Goal: Task Accomplishment & Management: Manage account settings

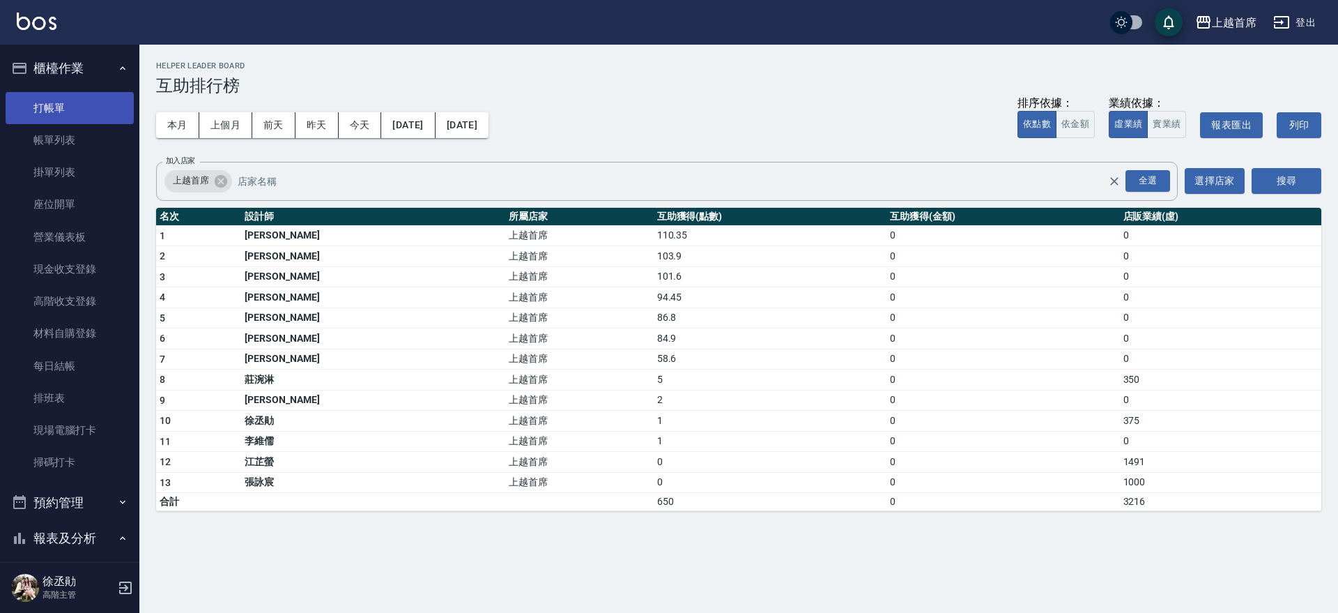
click at [100, 110] on link "打帳單" at bounding box center [70, 108] width 128 height 32
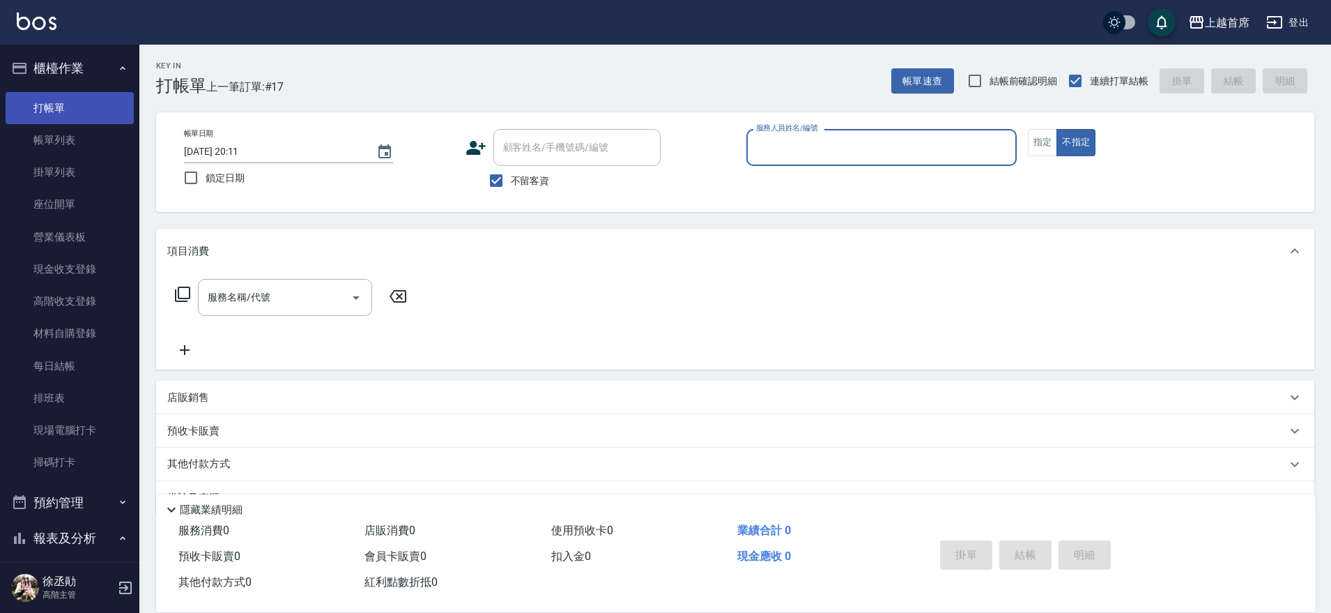
click at [100, 111] on link "打帳單" at bounding box center [70, 108] width 128 height 32
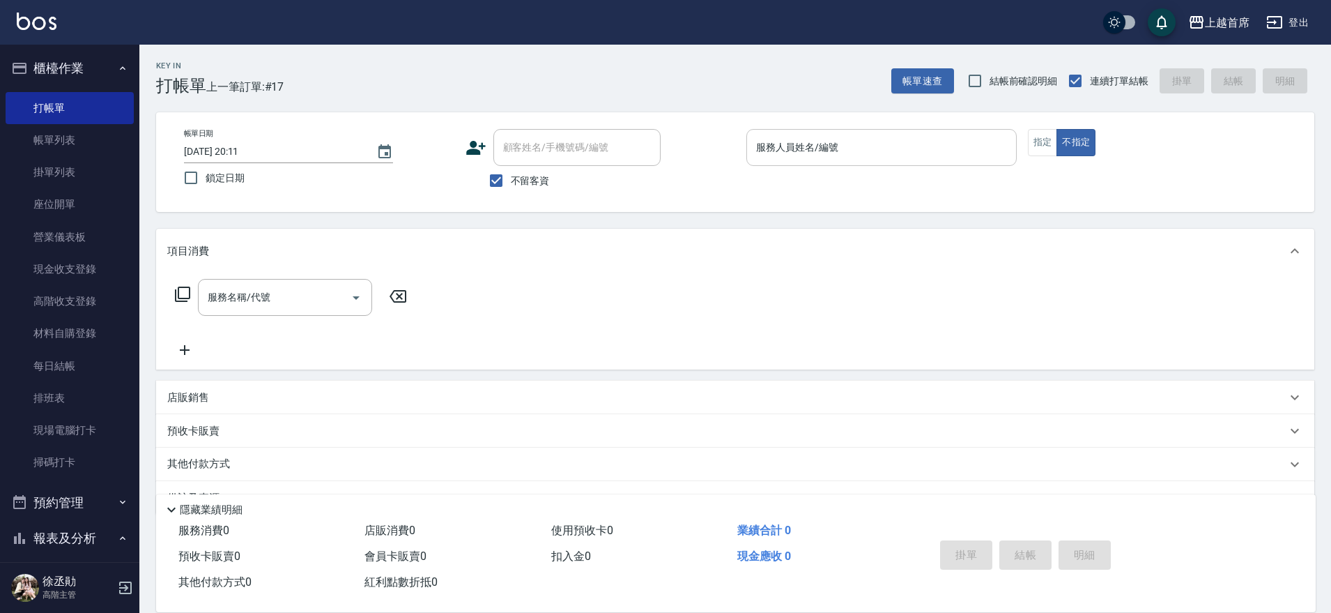
drag, startPoint x: 850, startPoint y: 168, endPoint x: 853, endPoint y: 159, distance: 9.7
click at [850, 169] on p at bounding box center [881, 173] width 270 height 15
click at [850, 157] on input "服務人員姓名/編號" at bounding box center [882, 147] width 258 height 24
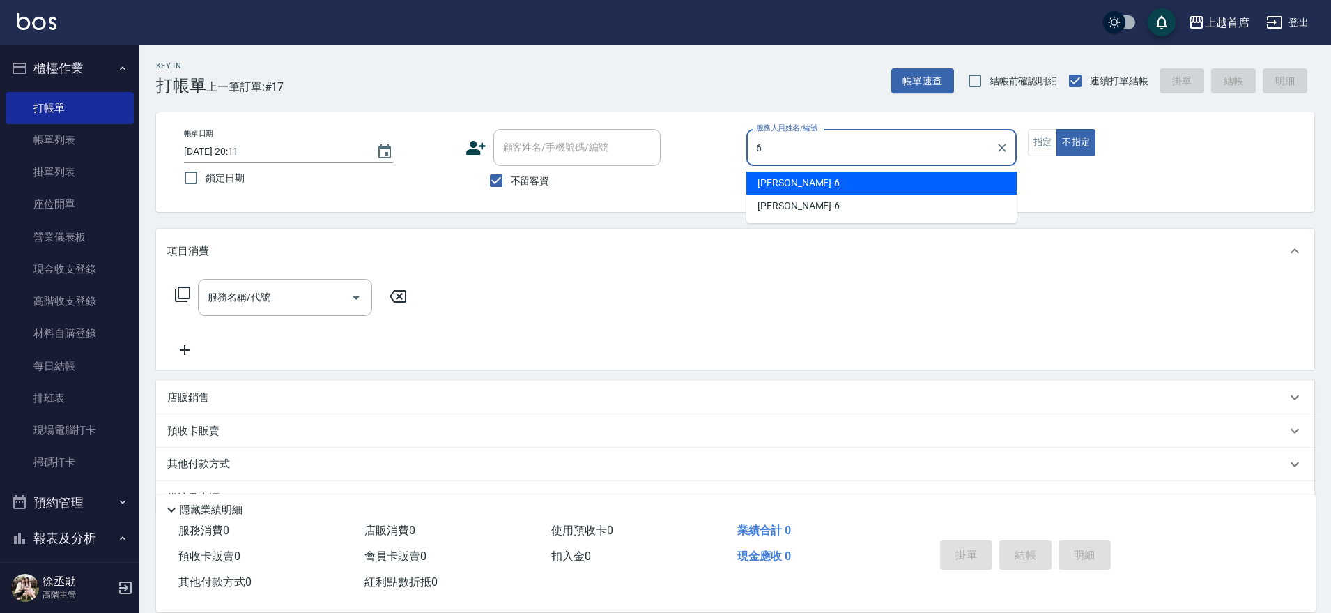
type input "Aki-6"
type button "false"
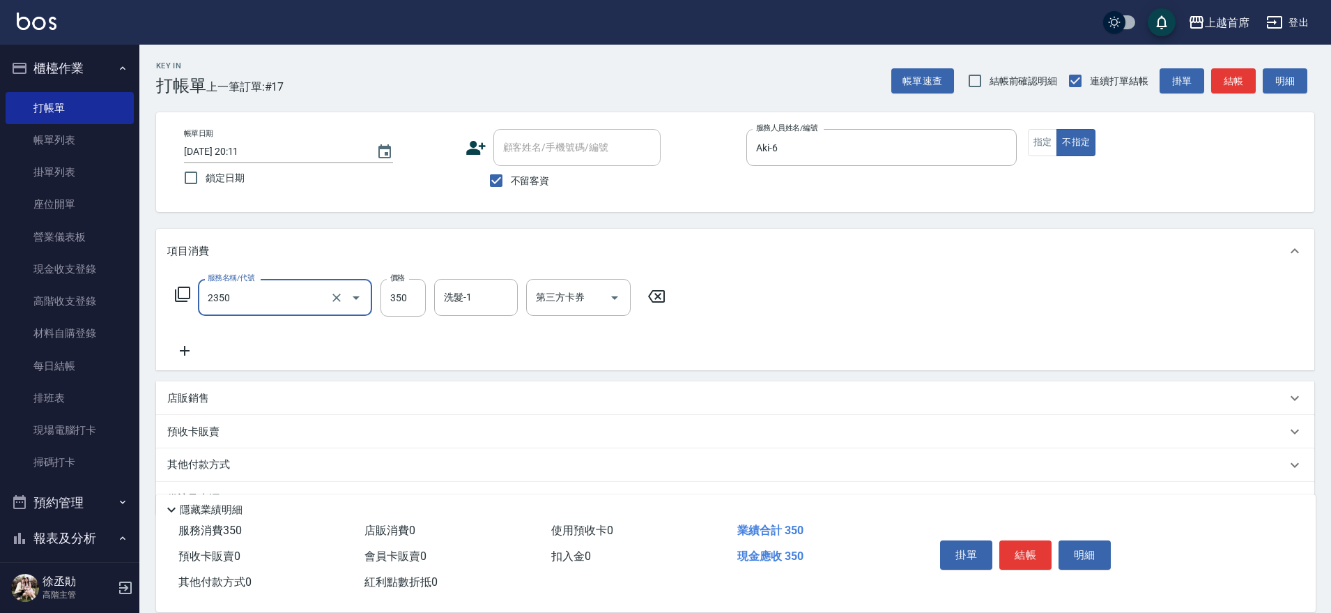
type input "不指定洗剪350(2350)"
type input "400"
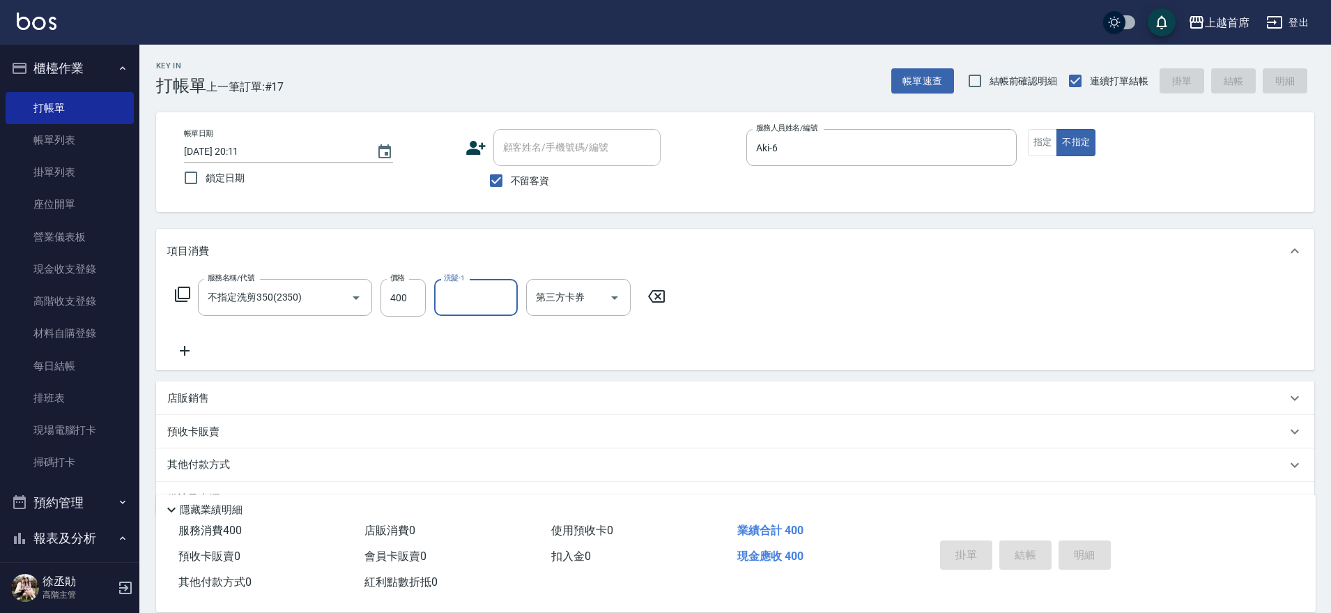
type input "2025/10/08 20:13"
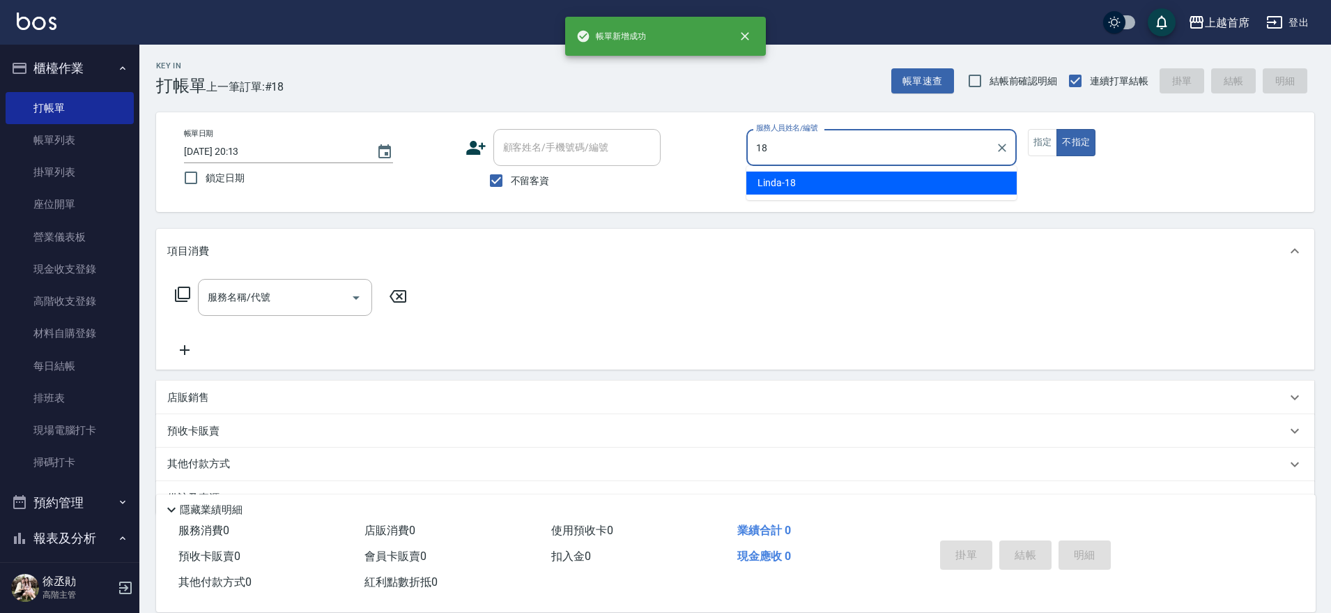
type input "Linda-18"
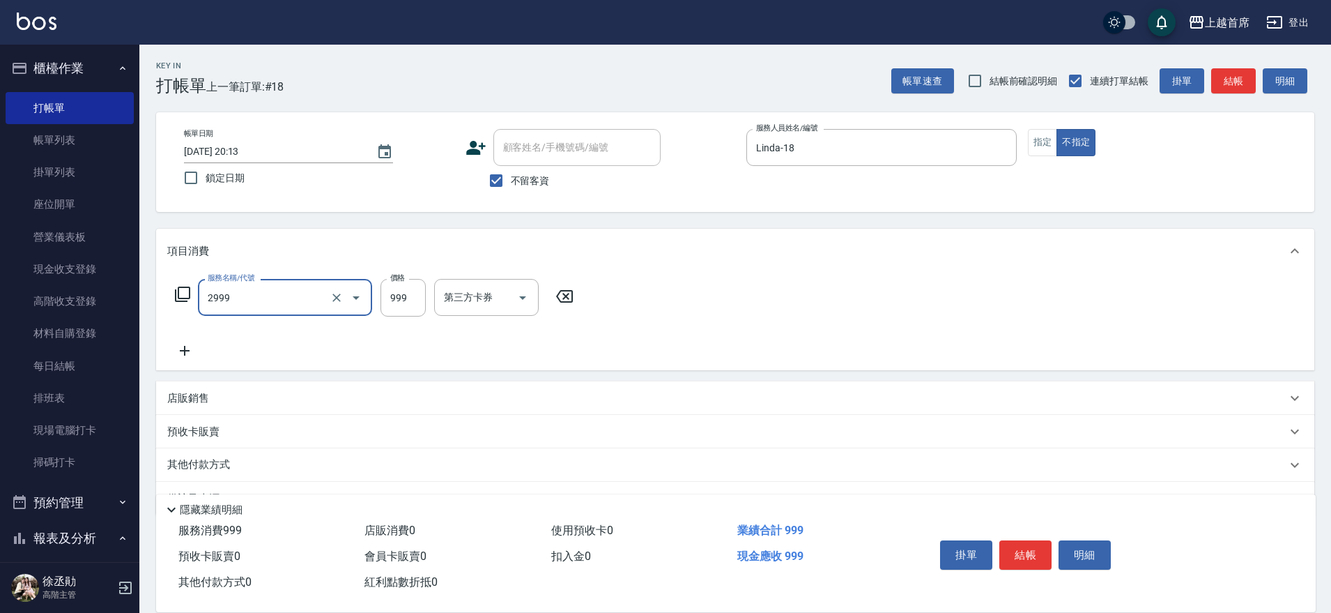
type input "spa精油洗剪套餐999(2999)"
type input "唐羽彤-39"
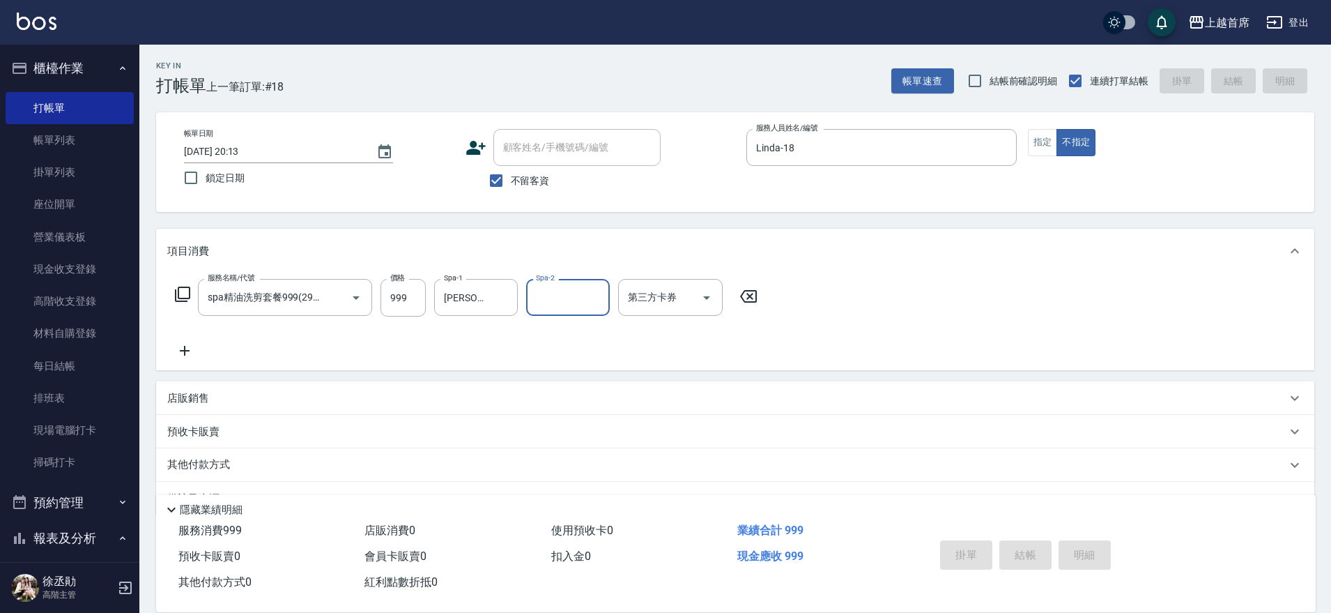
type input "2025/10/08 20:14"
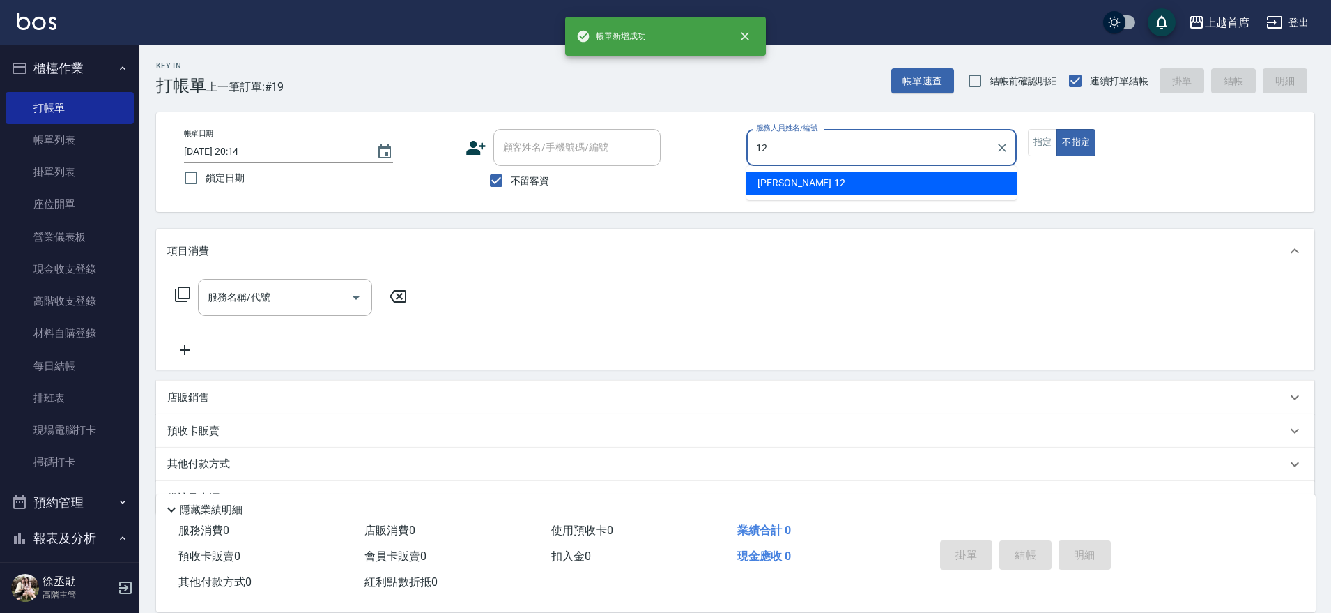
type input "許婕妤-12"
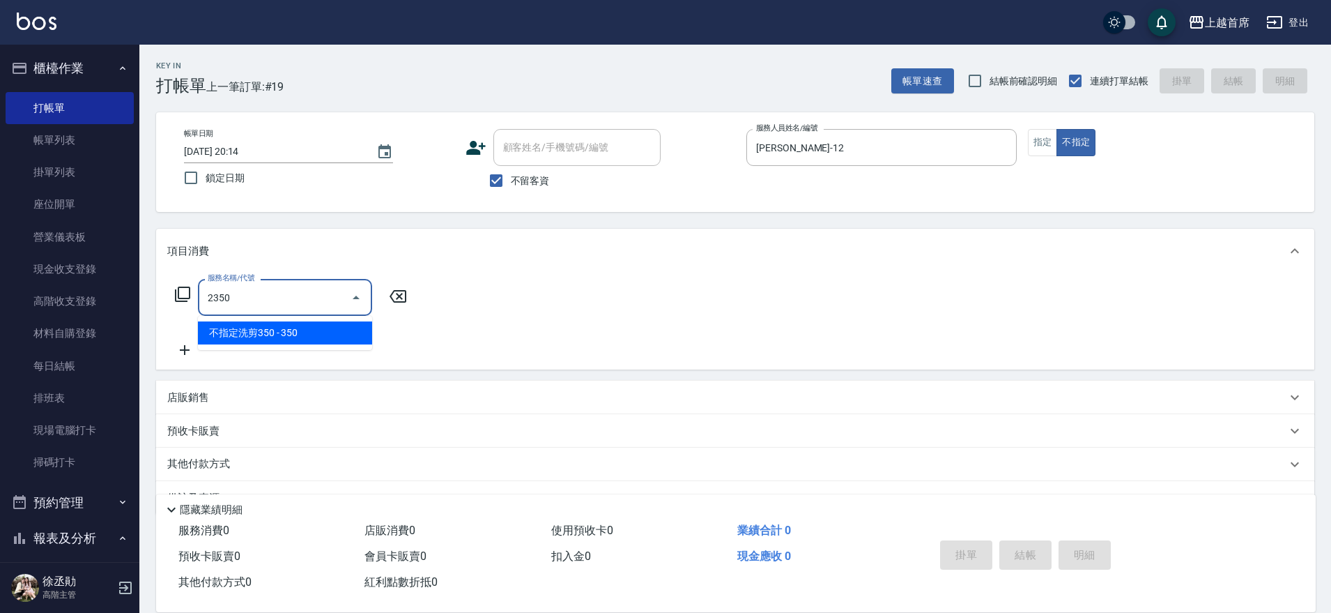
type input "不指定洗剪350(2350)"
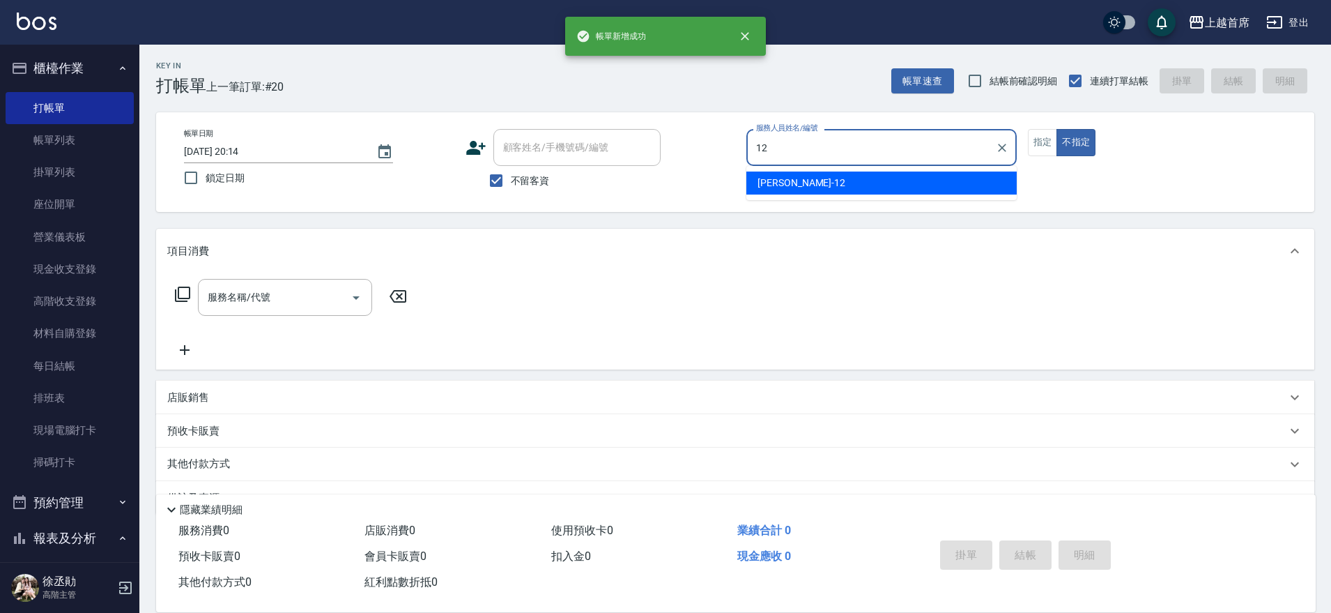
type input "許婕妤-12"
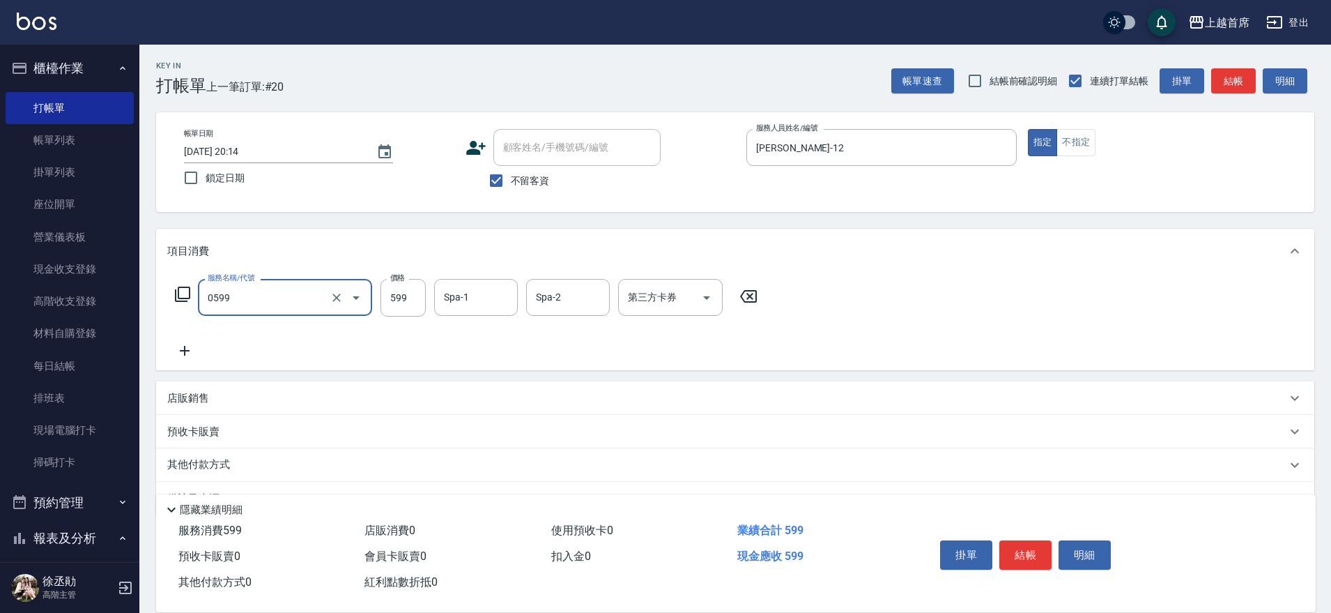
type input "伊黛莉spa(0599)"
type input "黃品芳-77"
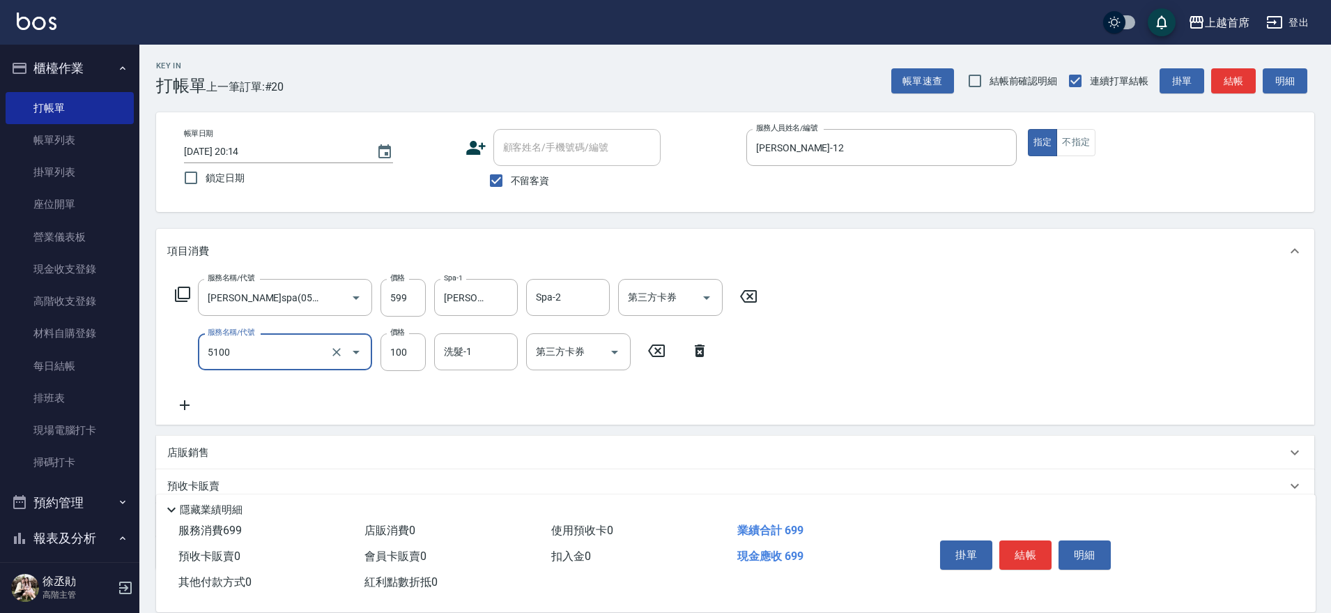
type input "精油(長)(5100)"
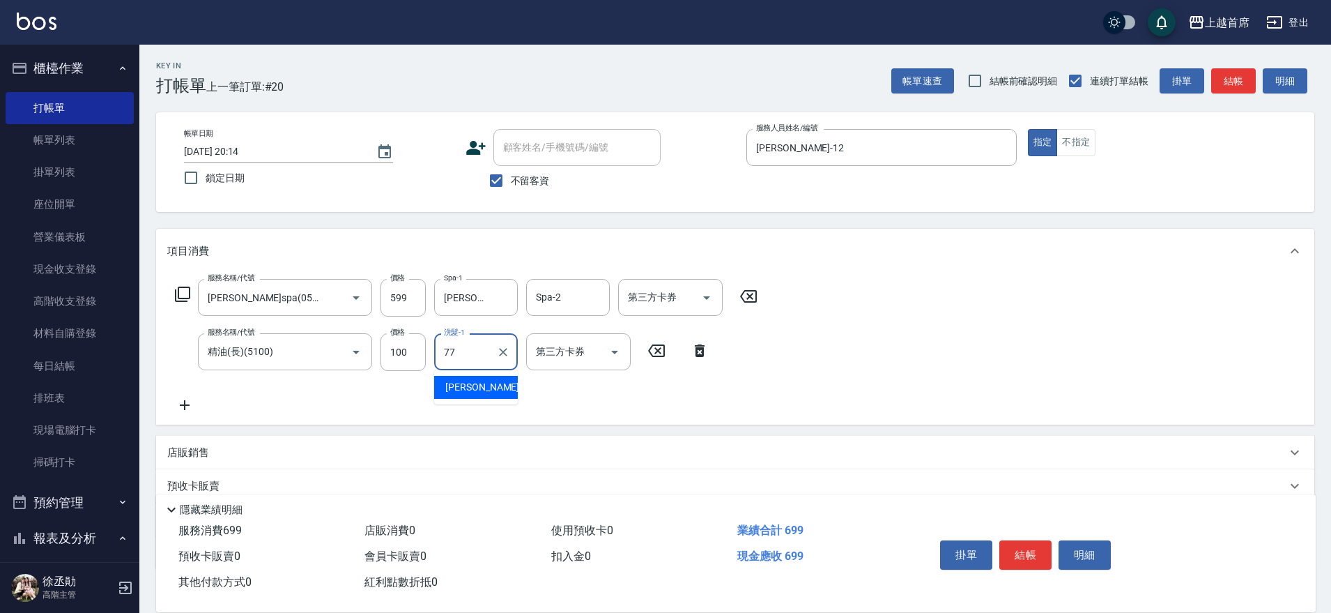
type input "黃品芳-77"
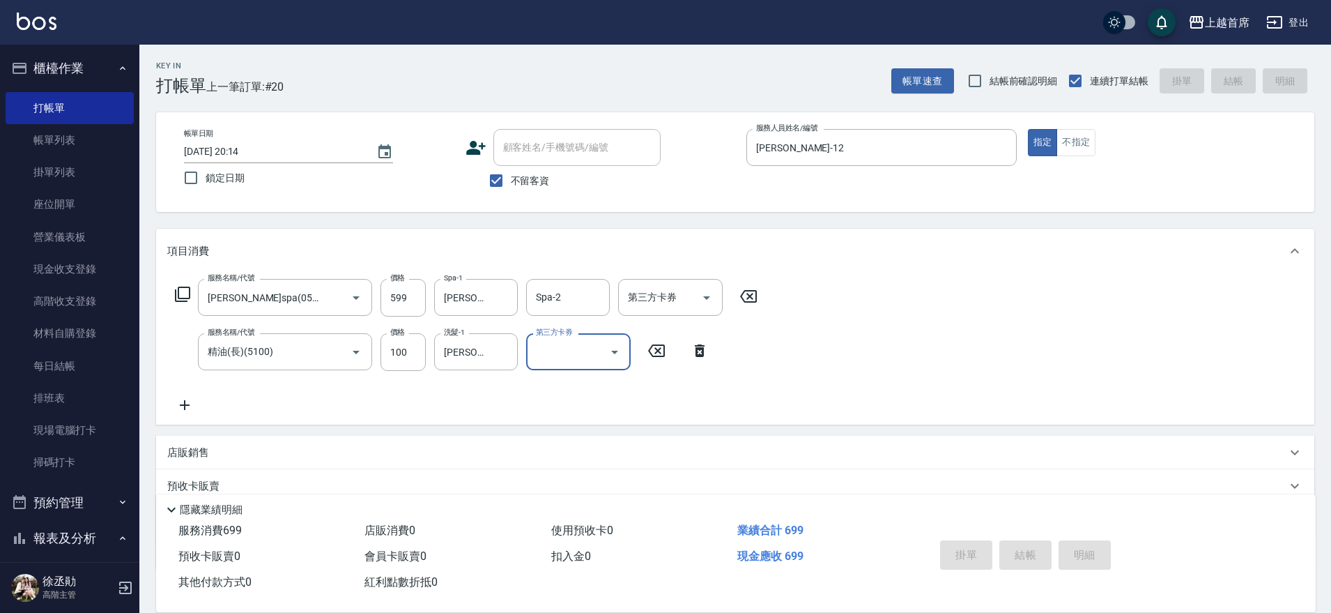
type input "2025/10/08 20:15"
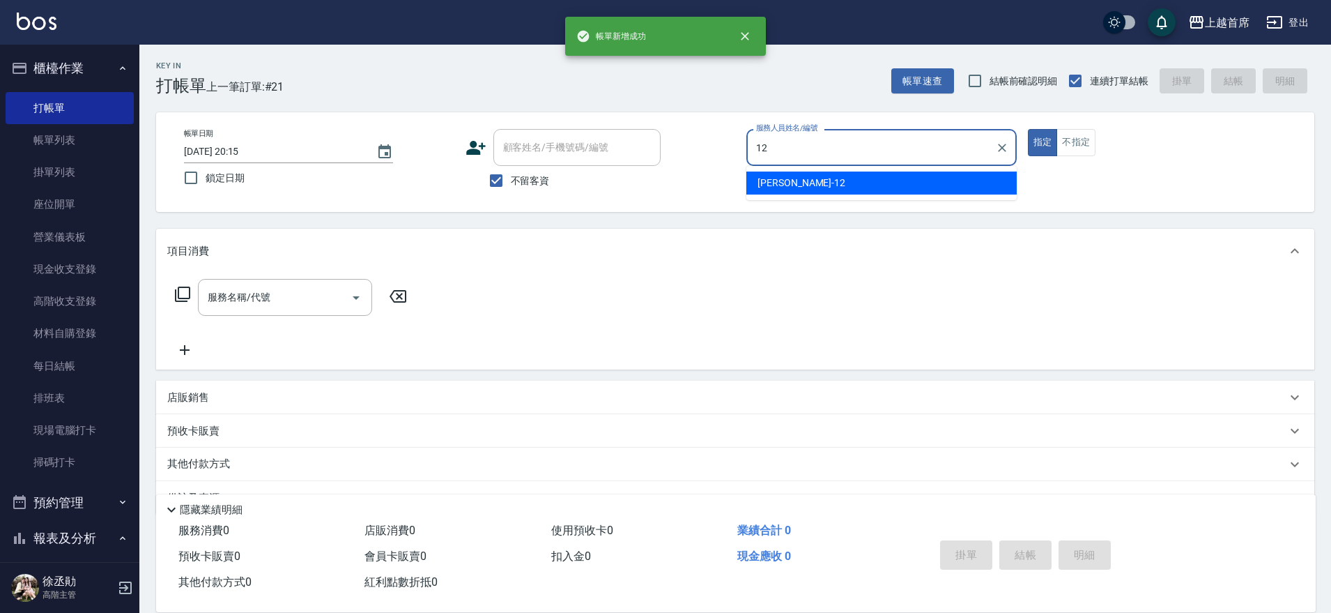
type input "許婕妤-12"
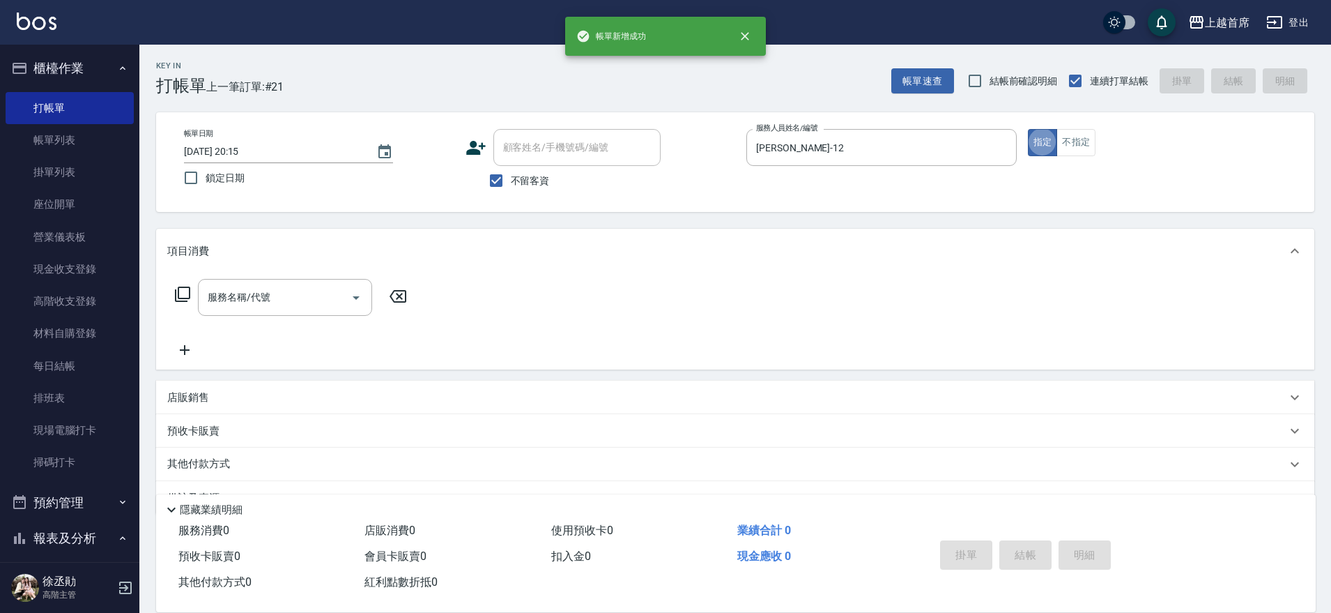
type button "true"
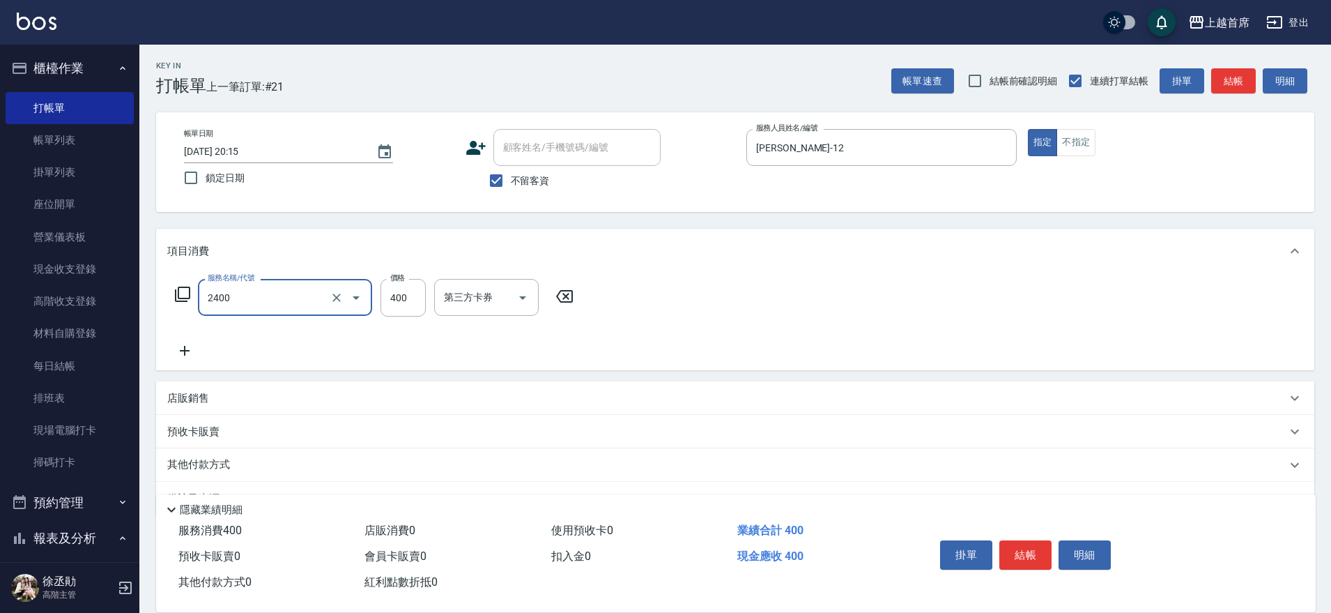
type input "指定一般洗剪400(2400)"
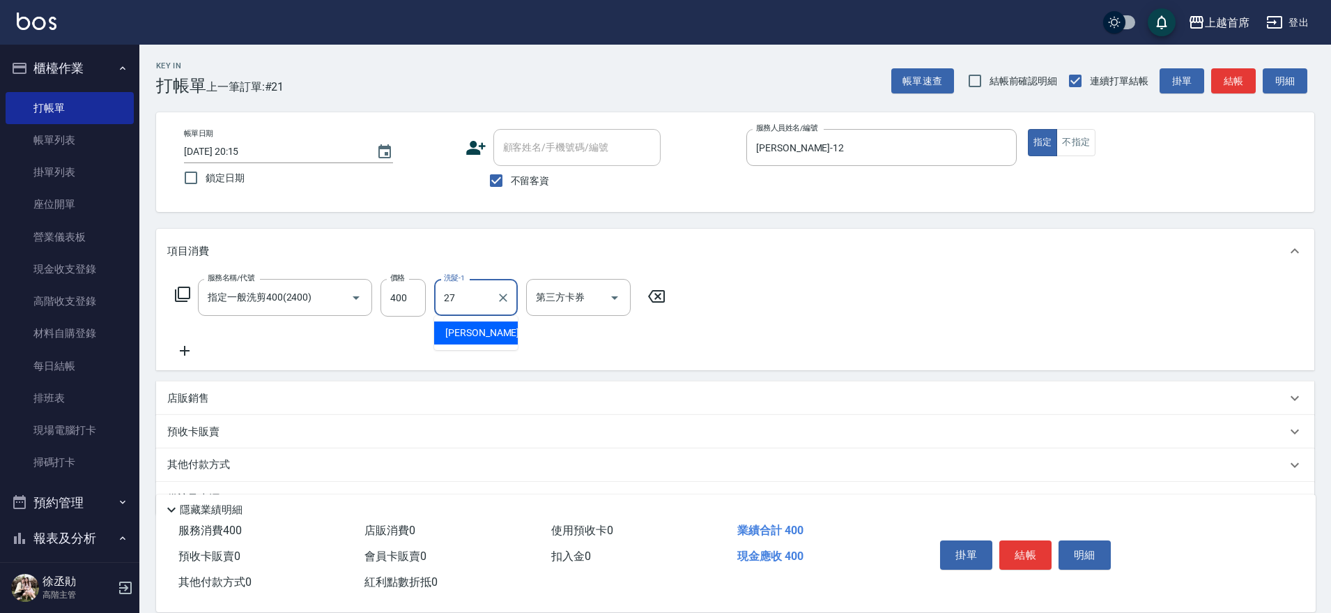
type input "蔡宛孜-27"
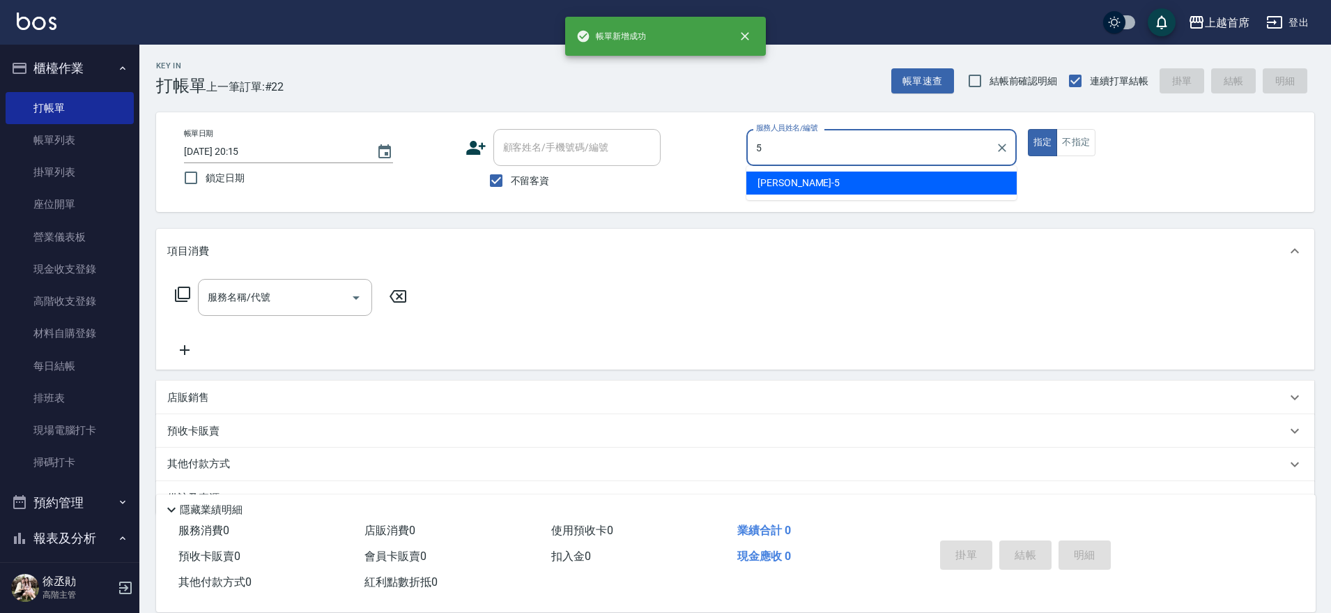
type input "Molly莫莉-5"
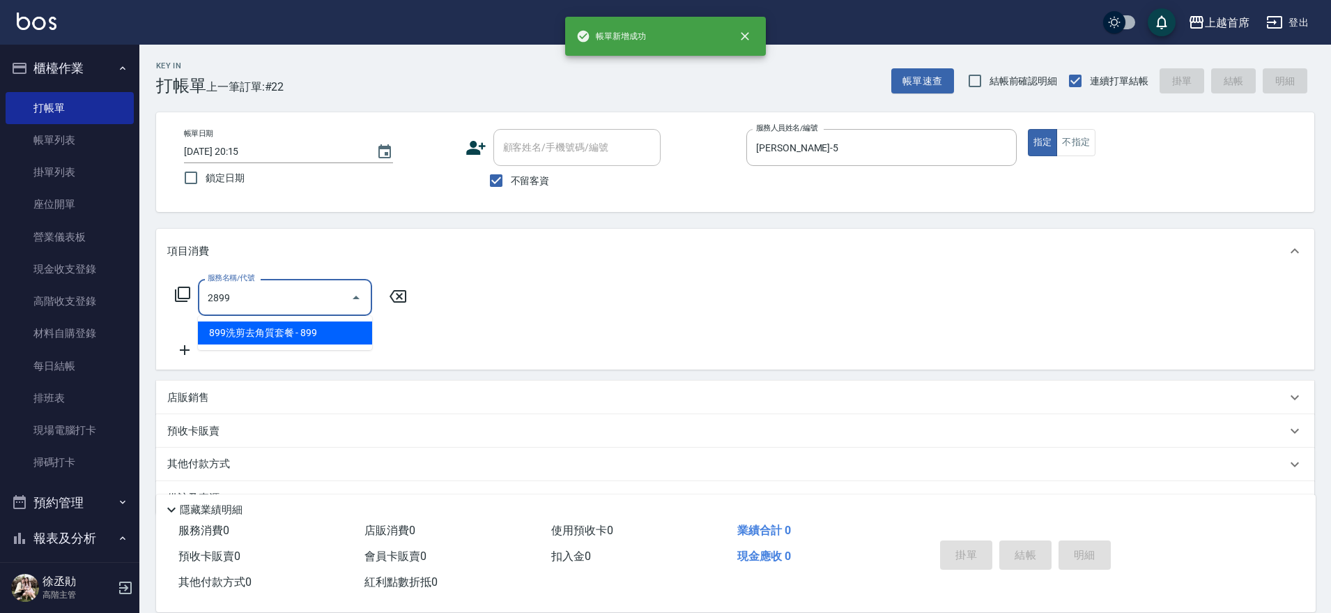
type input "899洗剪去角質套餐(2899)"
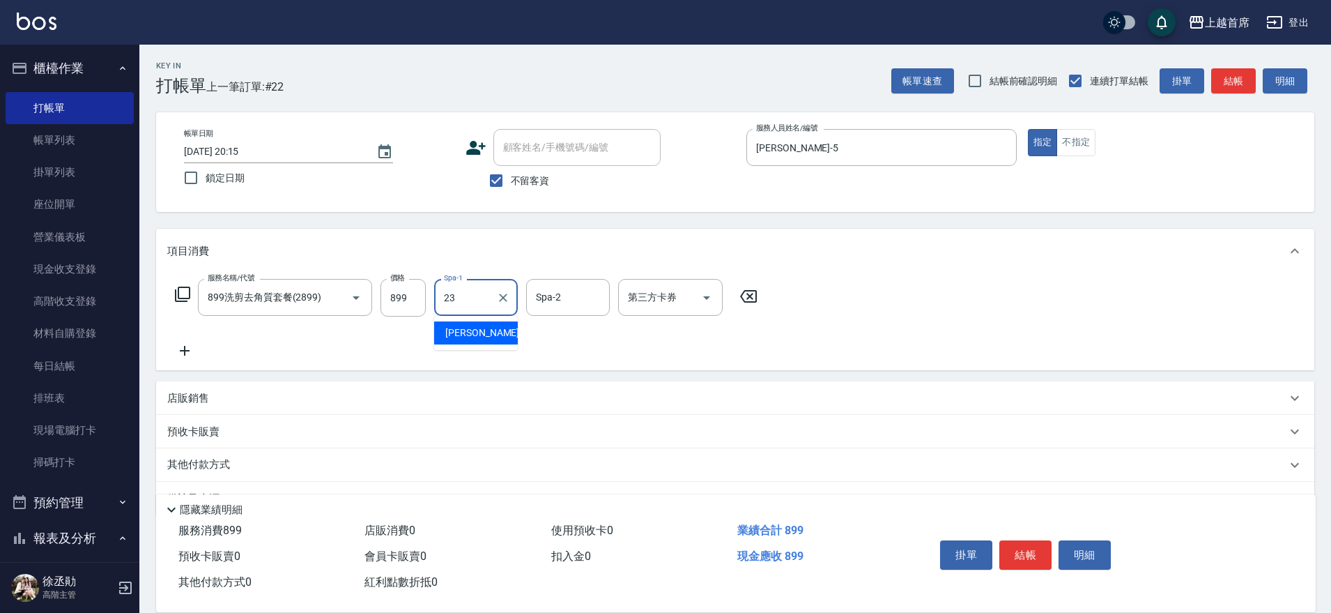
type input "呂晨聖-23"
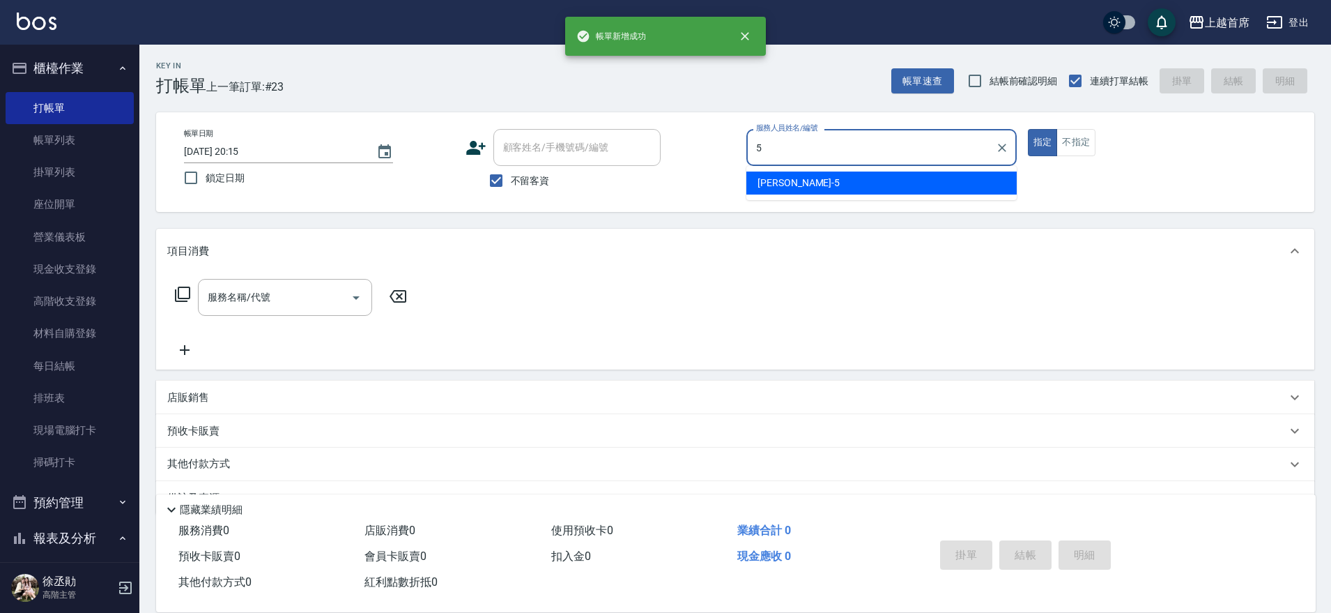
type input "Molly莫莉-5"
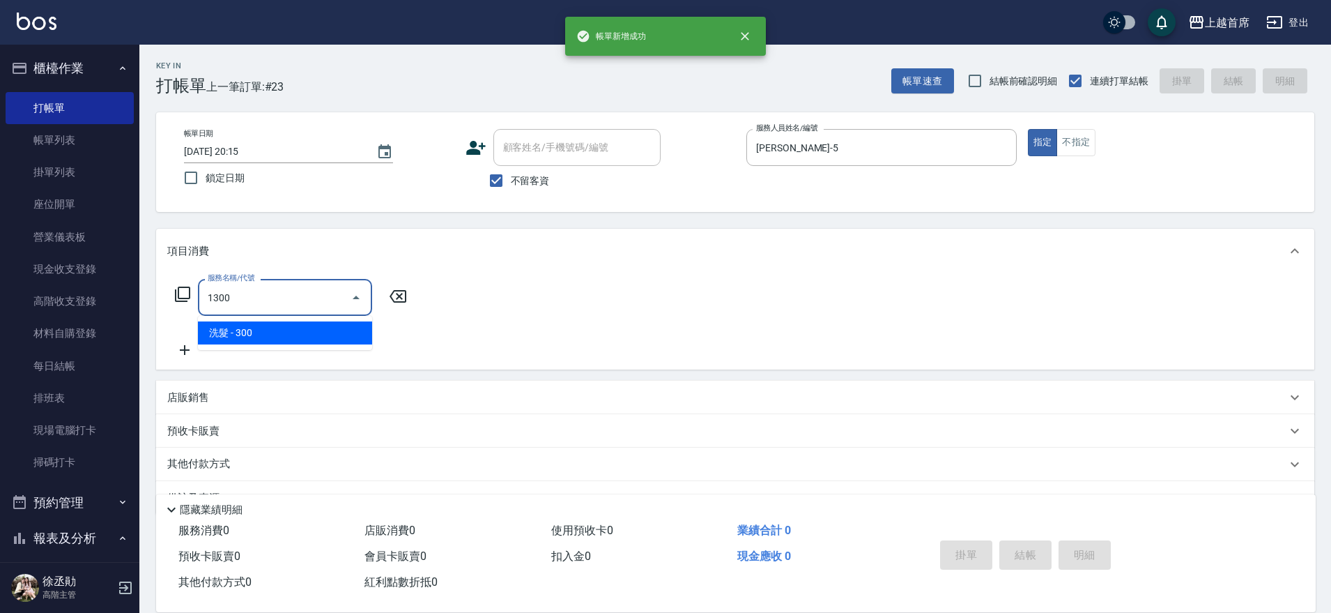
type input "洗髮(1300)"
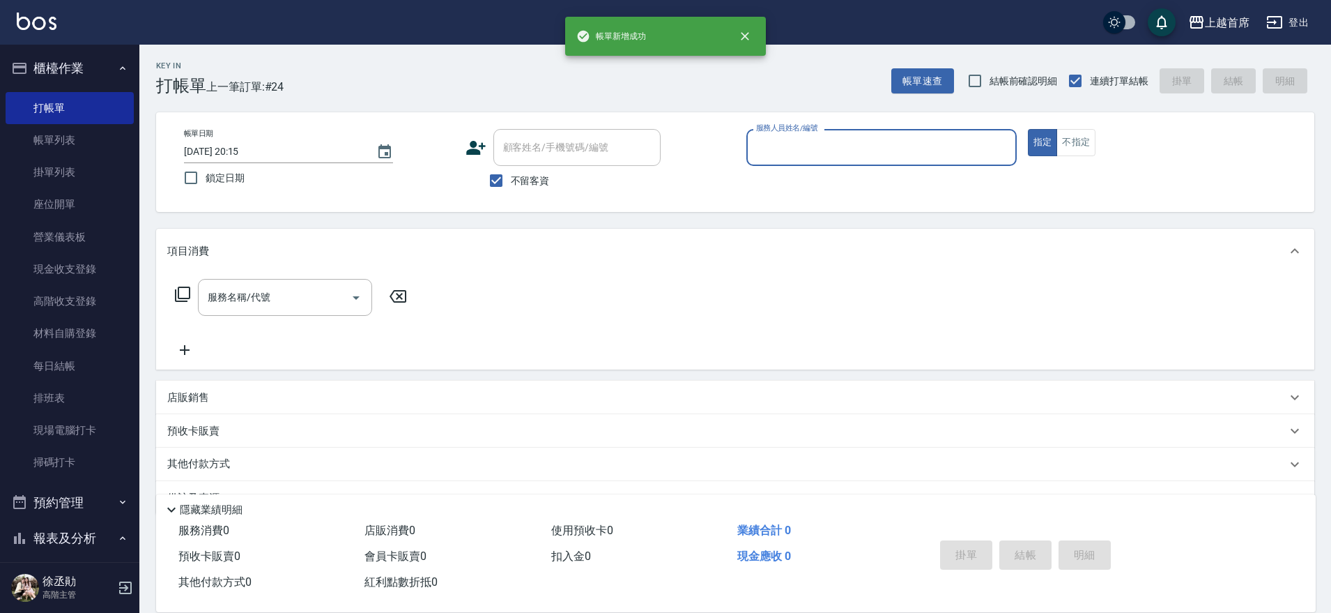
click at [1028, 129] on button "指定" at bounding box center [1043, 142] width 30 height 27
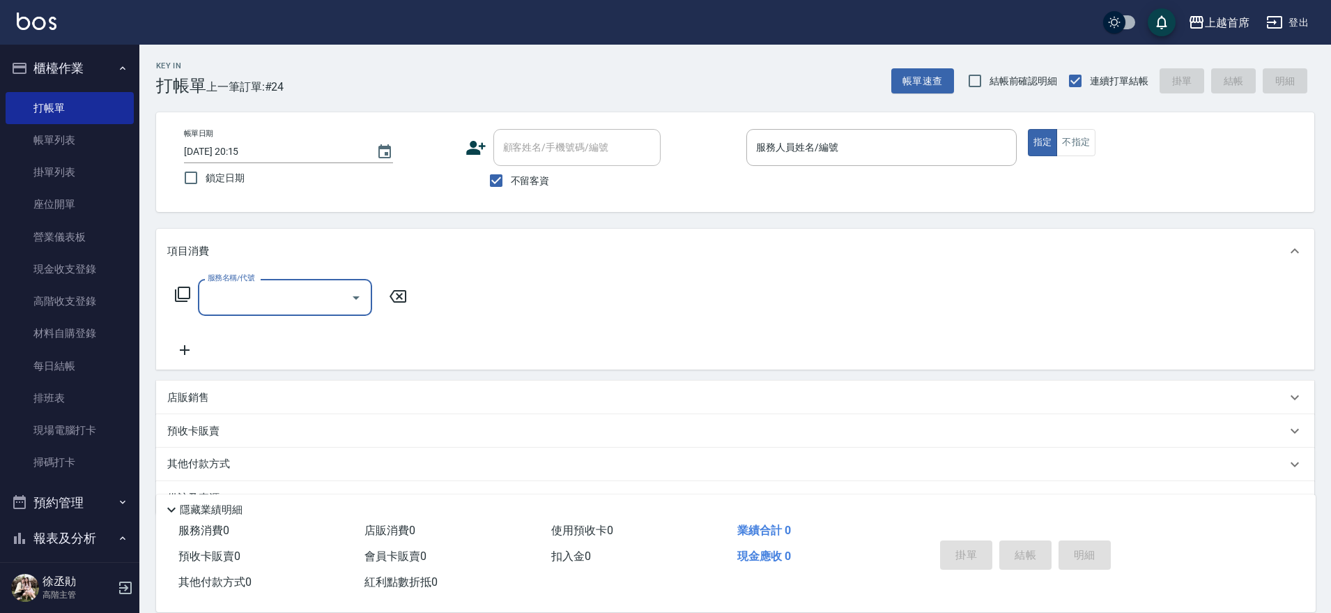
type input "2"
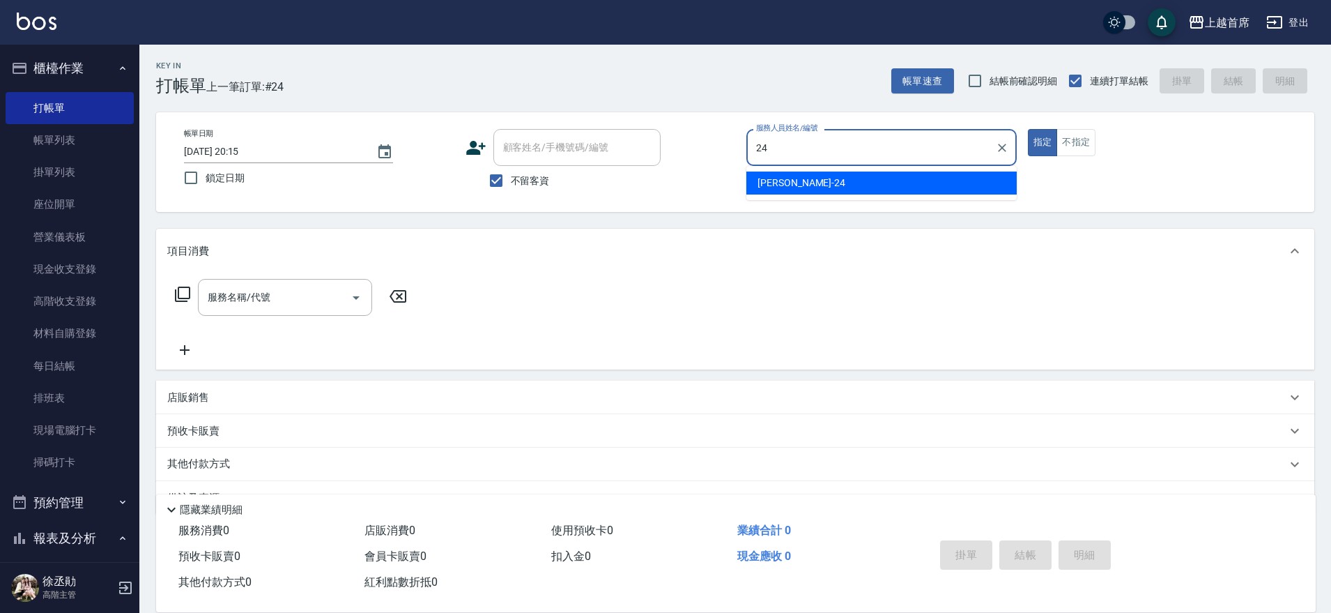
type input "2"
type input "江芷螢-1"
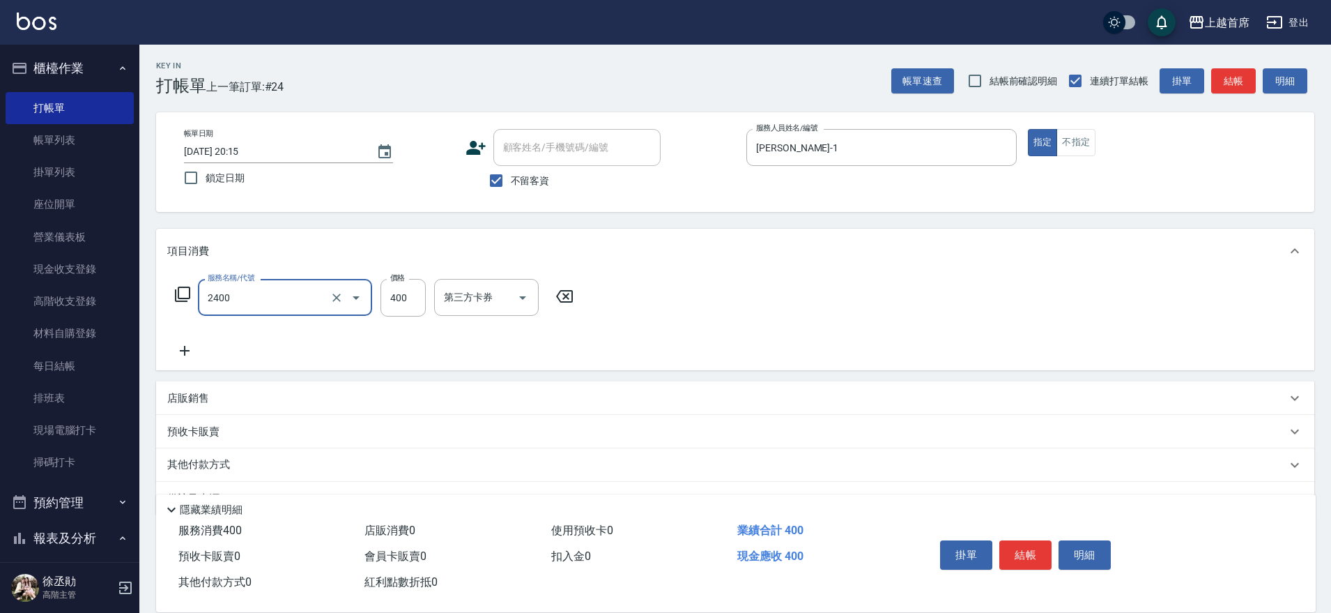
type input "指定一般洗剪400(2400)"
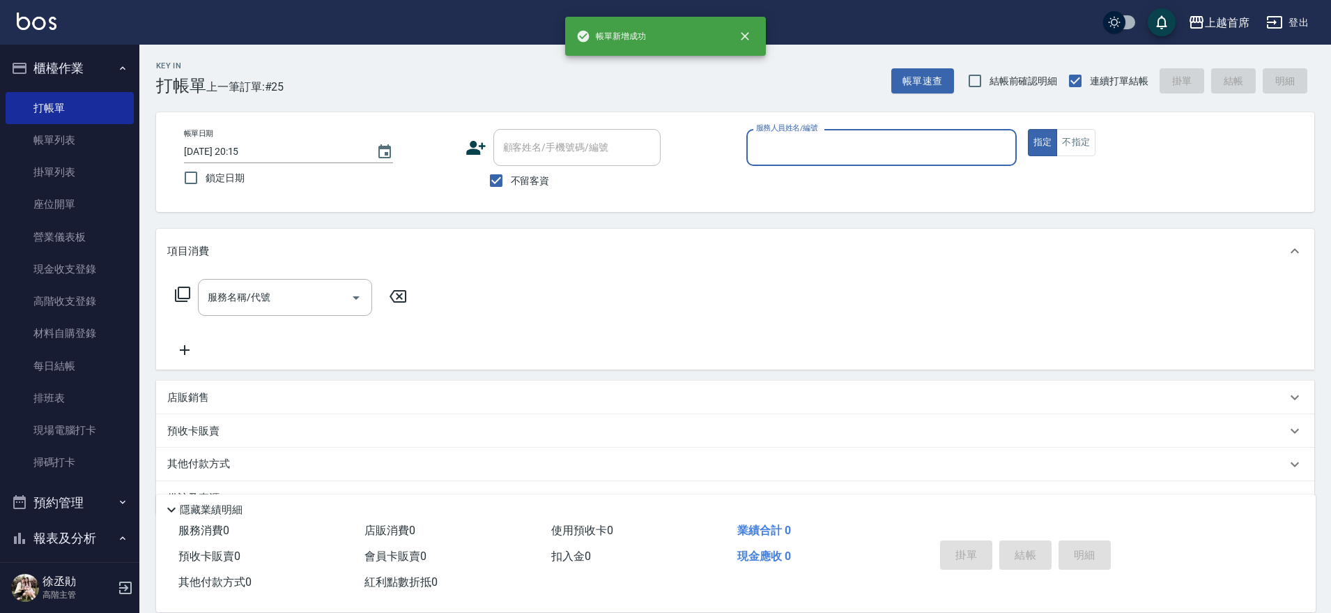
click at [91, 65] on button "櫃檯作業" at bounding box center [70, 68] width 128 height 36
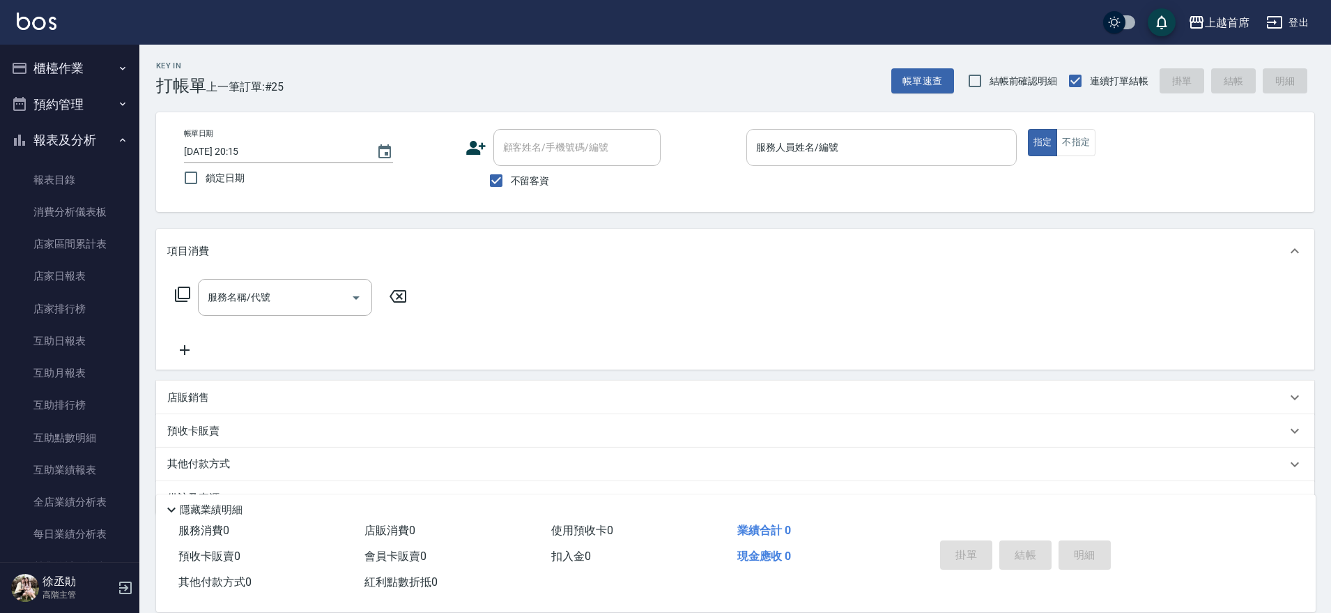
click at [832, 163] on div "服務人員姓名/編號" at bounding box center [881, 147] width 270 height 37
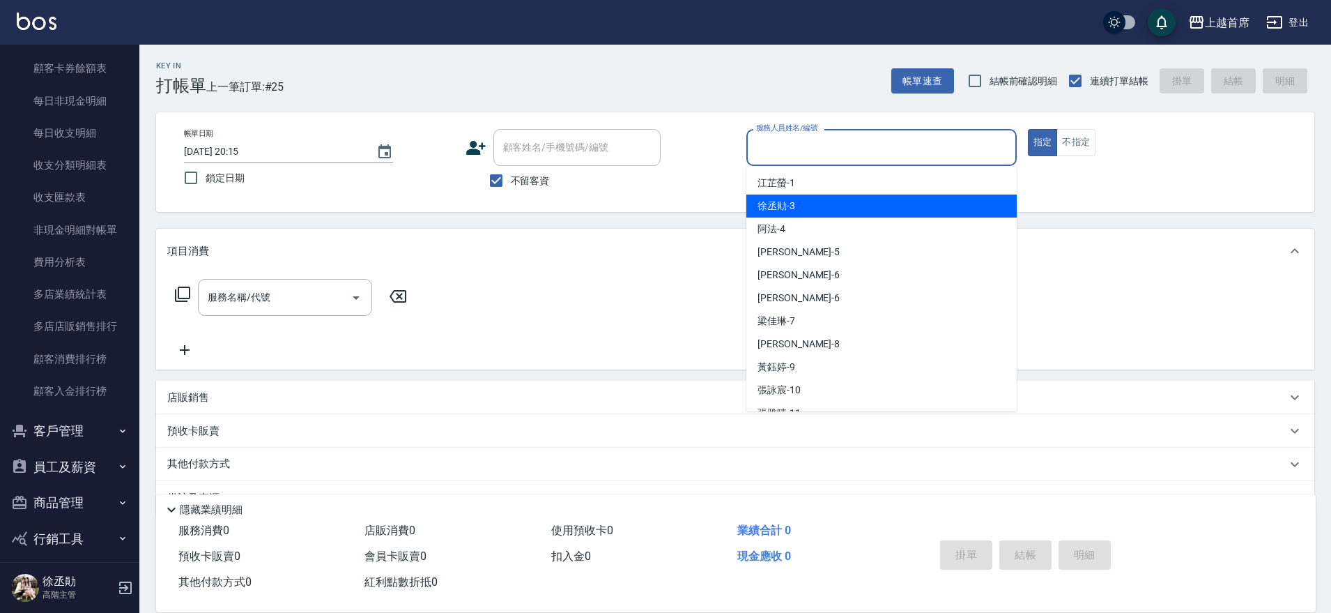
scroll to position [1112, 0]
click at [96, 465] on button "員工及薪資" at bounding box center [70, 465] width 128 height 36
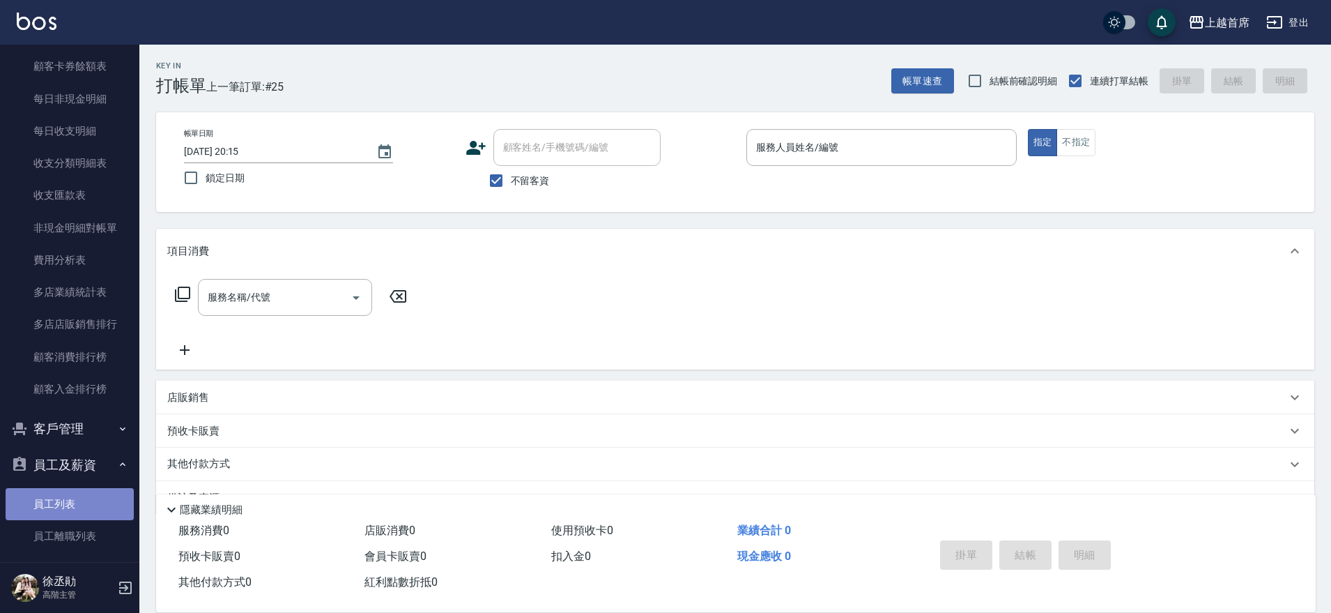
click at [77, 498] on link "員工列表" at bounding box center [70, 504] width 128 height 32
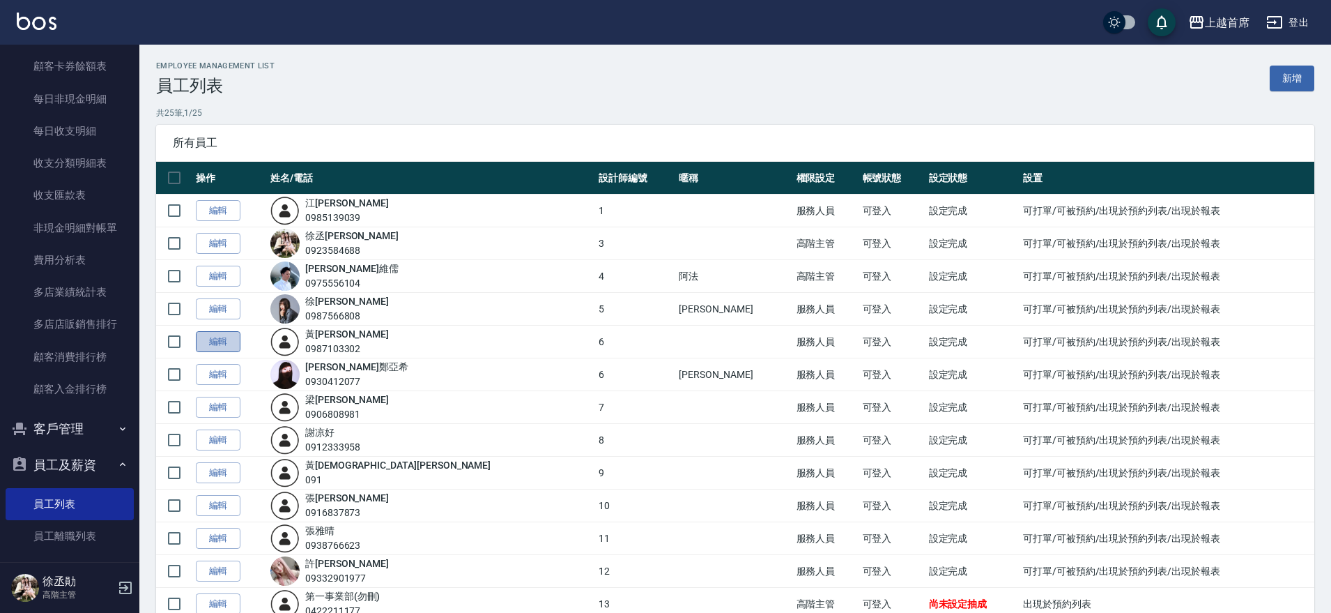
click at [222, 335] on link "編輯" at bounding box center [218, 342] width 45 height 22
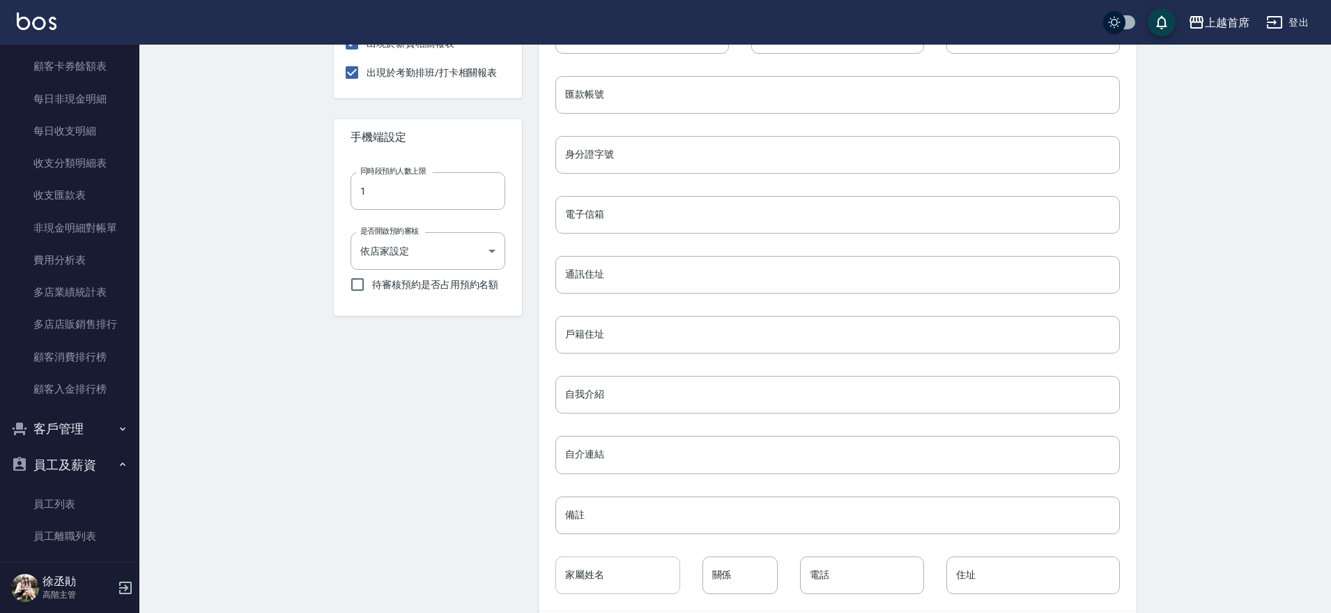
scroll to position [499, 0]
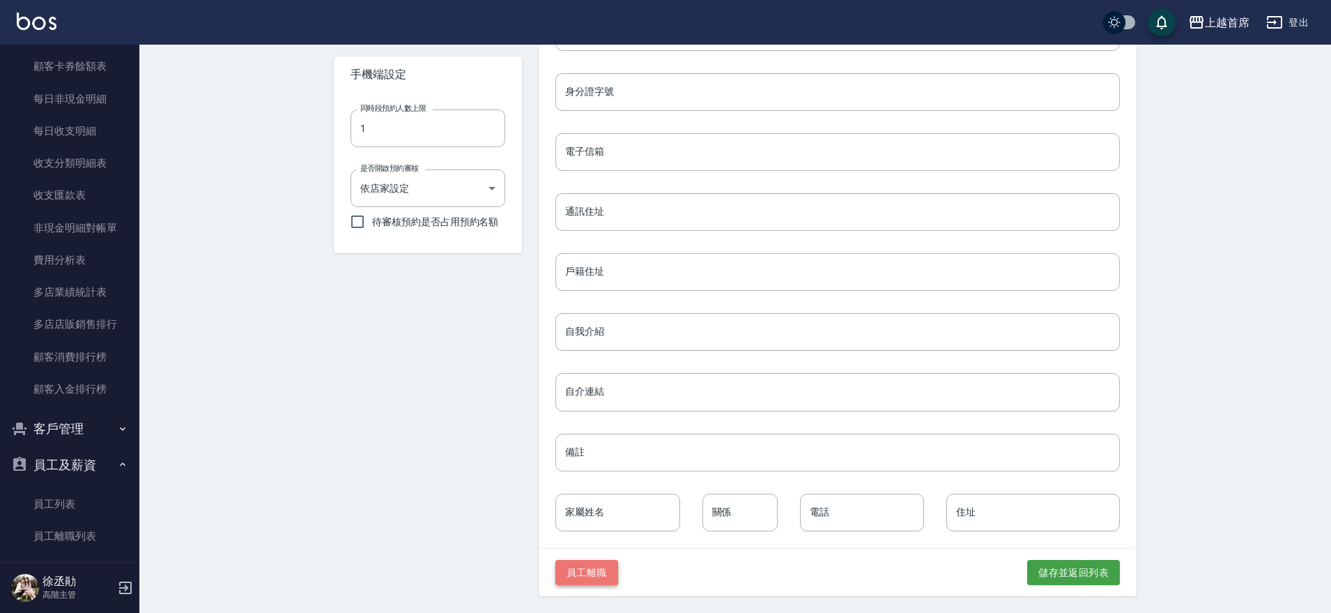
click at [606, 572] on button "員工離職" at bounding box center [586, 573] width 63 height 26
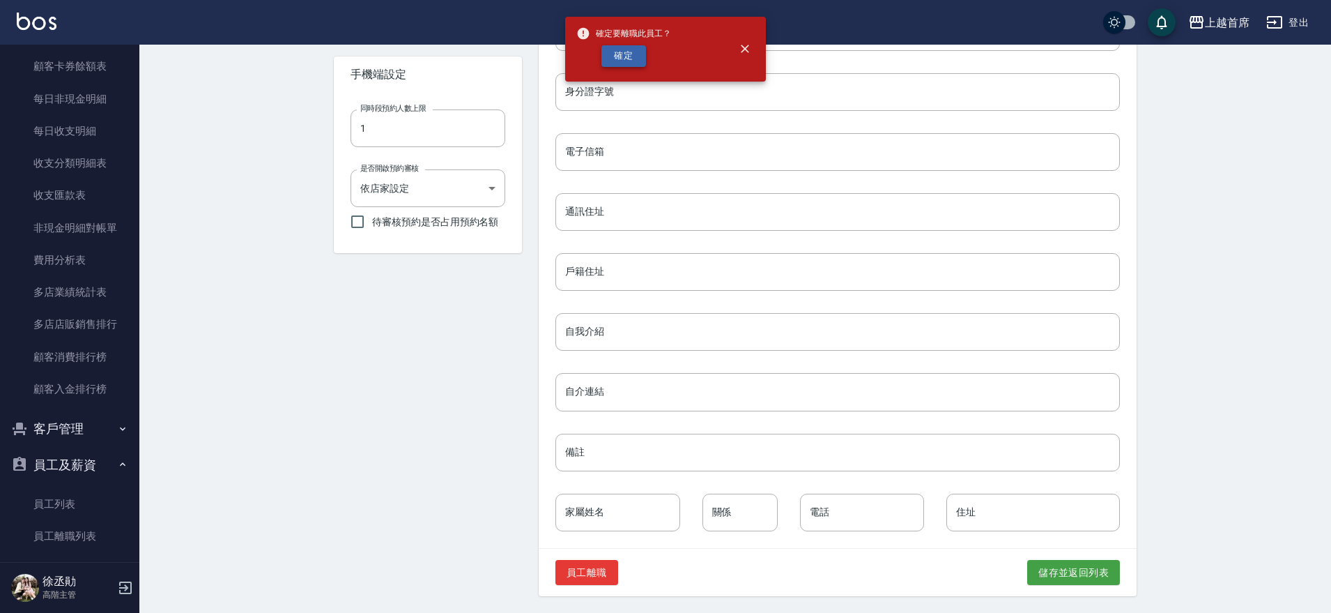
click at [627, 54] on button "確定" at bounding box center [623, 56] width 45 height 22
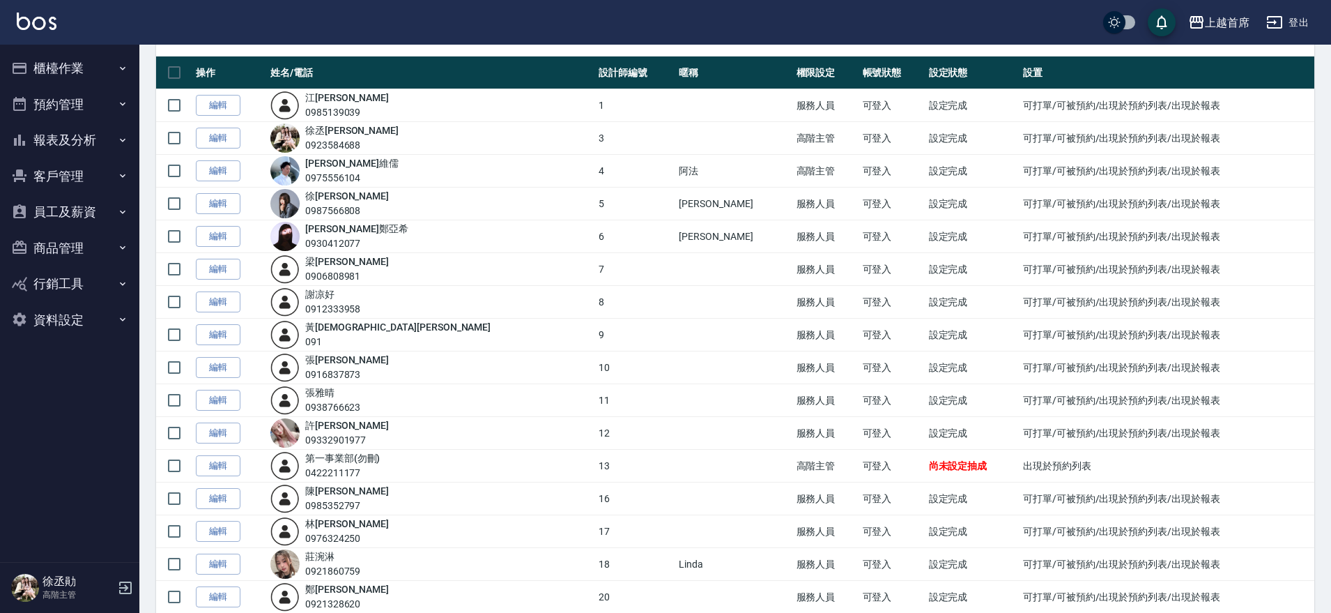
scroll to position [174, 0]
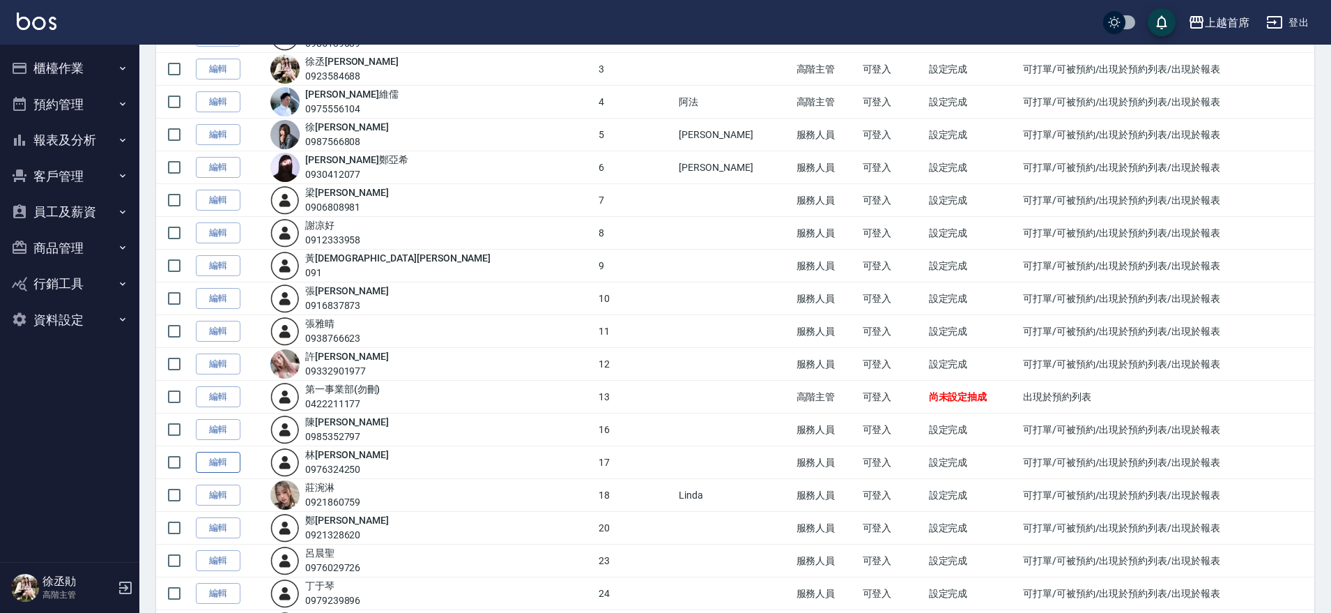
click at [215, 459] on link "編輯" at bounding box center [218, 463] width 45 height 22
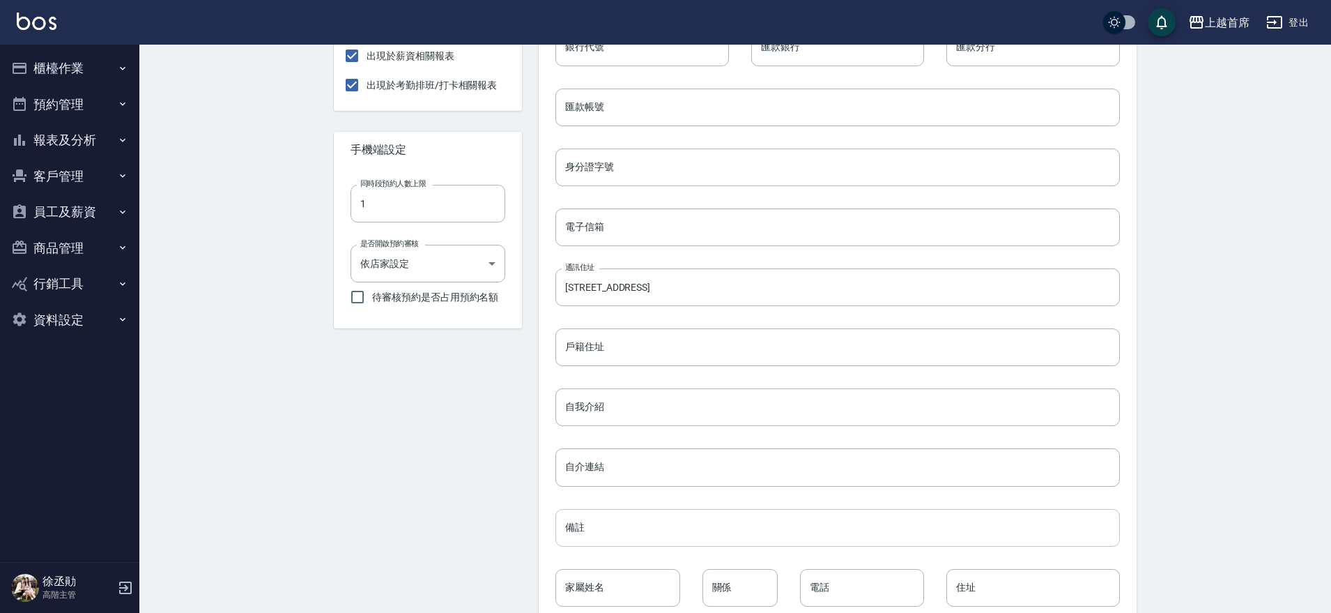
scroll to position [499, 0]
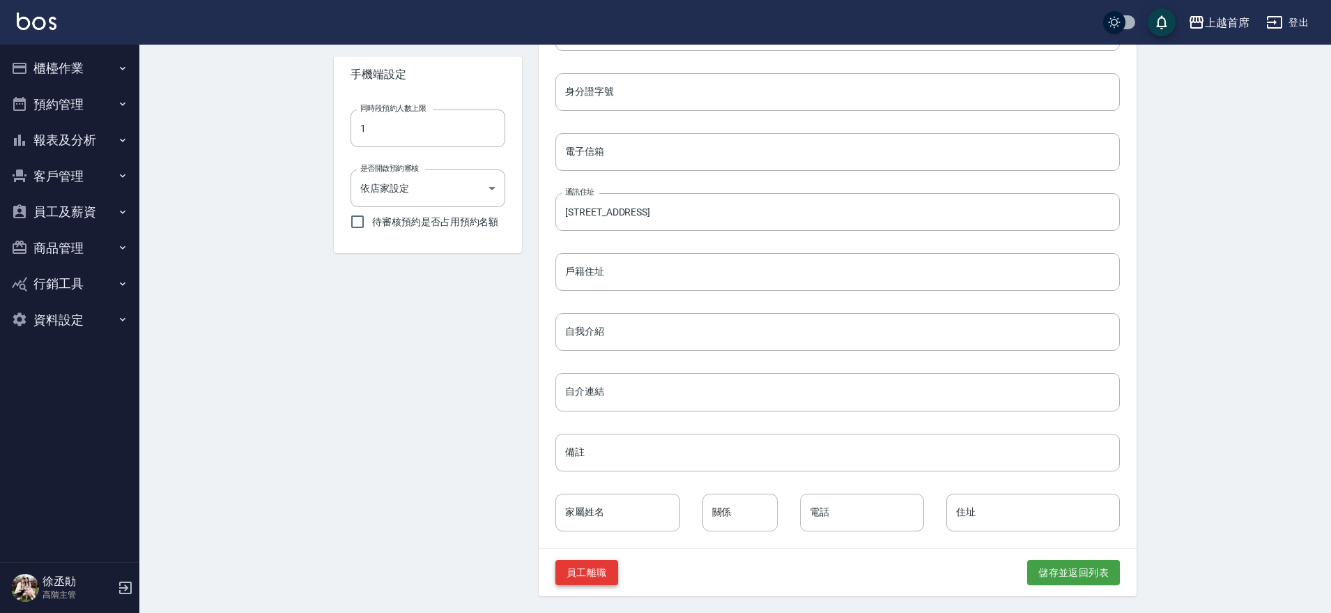
click at [580, 574] on button "員工離職" at bounding box center [586, 573] width 63 height 26
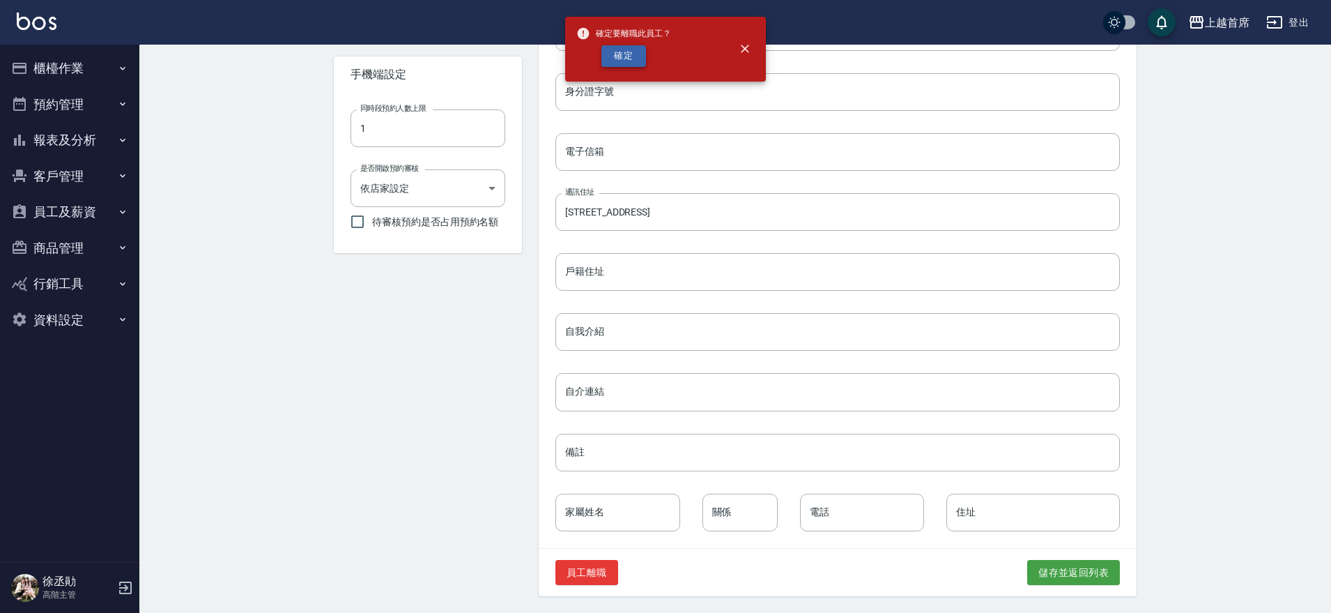
click at [622, 56] on button "確定" at bounding box center [623, 56] width 45 height 22
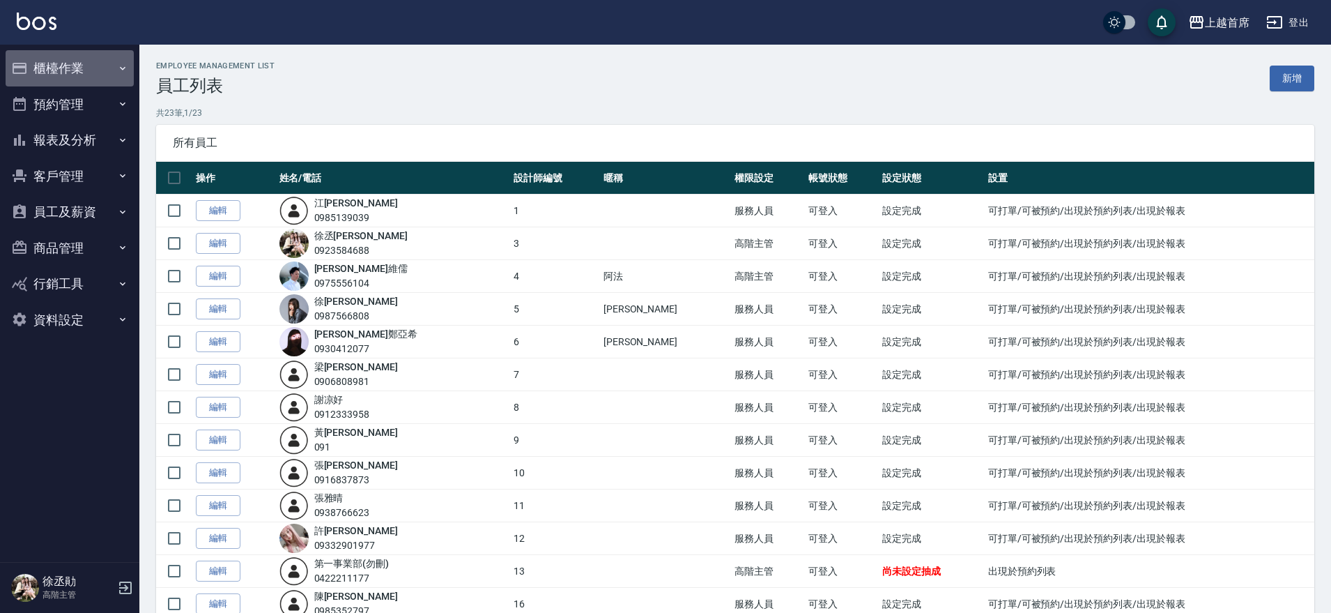
click at [77, 64] on button "櫃檯作業" at bounding box center [70, 68] width 128 height 36
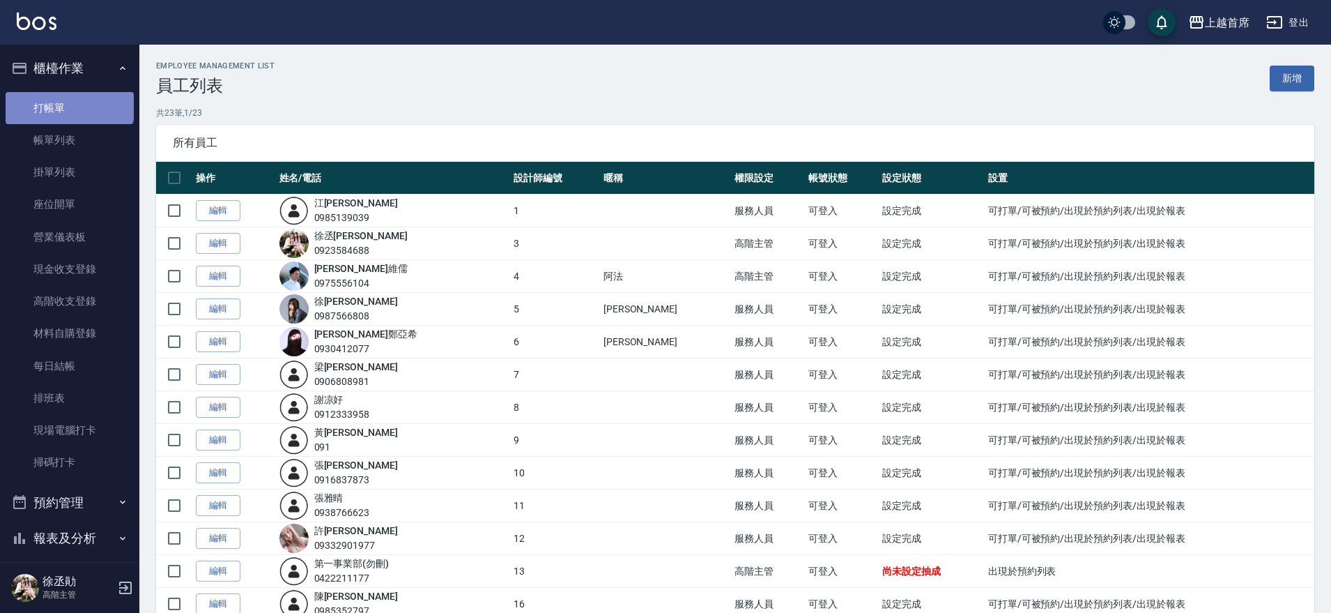
click at [68, 95] on link "打帳單" at bounding box center [70, 108] width 128 height 32
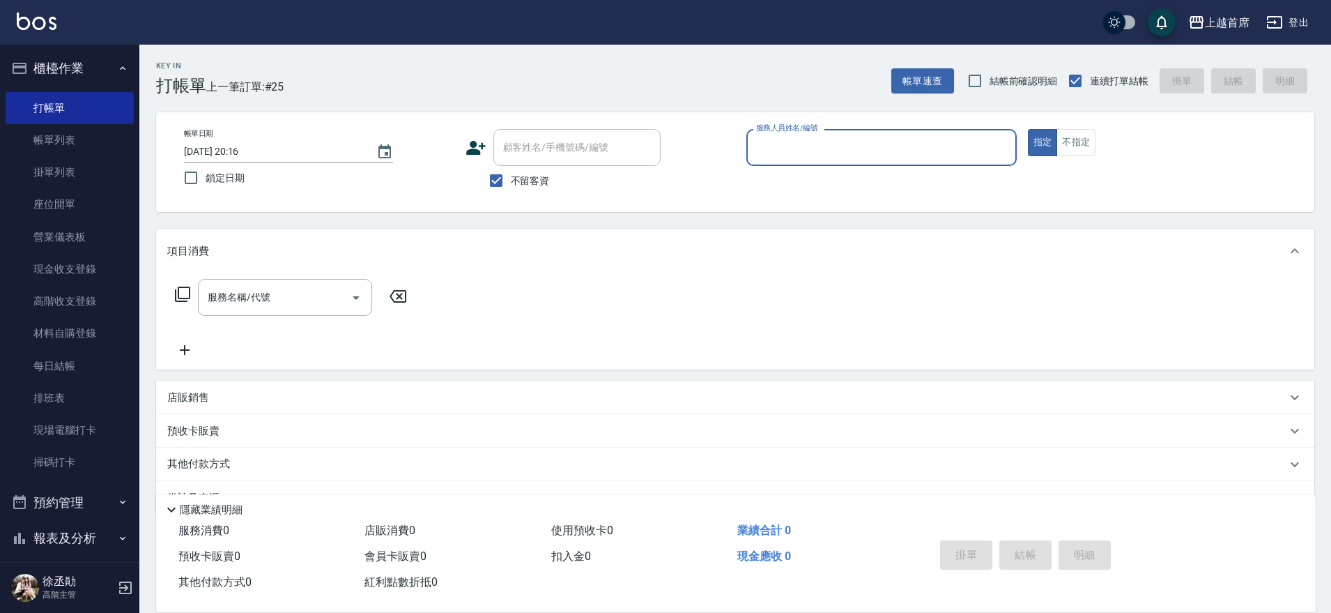
click at [863, 160] on div "服務人員姓名/編號" at bounding box center [881, 147] width 270 height 37
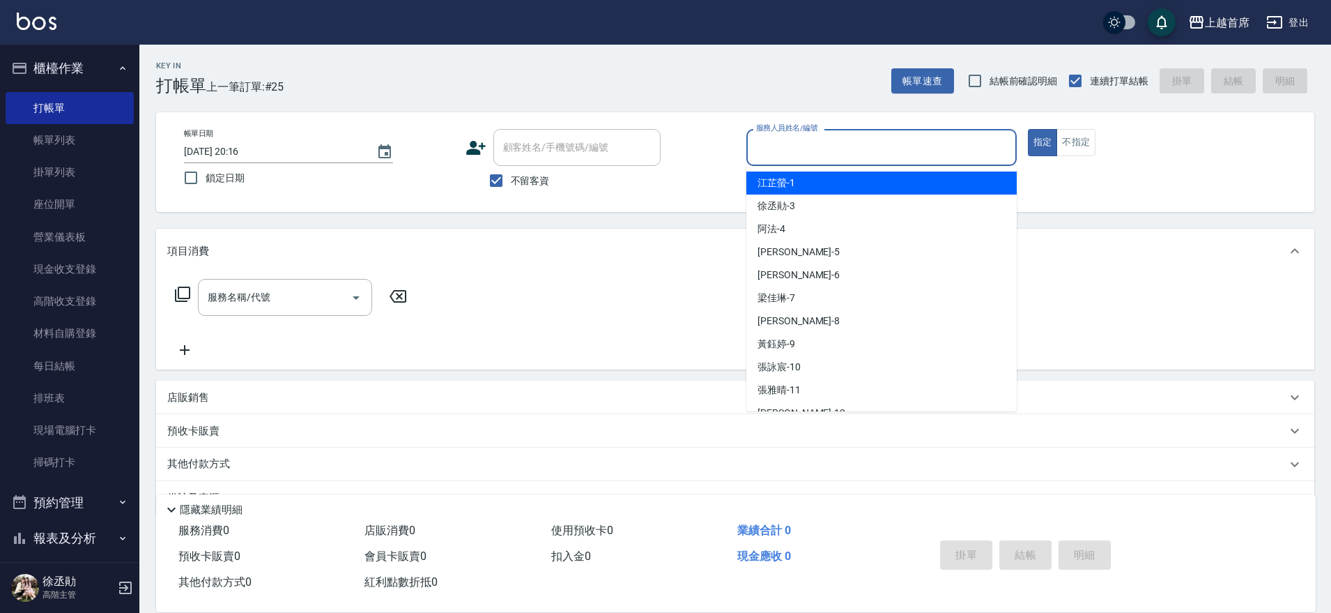
type button "true"
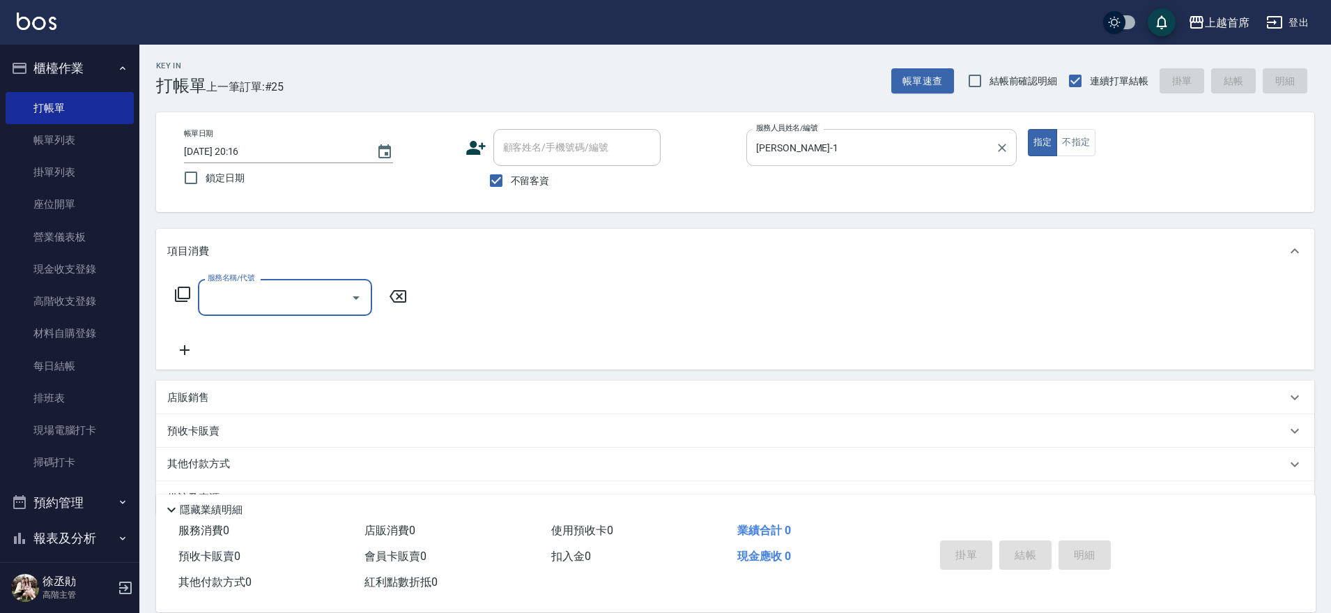
drag, startPoint x: 863, startPoint y: 160, endPoint x: 776, endPoint y: 160, distance: 87.8
click at [776, 160] on div "江芷螢-1 服務人員姓名/編號" at bounding box center [881, 147] width 270 height 37
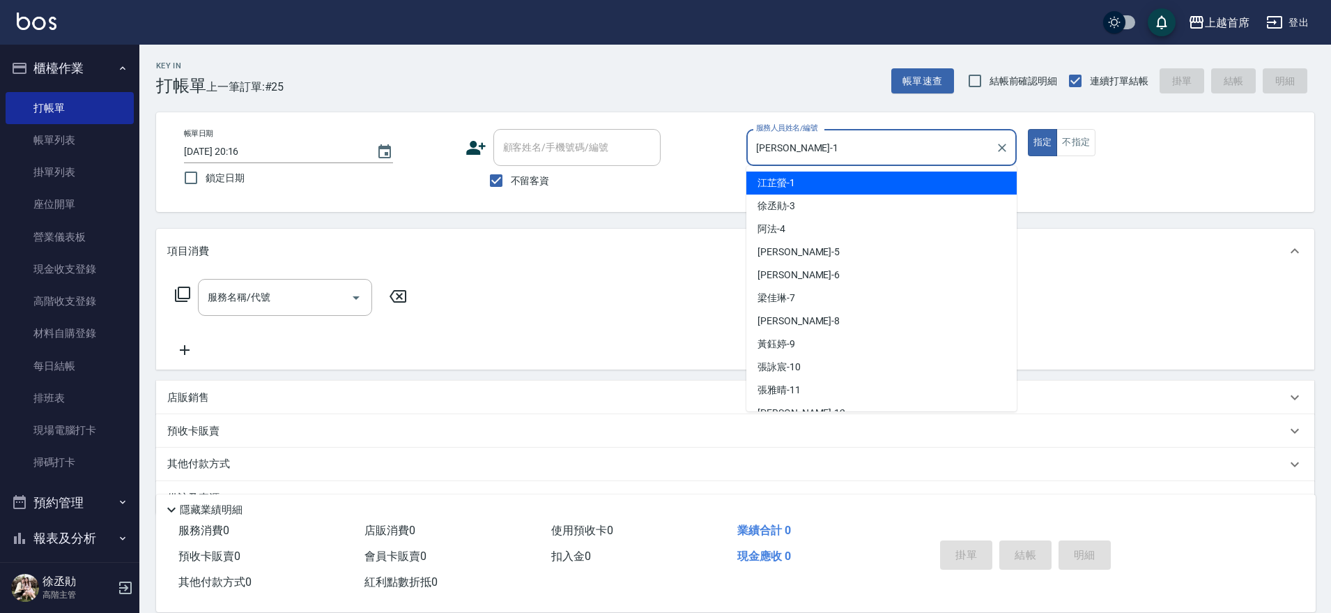
drag, startPoint x: 801, startPoint y: 150, endPoint x: 714, endPoint y: 151, distance: 86.4
click at [716, 150] on div "帳單日期 2025/10/08 20:16 鎖定日期 顧客姓名/手機號碼/編號 顧客姓名/手機號碼/編號 不留客資 服務人員姓名/編號 江芷螢-1 服務人員姓…" at bounding box center [735, 162] width 1125 height 66
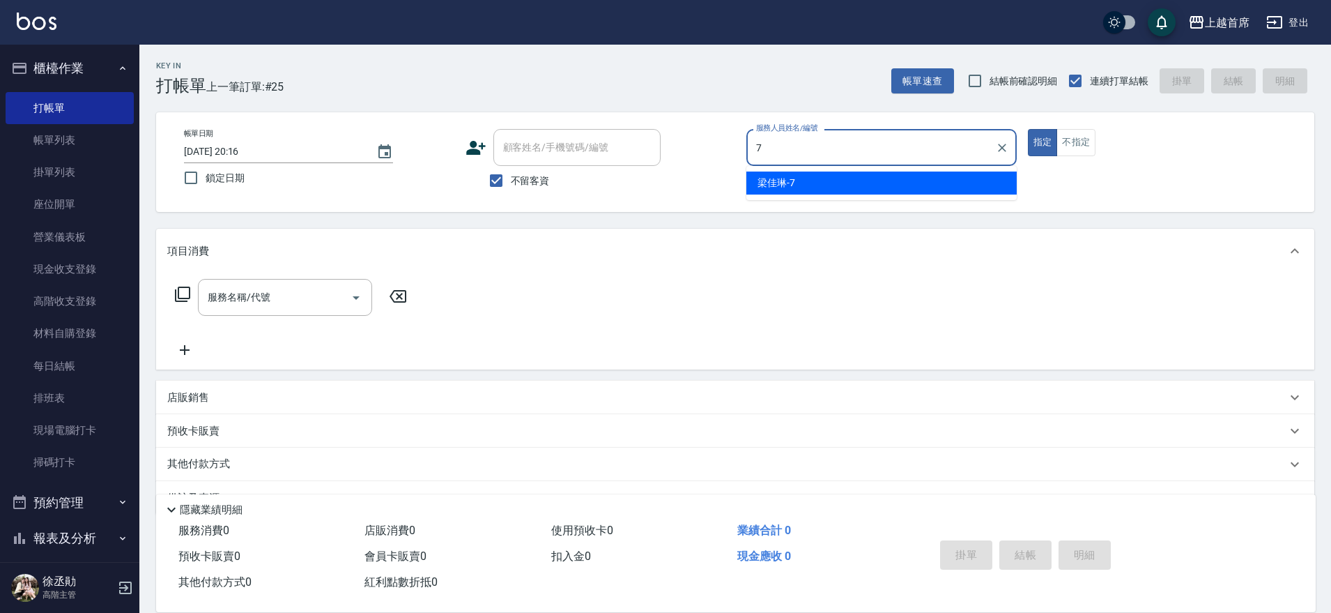
type input "梁佳琳-7"
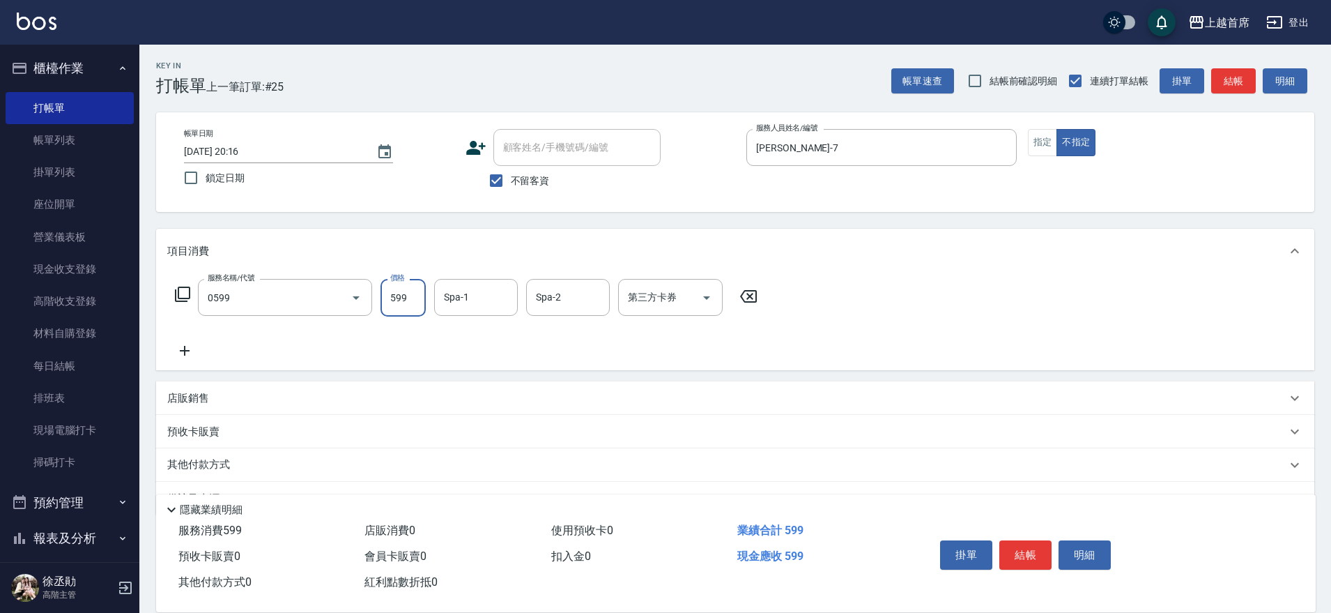
type input "伊黛莉spa(0599)"
type input "唐羽彤-39"
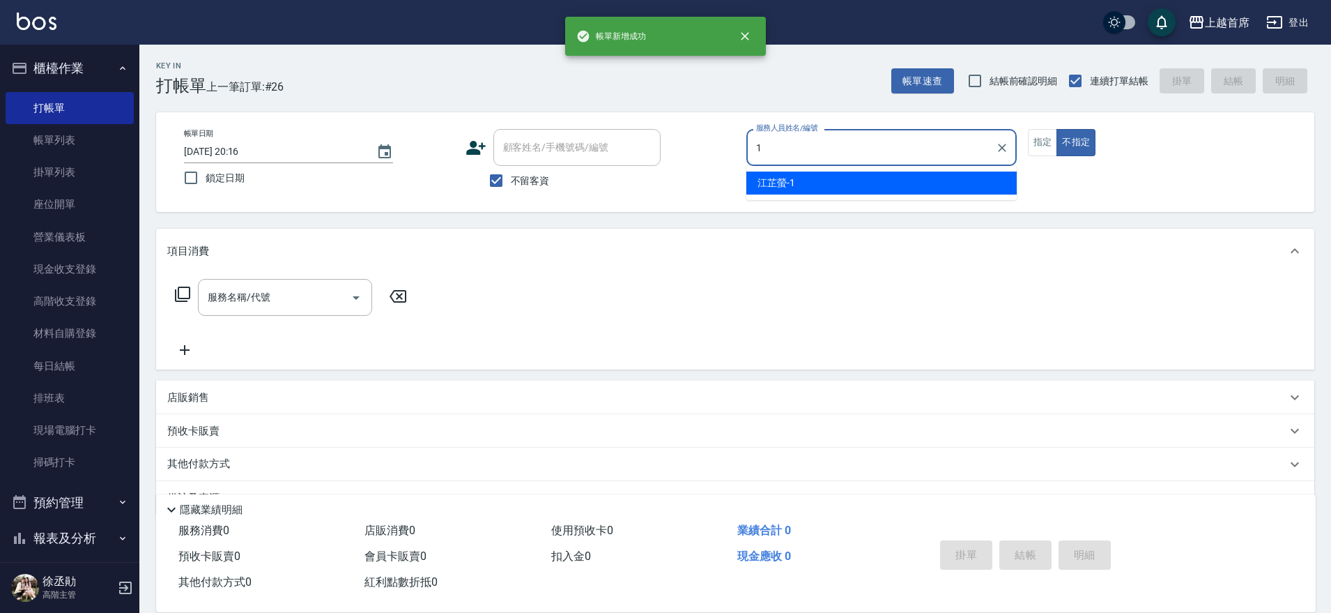
type input "江芷螢-1"
type button "false"
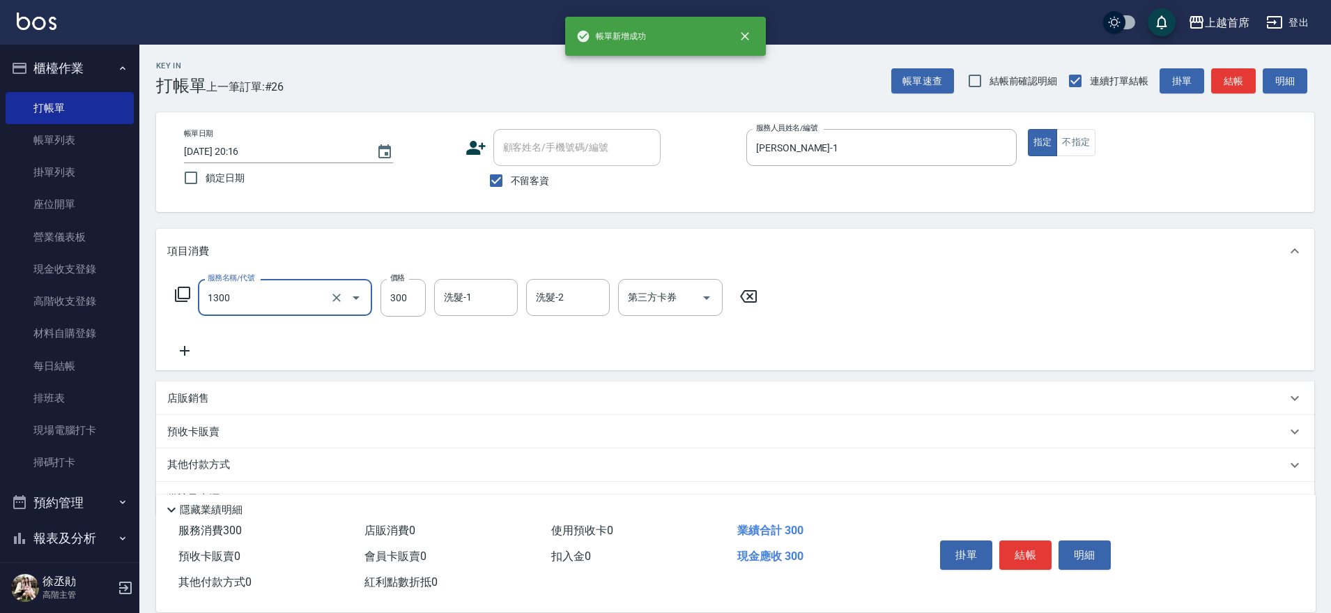
type input "洗髮(1300)"
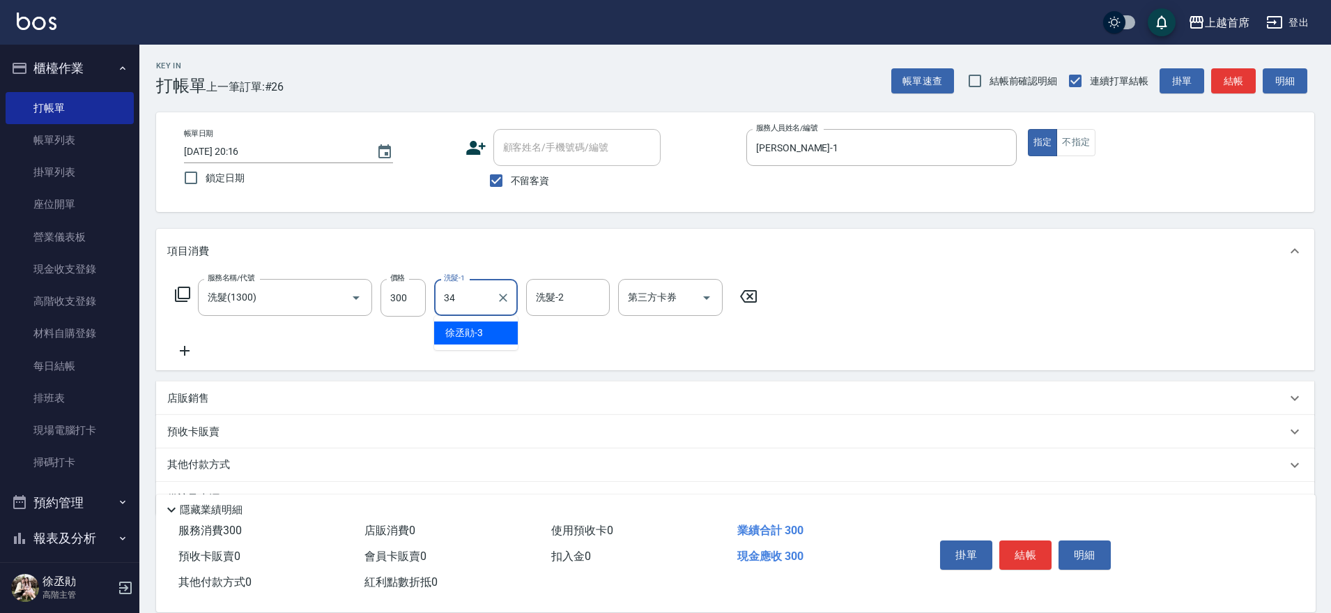
type input "陳玉婷-34"
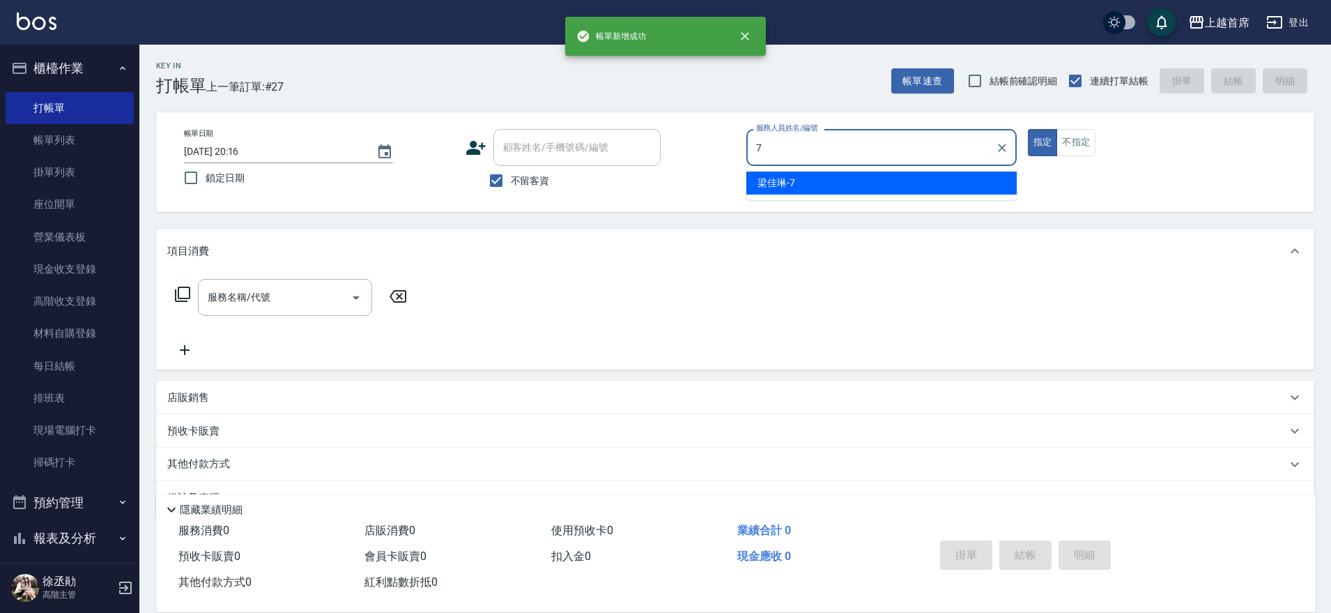
type input "梁佳琳-7"
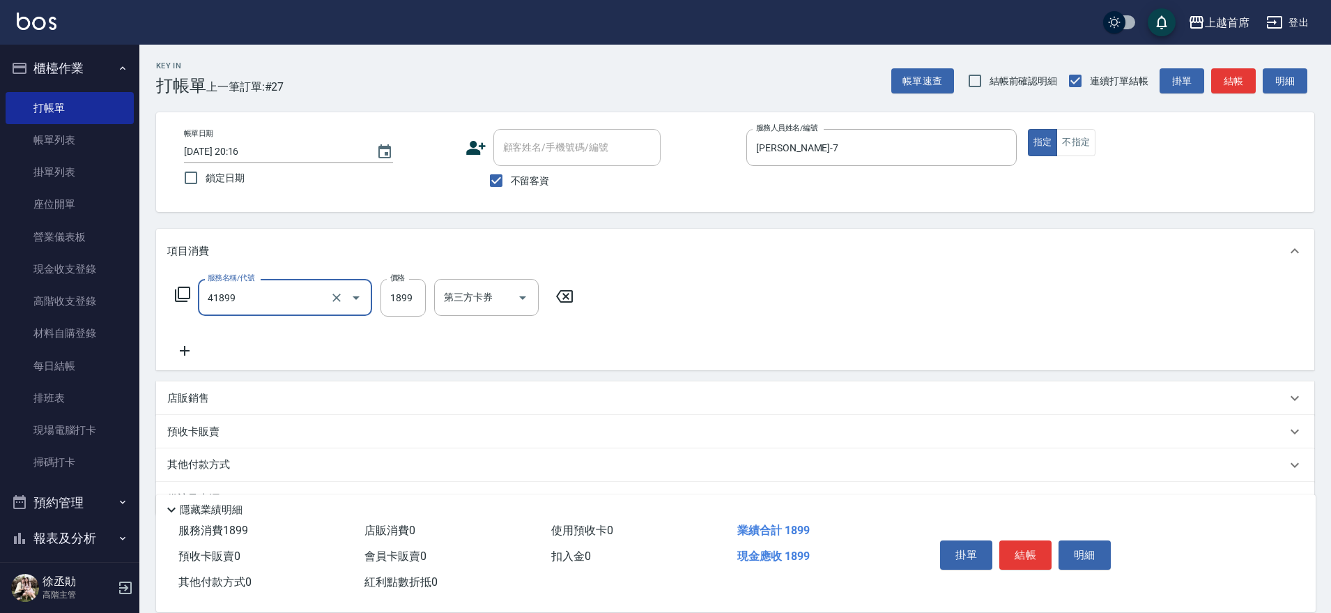
type input "染髮D餐(41899)"
type input "2000"
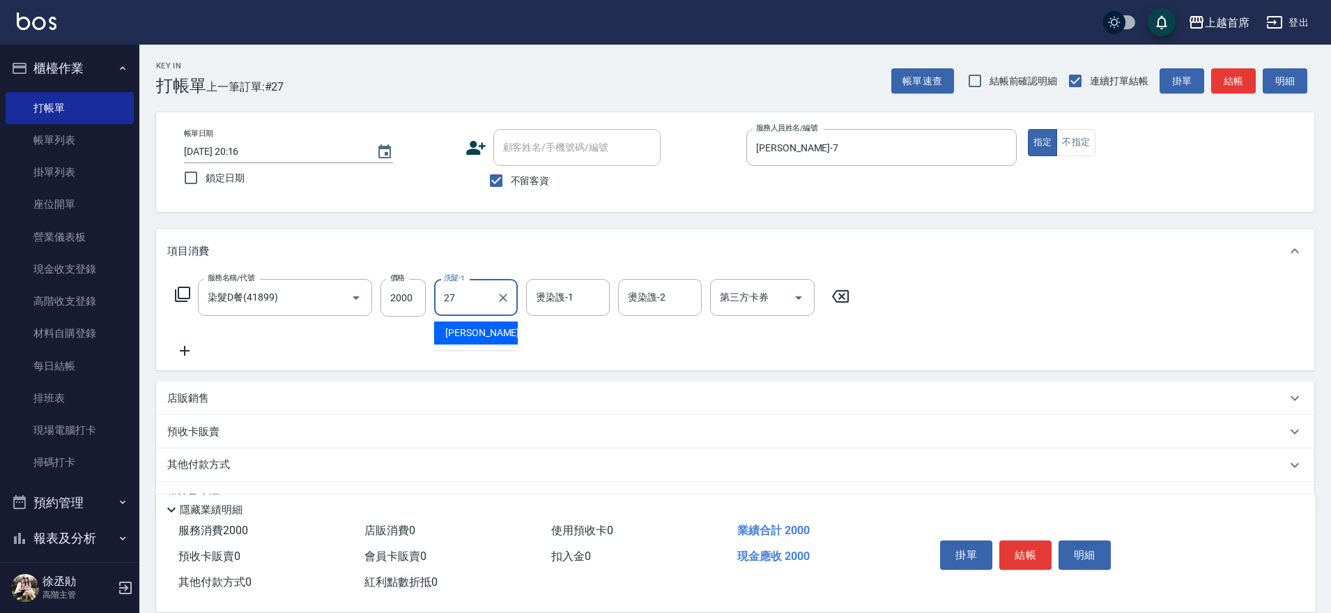
type input "蔡宛孜-27"
drag, startPoint x: 206, startPoint y: 408, endPoint x: 231, endPoint y: 383, distance: 35.0
click at [208, 406] on div "店販銷售" at bounding box center [735, 397] width 1158 height 33
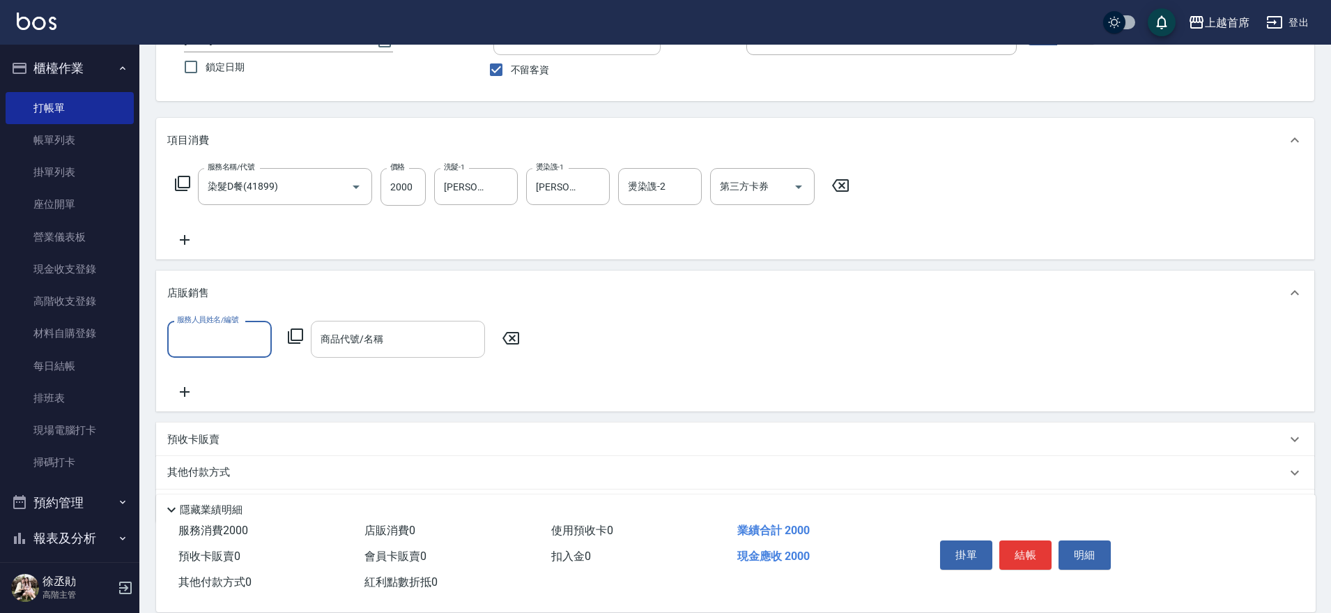
scroll to position [155, 0]
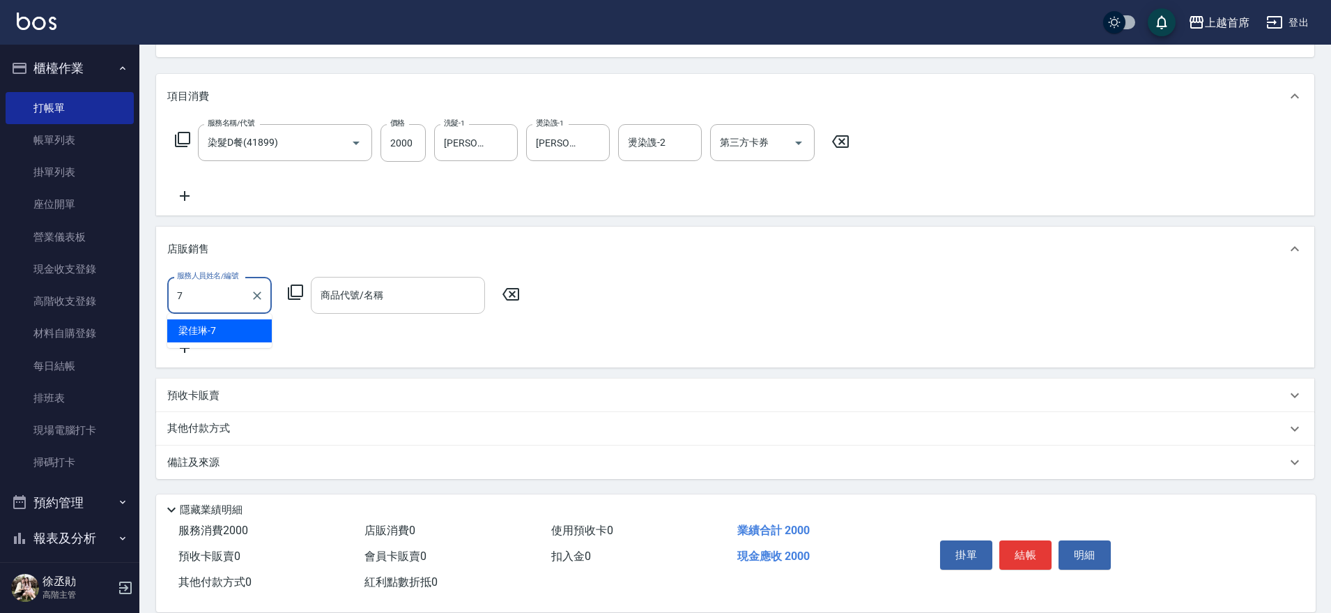
type input "梁佳琳-7"
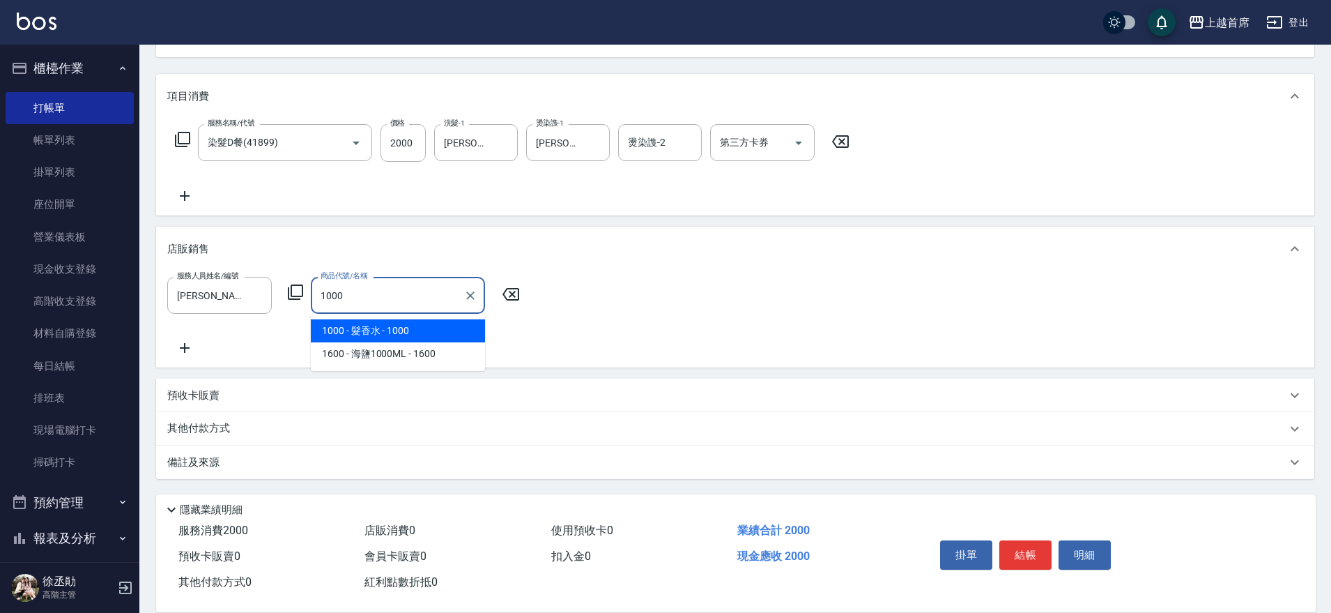
type input "髮香水"
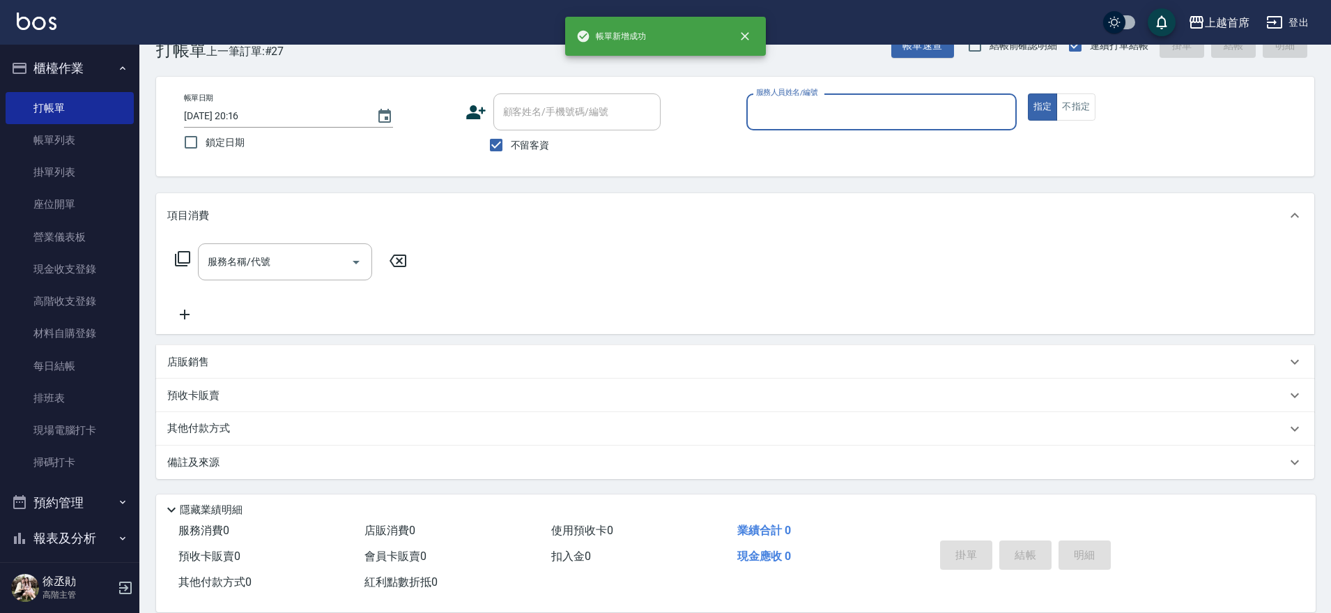
scroll to position [36, 0]
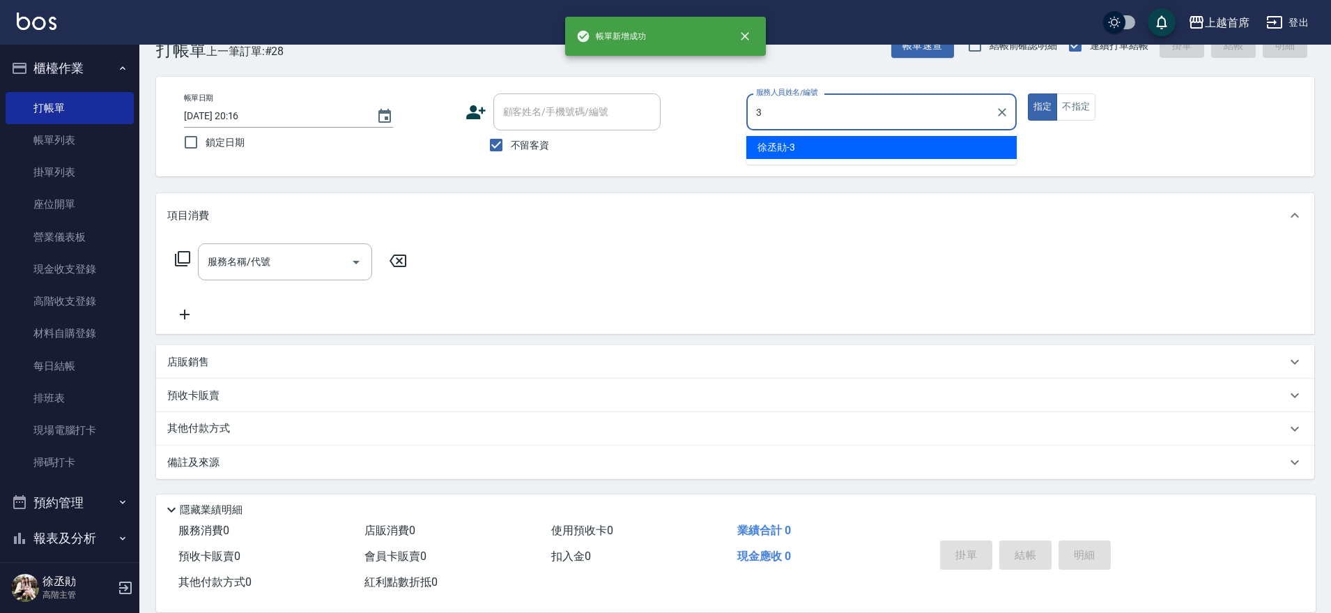
type input "徐丞勛-3"
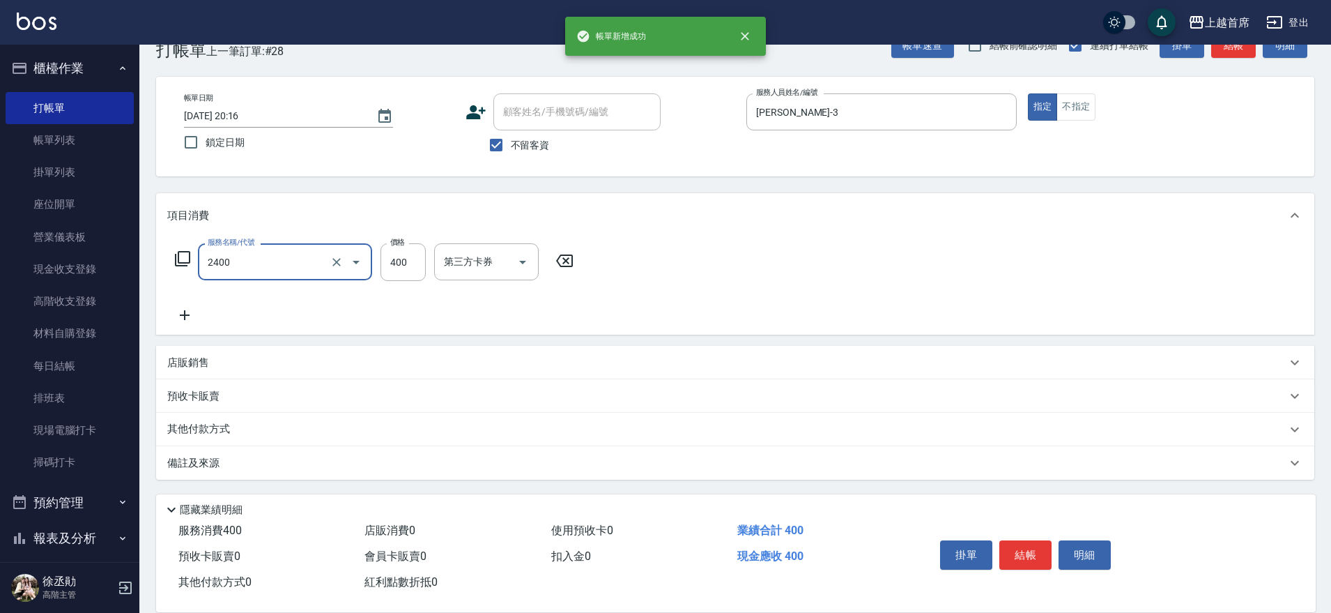
type input "指定一般洗剪400(2400)"
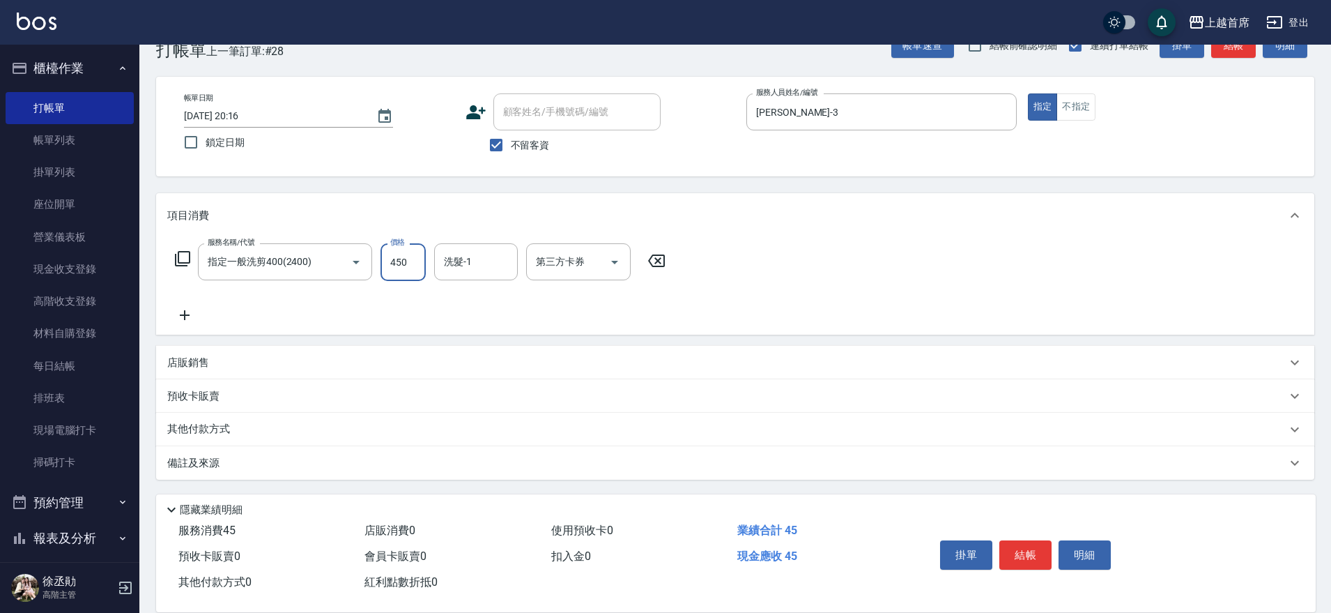
type input "450"
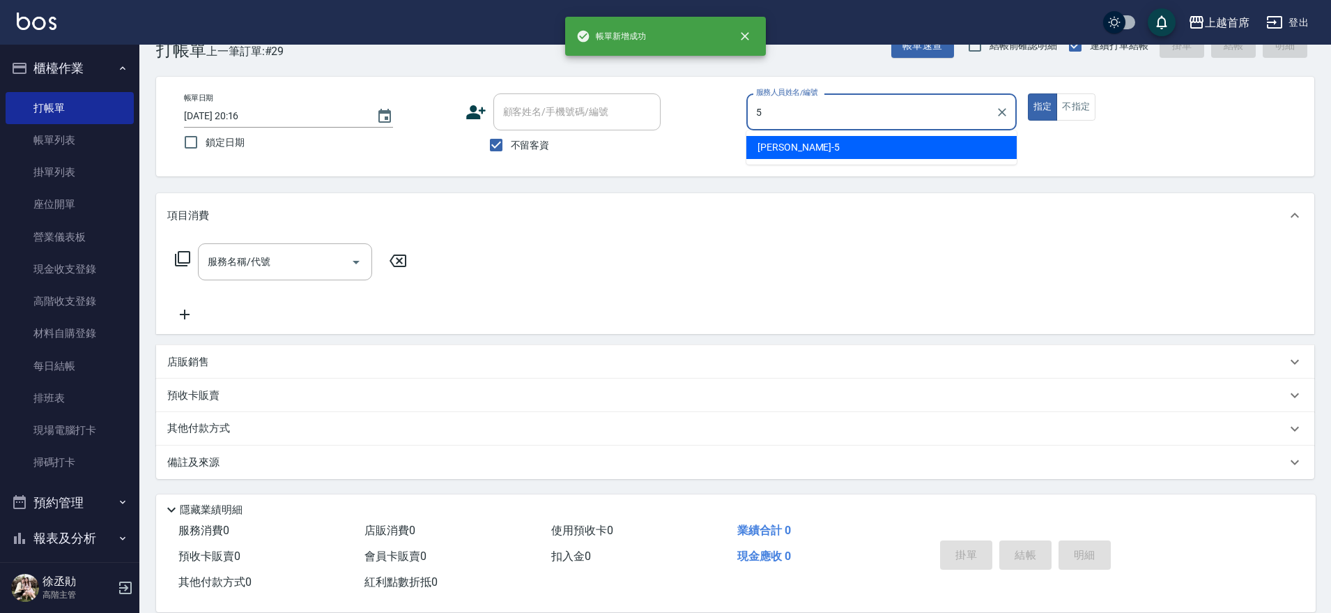
type input "Molly莫莉-5"
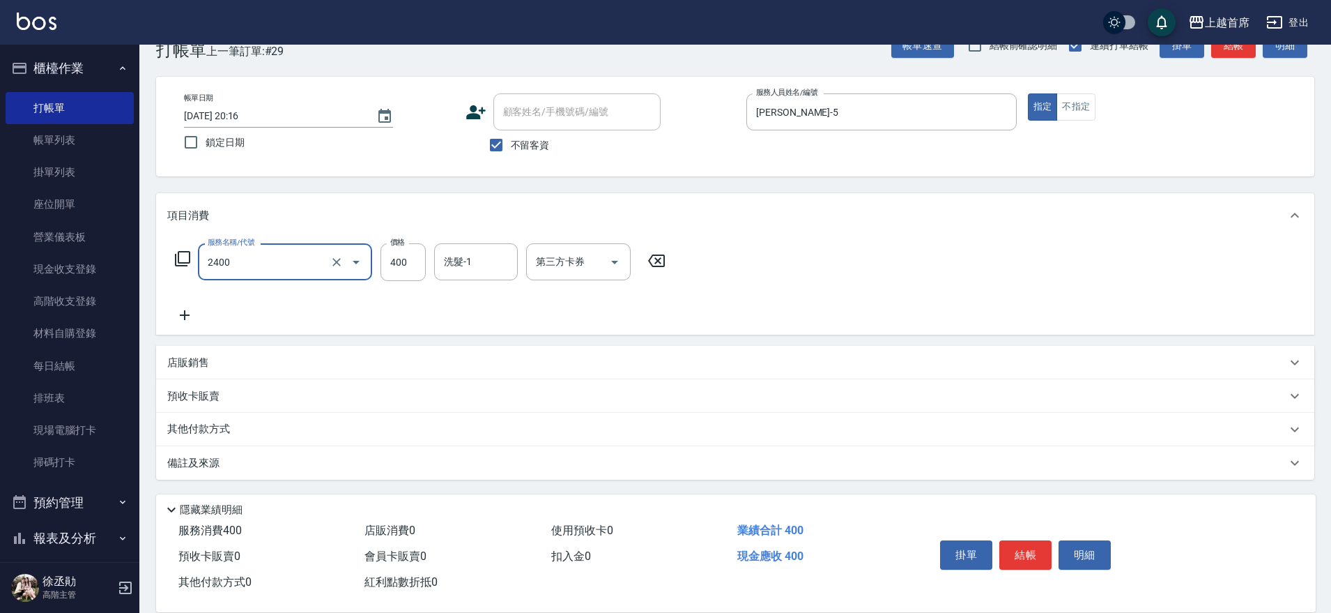
type input "指定一般洗剪400(2400)"
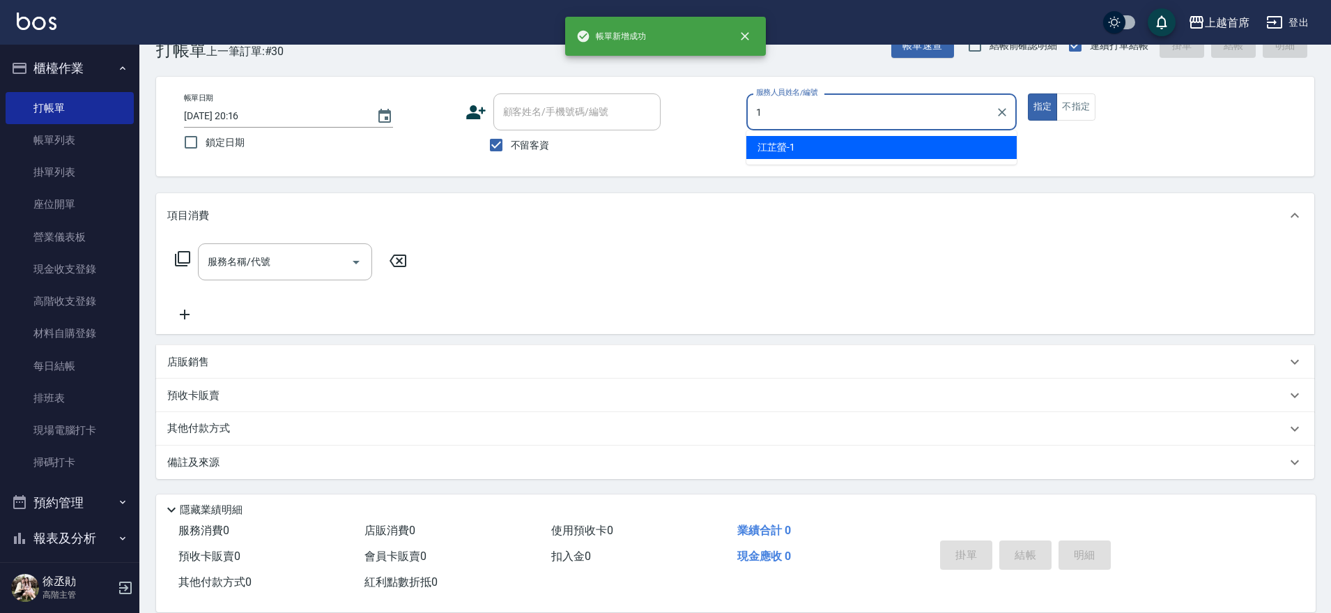
type input "江芷螢-1"
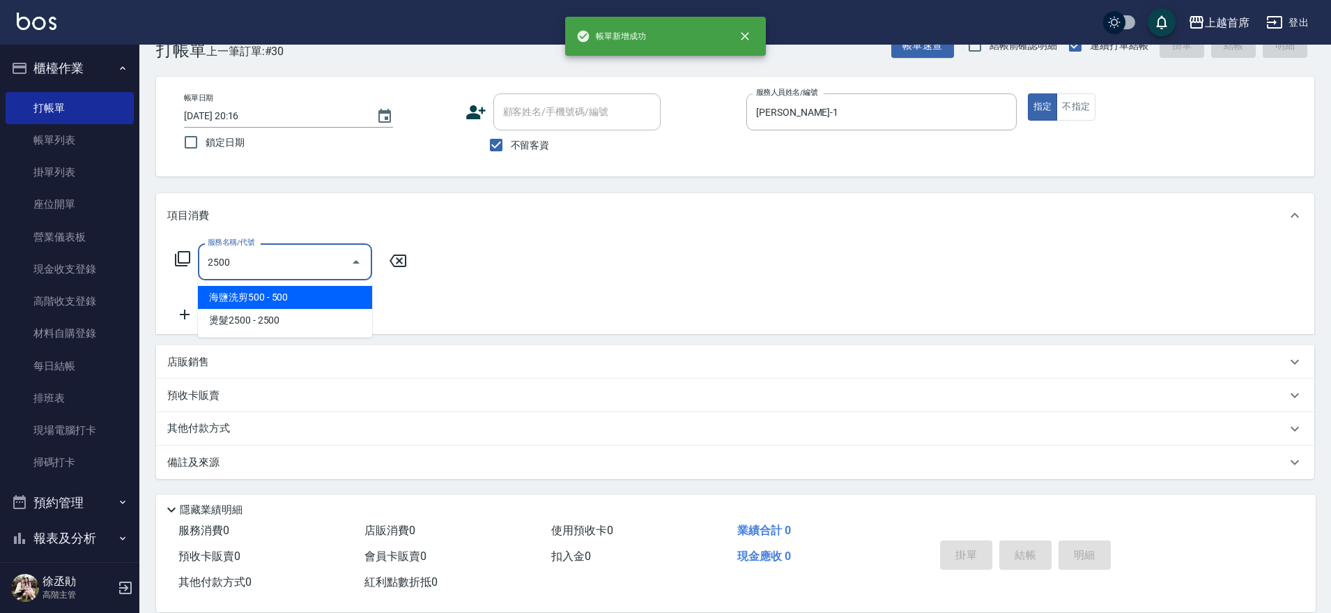
type input "海鹽洗剪500(2500)"
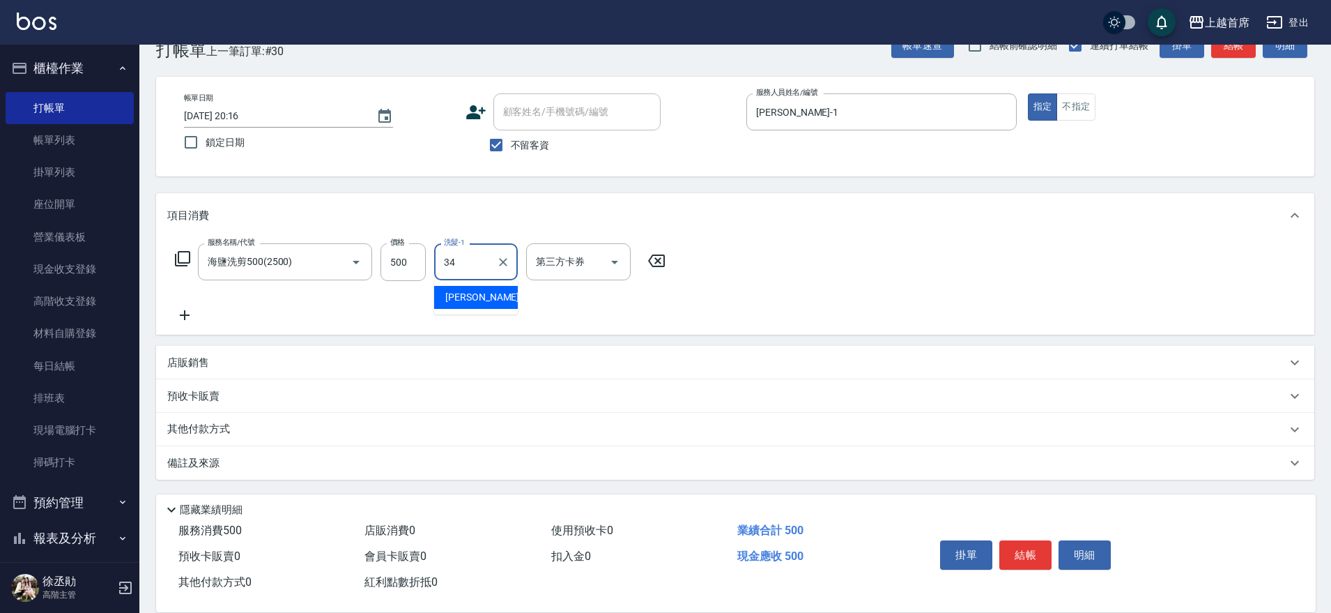
type input "陳玉婷-34"
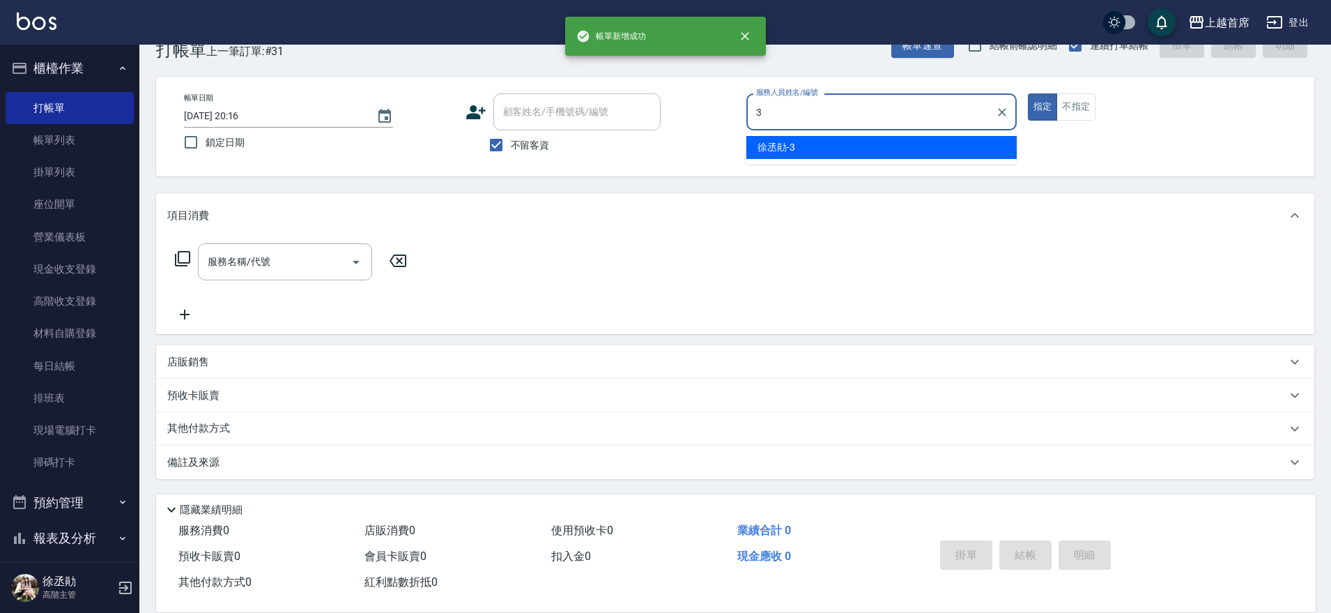
type input "徐丞勛-3"
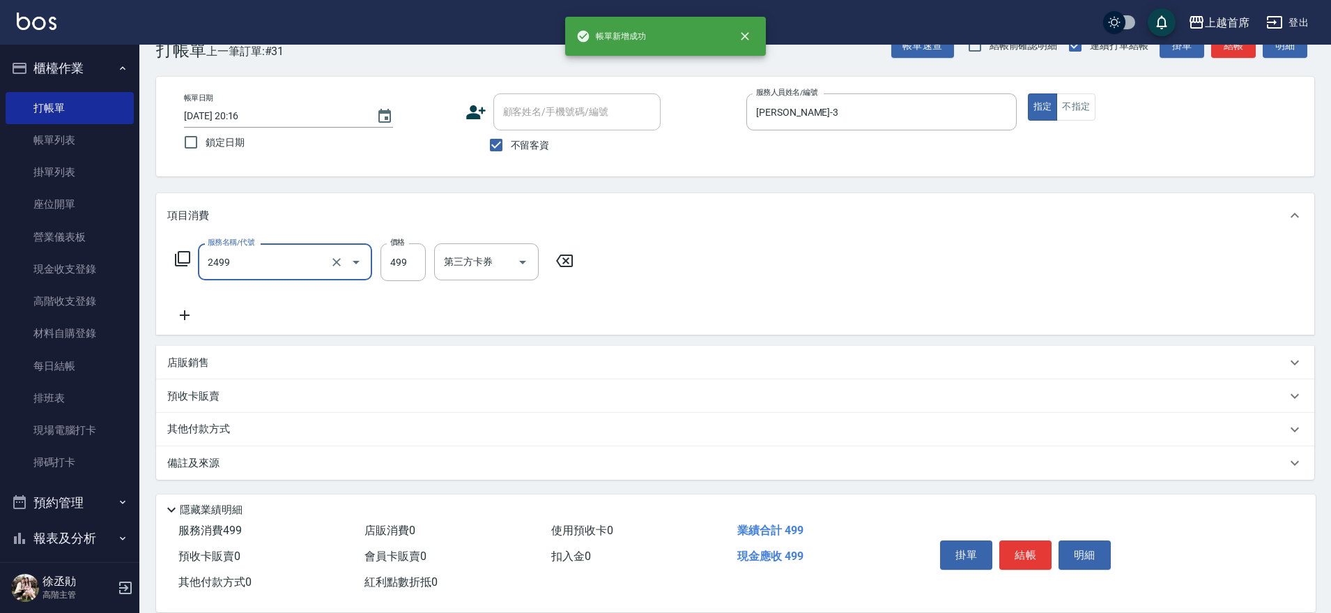
type input "499海鹽洗剪套餐(2499)"
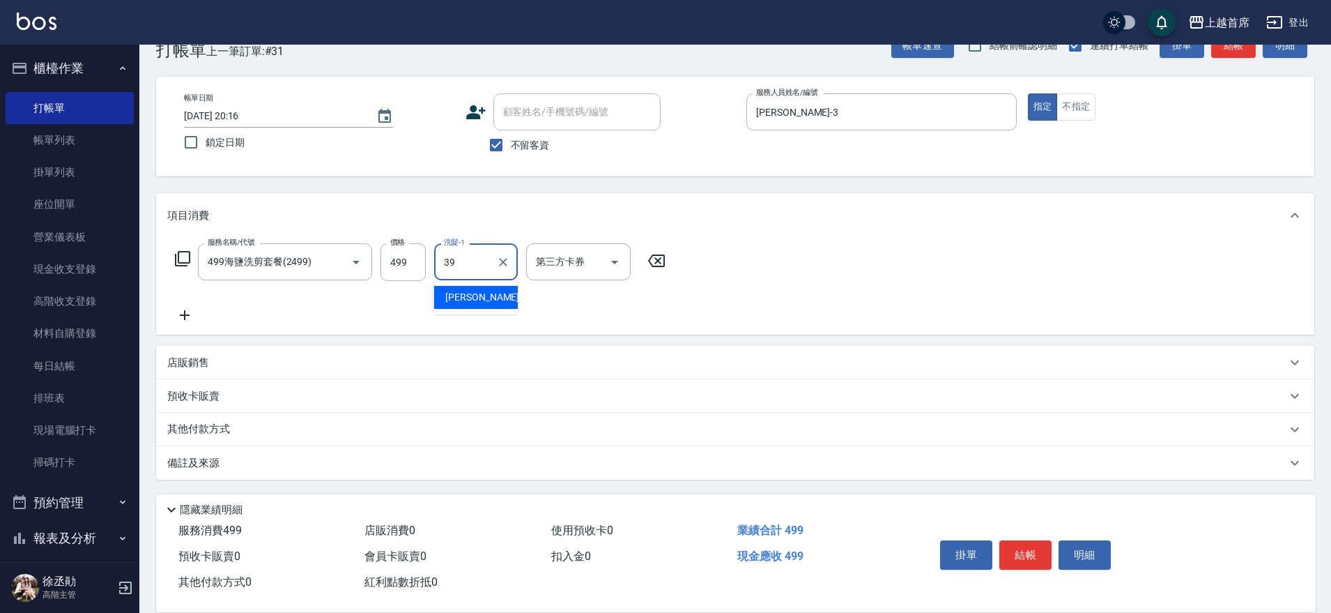
type input "唐羽彤-39"
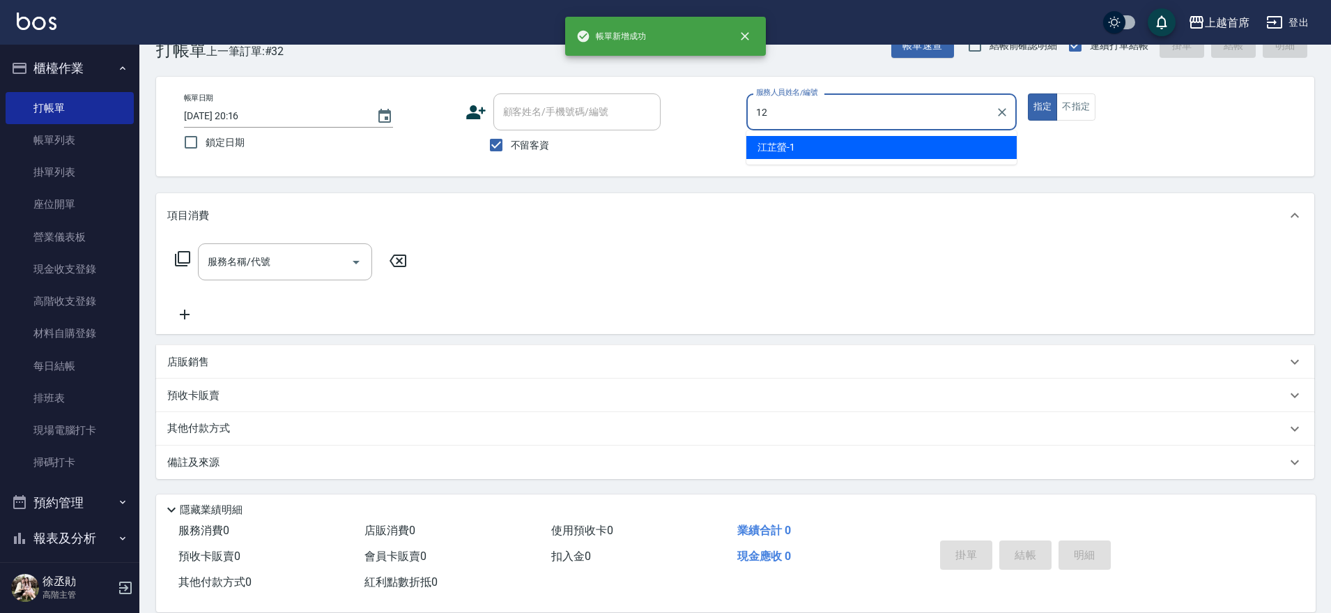
type input "許婕妤-12"
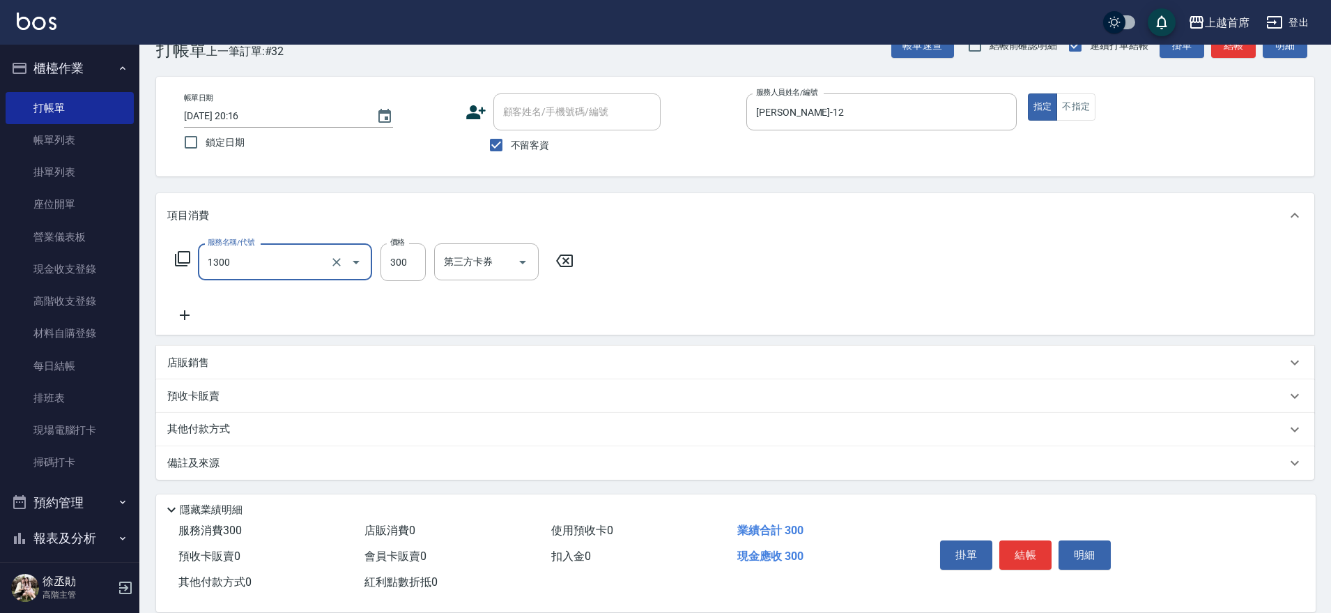
type input "洗髮(1300)"
type input "450"
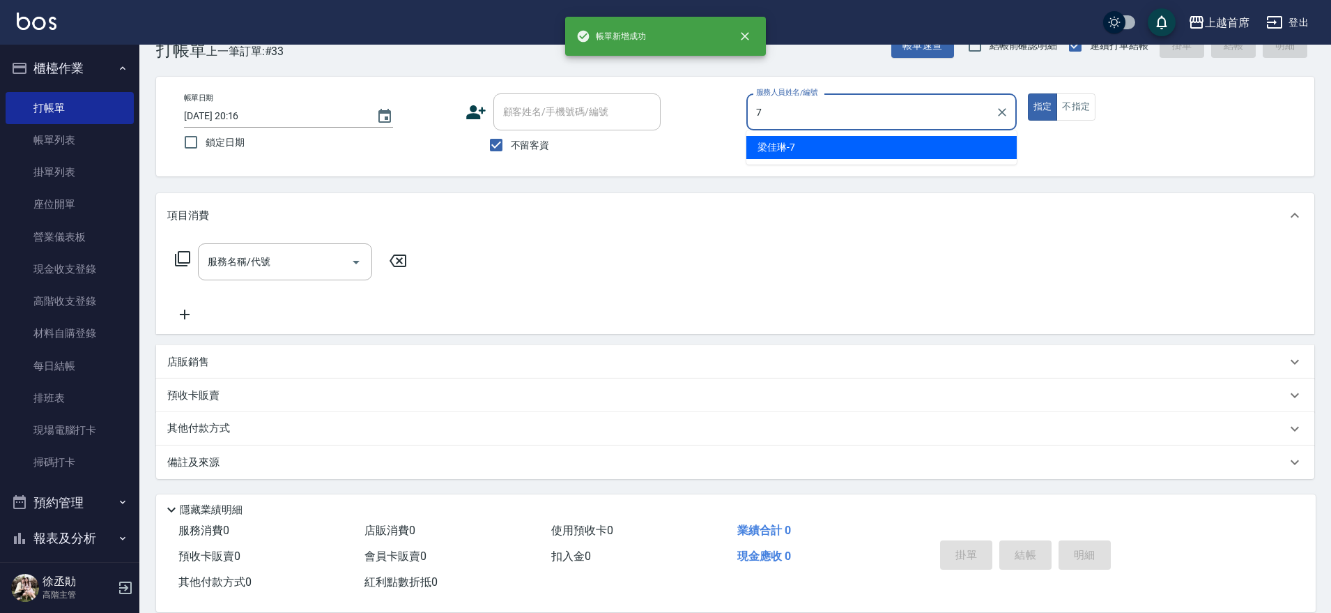
type input "梁佳琳-7"
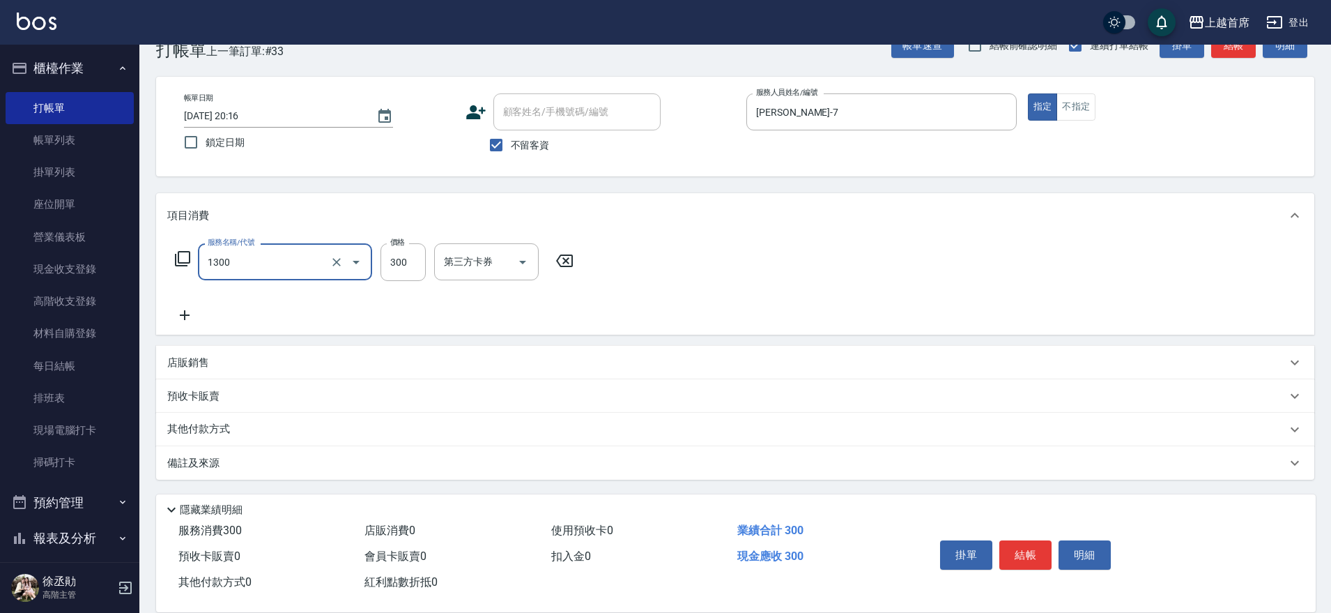
type input "洗髮(1300)"
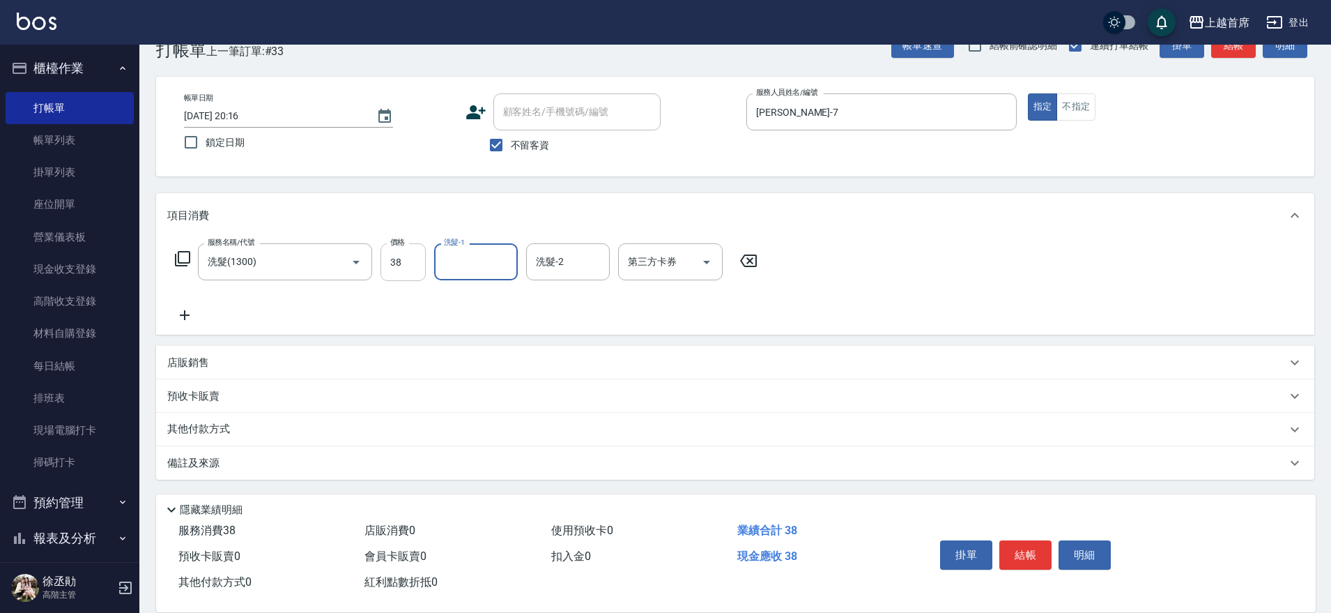
click at [404, 267] on input "38" at bounding box center [403, 262] width 45 height 38
click at [406, 265] on input "38" at bounding box center [403, 262] width 45 height 38
type input "380"
type input "黃品芳-77"
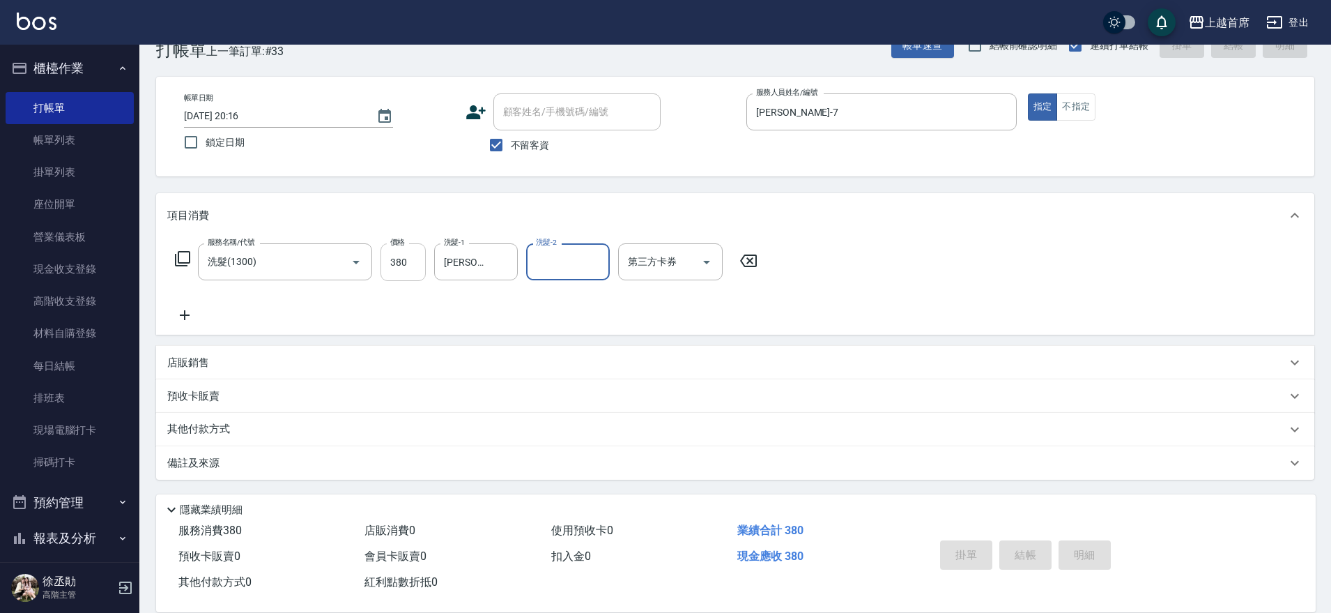
type input "2025/10/08 20:17"
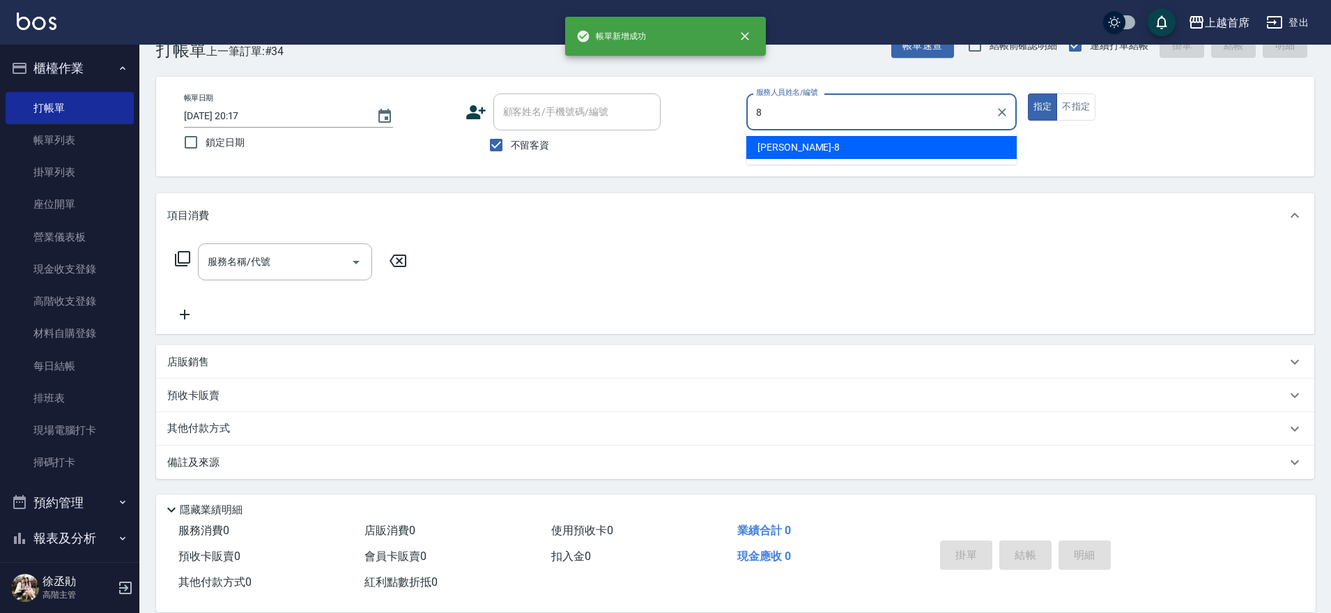
type input "謝凉好-8"
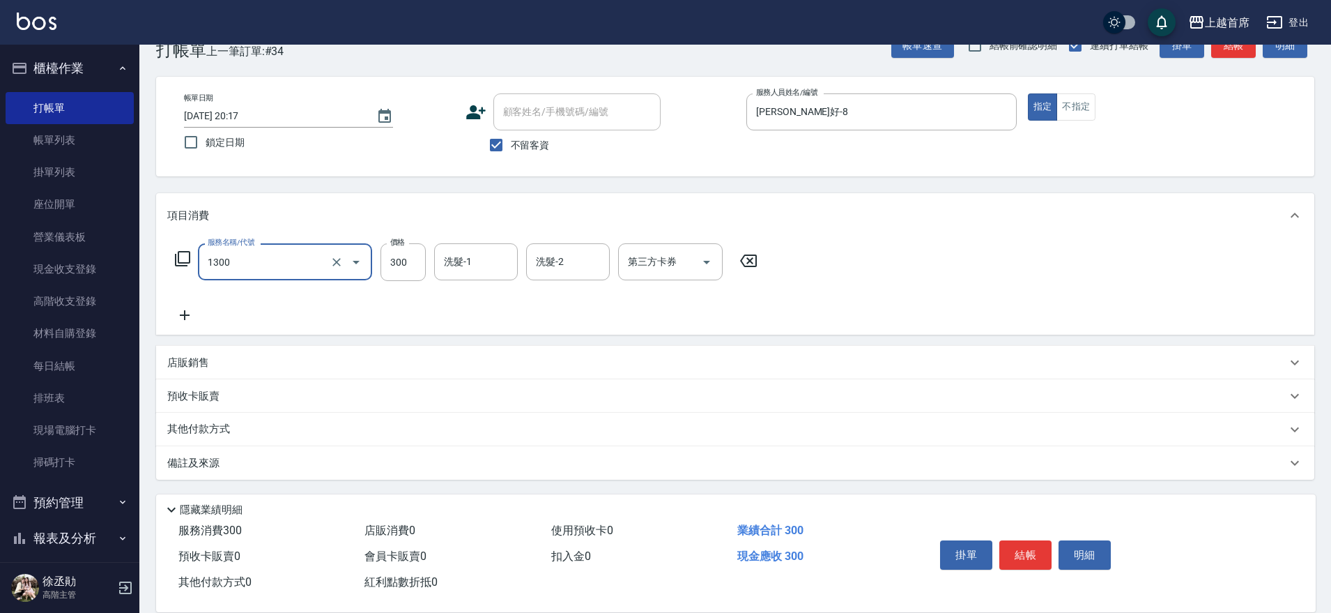
type input "洗髮(1300)"
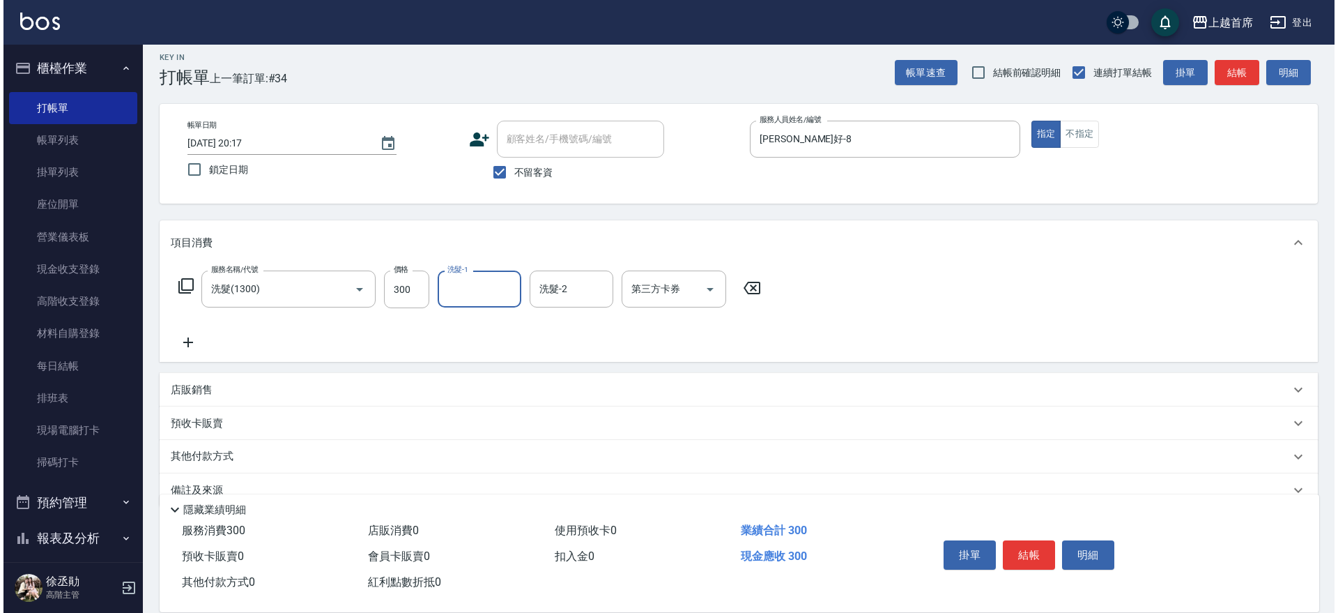
scroll to position [0, 0]
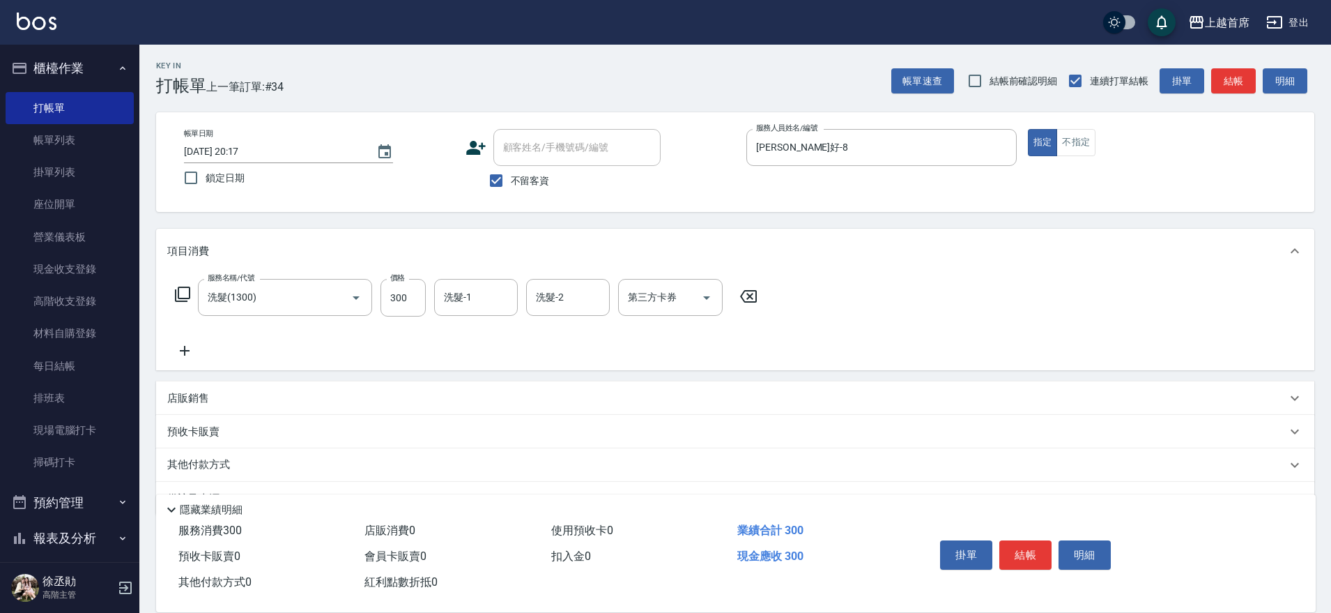
click at [408, 254] on div "項目消費" at bounding box center [726, 251] width 1119 height 15
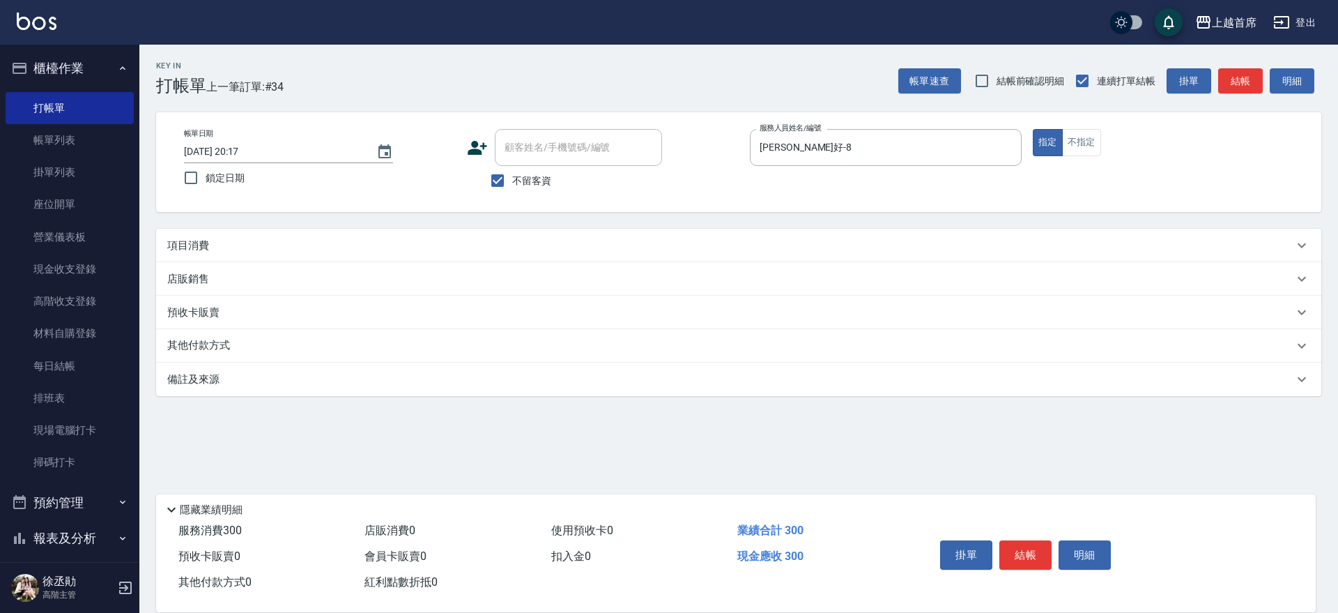
click at [408, 295] on div "預收卡販賣" at bounding box center [738, 311] width 1165 height 33
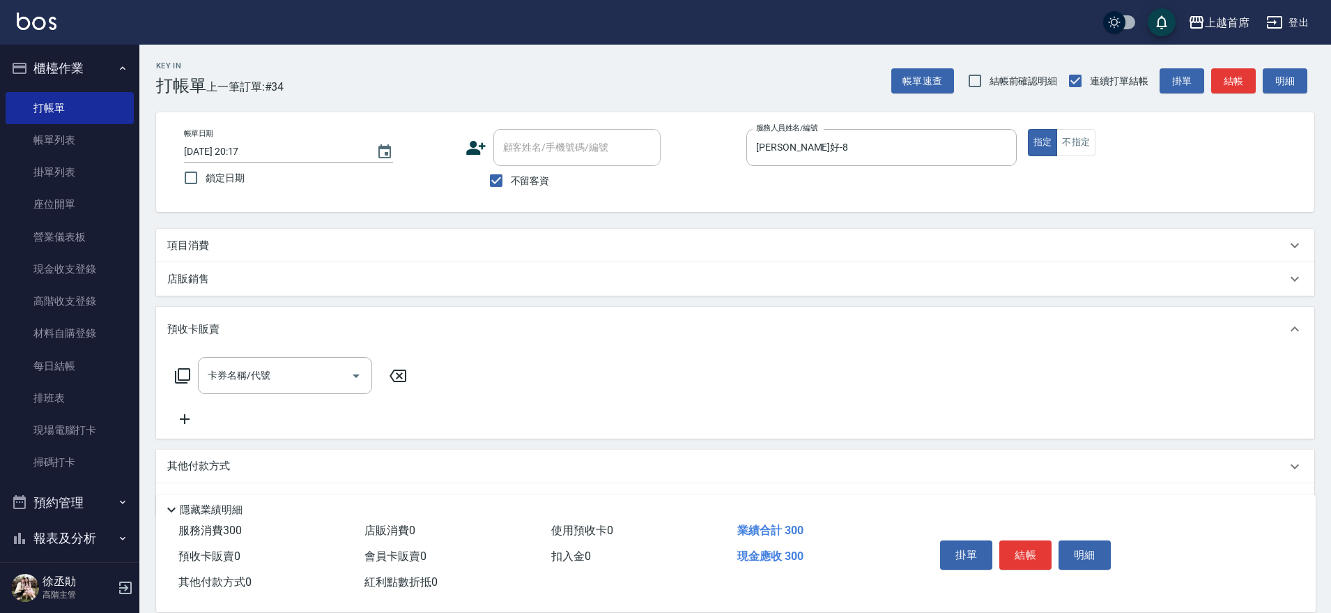
click at [157, 260] on div "項目消費" at bounding box center [735, 245] width 1158 height 33
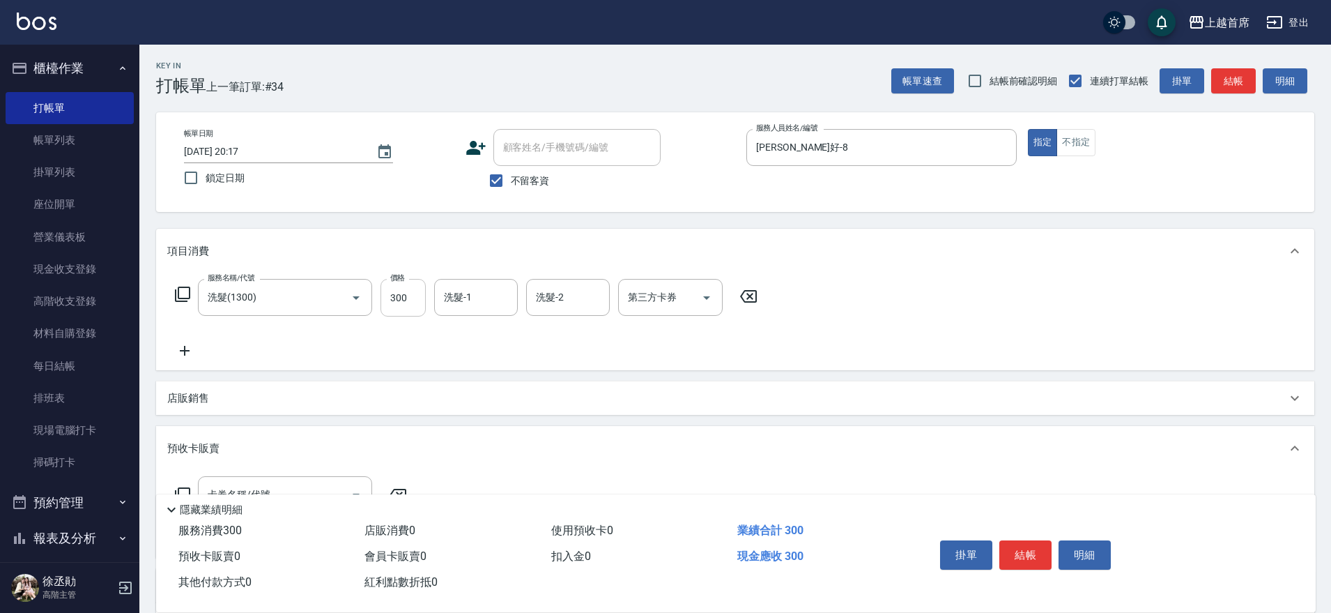
click at [413, 302] on input "300" at bounding box center [403, 298] width 45 height 38
type input "280"
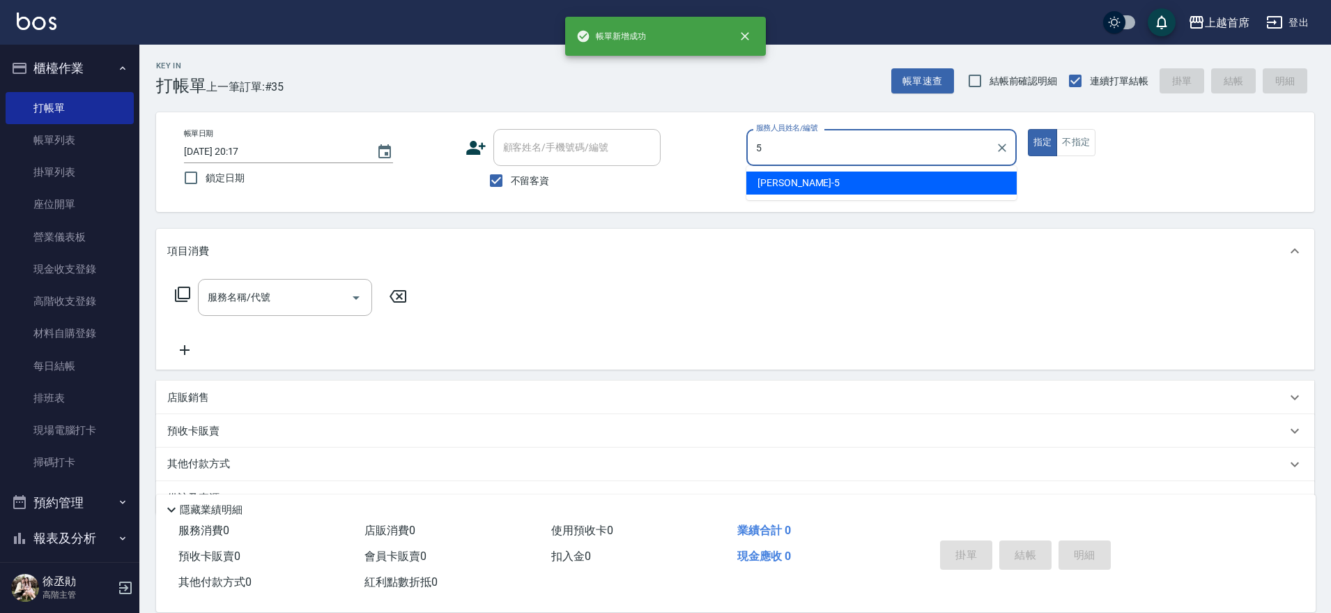
type input "Molly莫莉-5"
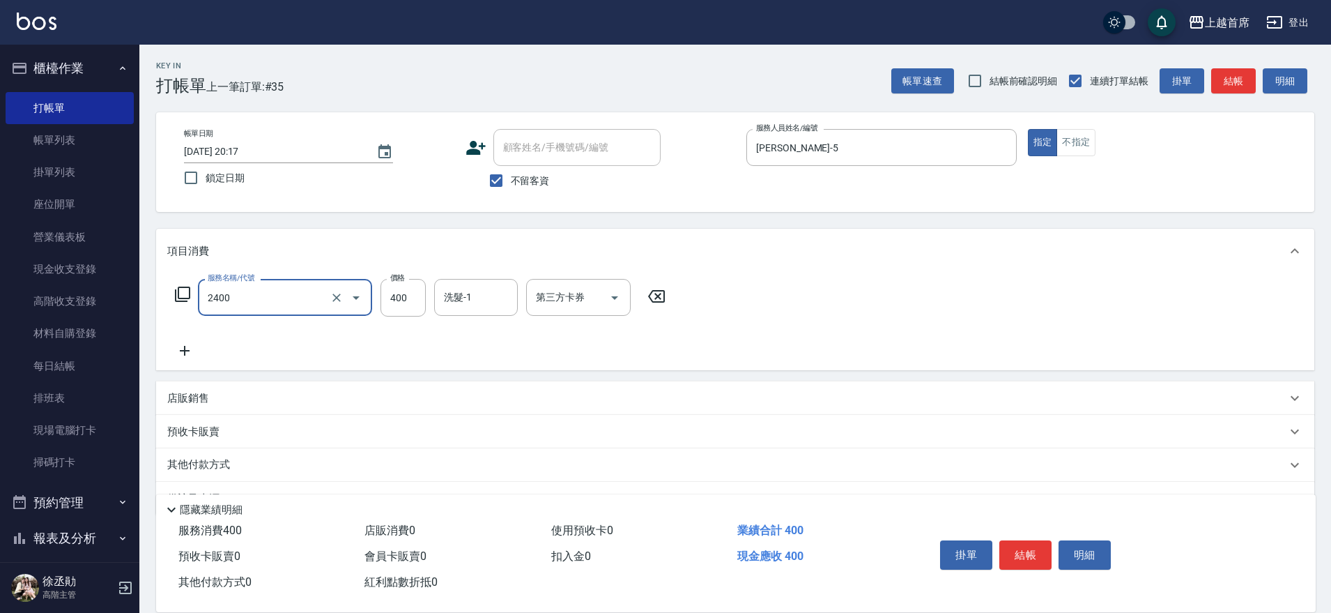
type input "指定一般洗剪400(2400)"
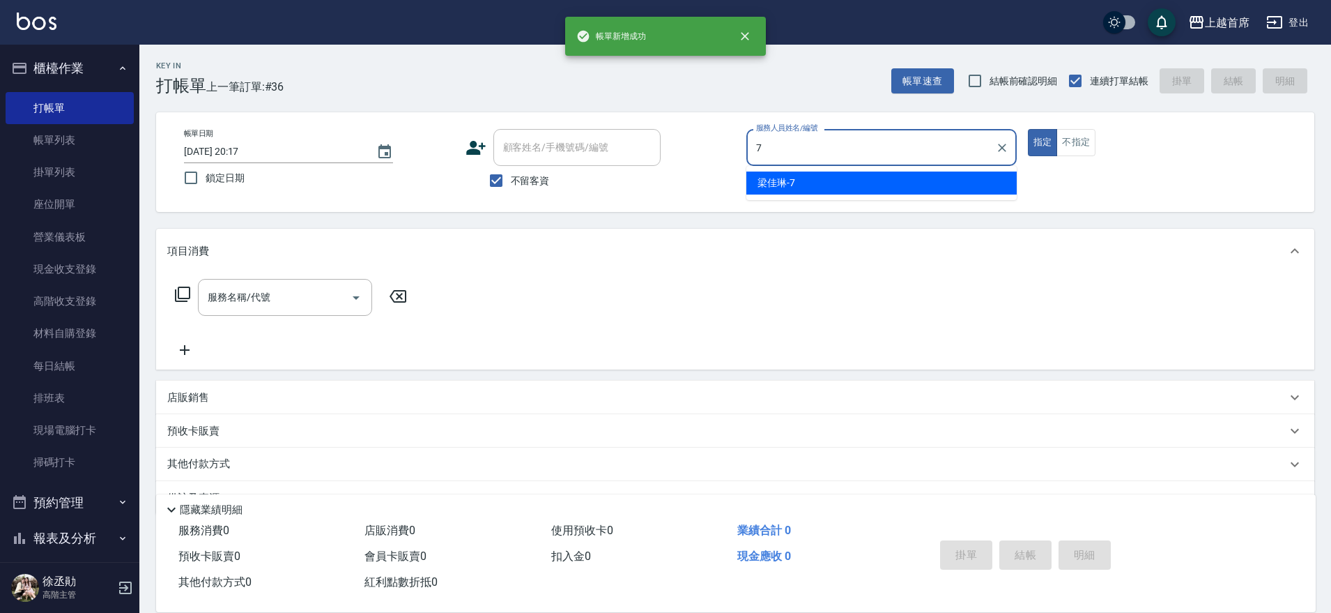
type input "梁佳琳-7"
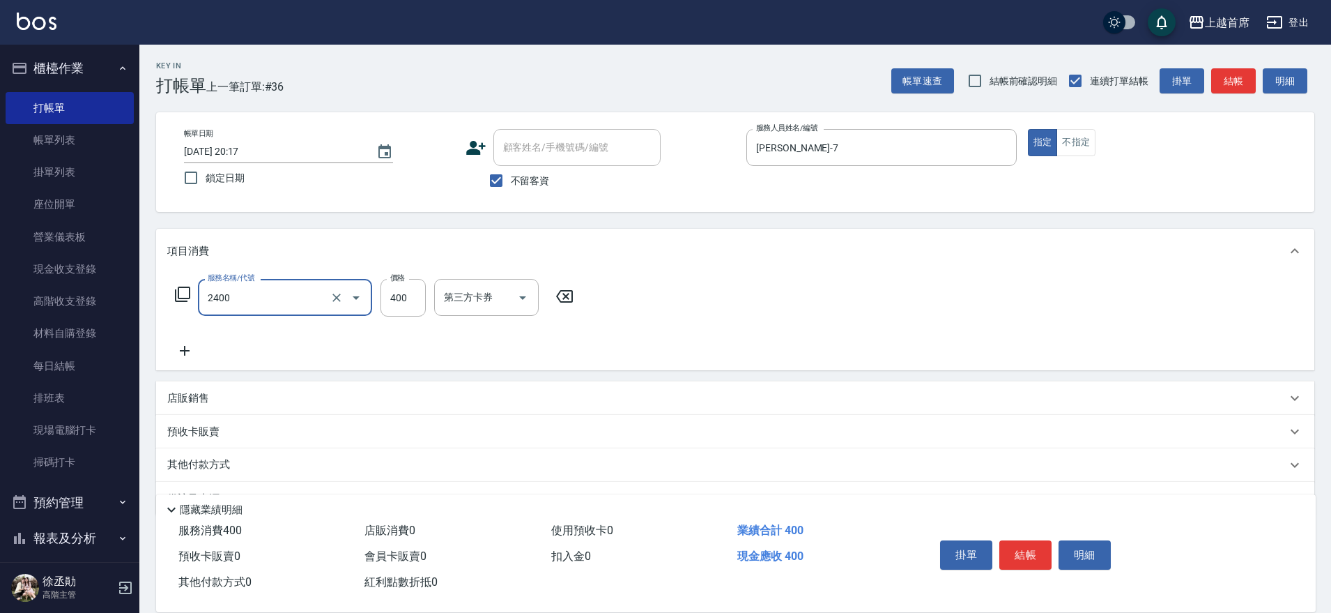
type input "指定一般洗剪400(2400)"
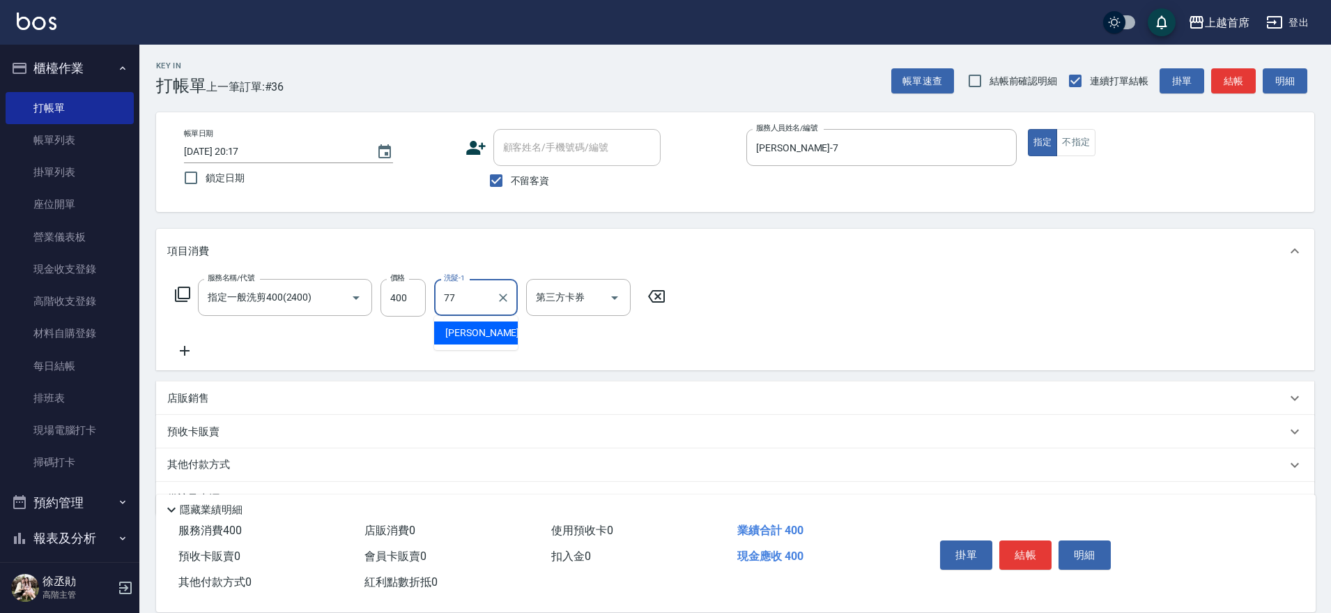
type input "黃品芳-77"
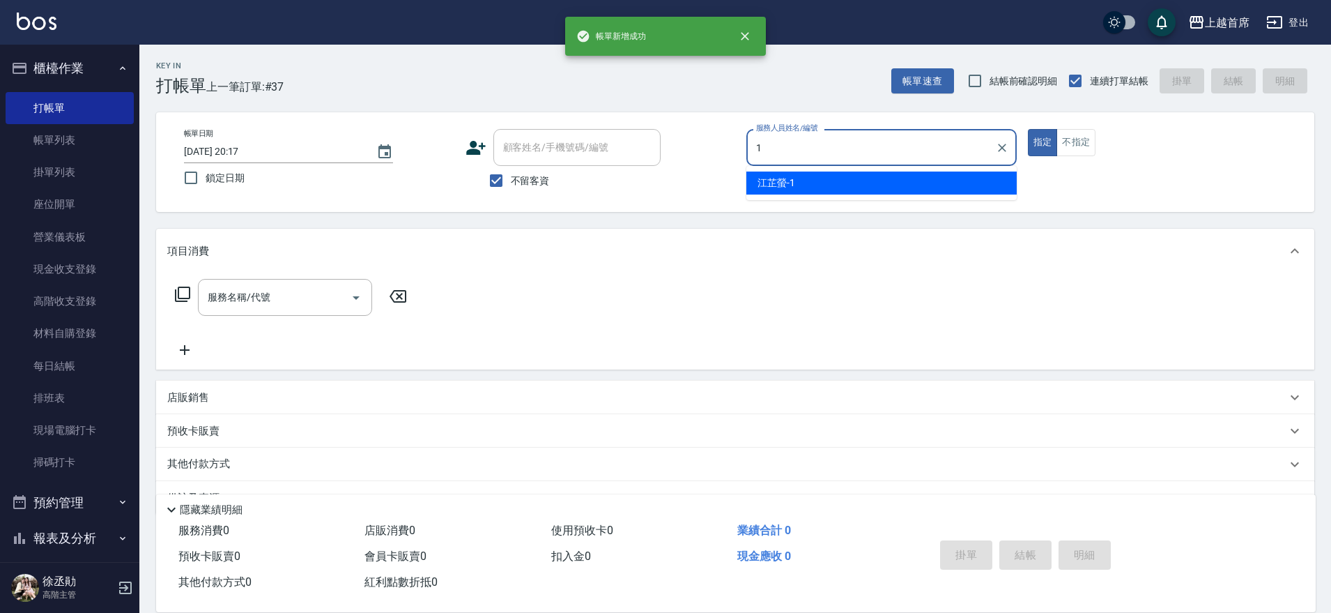
type input "江芷螢-1"
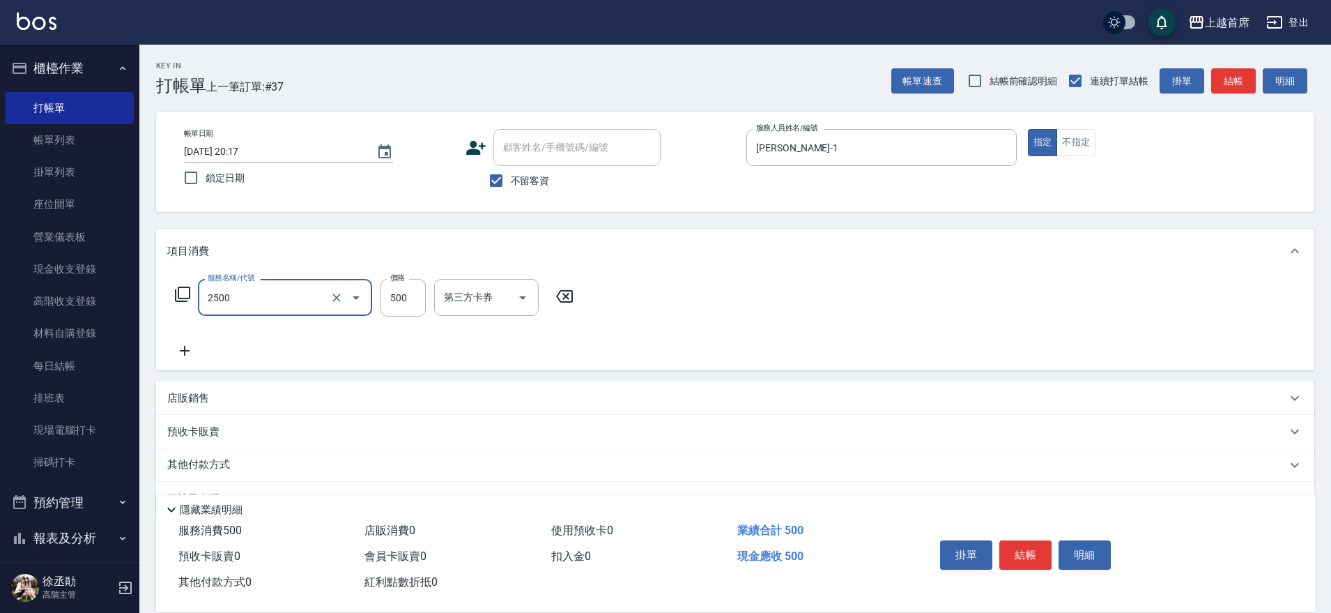
type input "海鹽洗剪500(2500)"
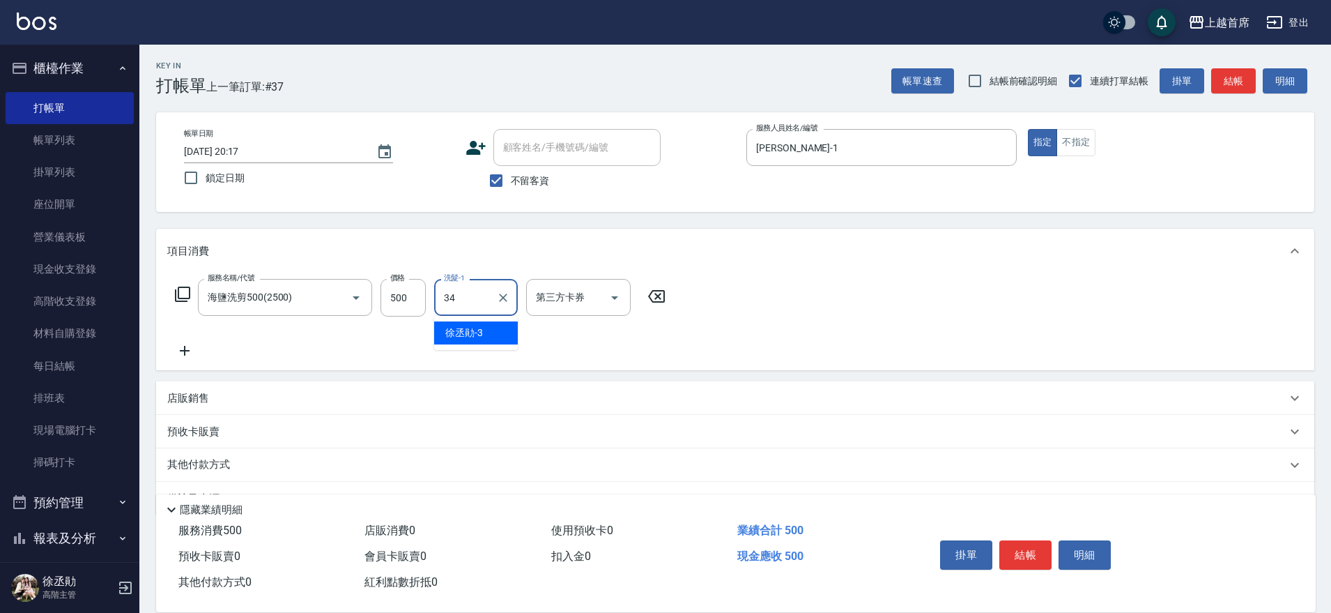
type input "陳玉婷-34"
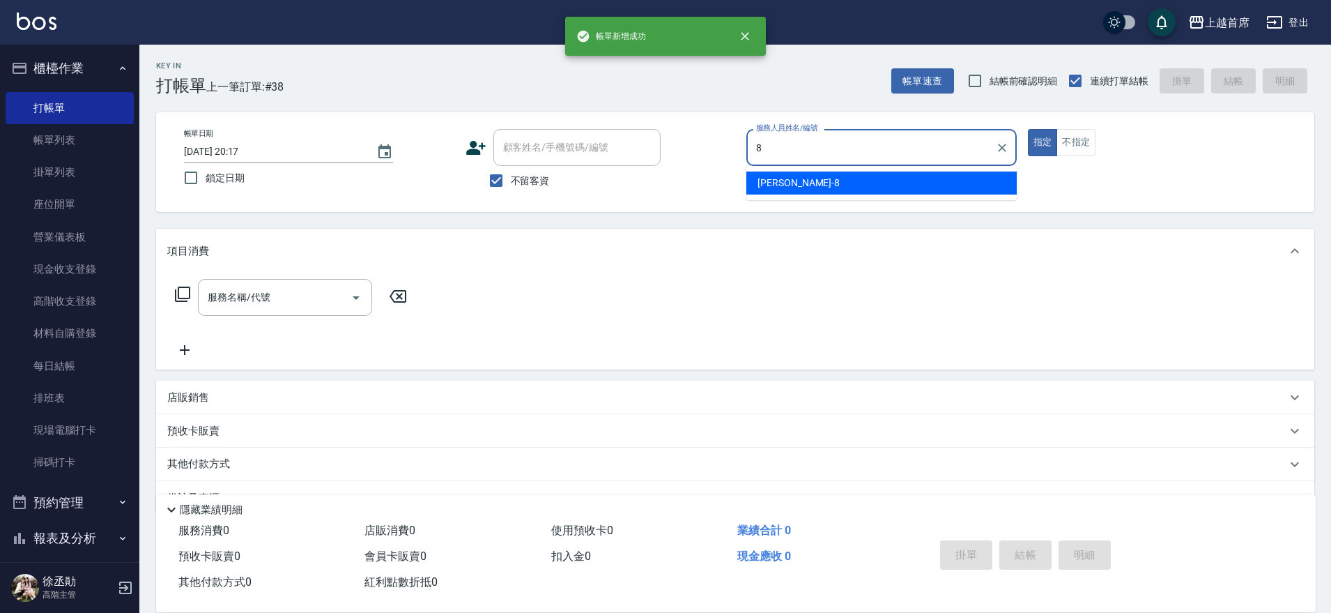
type input "謝凉好-8"
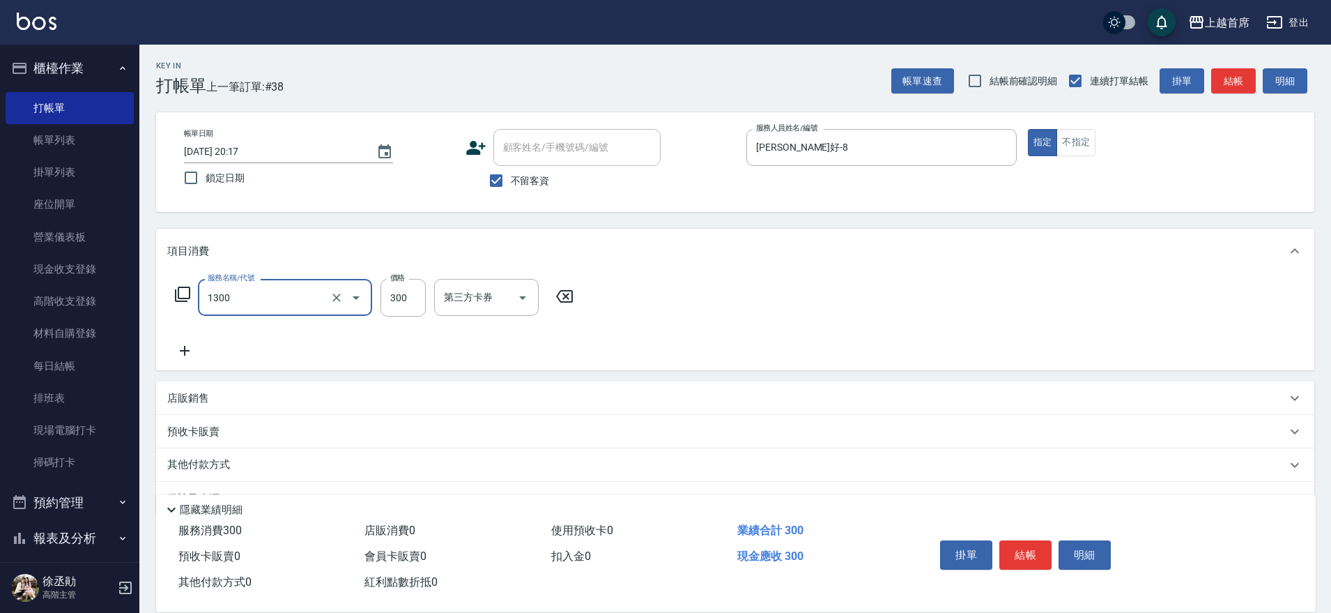
type input "洗髮(1300)"
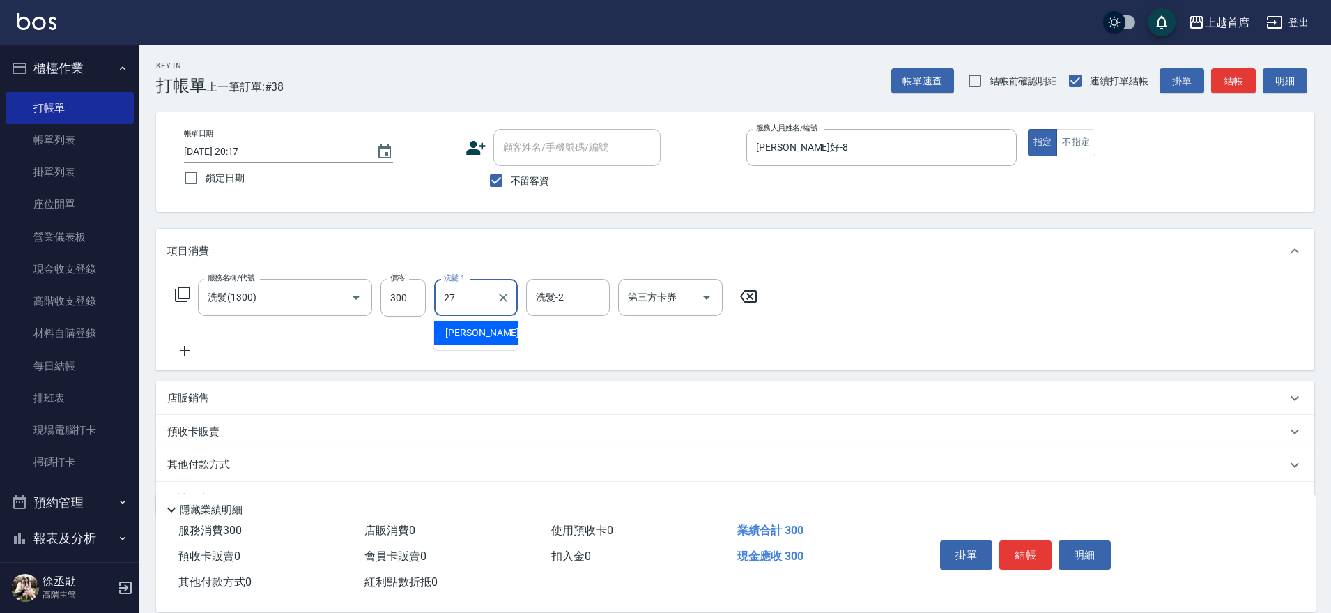
type input "蔡宛孜-27"
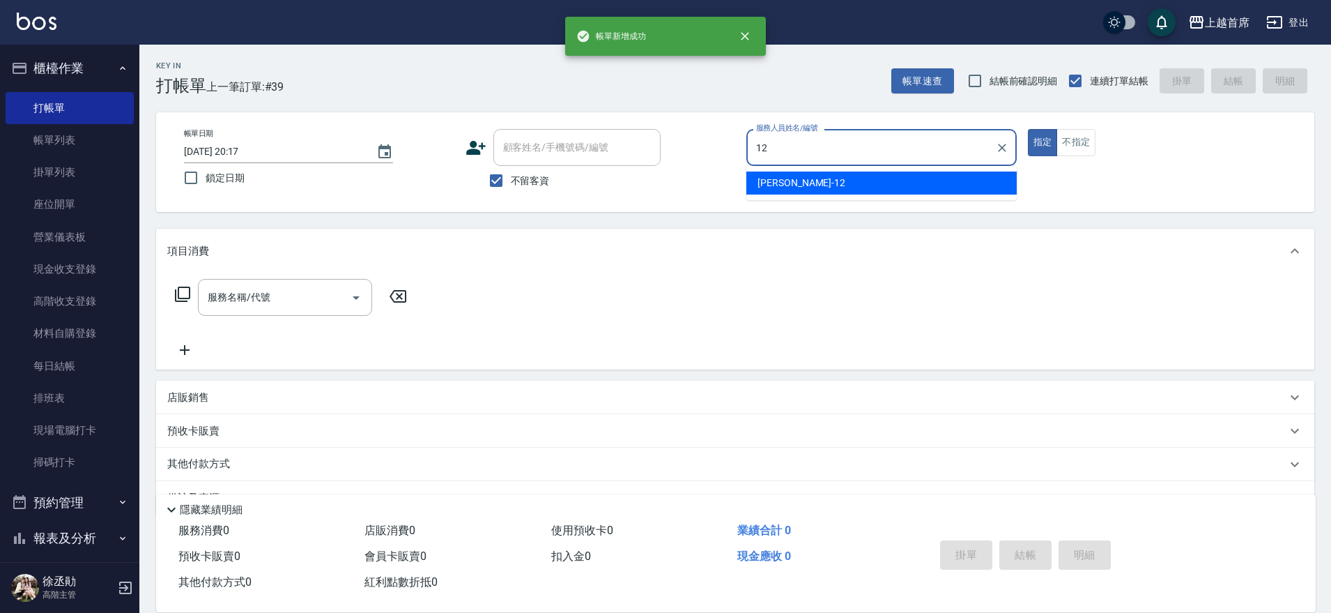
type input "許婕妤-12"
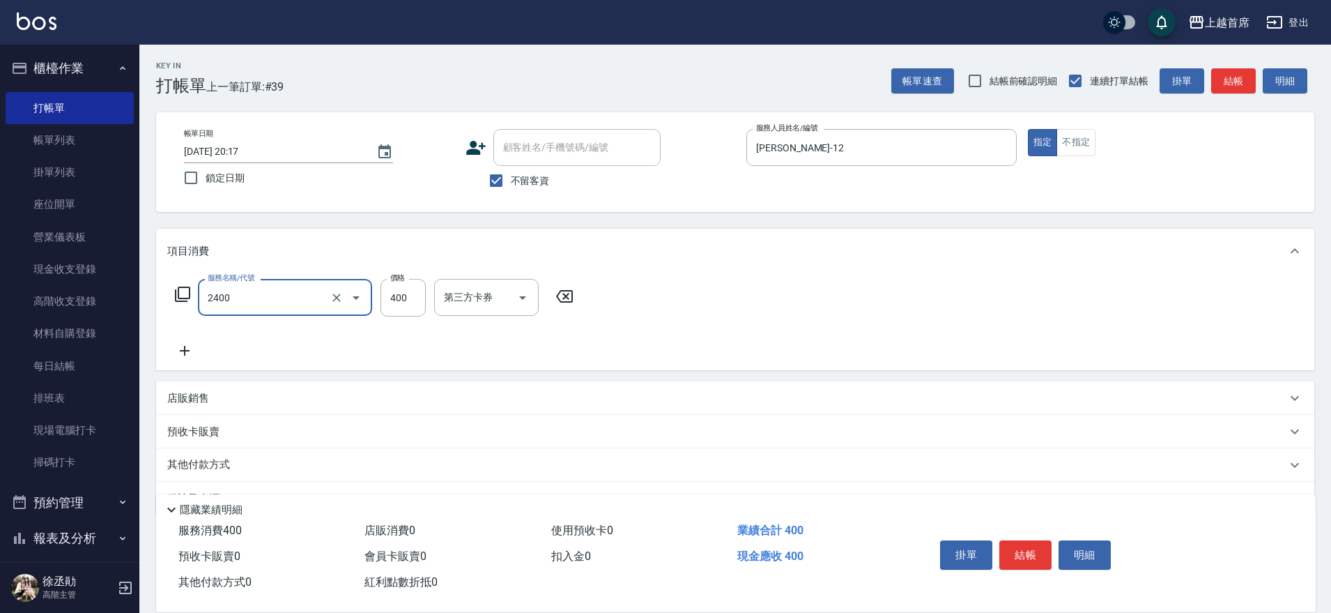
type input "指定一般洗剪400(2400)"
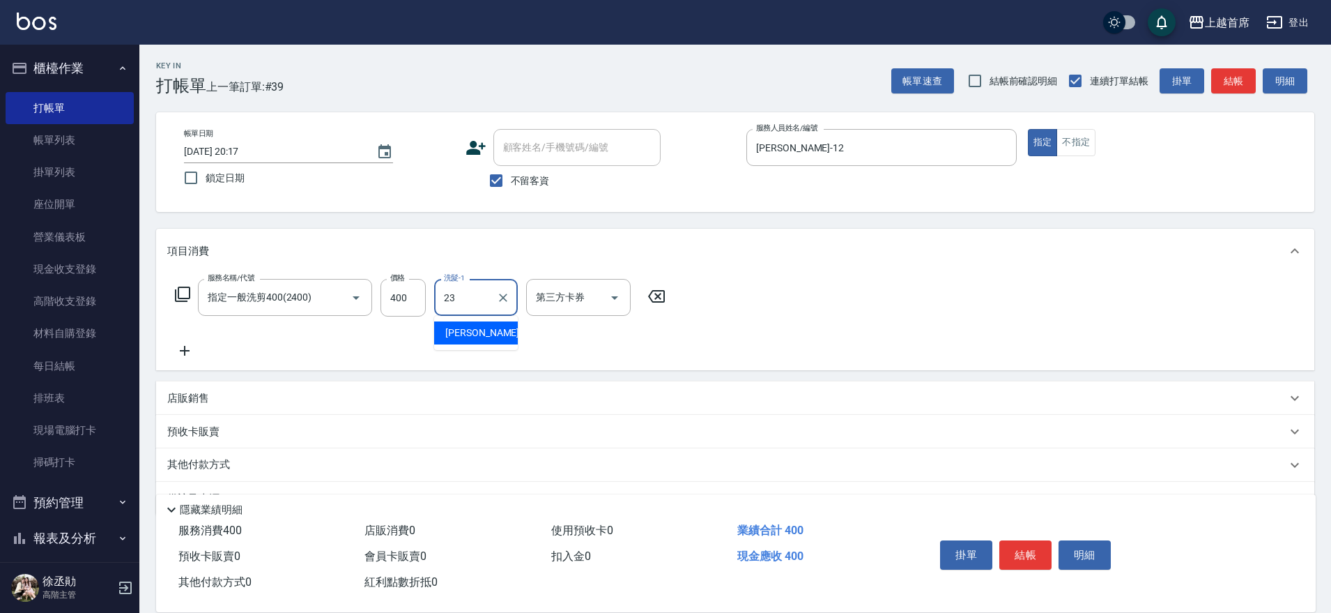
type input "呂晨聖-23"
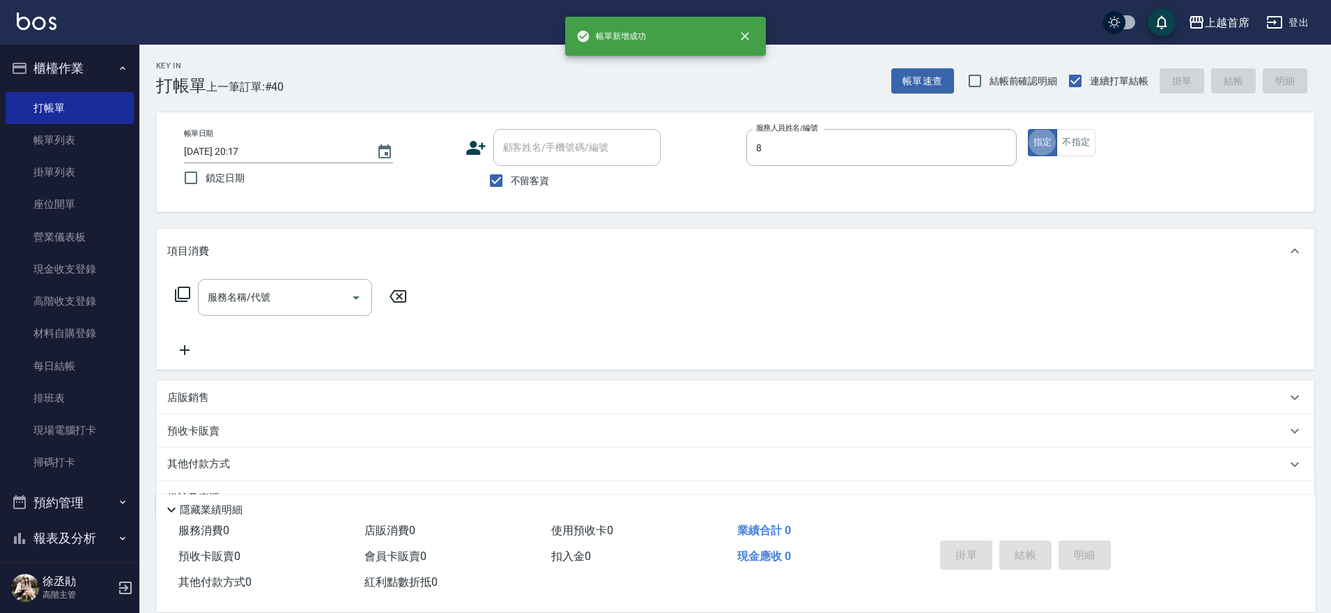
type input "謝凉好-8"
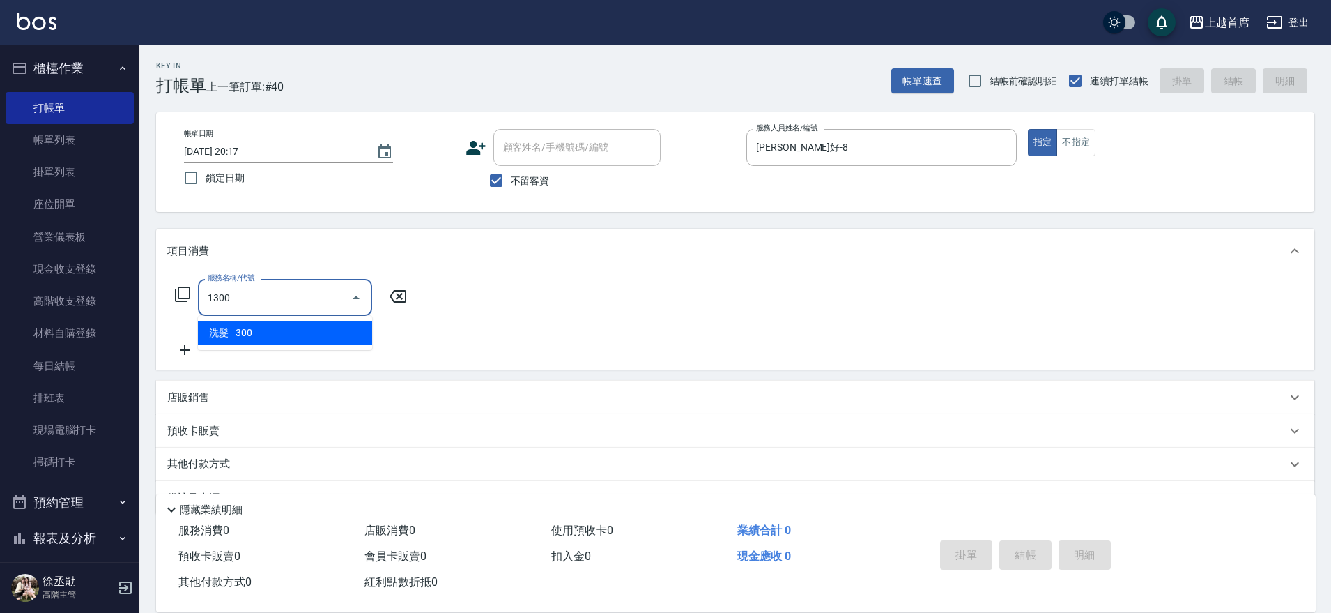
type input "洗髮(1300)"
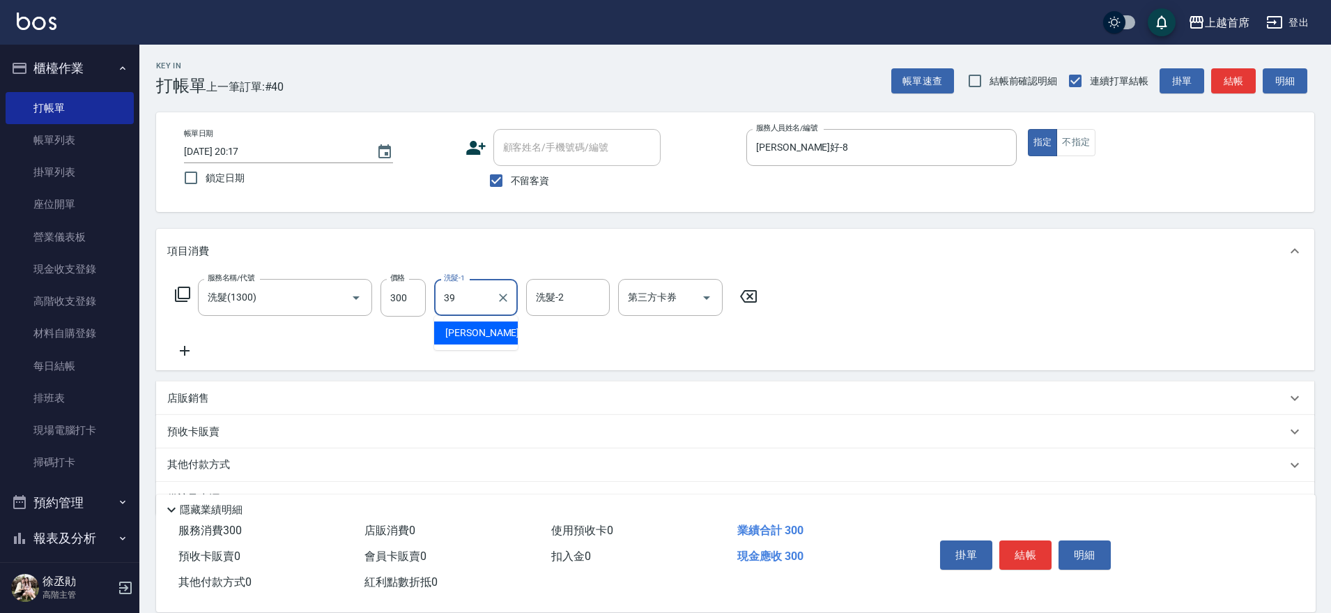
type input "唐羽彤-39"
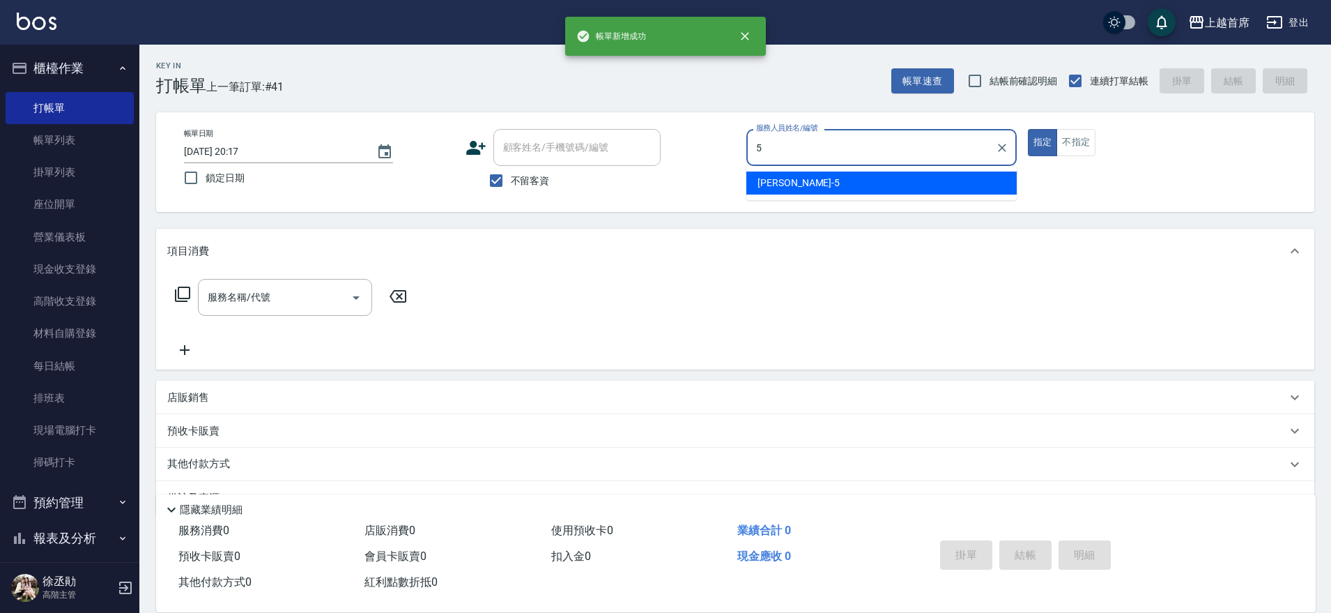
type input "Molly莫莉-5"
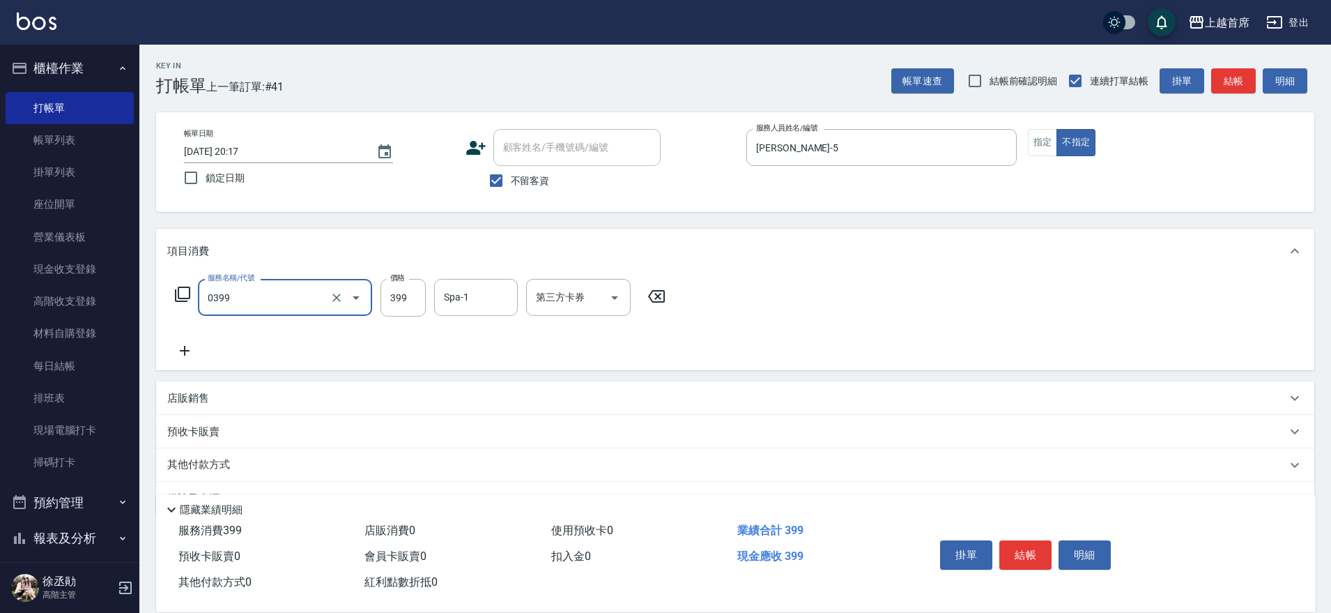
type input "海鹽洗髮(0399)"
type input "唐羽彤-39"
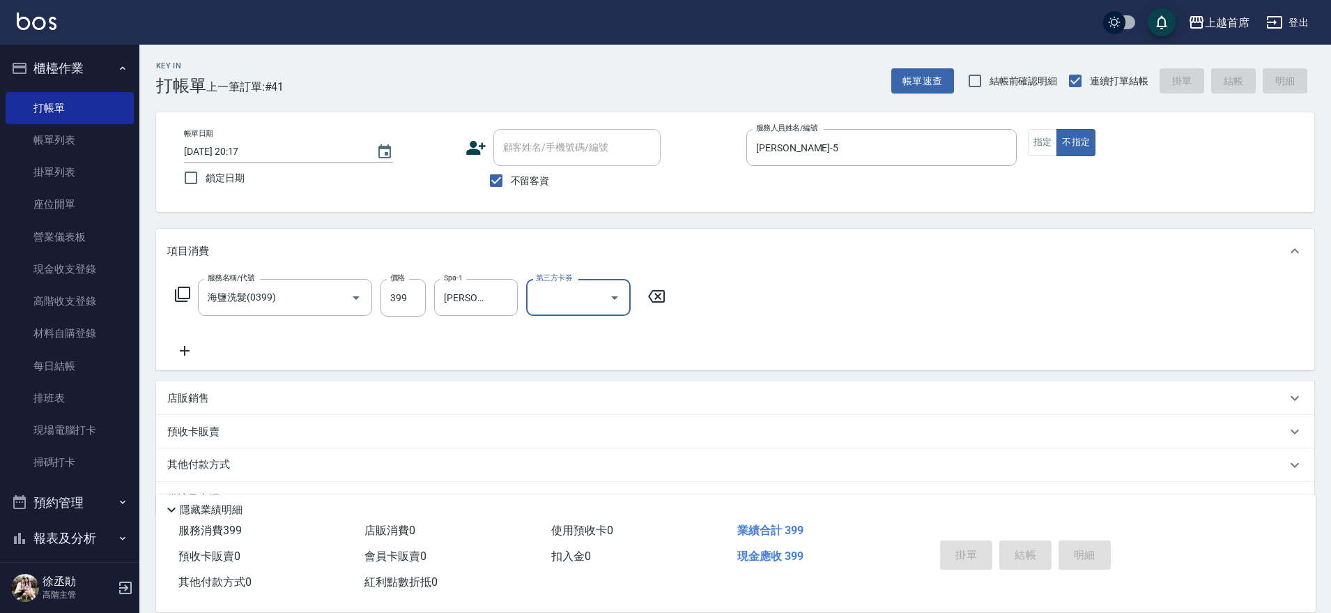
type input "2025/10/08 20:18"
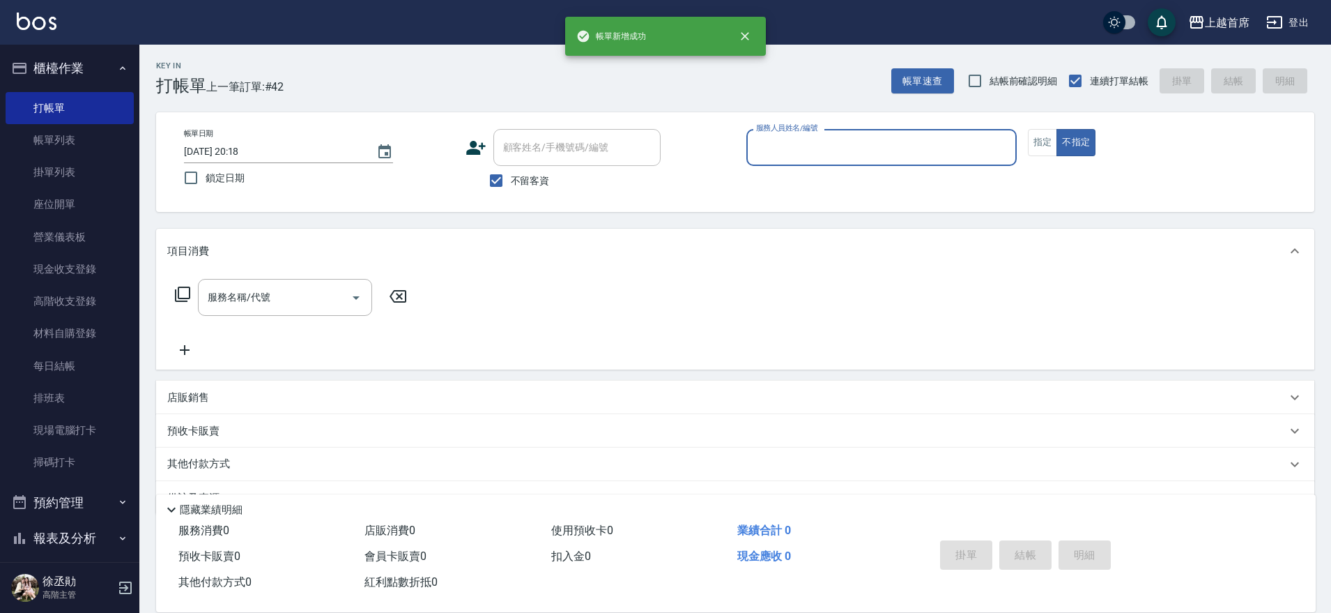
click at [79, 63] on button "櫃檯作業" at bounding box center [70, 68] width 128 height 36
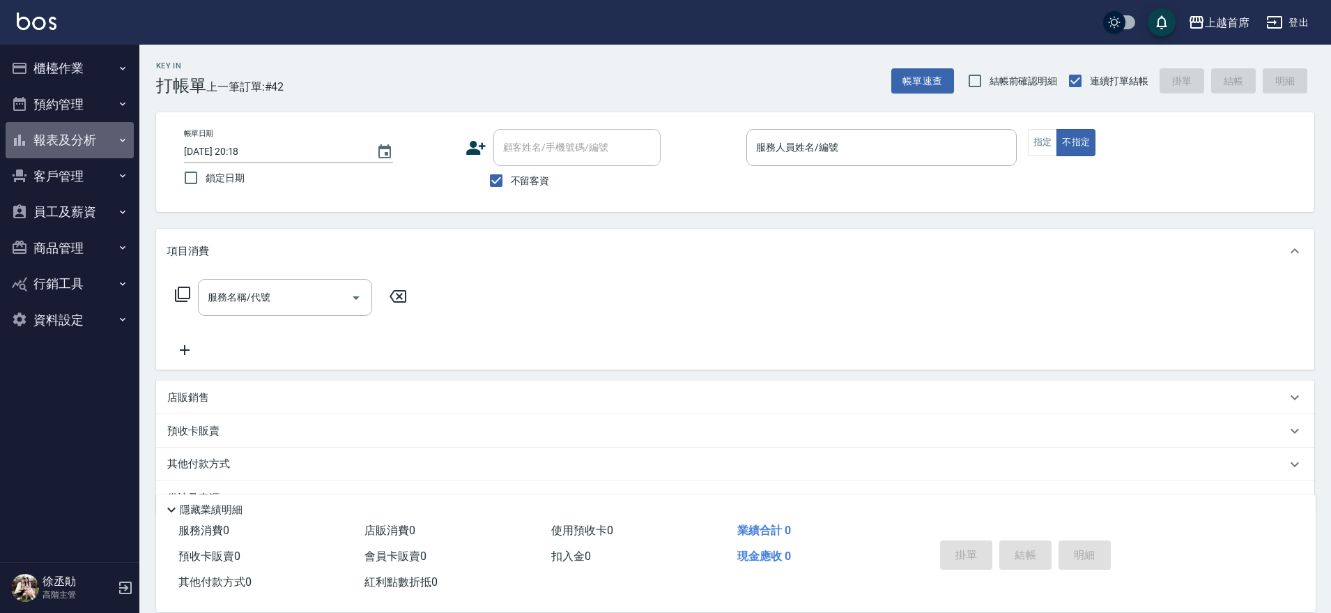
click at [107, 144] on button "報表及分析" at bounding box center [70, 140] width 128 height 36
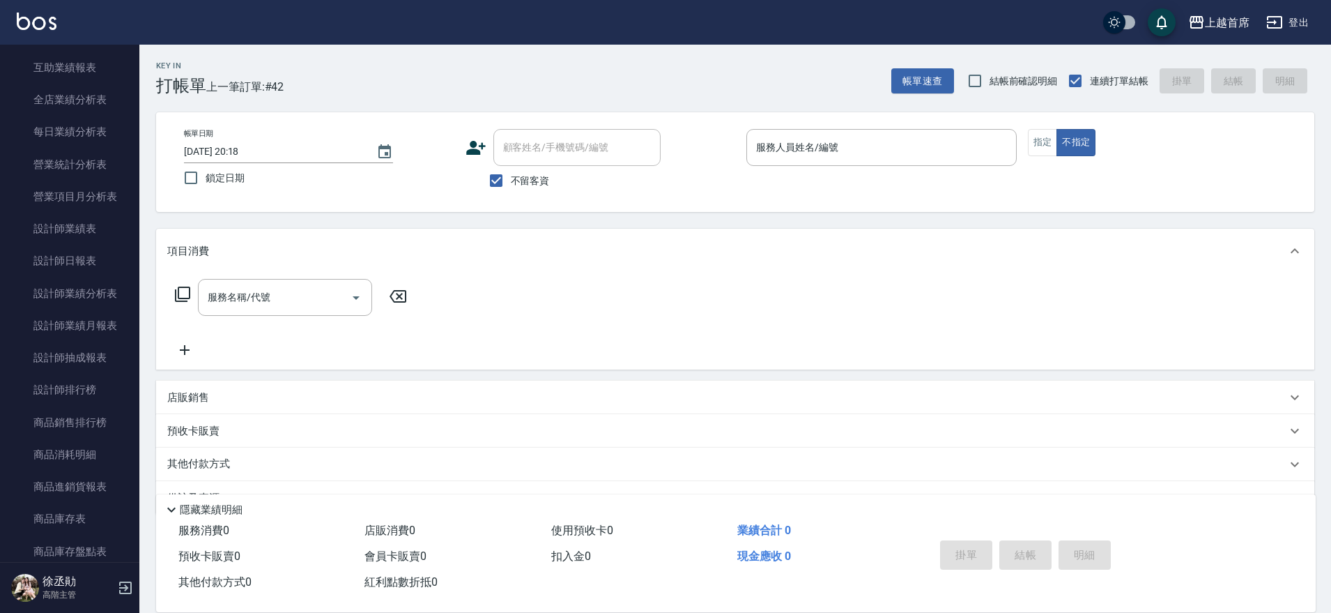
scroll to position [532, 0]
click at [97, 143] on link "設計師日報表" at bounding box center [70, 130] width 128 height 32
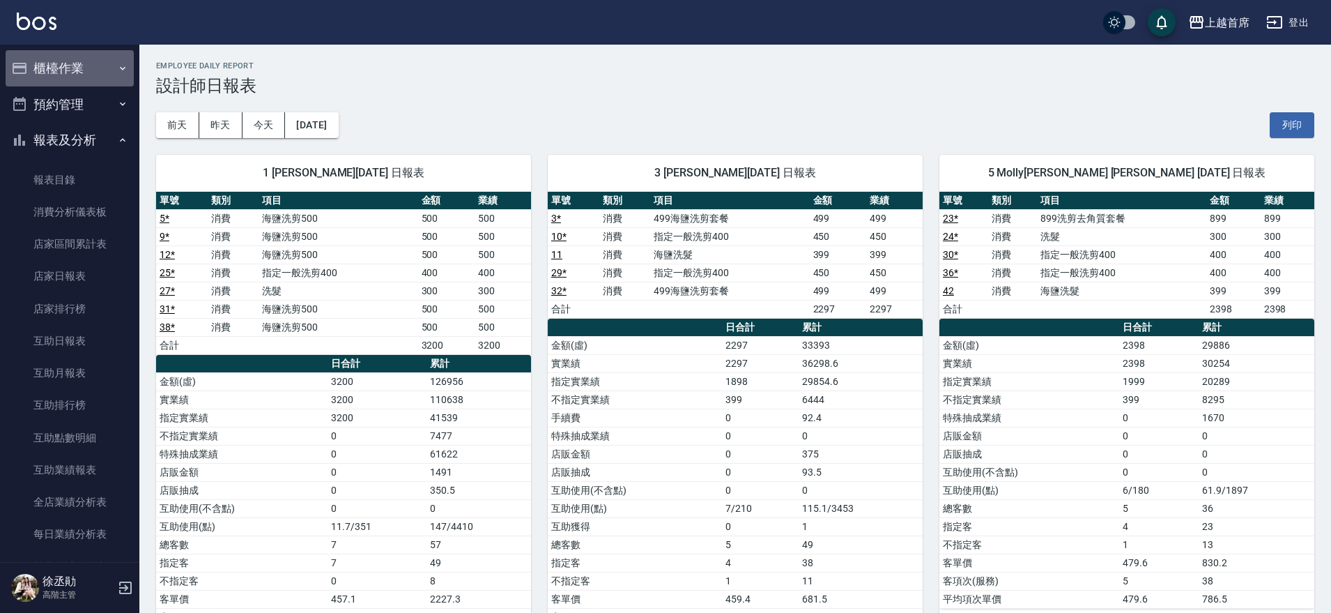
click at [93, 78] on button "櫃檯作業" at bounding box center [70, 68] width 128 height 36
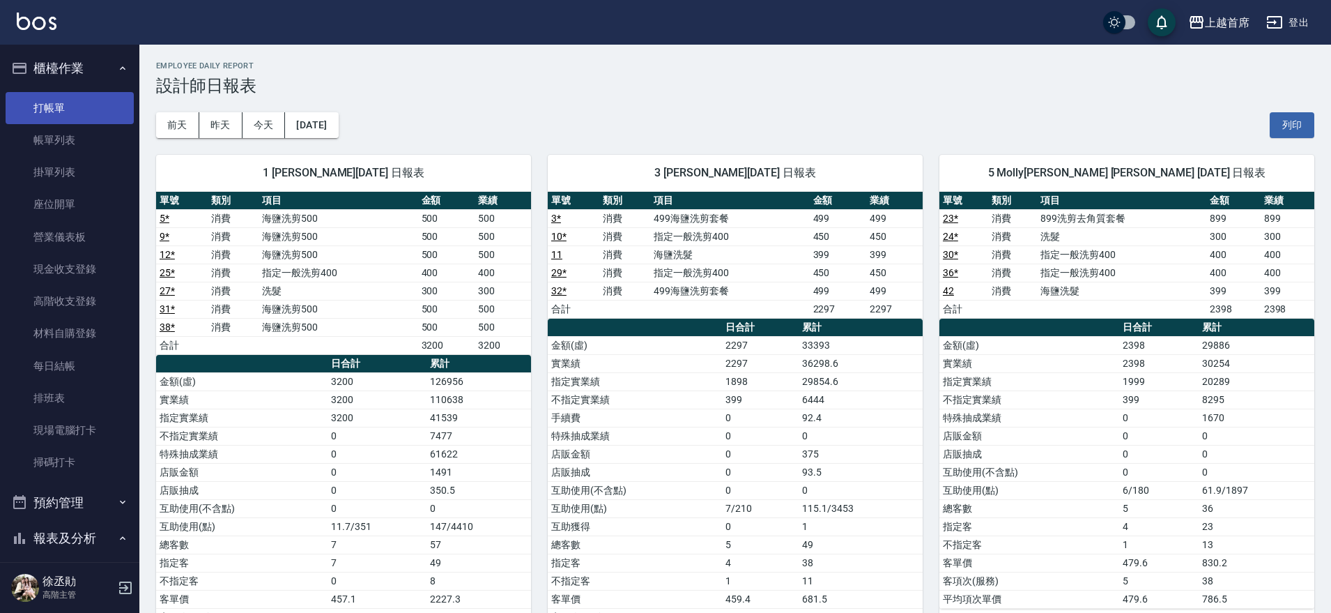
click at [91, 98] on link "打帳單" at bounding box center [70, 108] width 128 height 32
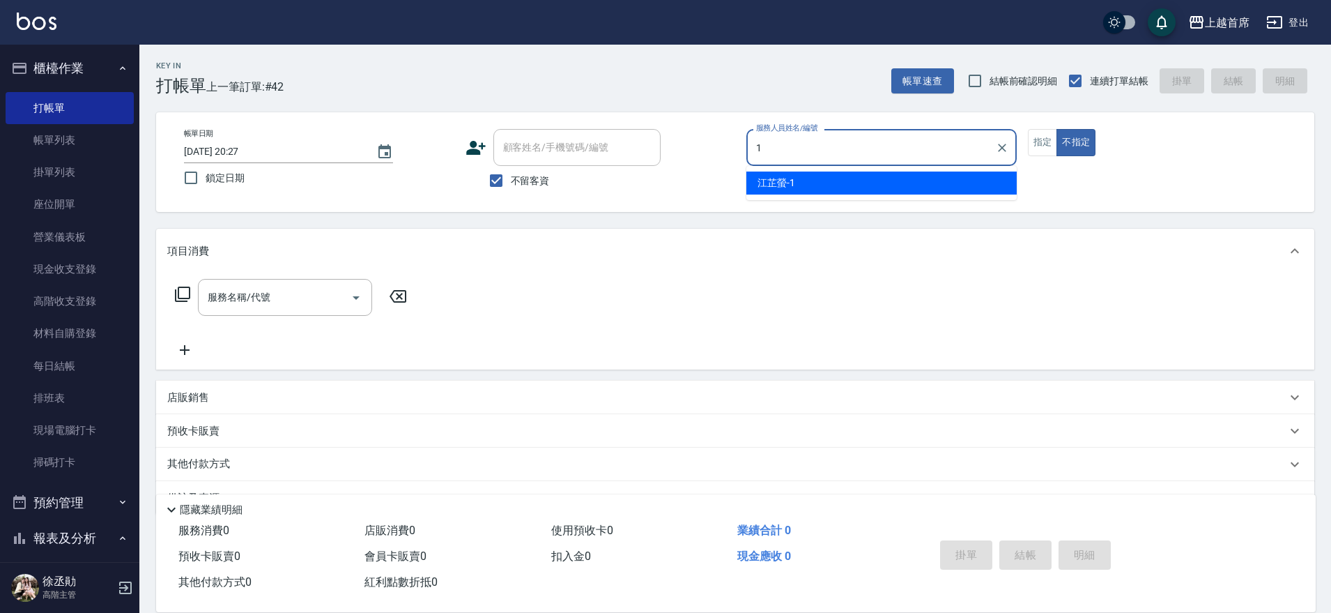
type input "江芷螢-1"
type button "false"
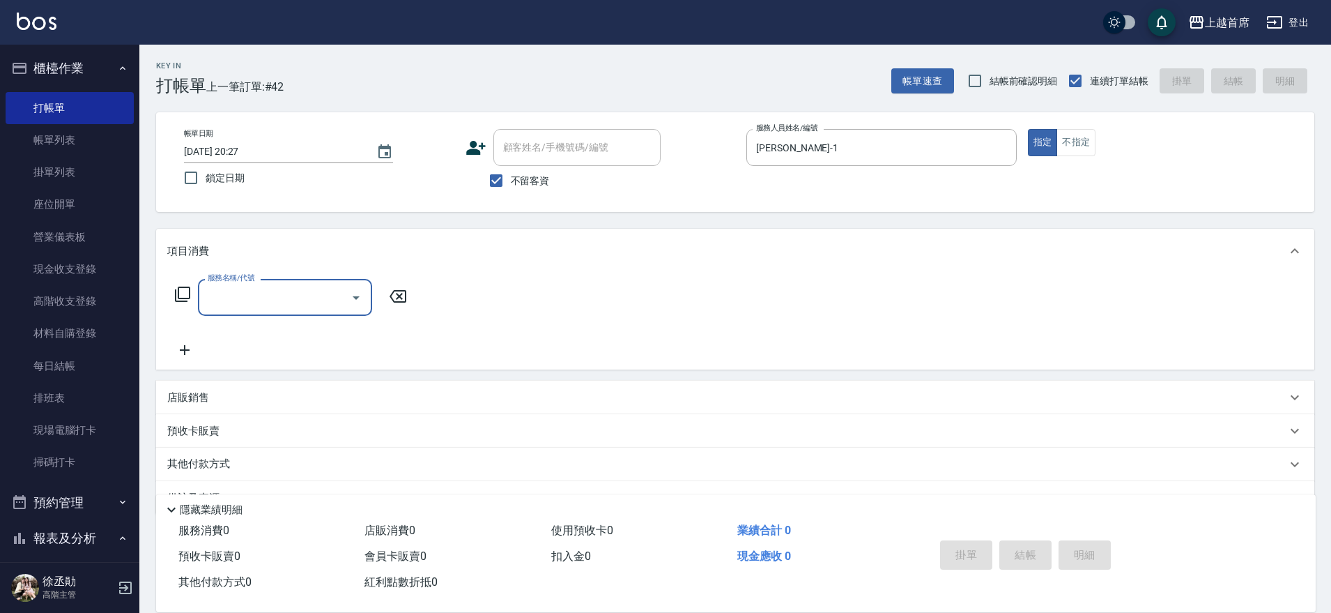
type input "4"
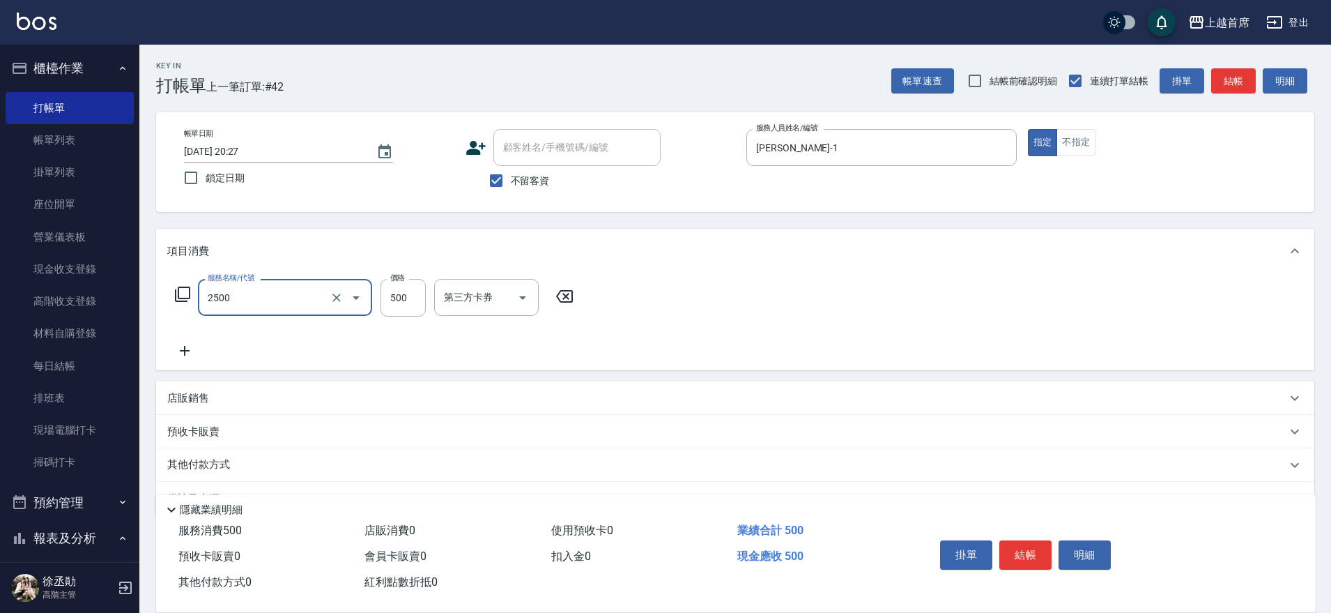
type input "海鹽洗剪500(2500)"
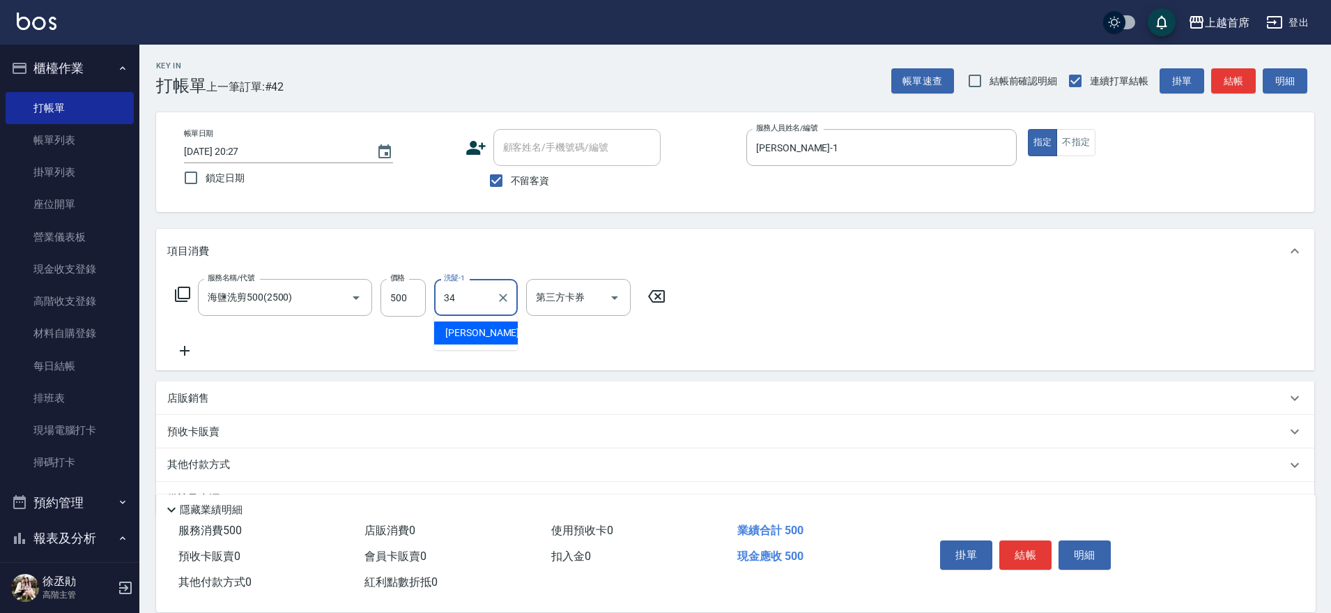
type input "陳玉婷-34"
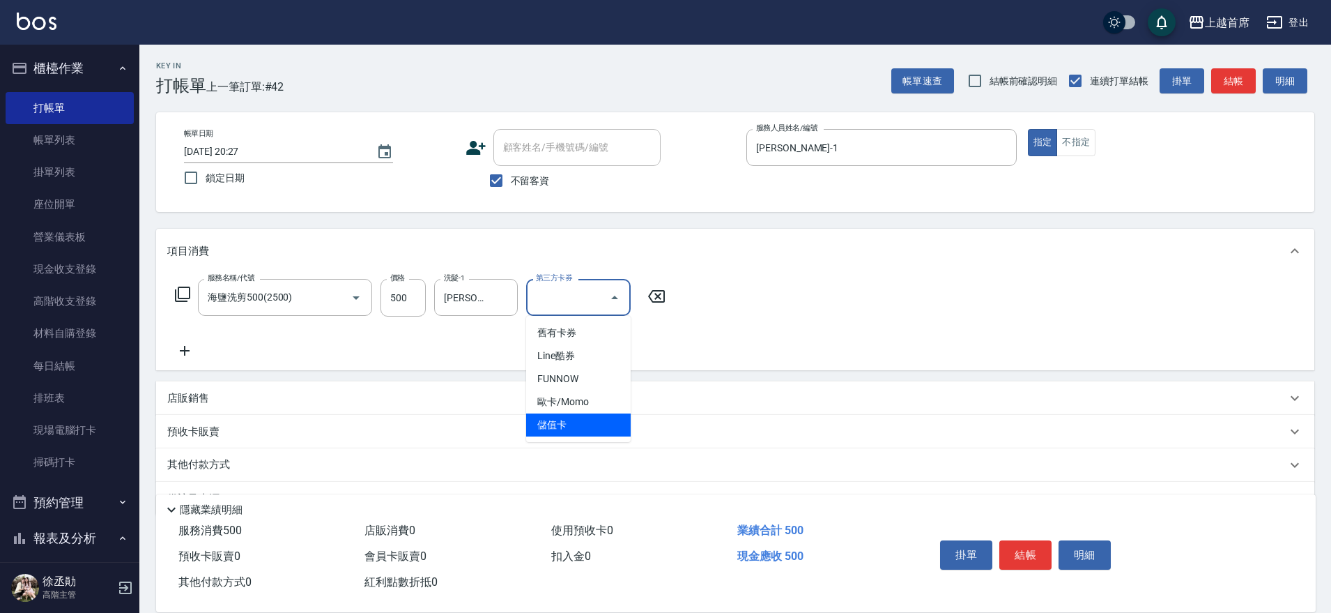
type input "儲值卡"
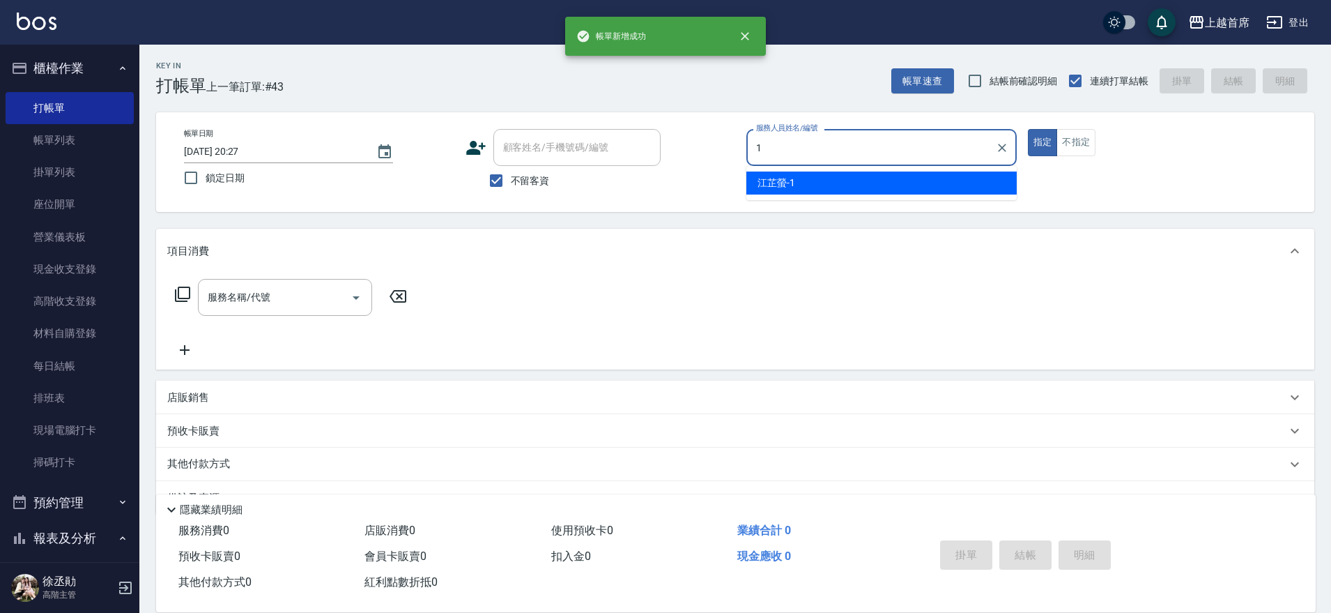
type input "江芷螢-1"
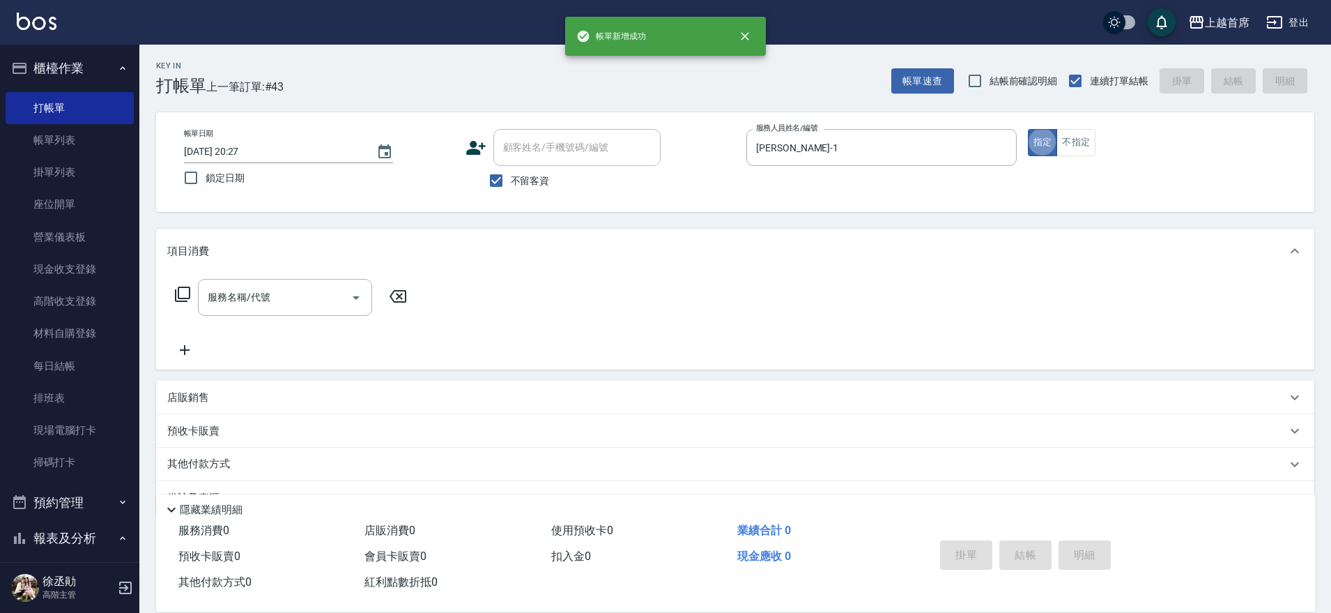
type button "true"
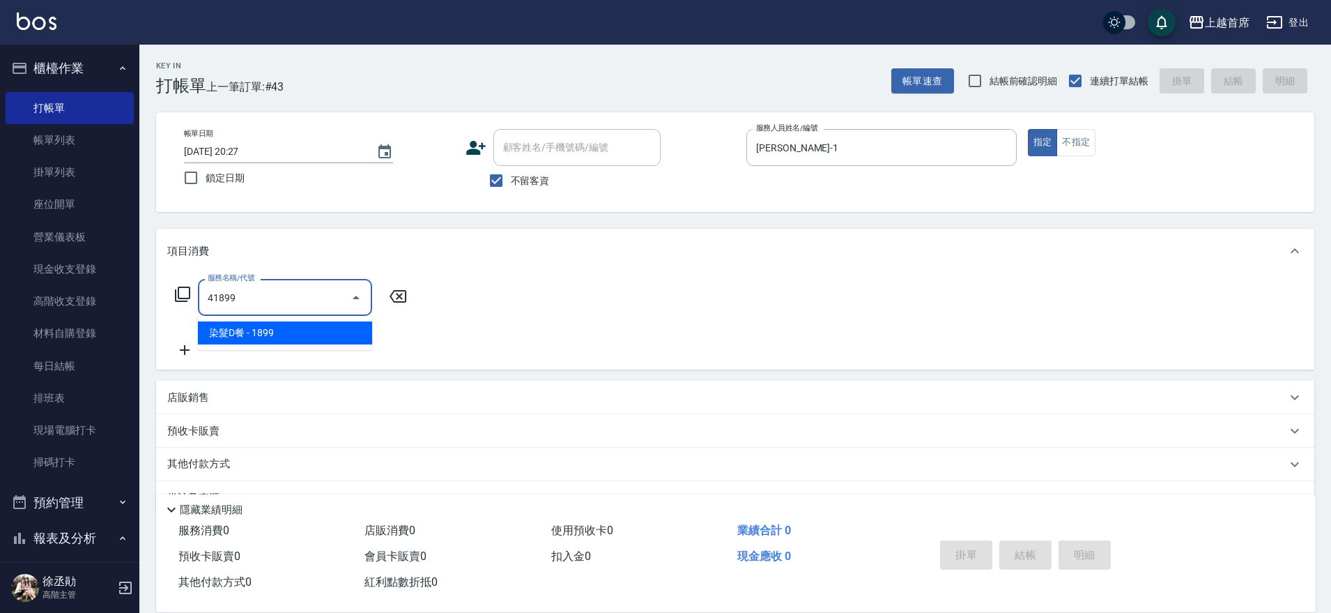
type input "染髮D餐(41899)"
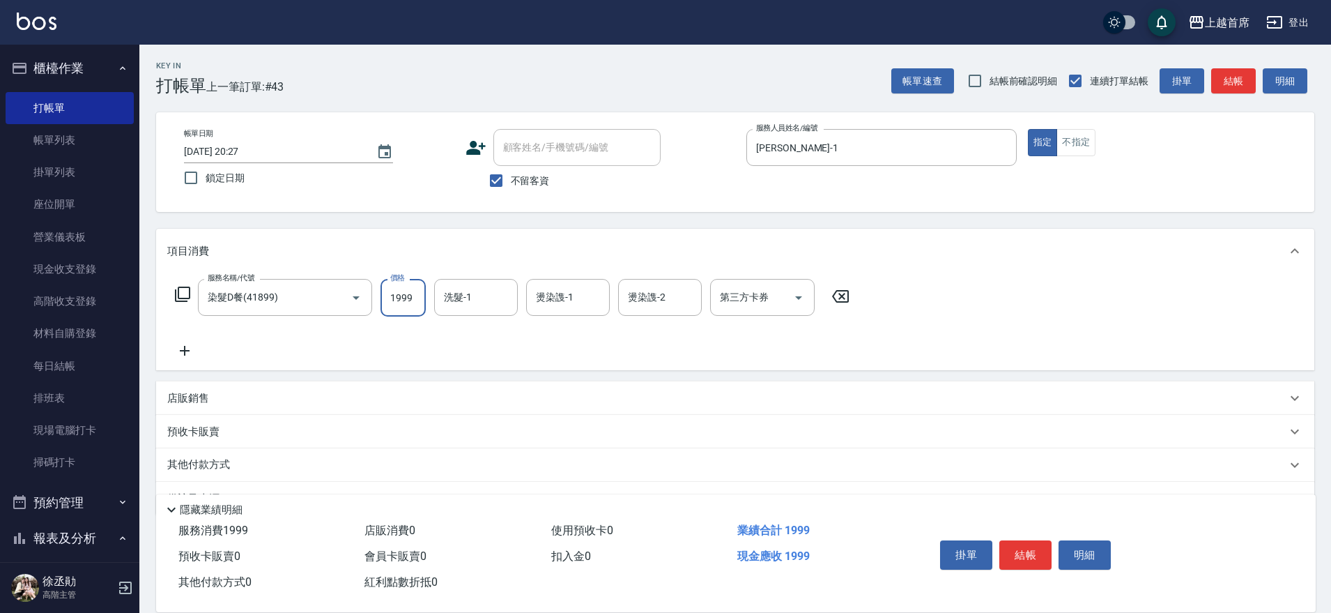
type input "1999"
type input "陳玉婷-34"
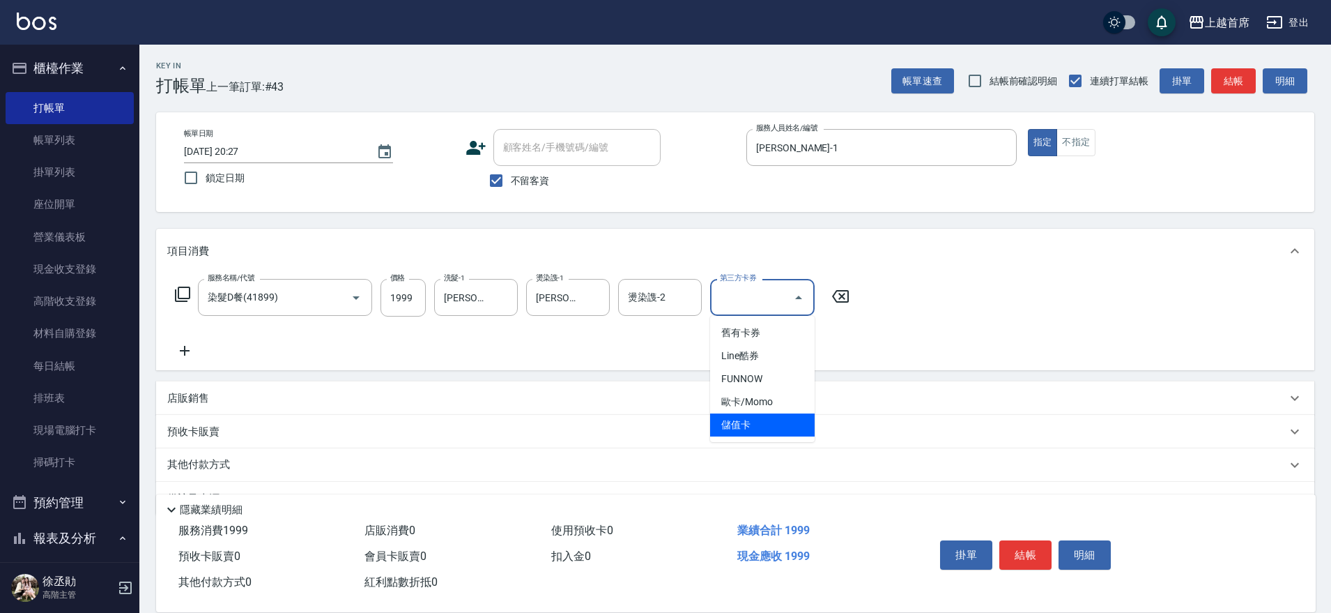
type input "儲值卡"
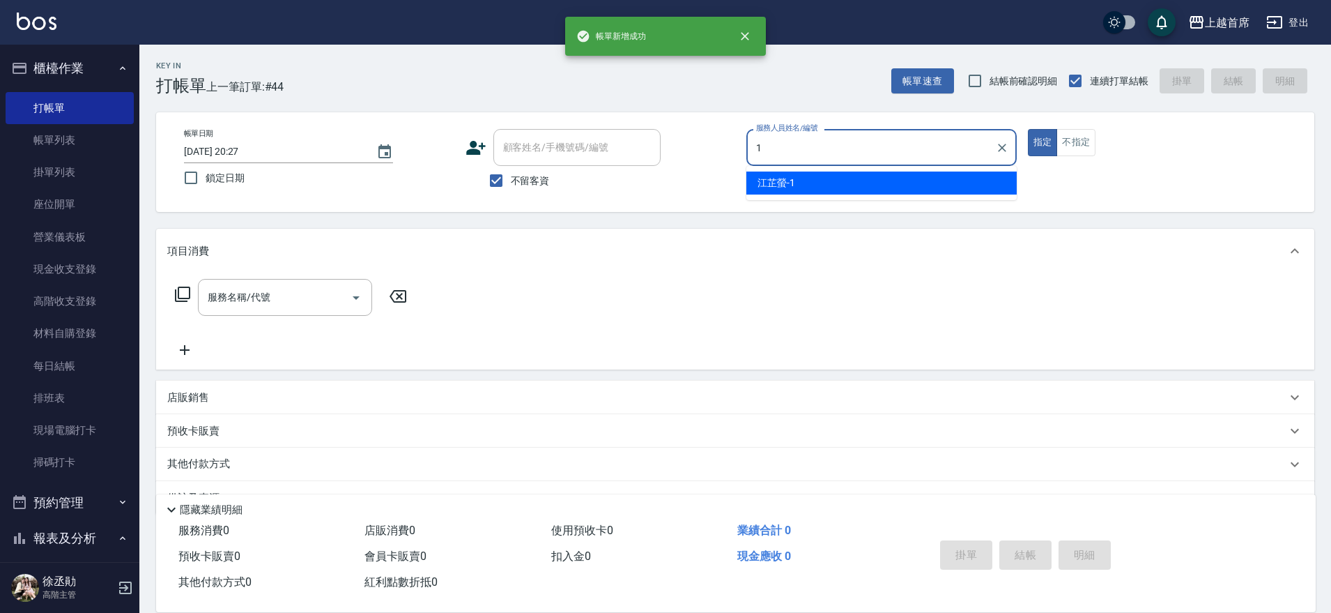
type input "江芷螢-1"
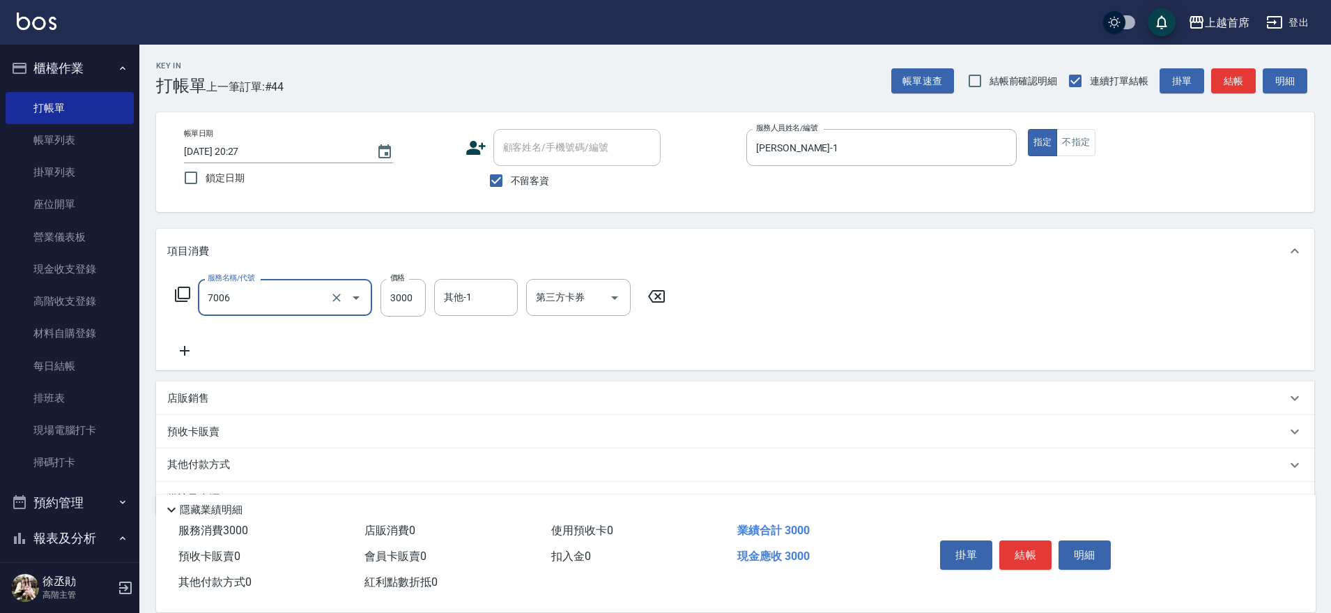
type input "重整1組20片(7006)"
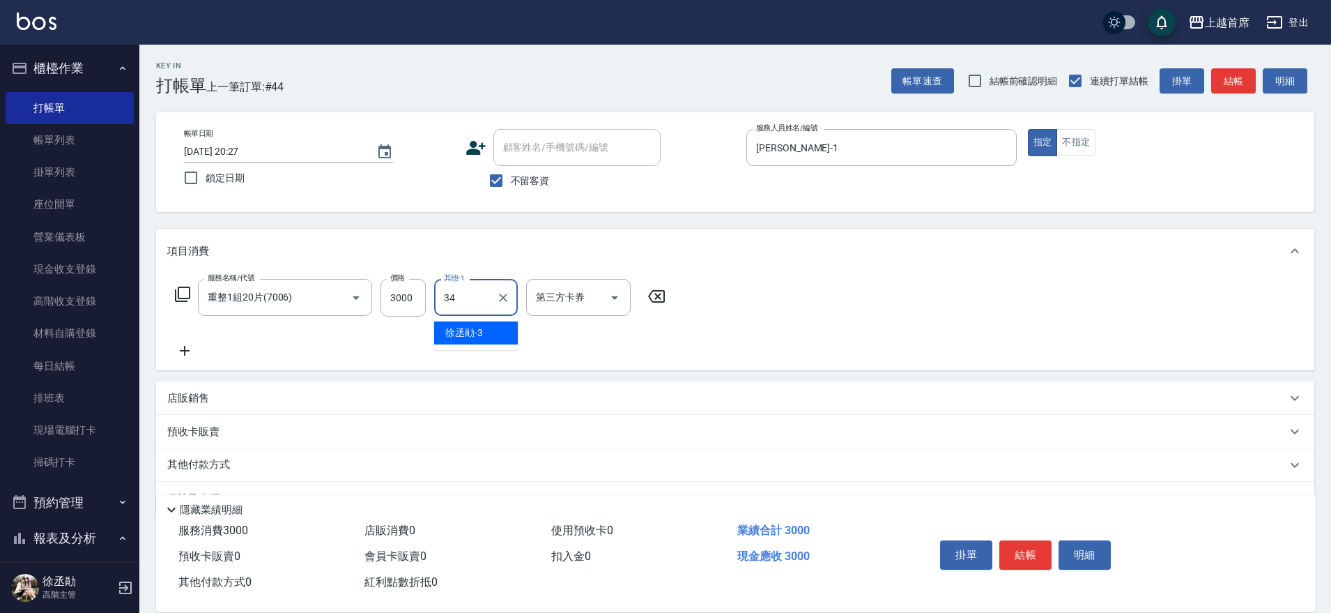
type input "陳玉婷-34"
drag, startPoint x: 418, startPoint y: 293, endPoint x: 410, endPoint y: 293, distance: 8.4
click at [417, 293] on input "3000" at bounding box center [403, 298] width 45 height 38
type input "1000"
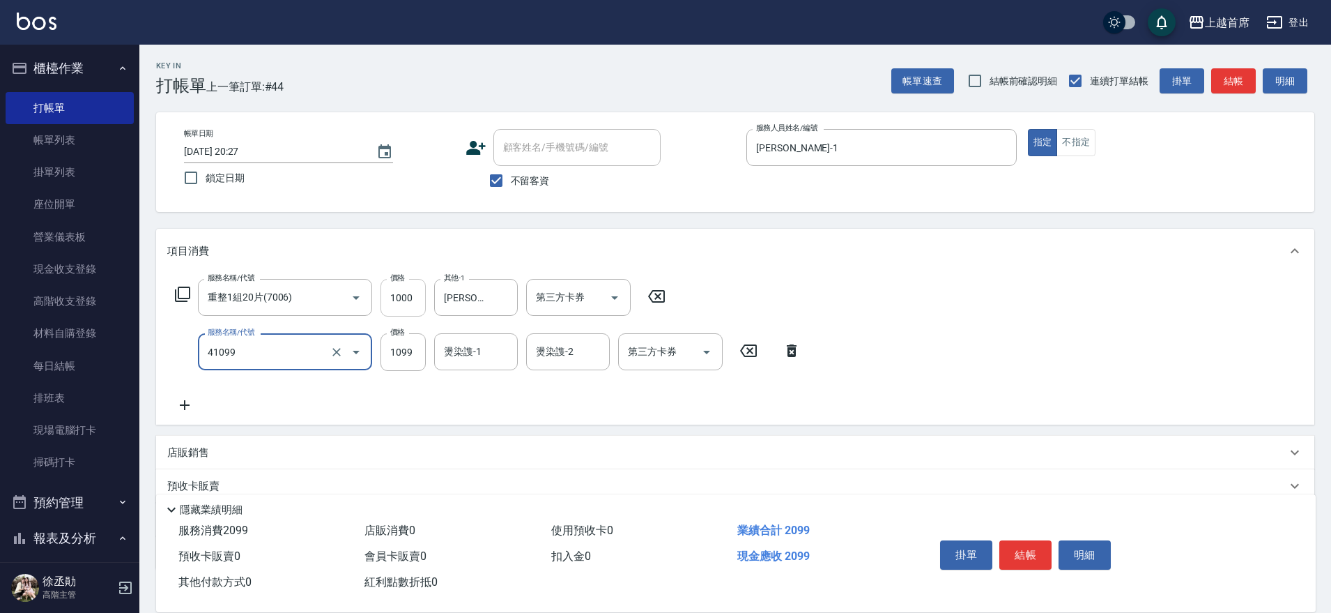
type input "加長染髮(41099)"
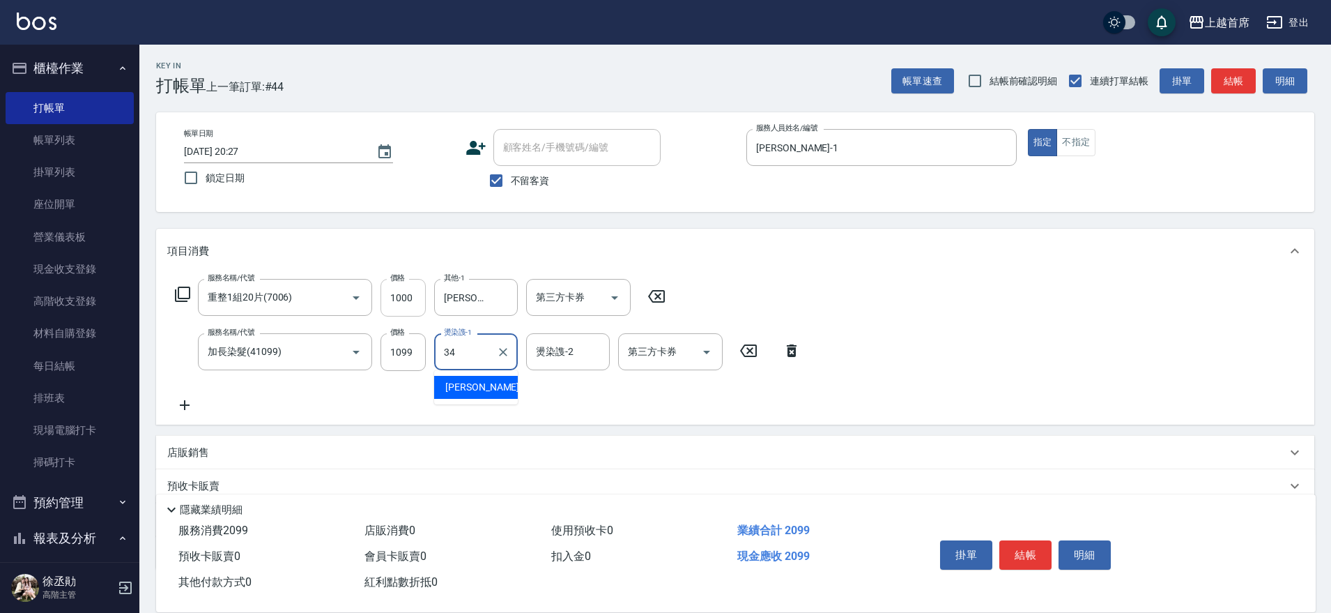
type input "陳玉婷-34"
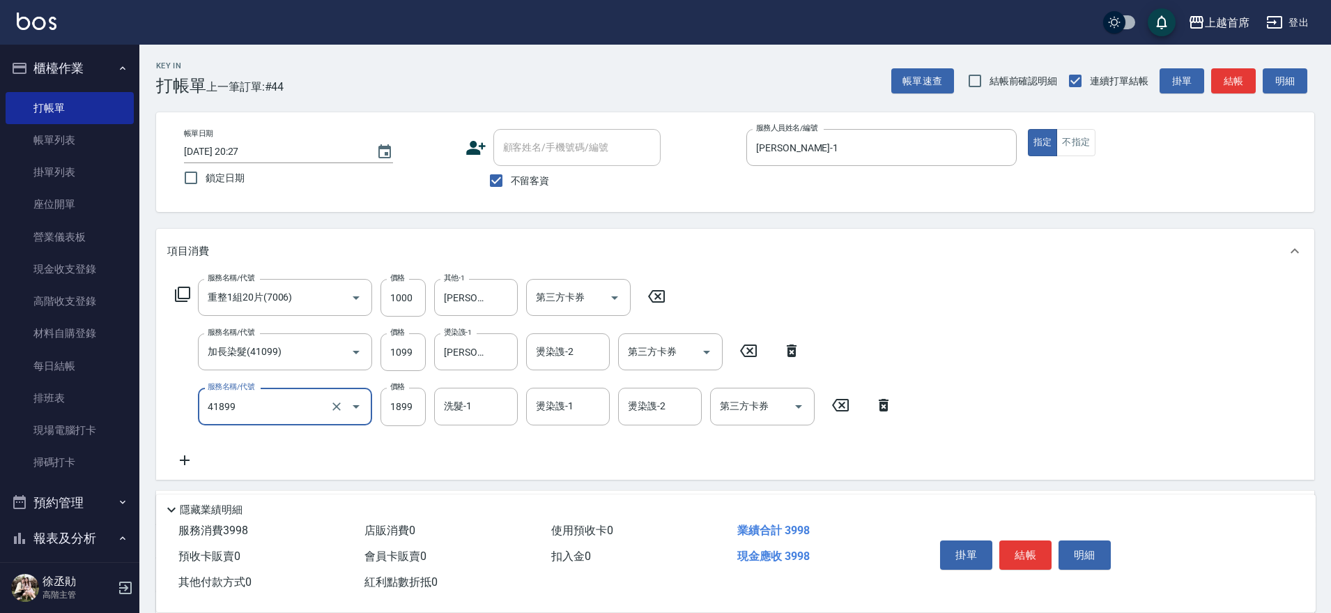
type input "染髮D餐(41899)"
type input "2000"
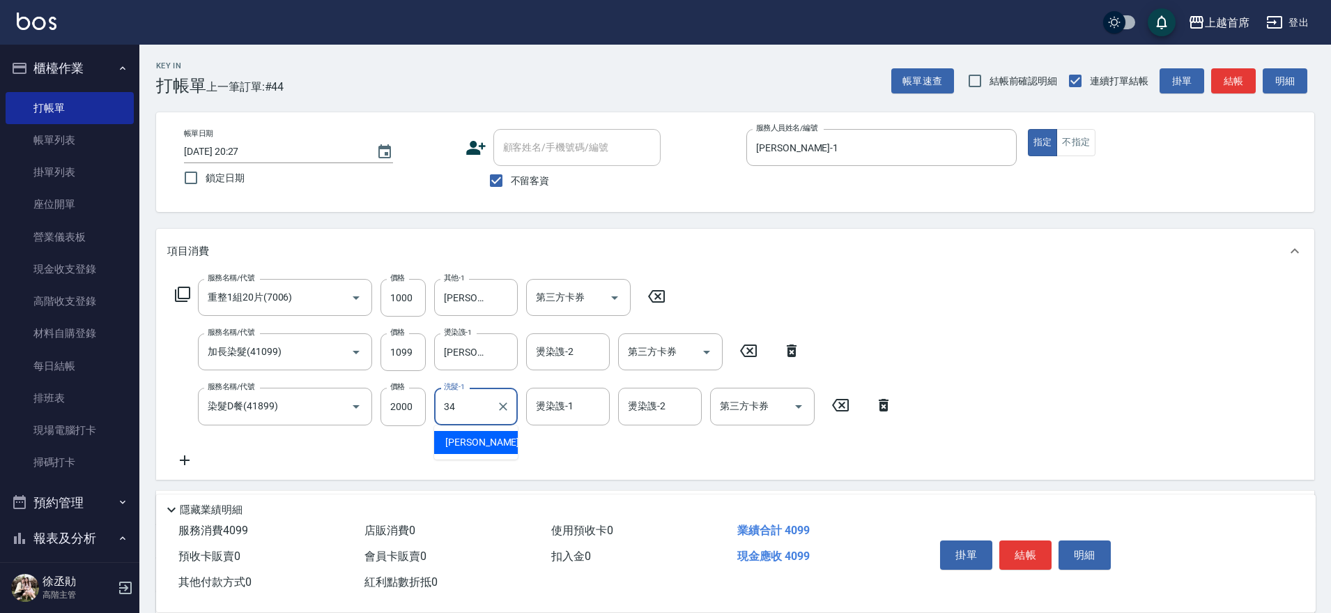
type input "陳玉婷-34"
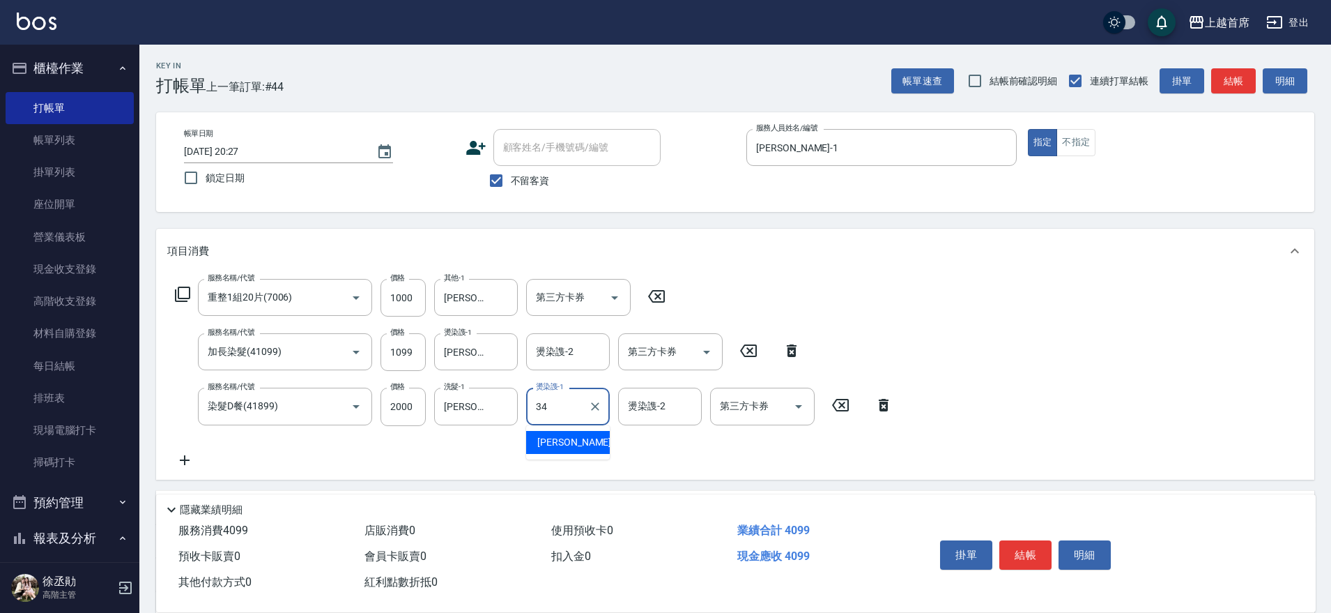
type input "陳玉婷-34"
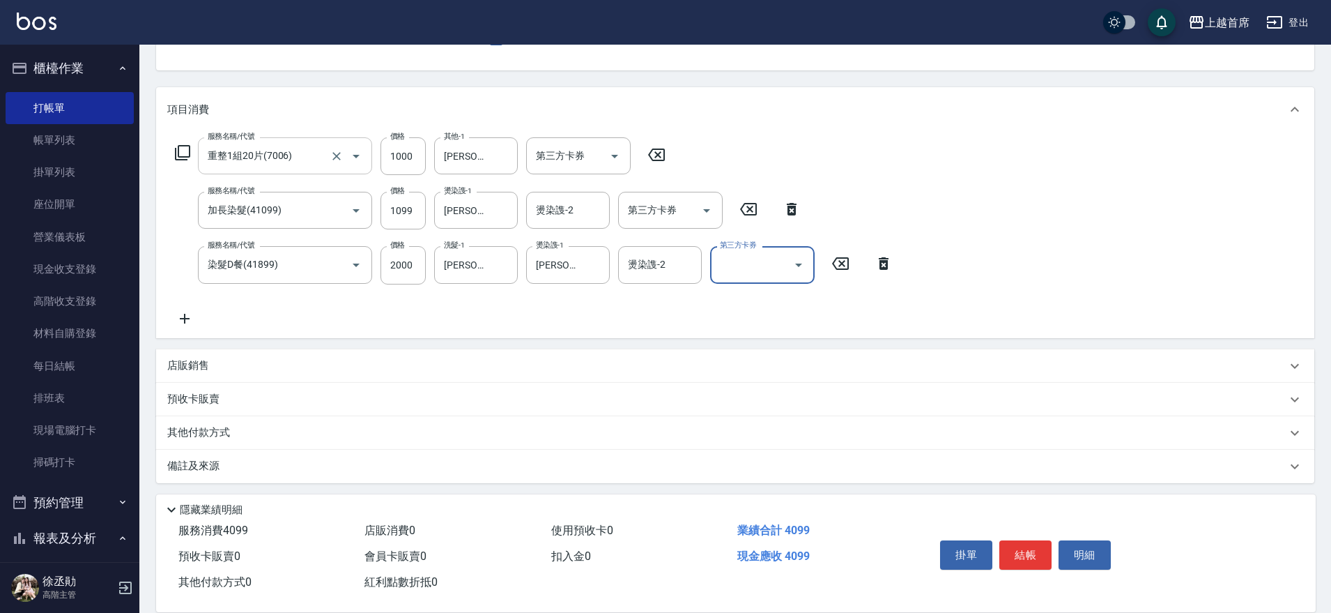
scroll to position [146, 0]
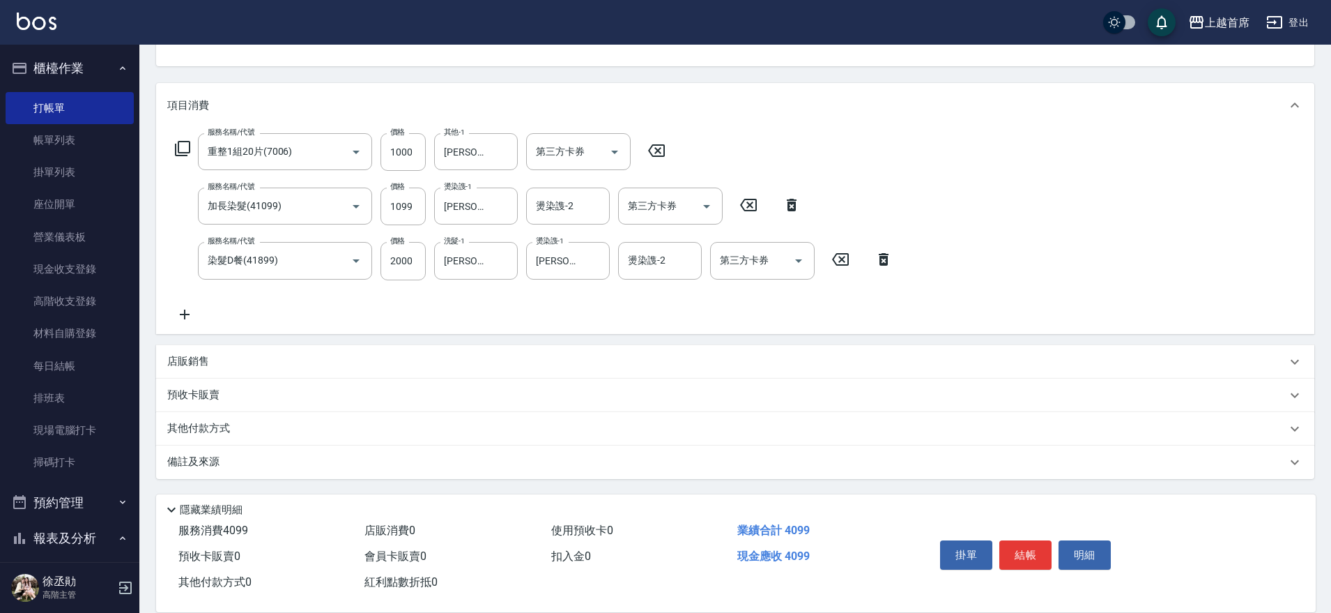
click at [191, 318] on icon at bounding box center [184, 314] width 35 height 17
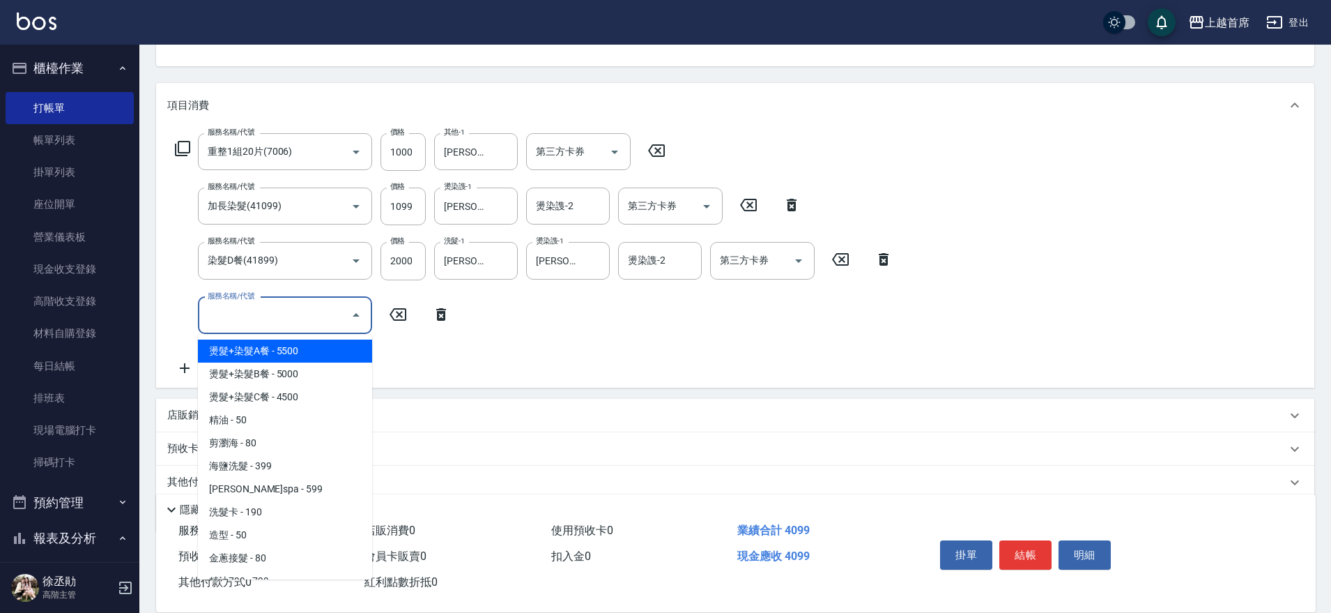
drag, startPoint x: 263, startPoint y: 314, endPoint x: 426, endPoint y: 309, distance: 163.1
click at [264, 313] on input "服務名稱/代號" at bounding box center [274, 315] width 141 height 24
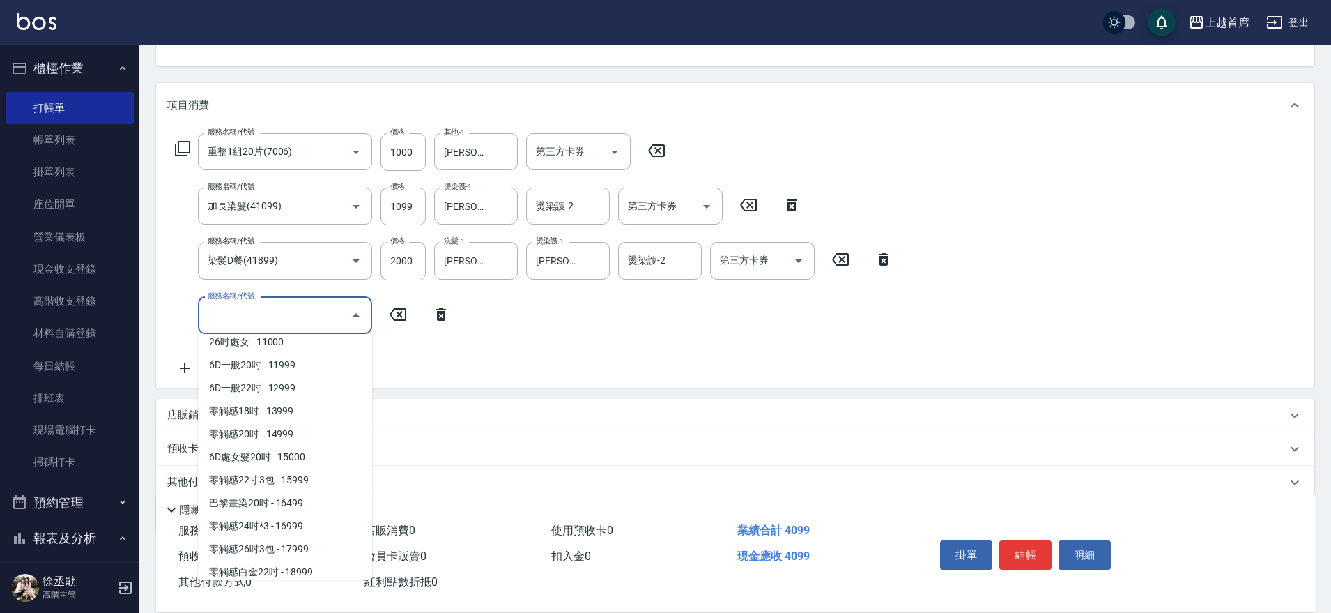
scroll to position [2155, 0]
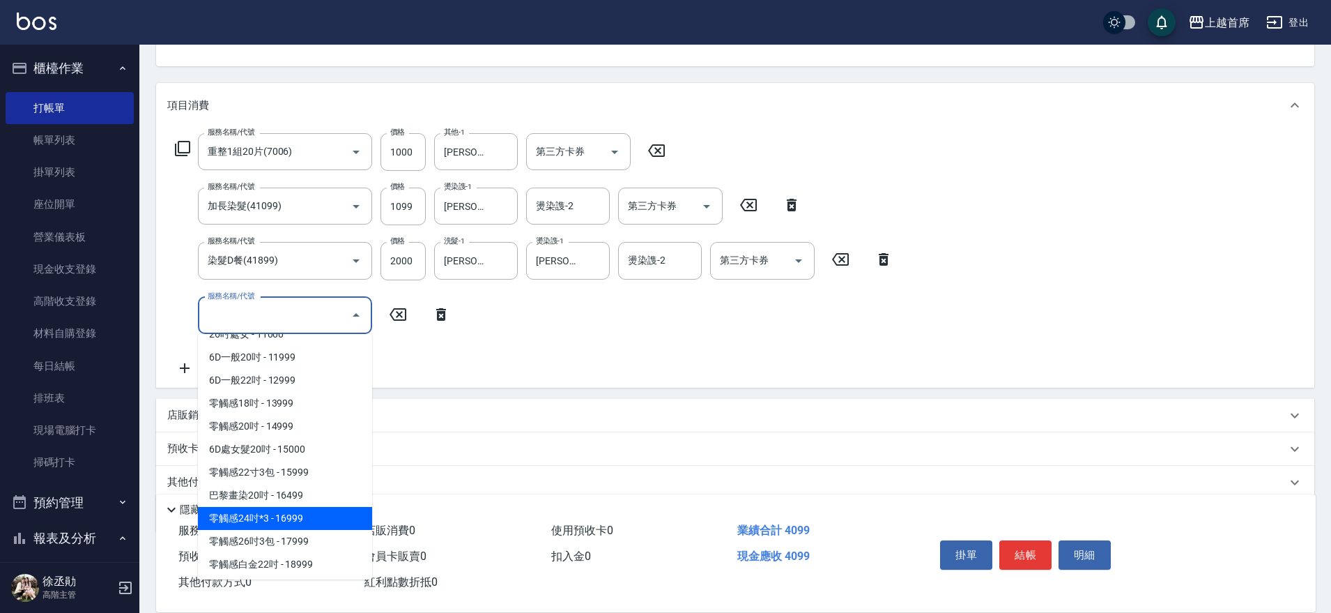
click at [340, 530] on span "零觸感24吋*3 - 16999" at bounding box center [285, 518] width 174 height 23
type input "零觸感24吋*3(716999)"
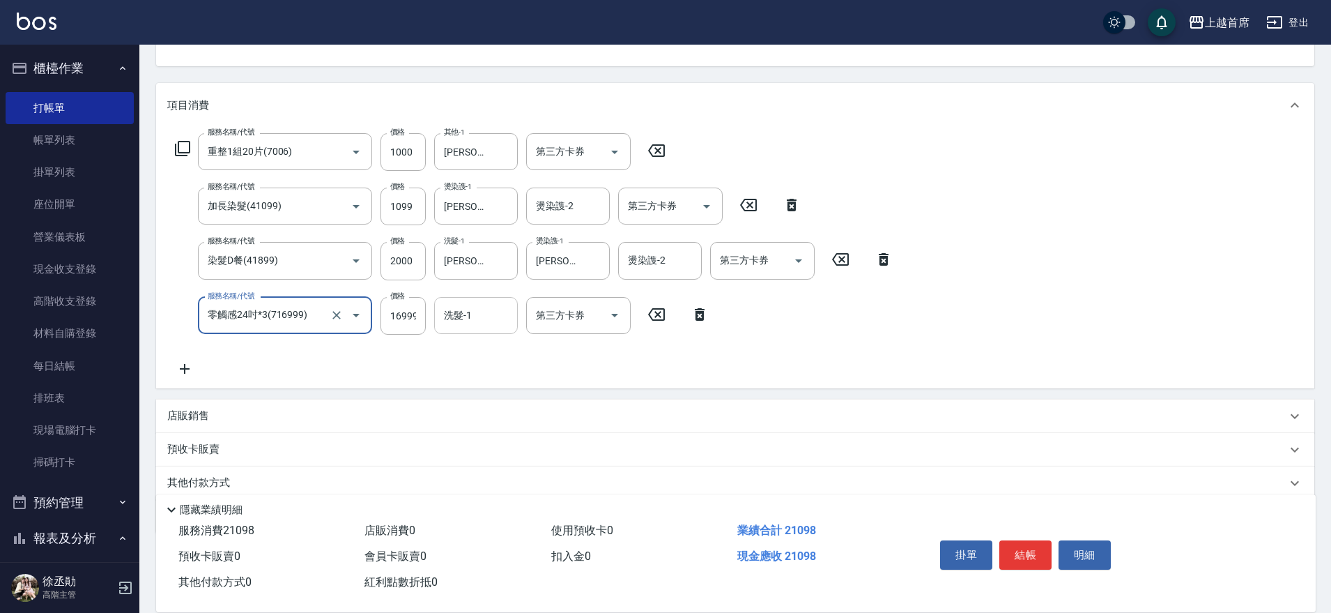
click at [491, 306] on input "洗髮-1" at bounding box center [475, 315] width 71 height 24
type input "陳玉婷-34"
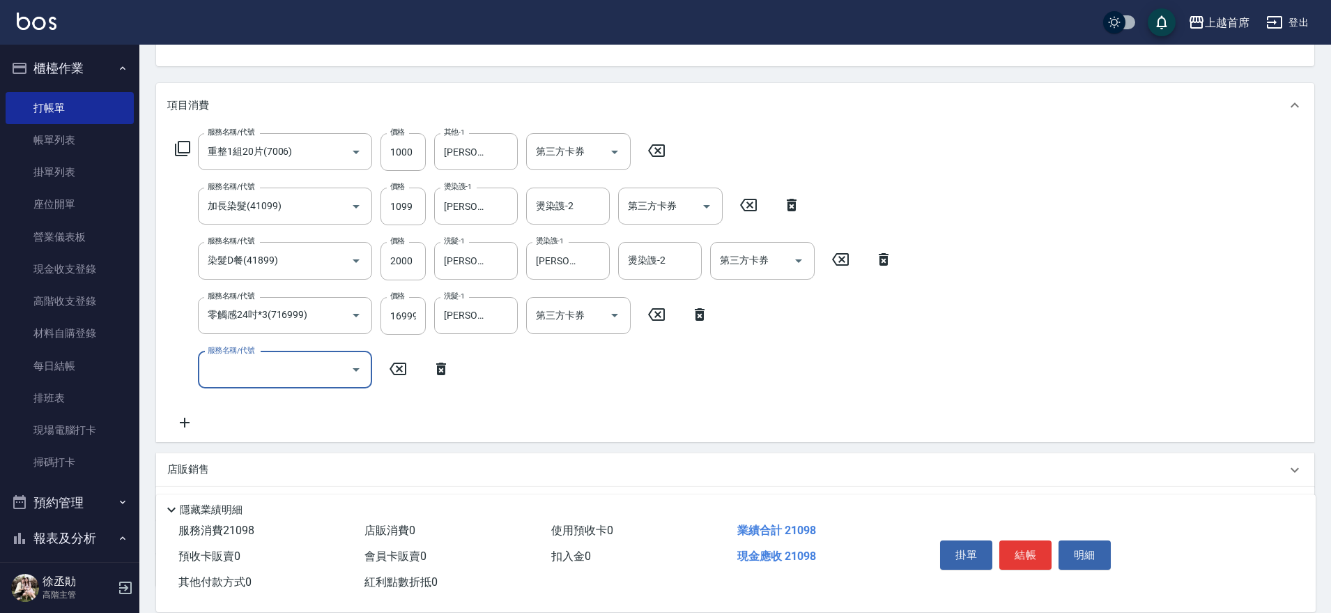
click at [330, 375] on input "服務名稱/代號" at bounding box center [274, 370] width 141 height 24
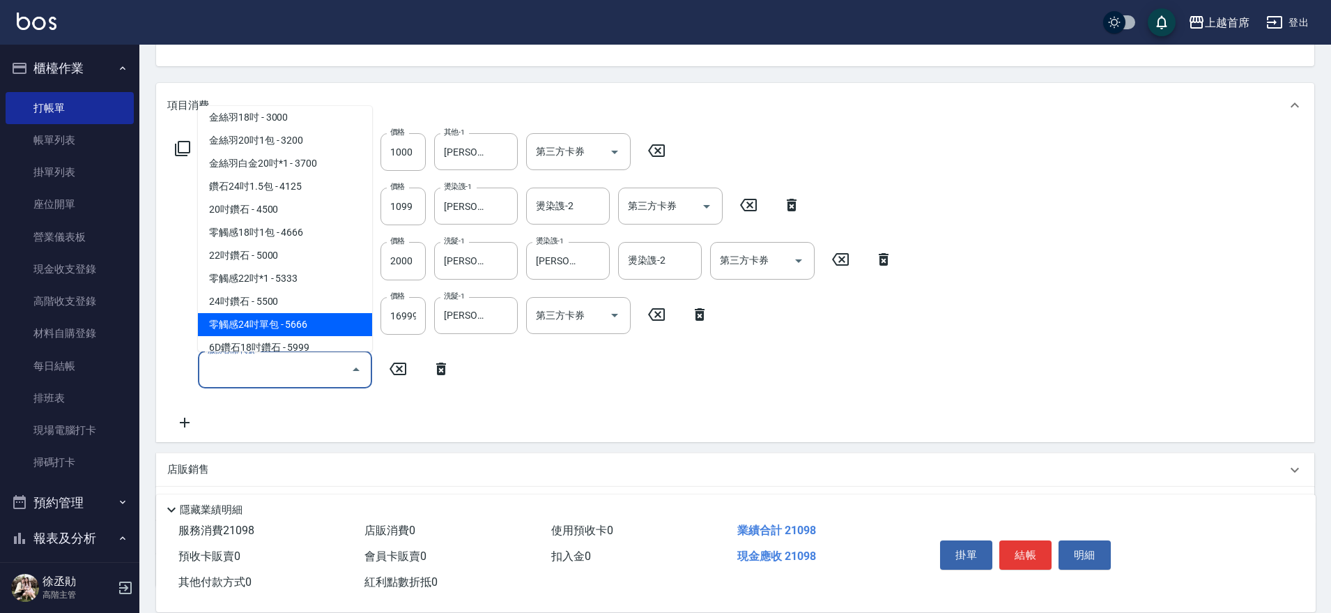
click at [298, 334] on span "零觸感24吋單包 - 5666" at bounding box center [285, 324] width 174 height 23
type input "零觸感24吋單包(75666)"
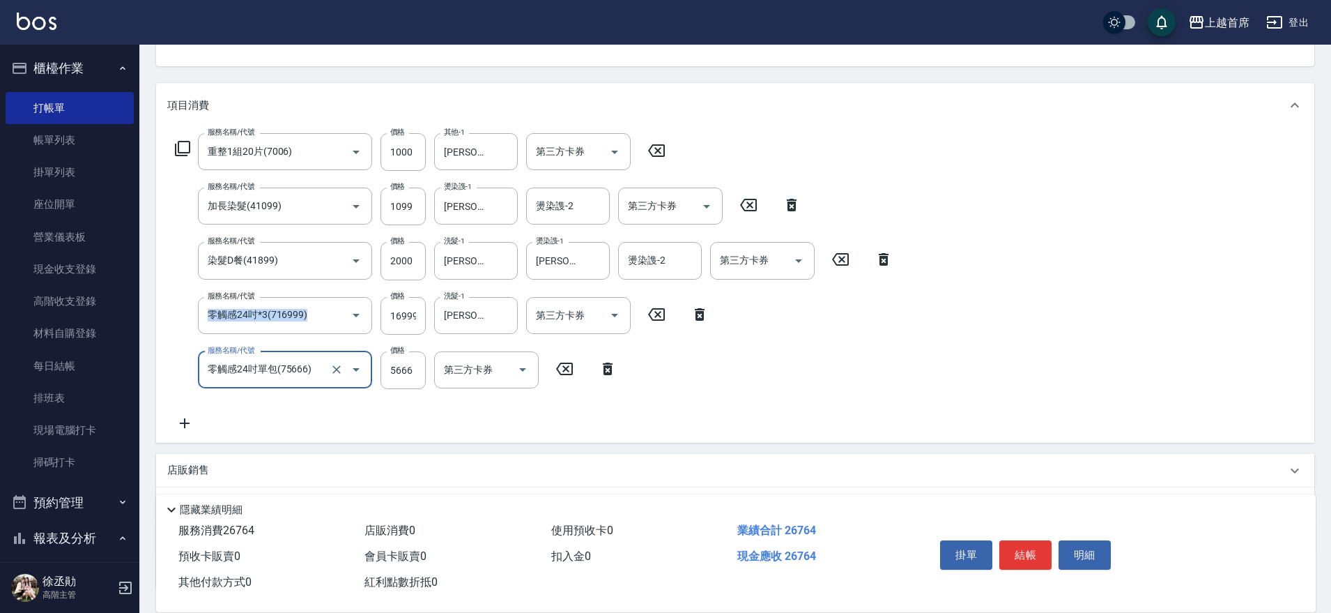
click at [298, 334] on div "服務名稱/代號 重整1組20片(7006) 服務名稱/代號 價格 1000 價格 其他-1 陳玉婷-34 其他-1 第三方卡券 第三方卡券 服務名稱/代號 加…" at bounding box center [534, 282] width 734 height 298
click at [195, 428] on icon at bounding box center [184, 423] width 35 height 17
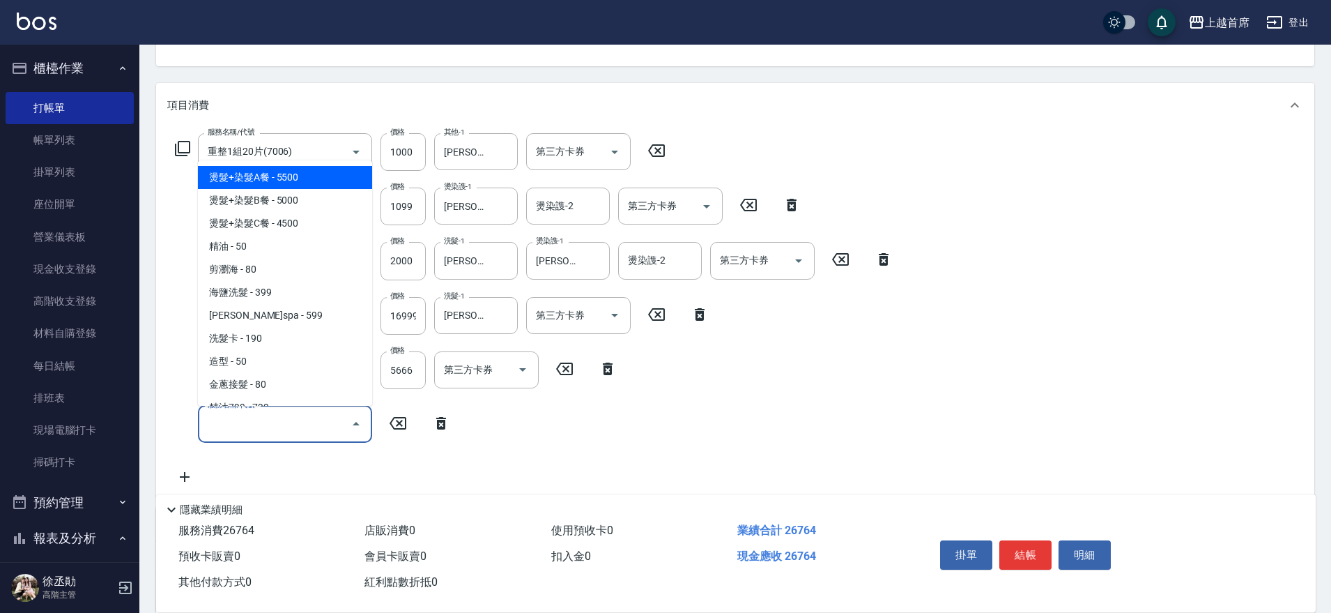
click at [226, 425] on input "服務名稱/代號" at bounding box center [274, 424] width 141 height 24
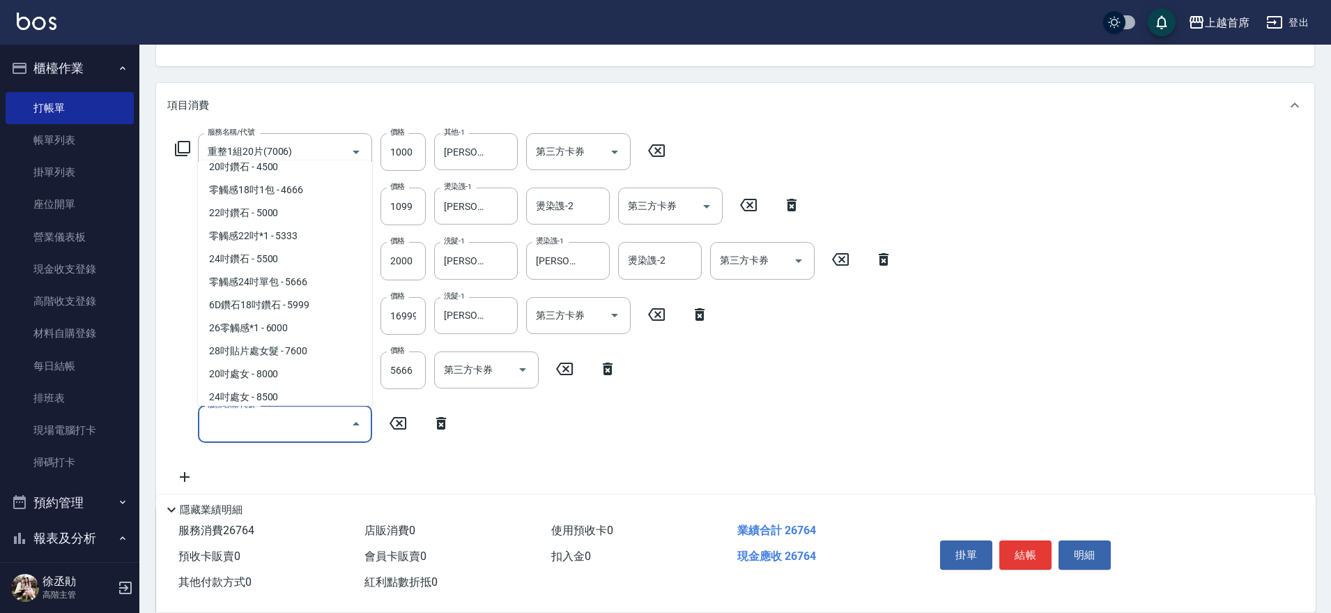
scroll to position [1880, 0]
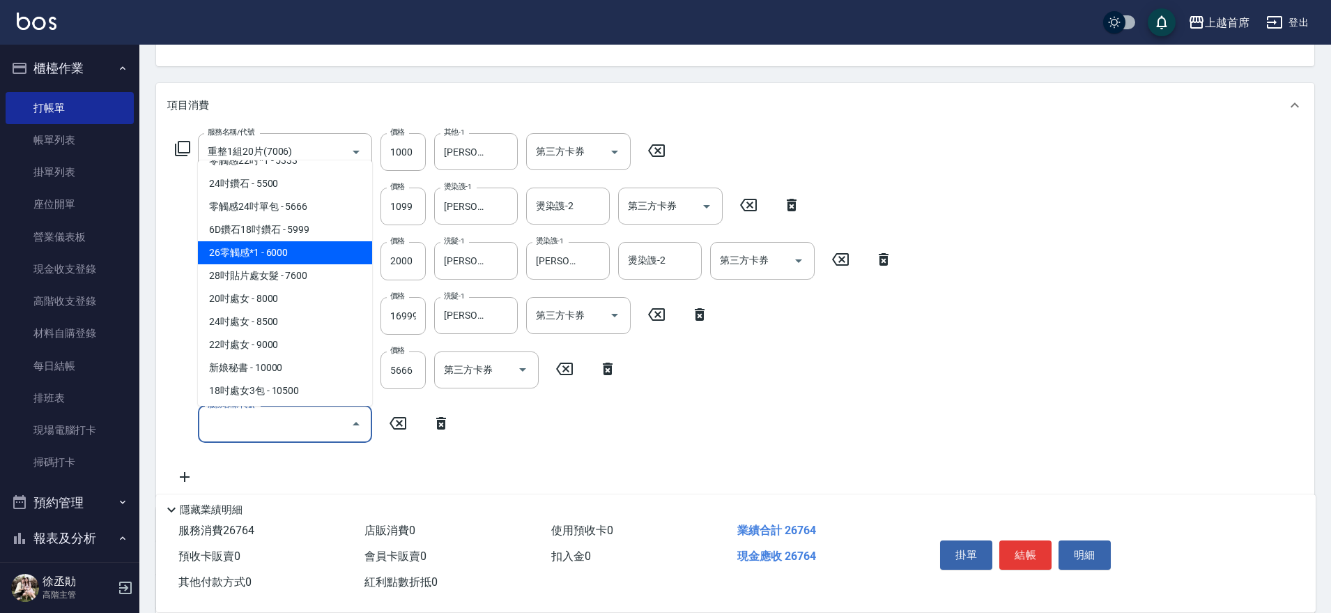
click at [305, 264] on span "26零觸感*1 - 6000" at bounding box center [285, 252] width 174 height 23
type input "26零觸感*1(76000)"
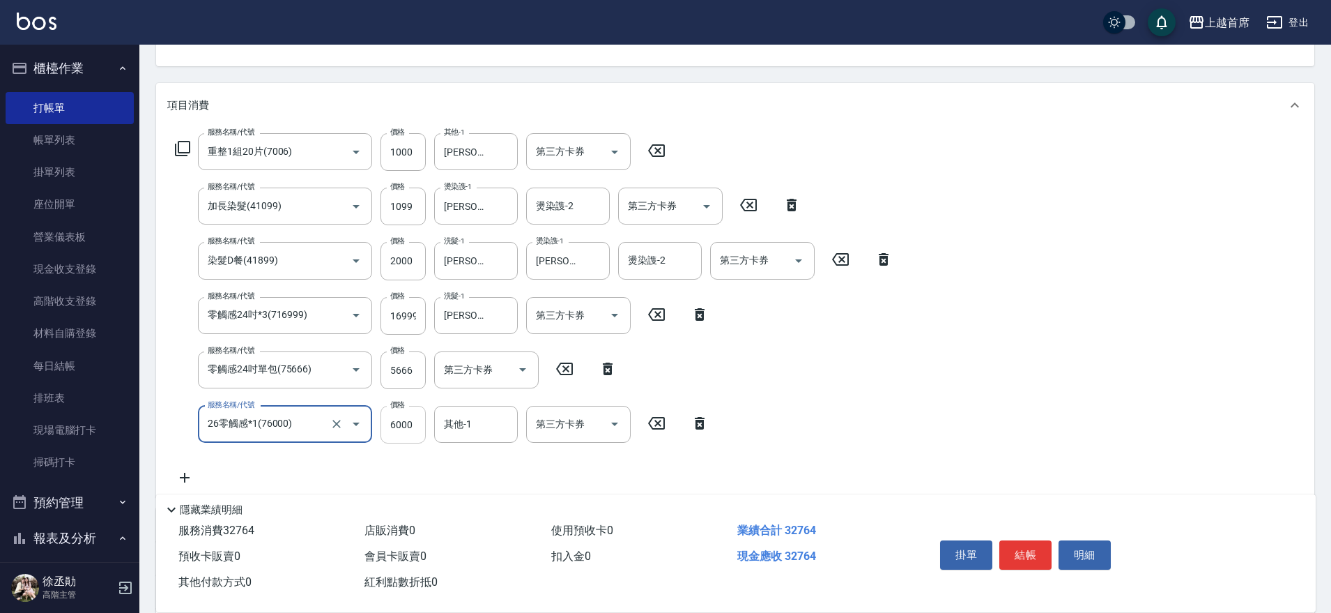
click at [417, 425] on input "6000" at bounding box center [403, 425] width 45 height 38
type input "6499"
click at [1031, 548] on button "結帳" at bounding box center [1025, 554] width 52 height 29
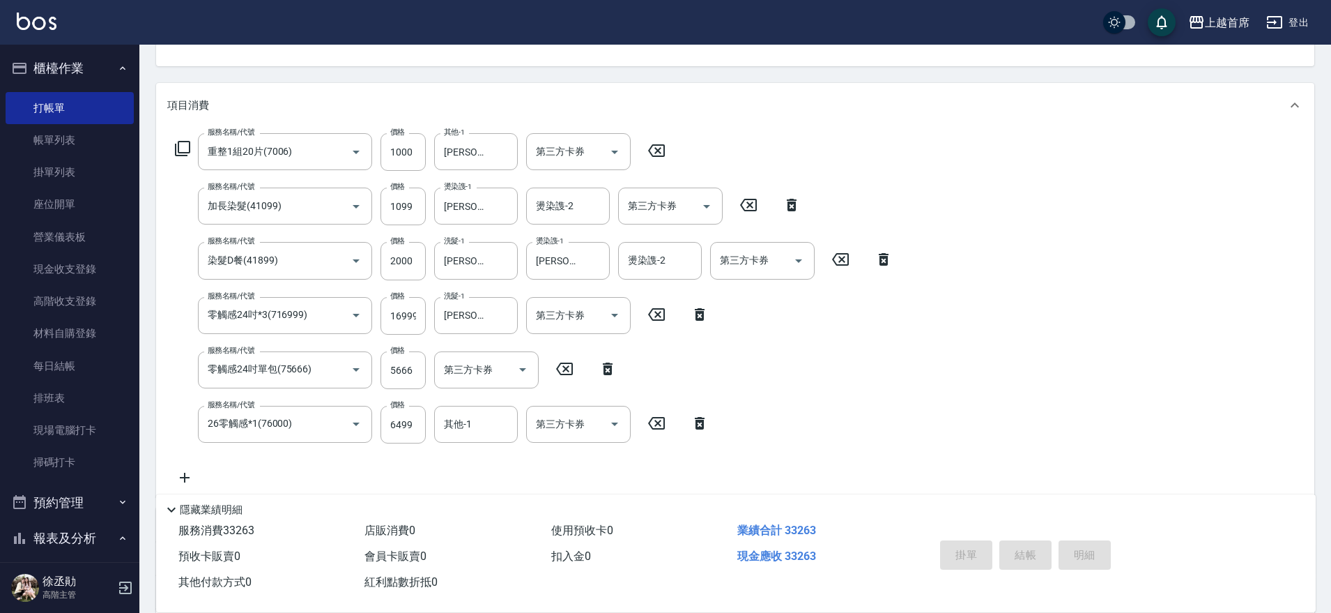
type input "2025/10/08 20:29"
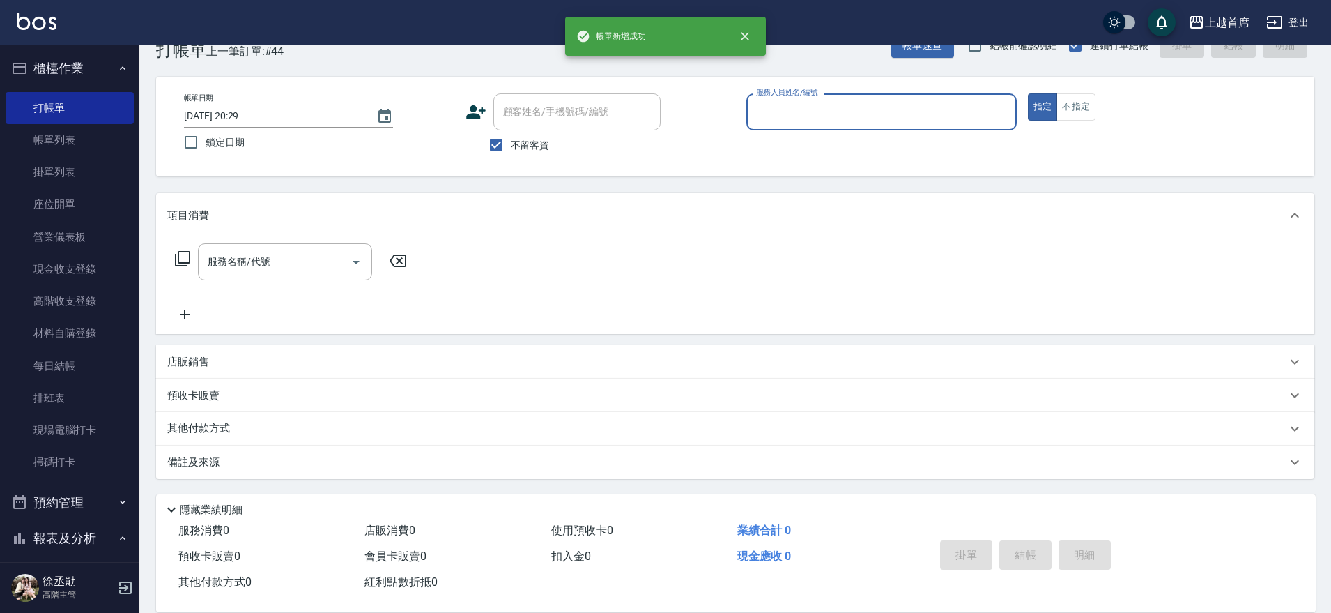
scroll to position [36, 0]
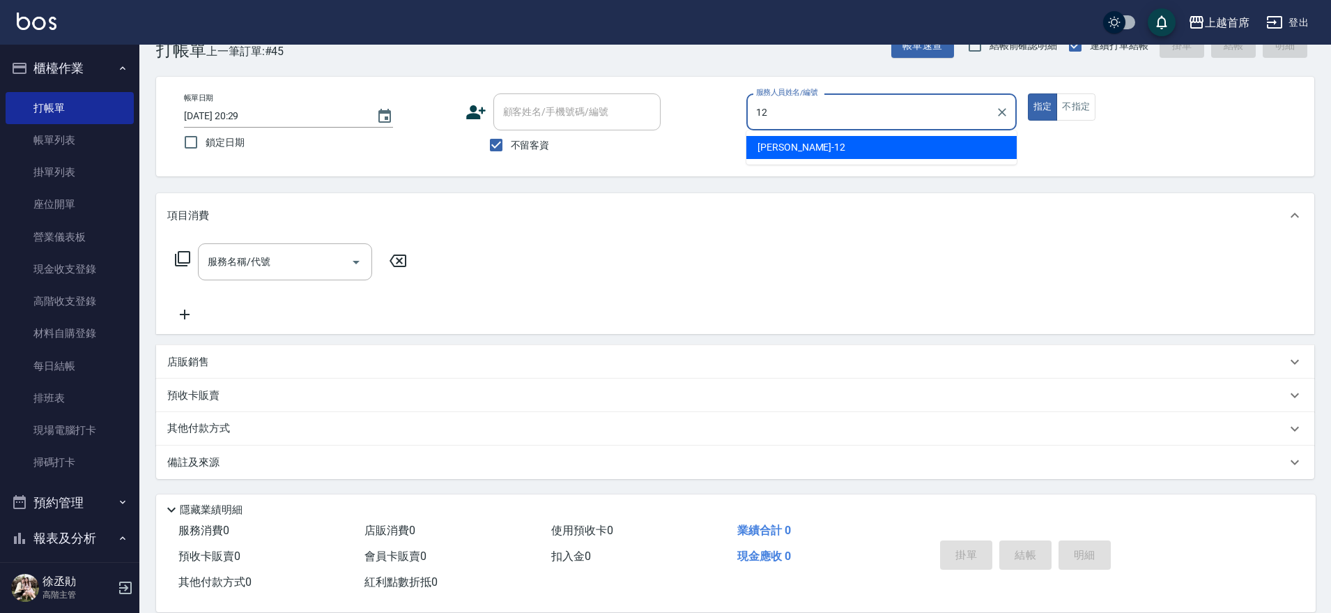
type input "許婕妤-12"
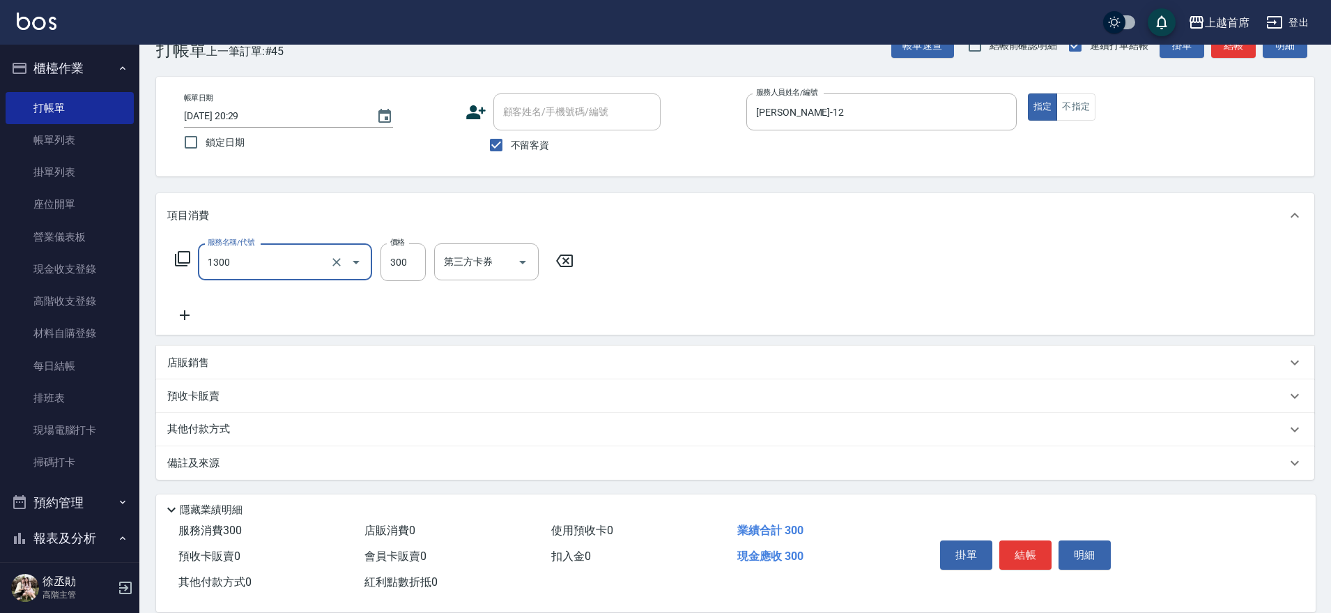
type input "洗髮(1300)"
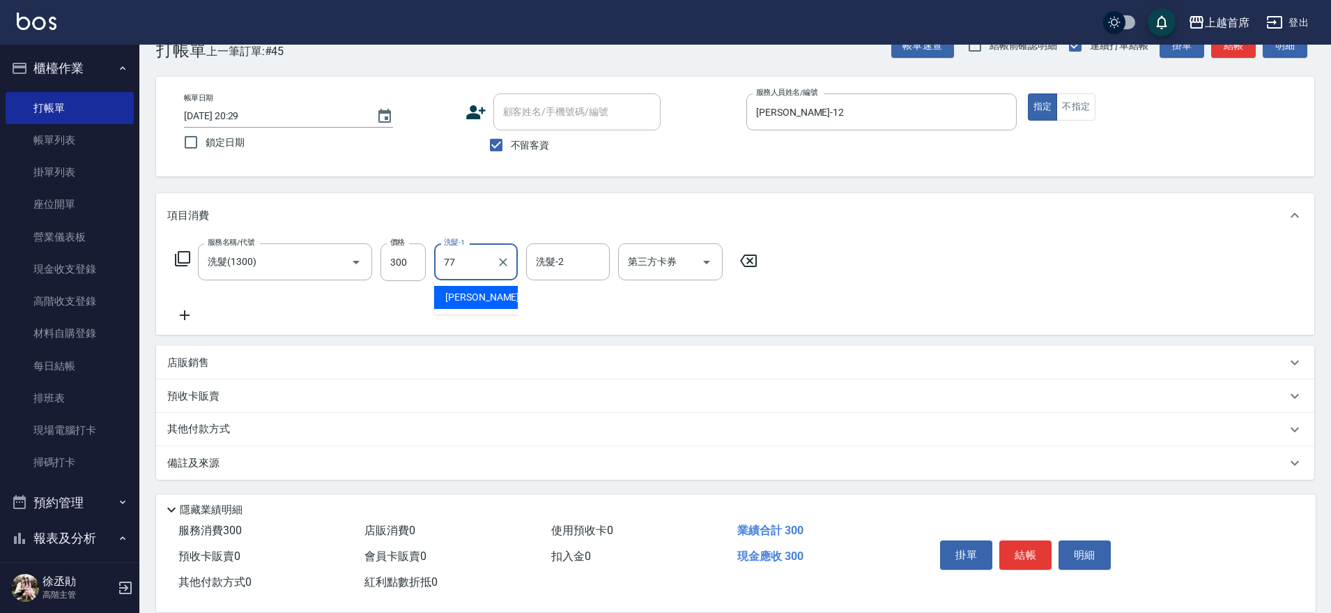
type input "黃品芳-77"
click at [1089, 105] on button "不指定" at bounding box center [1075, 106] width 39 height 27
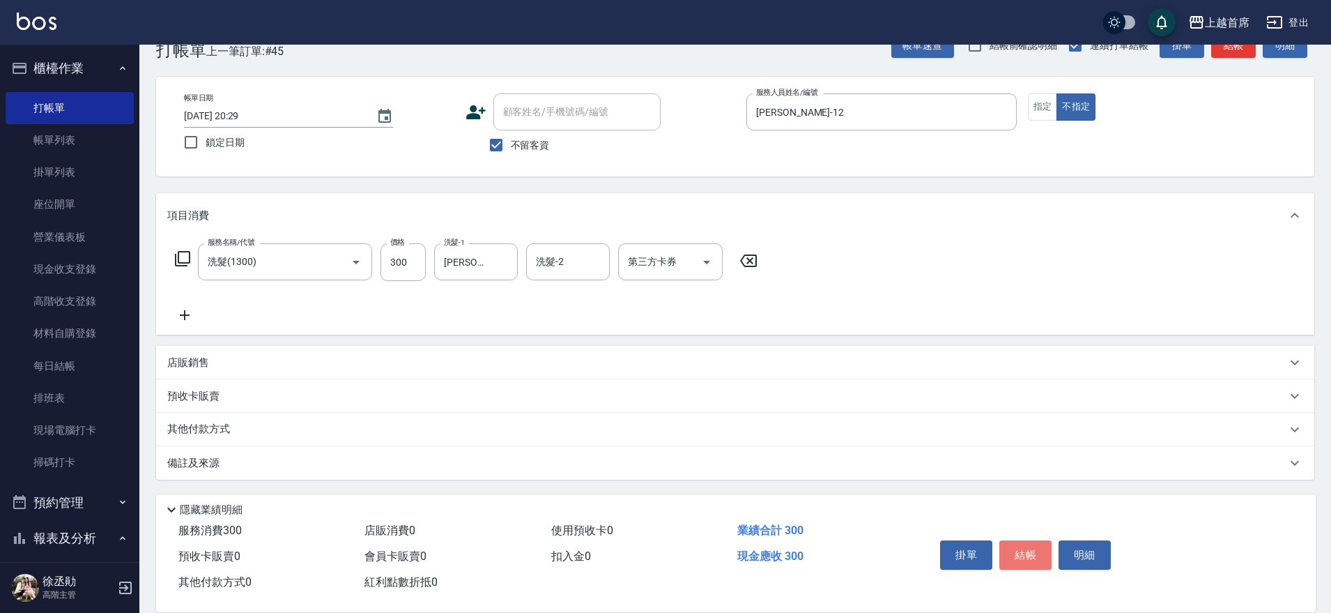
click at [1031, 540] on button "結帳" at bounding box center [1025, 554] width 52 height 29
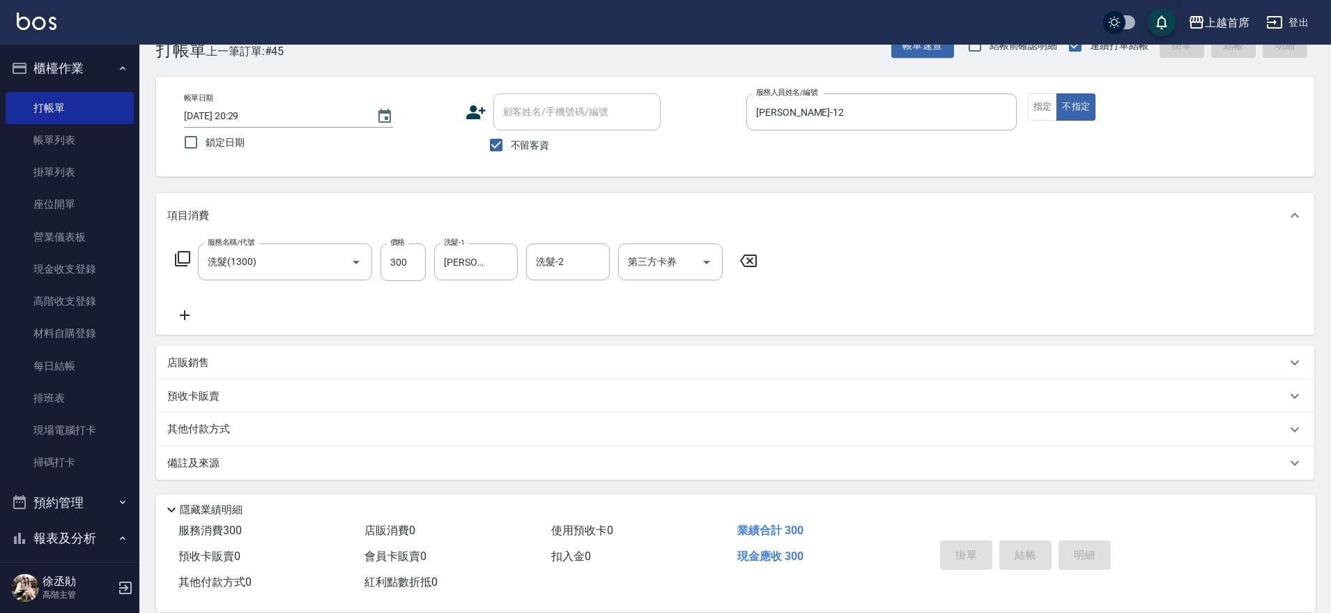
type input "2025/10/08 20:30"
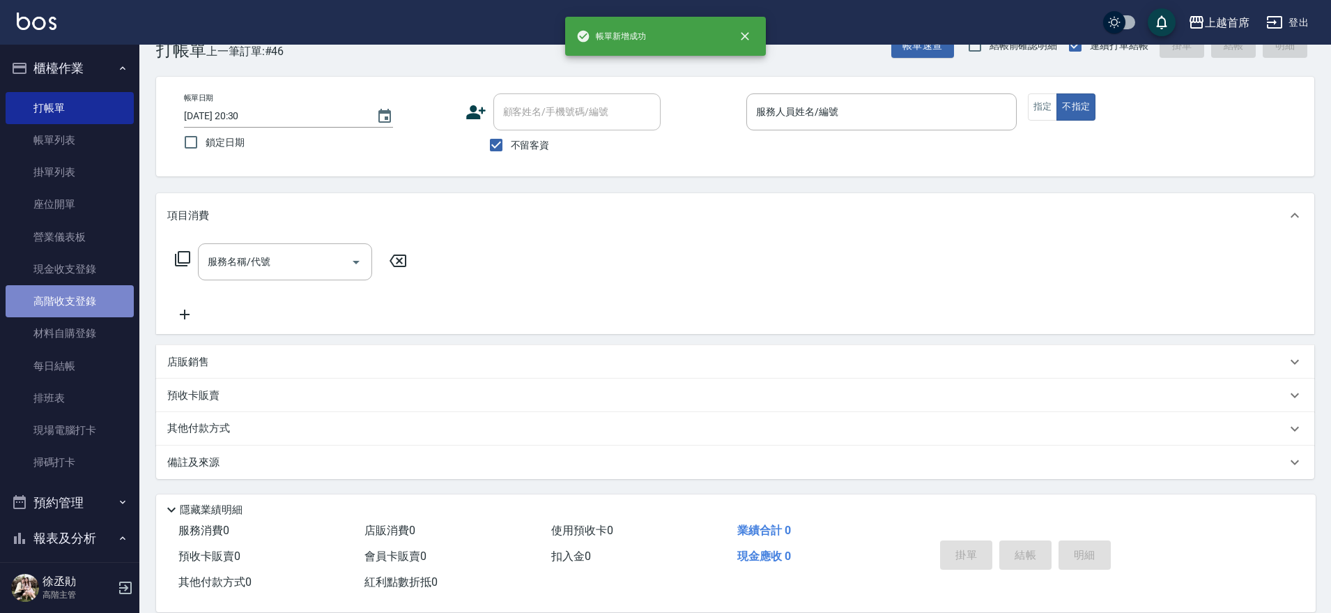
click at [79, 286] on link "高階收支登錄" at bounding box center [70, 301] width 128 height 32
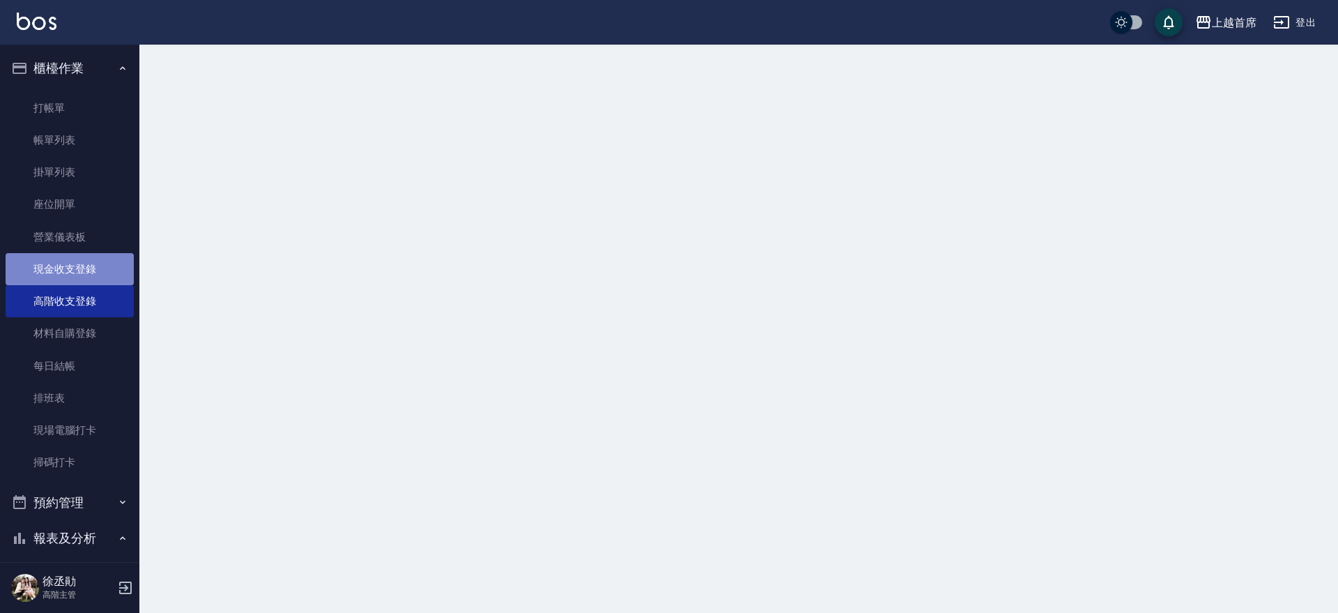
click at [84, 270] on link "現金收支登錄" at bounding box center [70, 269] width 128 height 32
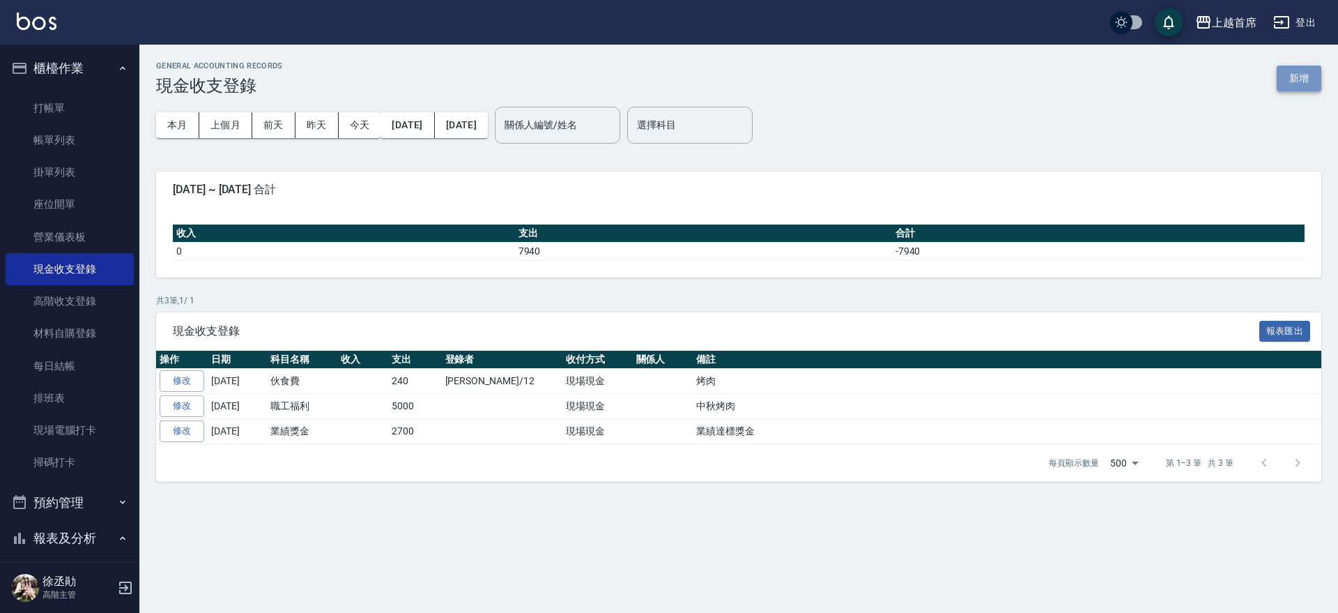
click at [1314, 73] on button "新增" at bounding box center [1299, 79] width 45 height 26
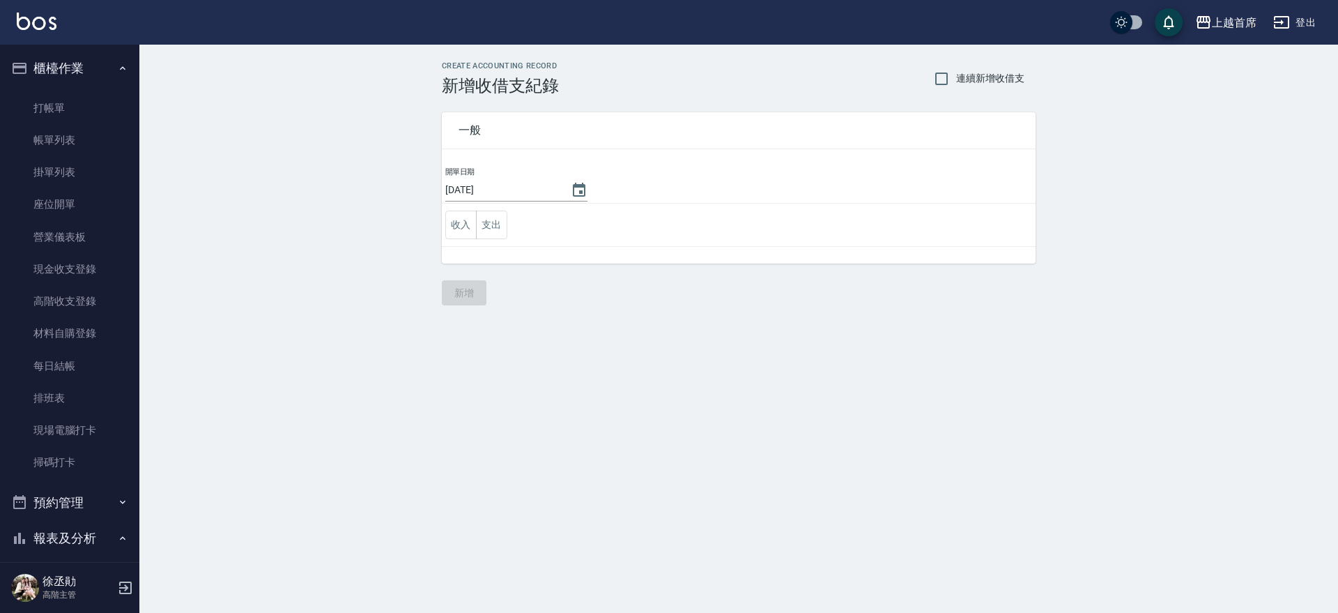
drag, startPoint x: 490, startPoint y: 223, endPoint x: 533, endPoint y: 233, distance: 44.5
click at [490, 222] on button "支出" at bounding box center [491, 224] width 31 height 29
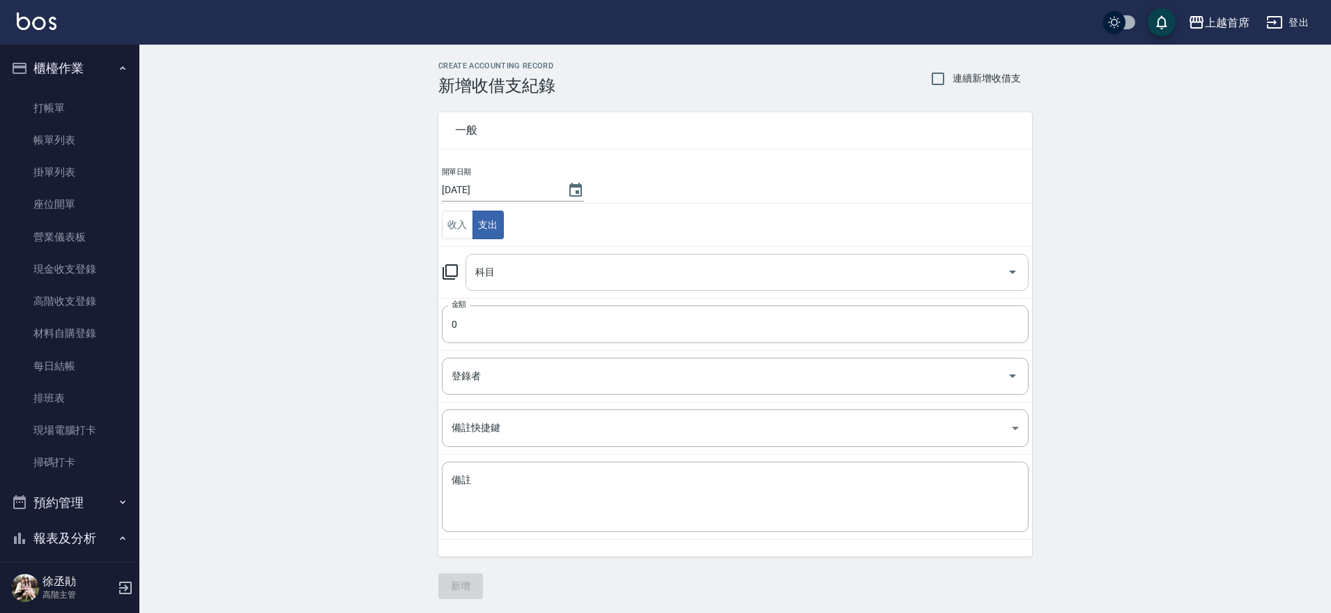
drag, startPoint x: 599, startPoint y: 250, endPoint x: 588, endPoint y: 263, distance: 16.9
click at [598, 253] on td "科目 科目" at bounding box center [735, 272] width 594 height 52
click at [588, 263] on input "科目" at bounding box center [737, 272] width 530 height 24
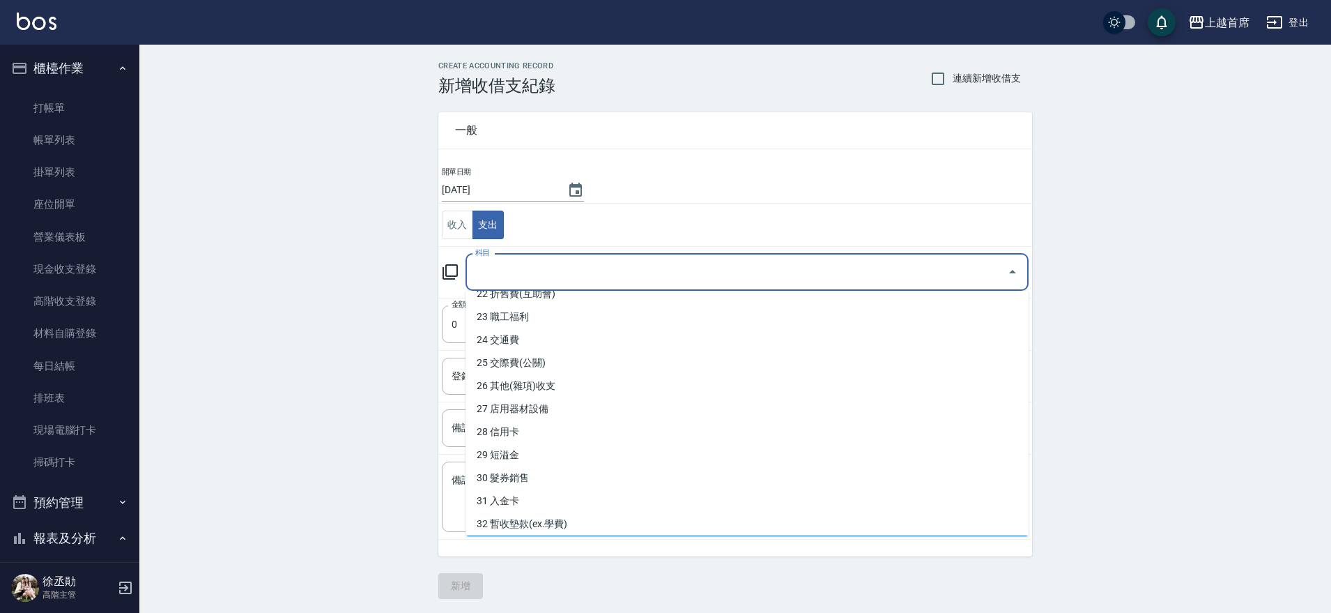
scroll to position [663, 0]
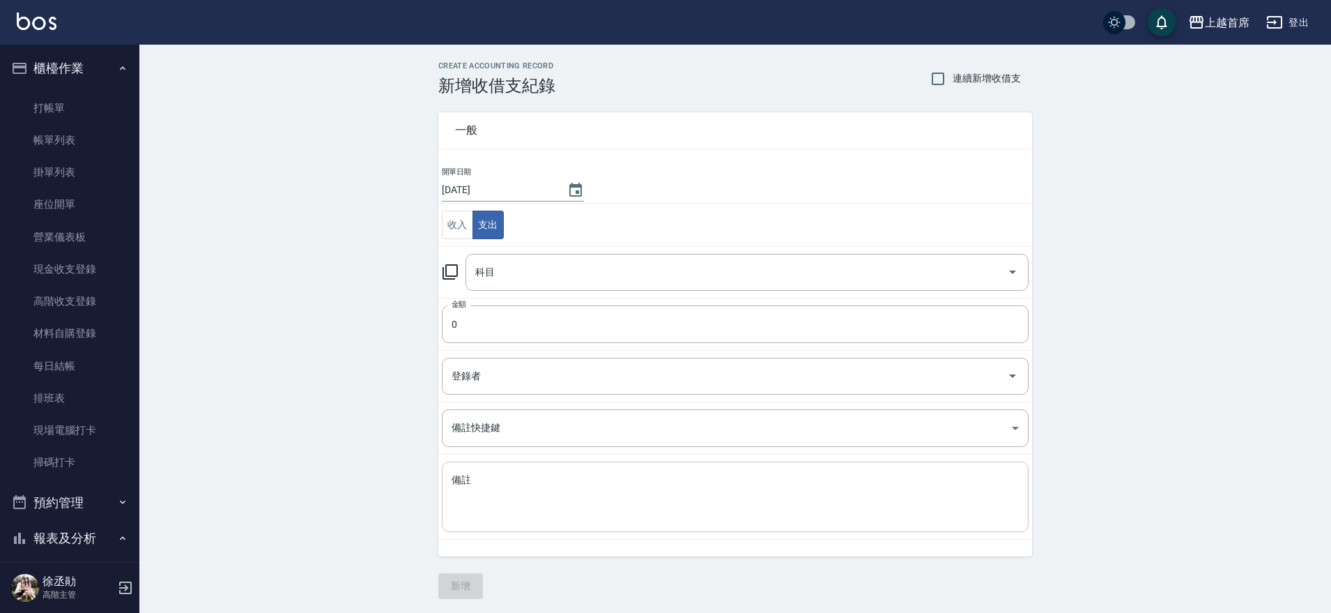
drag, startPoint x: 1029, startPoint y: 480, endPoint x: 1019, endPoint y: 495, distance: 18.2
click at [1027, 496] on td "備註 x 備註" at bounding box center [735, 496] width 594 height 85
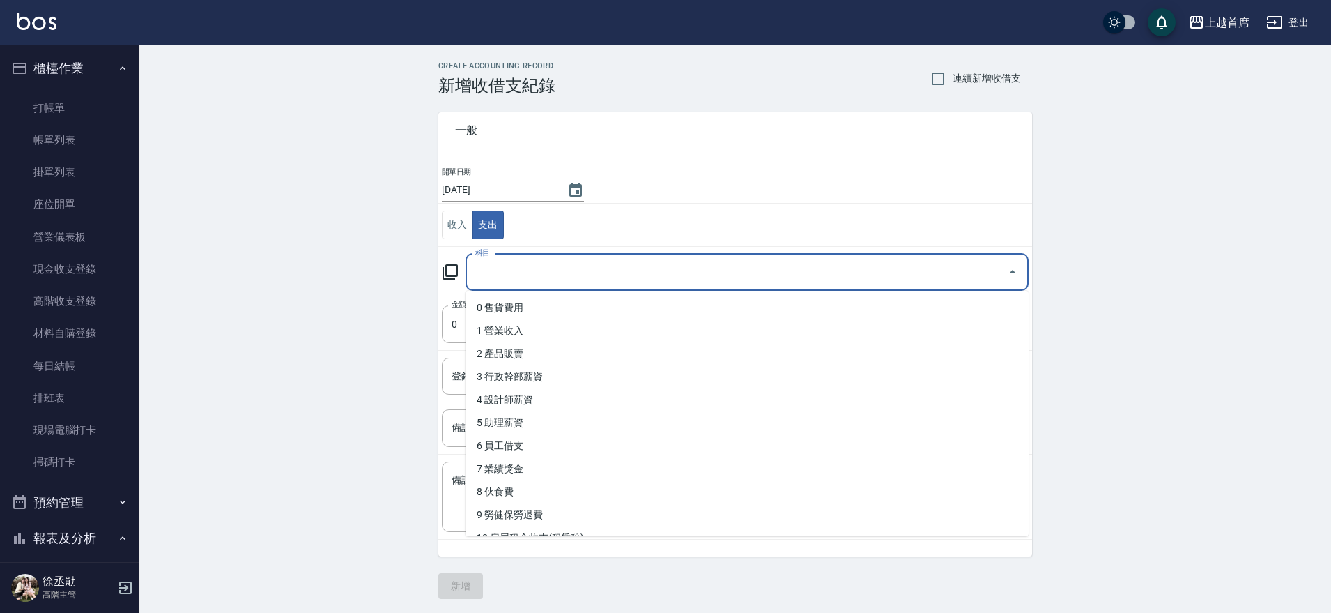
click at [573, 260] on input "科目" at bounding box center [737, 272] width 530 height 24
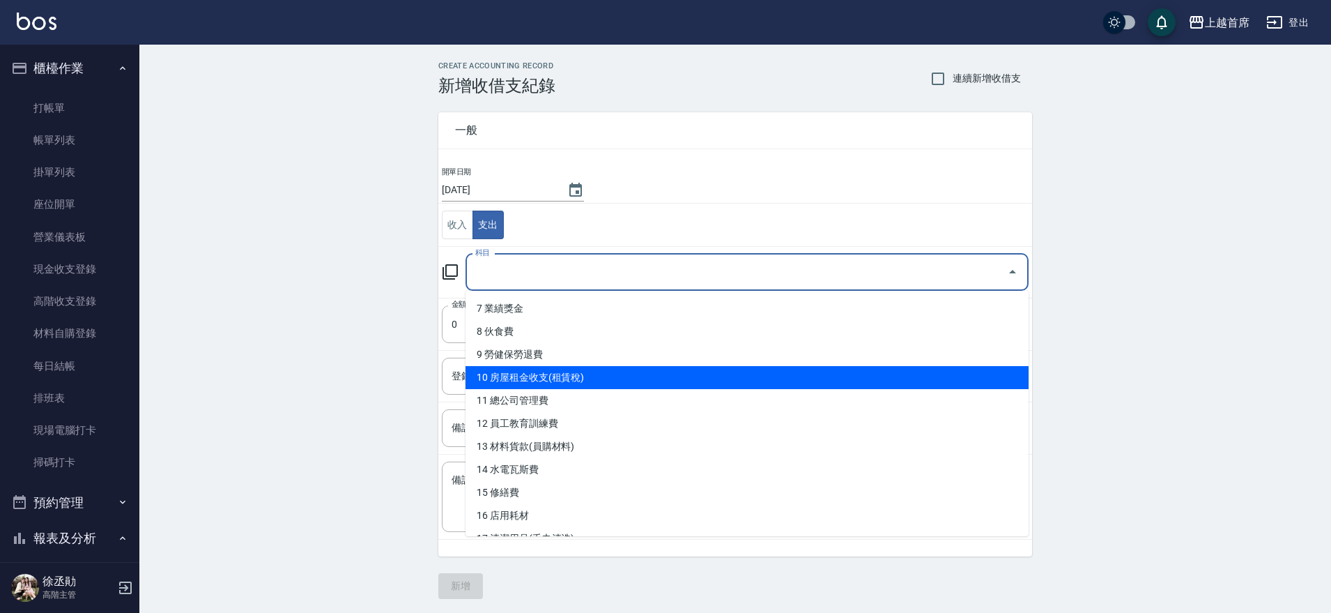
click at [703, 383] on li "10 房屋租金收支(租賃稅)" at bounding box center [747, 377] width 563 height 23
type input "10 房屋租金收支(租賃稅)"
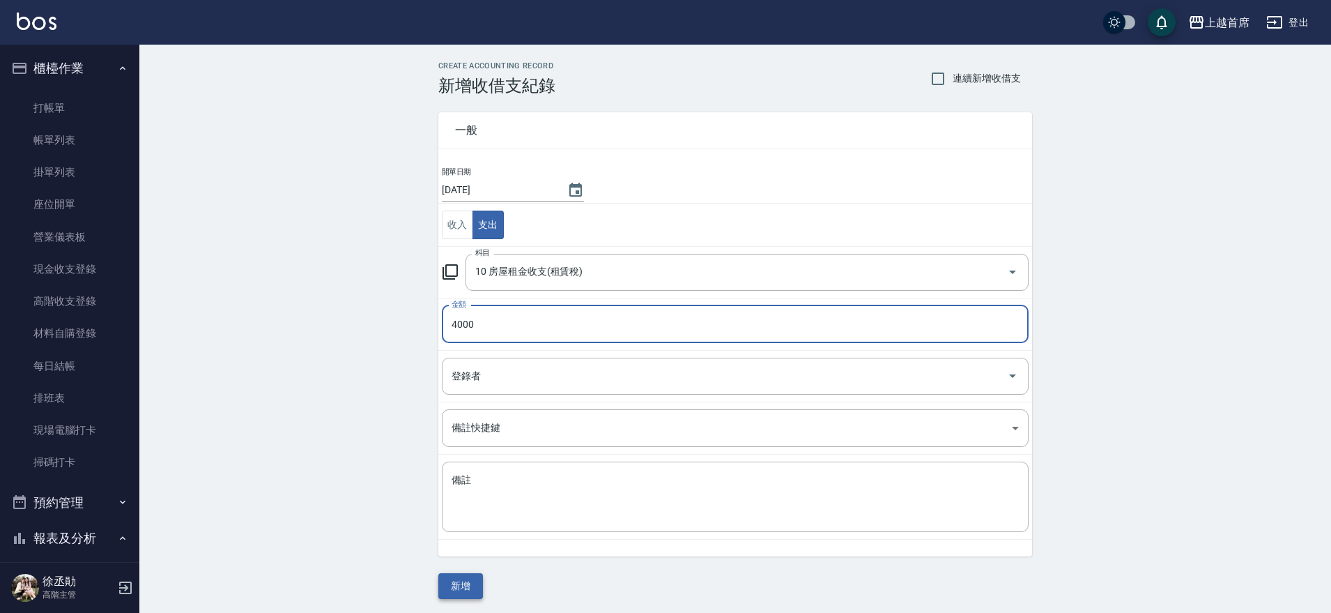
type input "4000"
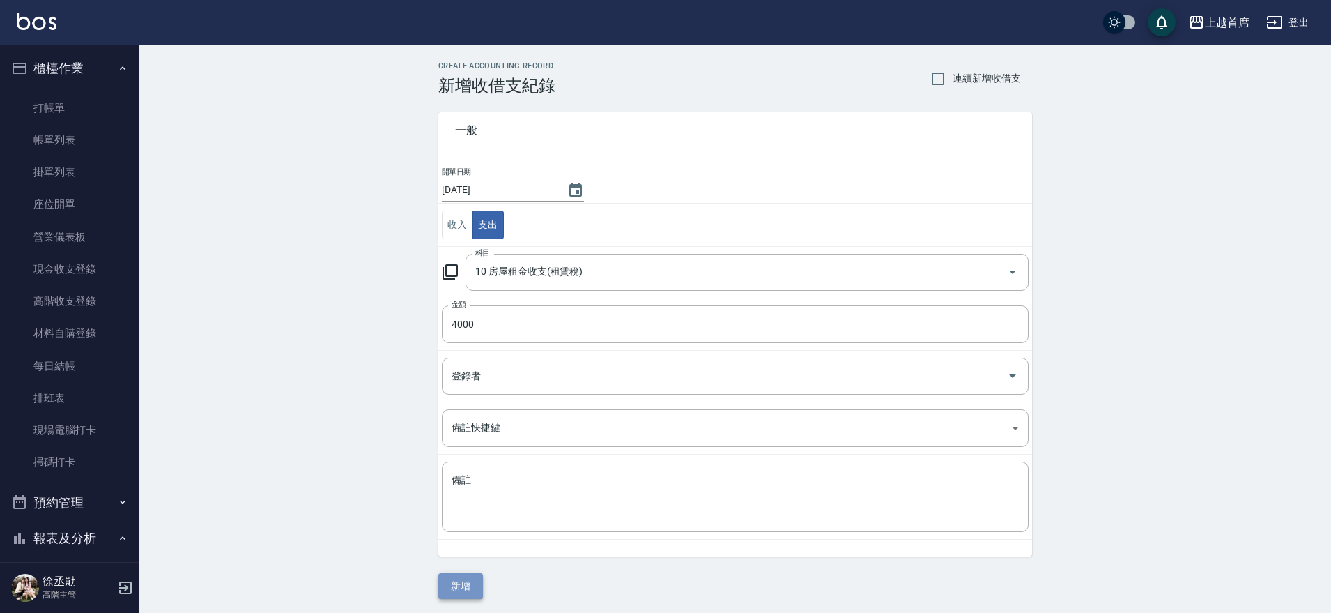
click at [461, 585] on button "新增" at bounding box center [460, 586] width 45 height 26
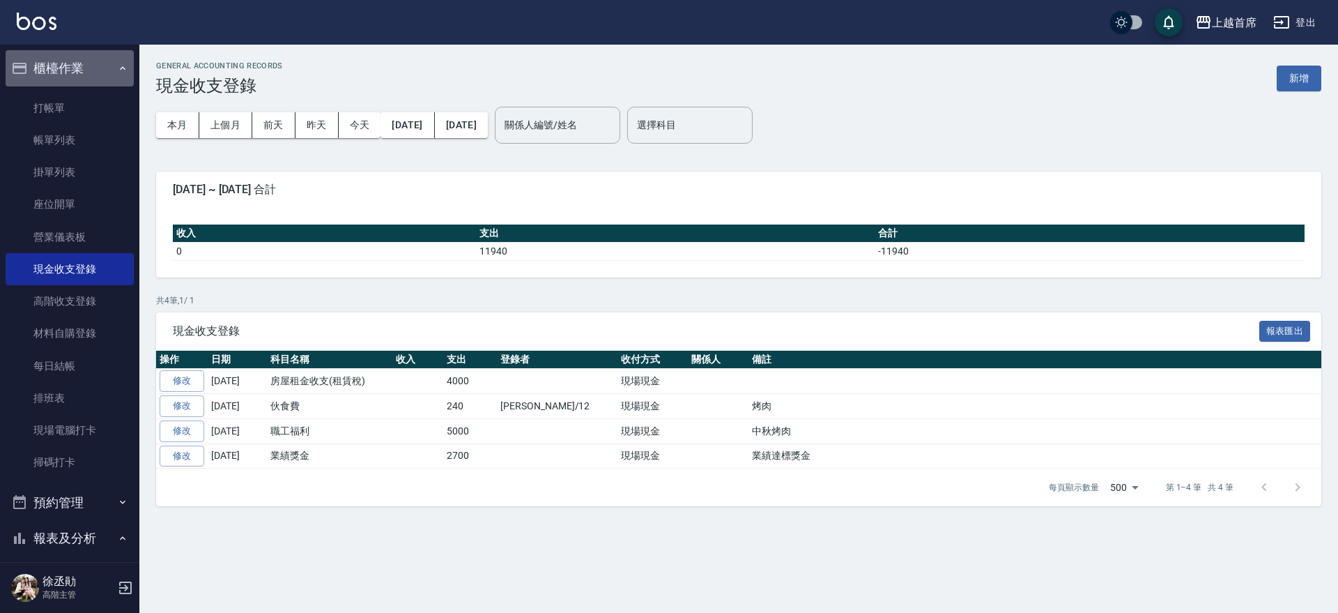
click at [82, 58] on button "櫃檯作業" at bounding box center [70, 68] width 128 height 36
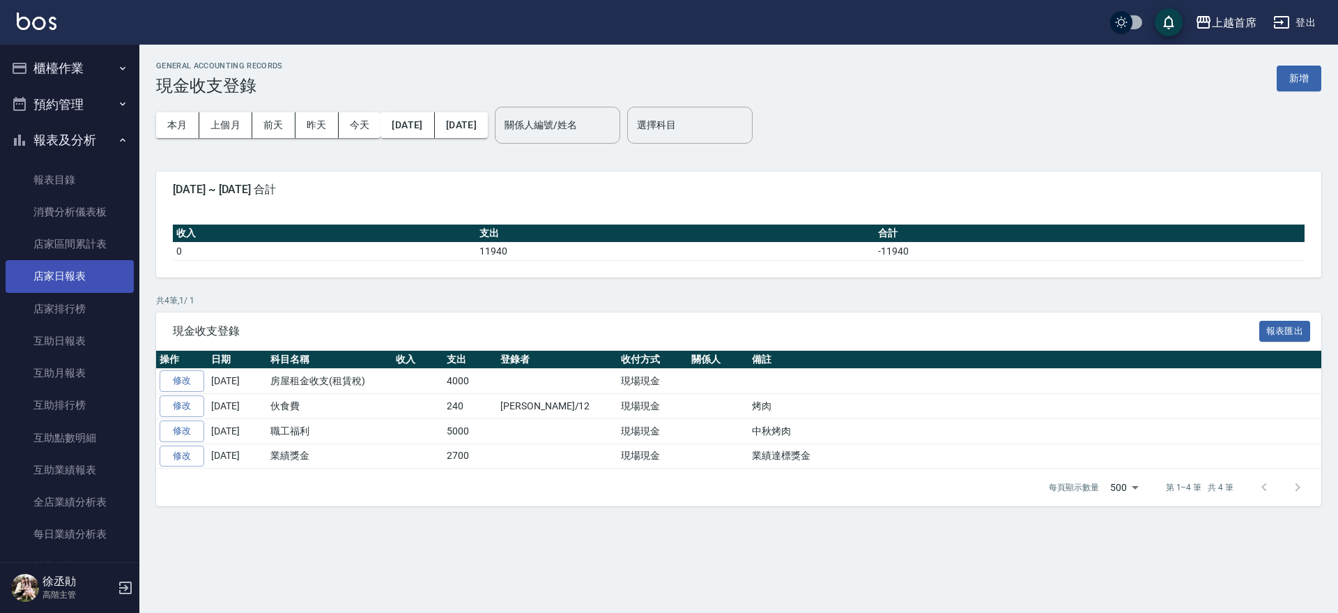
click at [70, 271] on link "店家日報表" at bounding box center [70, 276] width 128 height 32
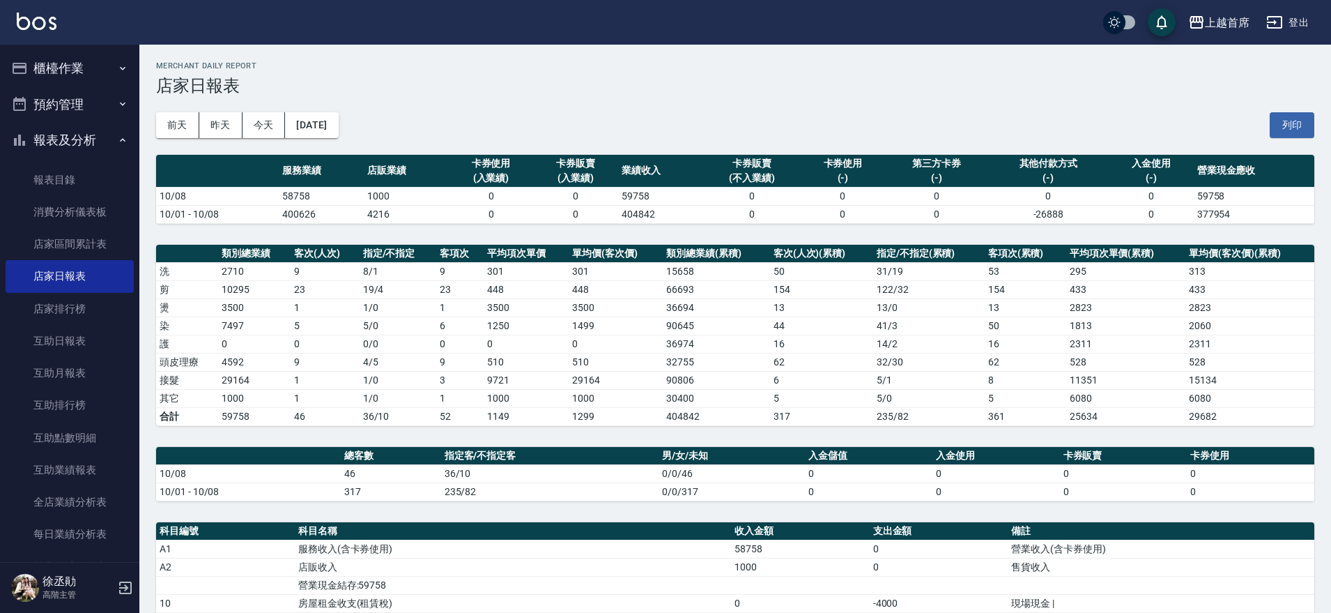
scroll to position [291, 0]
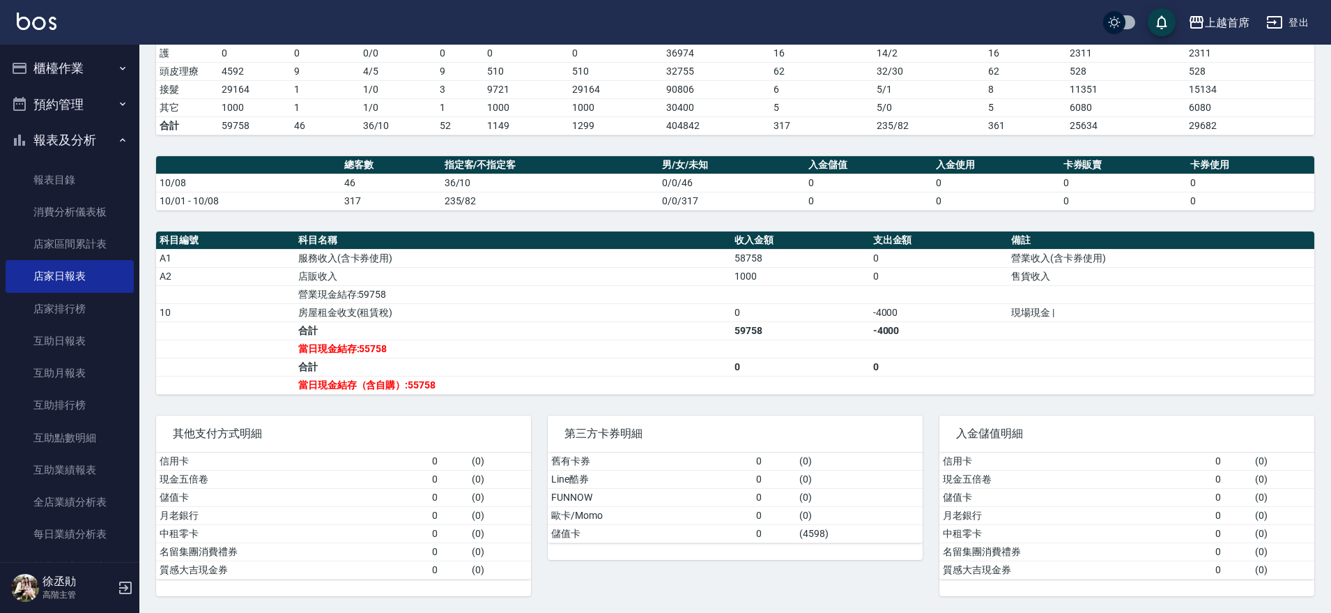
click at [98, 63] on button "櫃檯作業" at bounding box center [70, 68] width 128 height 36
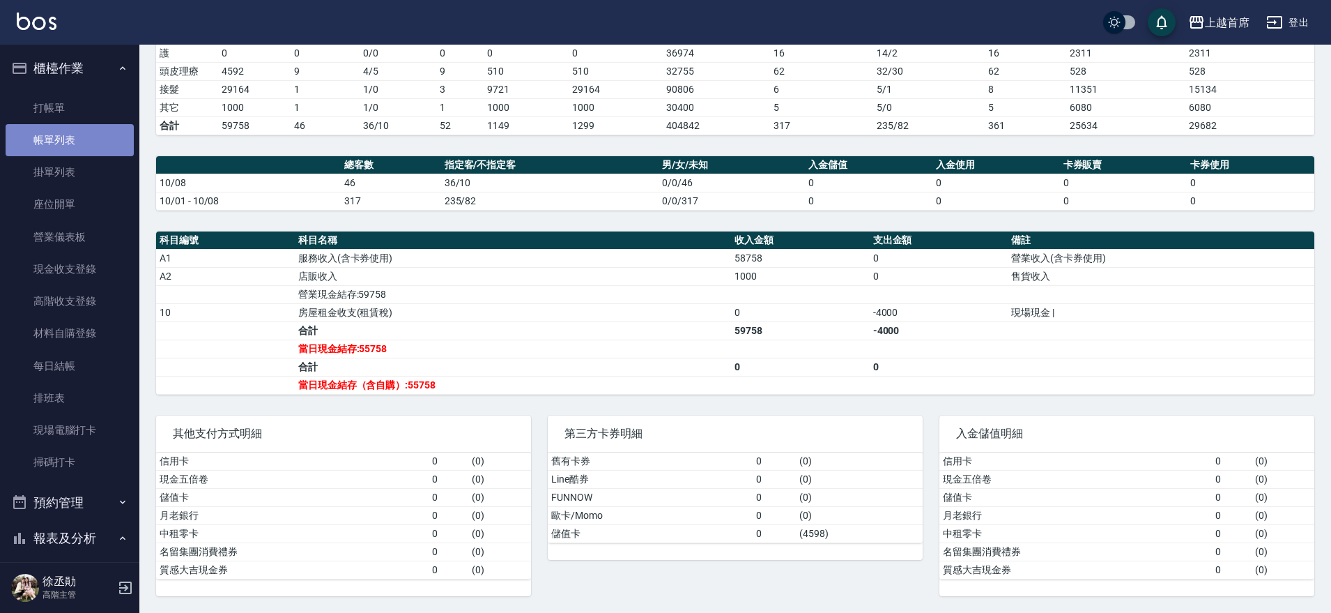
click at [91, 143] on link "帳單列表" at bounding box center [70, 140] width 128 height 32
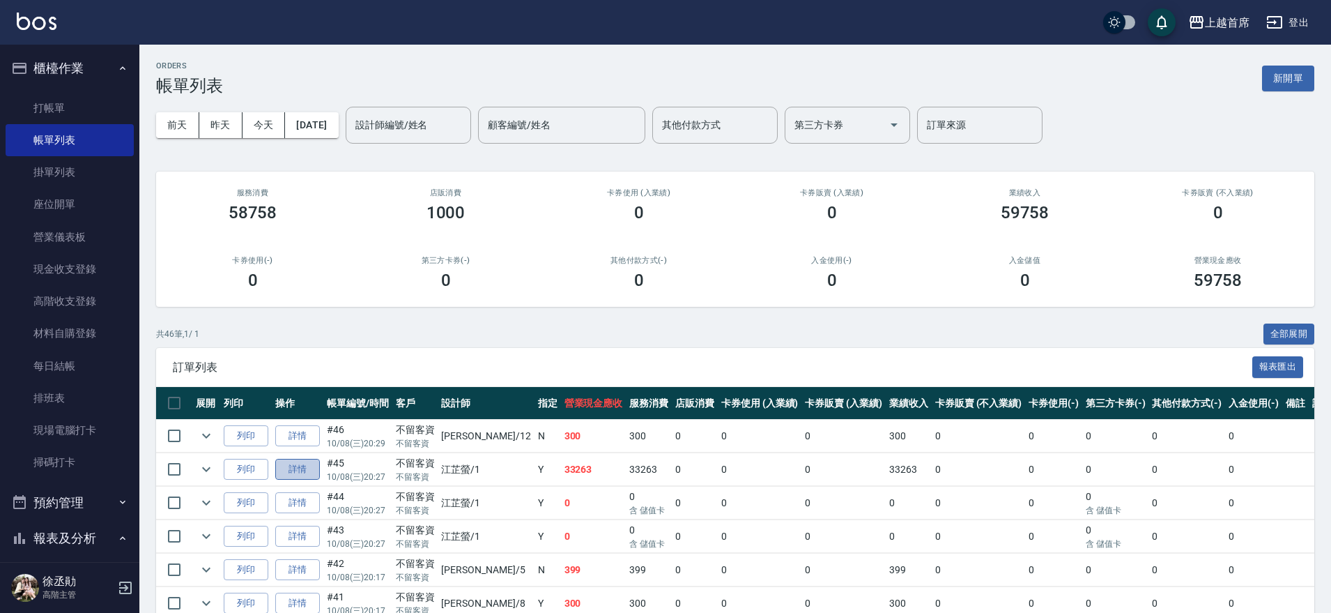
click at [295, 470] on link "詳情" at bounding box center [297, 470] width 45 height 22
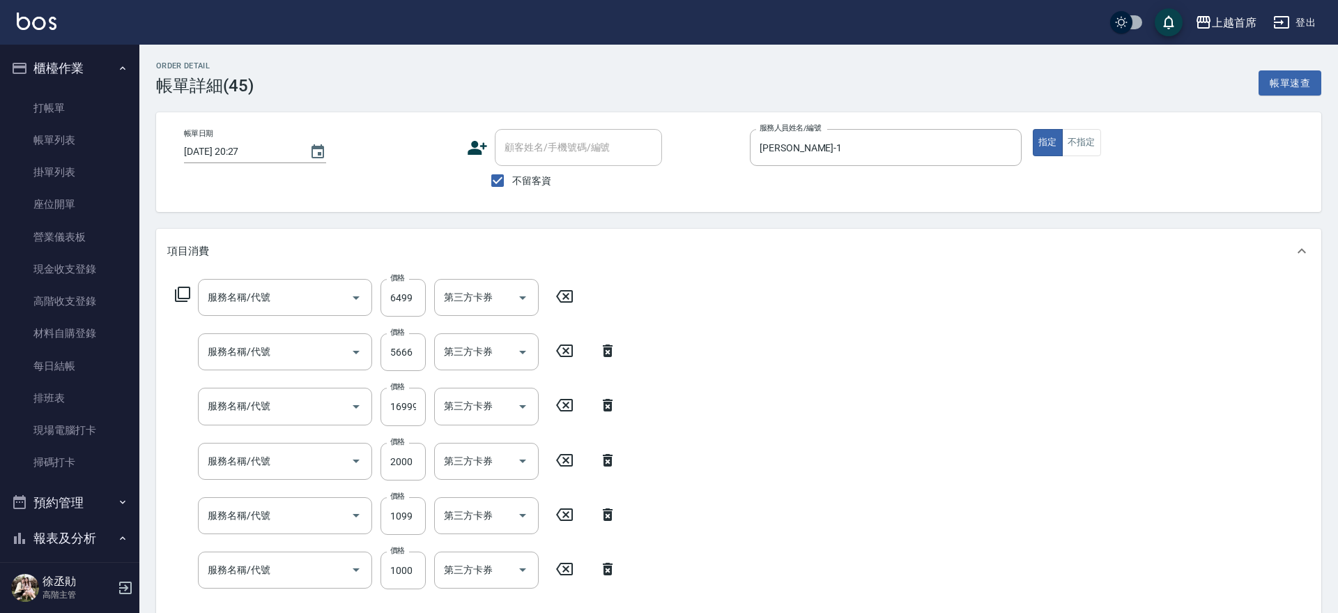
type input "2025/10/08 20:27"
checkbox input "true"
type input "江芷螢-1"
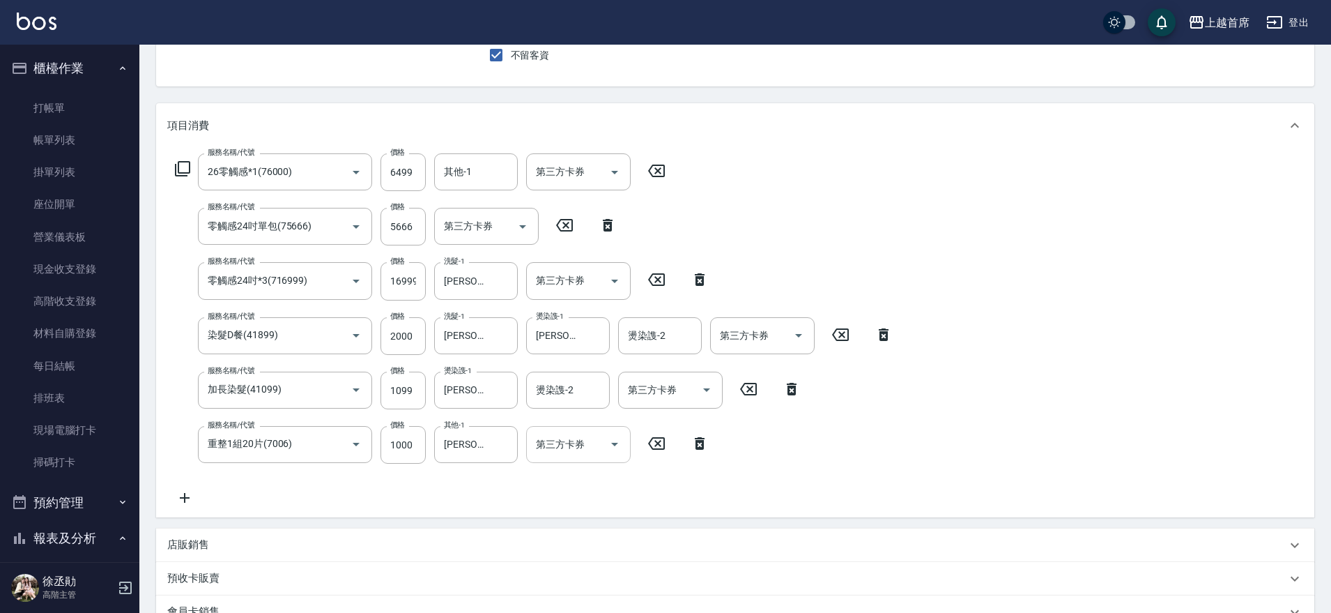
type input "26零觸感*1(76000)"
type input "零觸感24吋單包(75666)"
type input "零觸感24吋*3(716999)"
type input "染髮D餐(41899)"
type input "加長染髮(41099)"
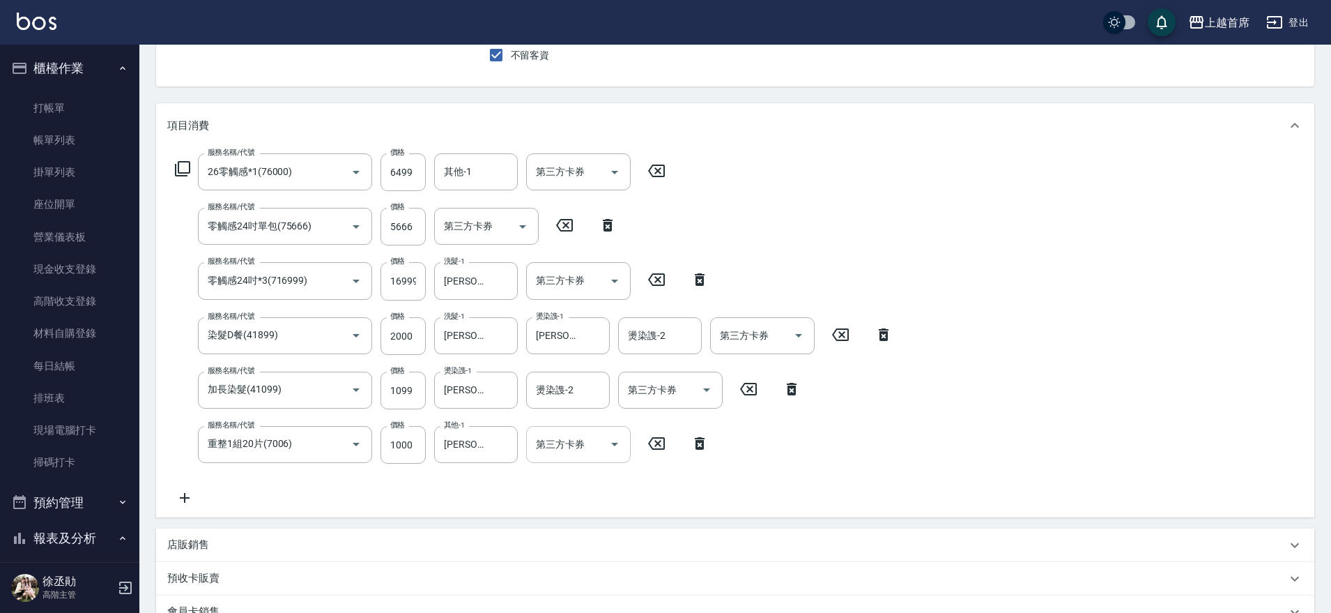
type input "重整1組20片(7006)"
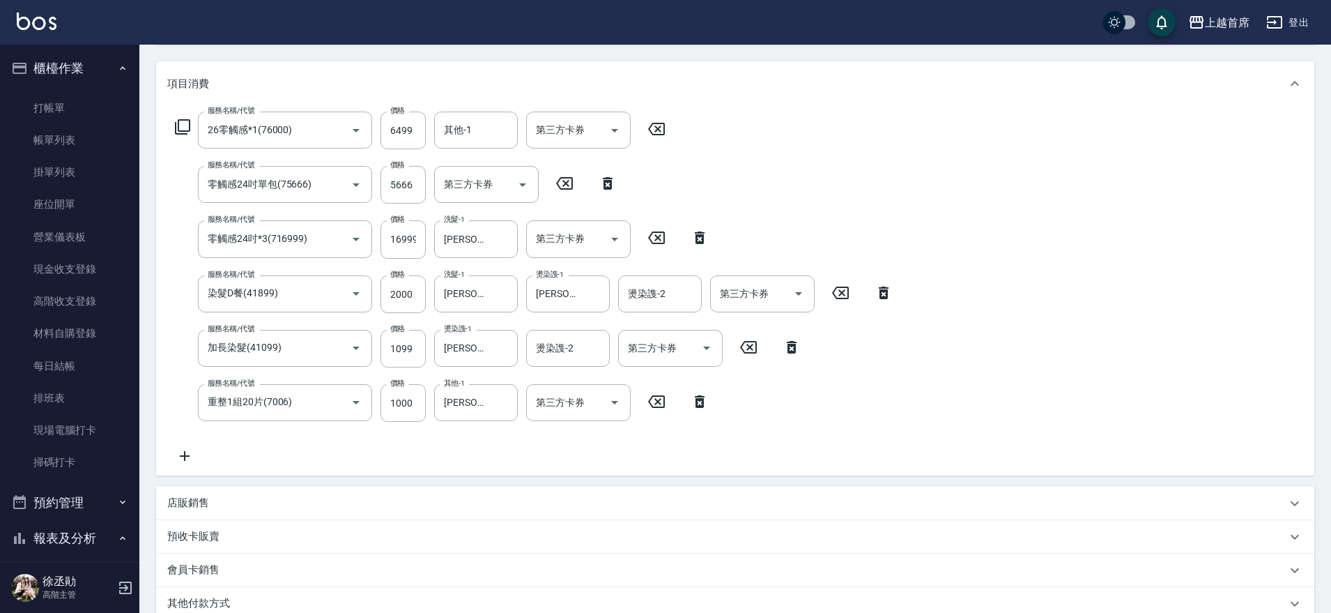
scroll to position [10, 0]
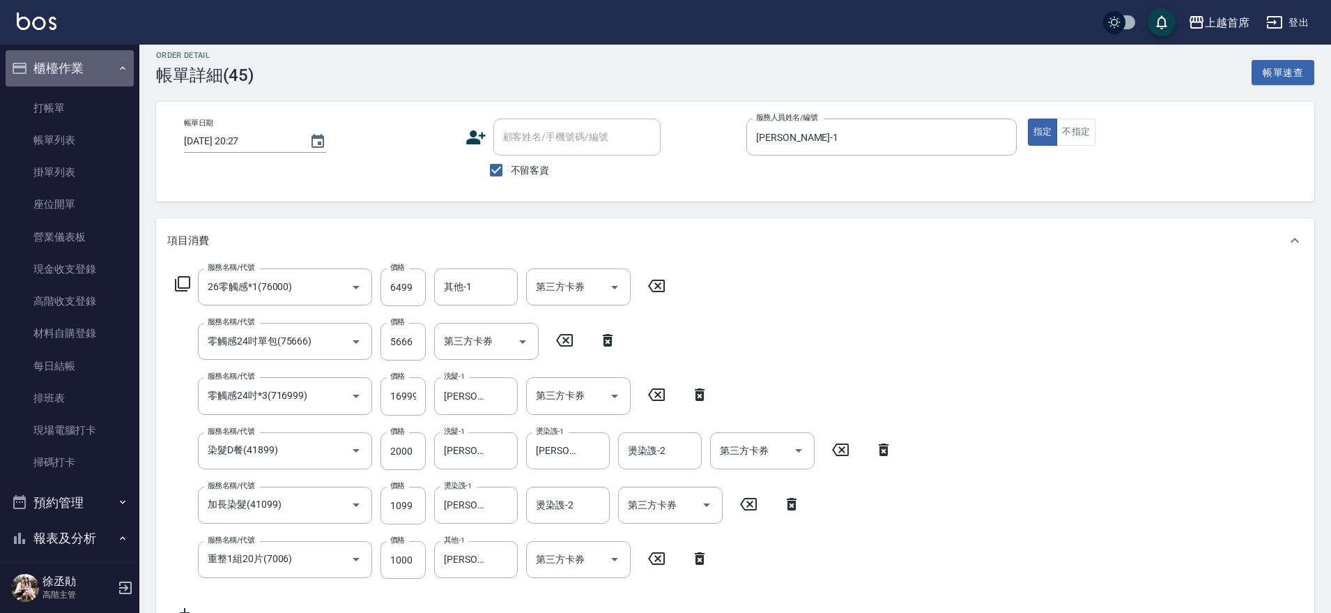
click at [79, 66] on button "櫃檯作業" at bounding box center [70, 68] width 128 height 36
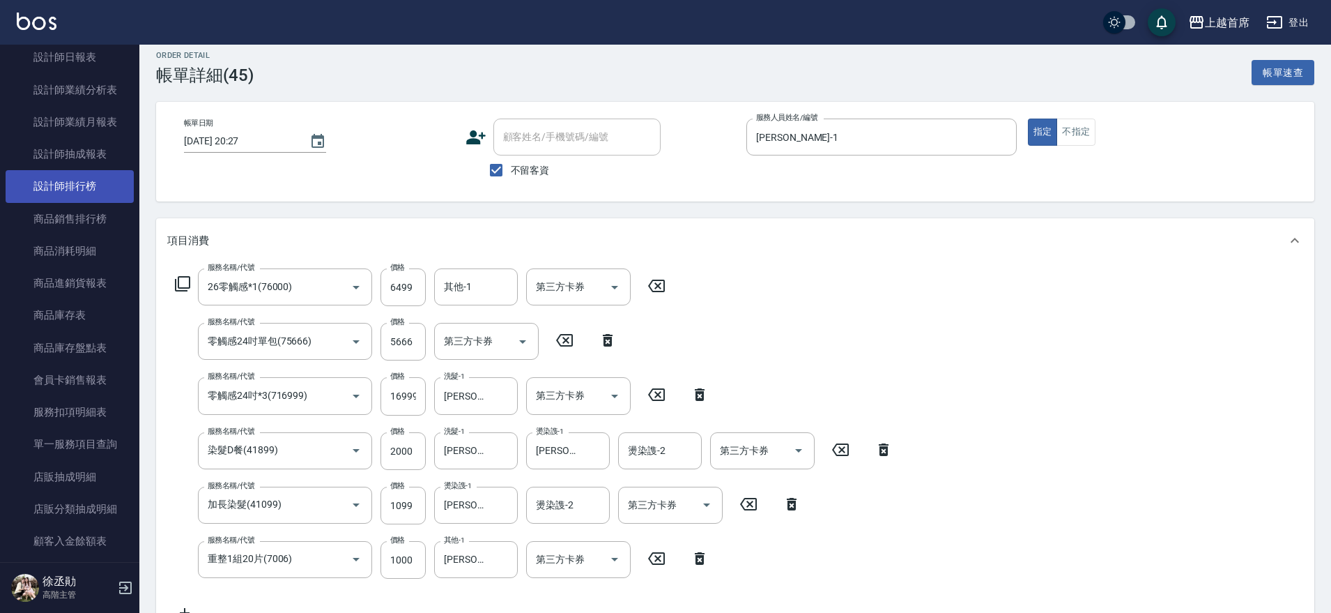
scroll to position [697, 0]
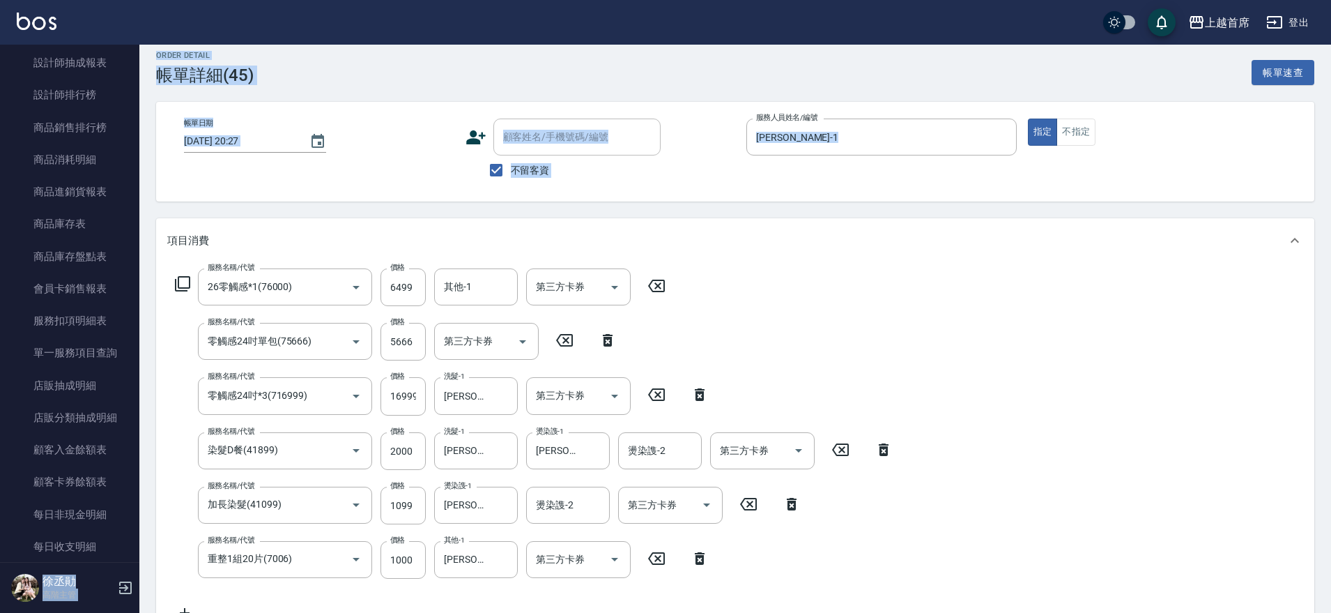
drag, startPoint x: 131, startPoint y: 279, endPoint x: 135, endPoint y: 254, distance: 26.1
click at [141, 245] on div "上越首席 登出 櫃檯作業 打帳單 帳單列表 掛單列表 座位開單 營業儀表板 現金收支登錄 高階收支登錄 材料自購登錄 每日結帳 排班表 現場電腦打卡 掃碼打卡…" at bounding box center [665, 472] width 1331 height 965
drag, startPoint x: 131, startPoint y: 271, endPoint x: 137, endPoint y: 243, distance: 28.4
click at [141, 242] on div "上越首席 登出 櫃檯作業 打帳單 帳單列表 掛單列表 座位開單 營業儀表板 現金收支登錄 高階收支登錄 材料自購登錄 每日結帳 排班表 現場電腦打卡 掃碼打卡…" at bounding box center [665, 472] width 1331 height 965
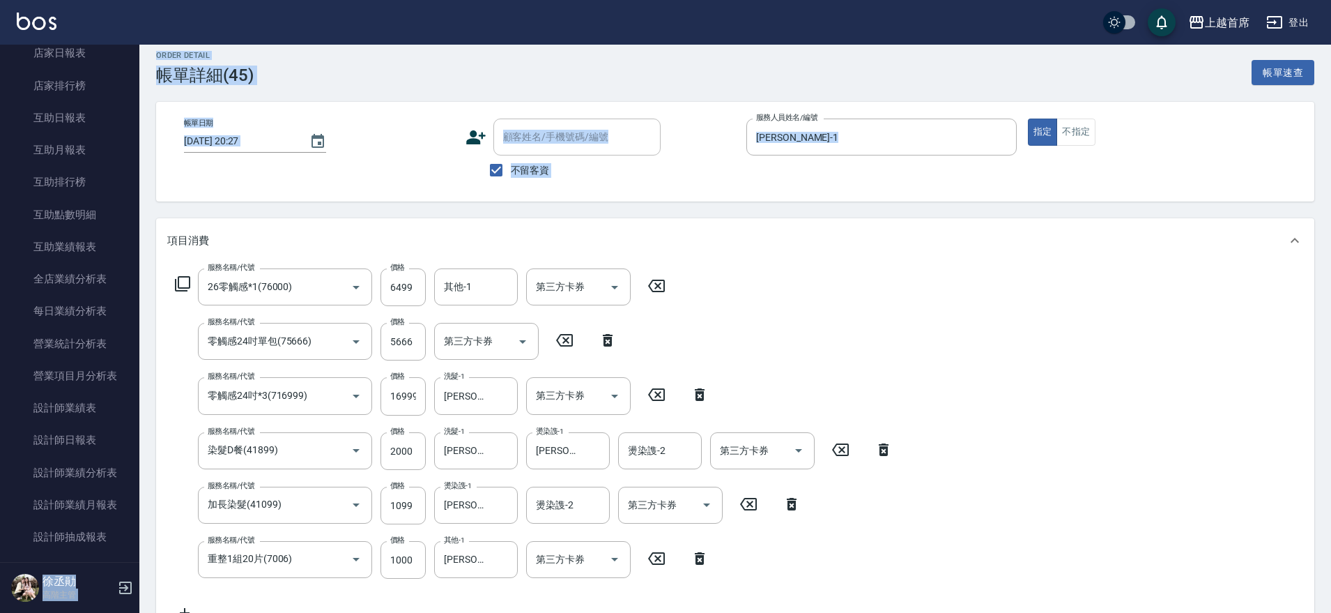
scroll to position [199, 0]
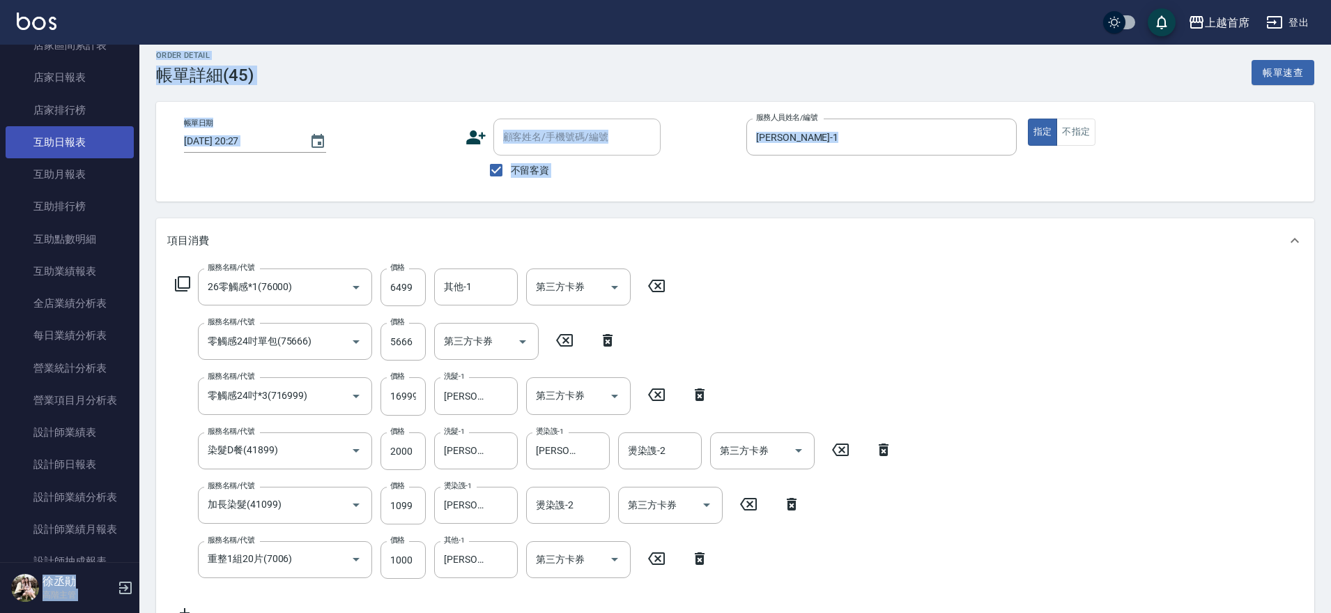
click at [42, 144] on link "互助日報表" at bounding box center [70, 142] width 128 height 32
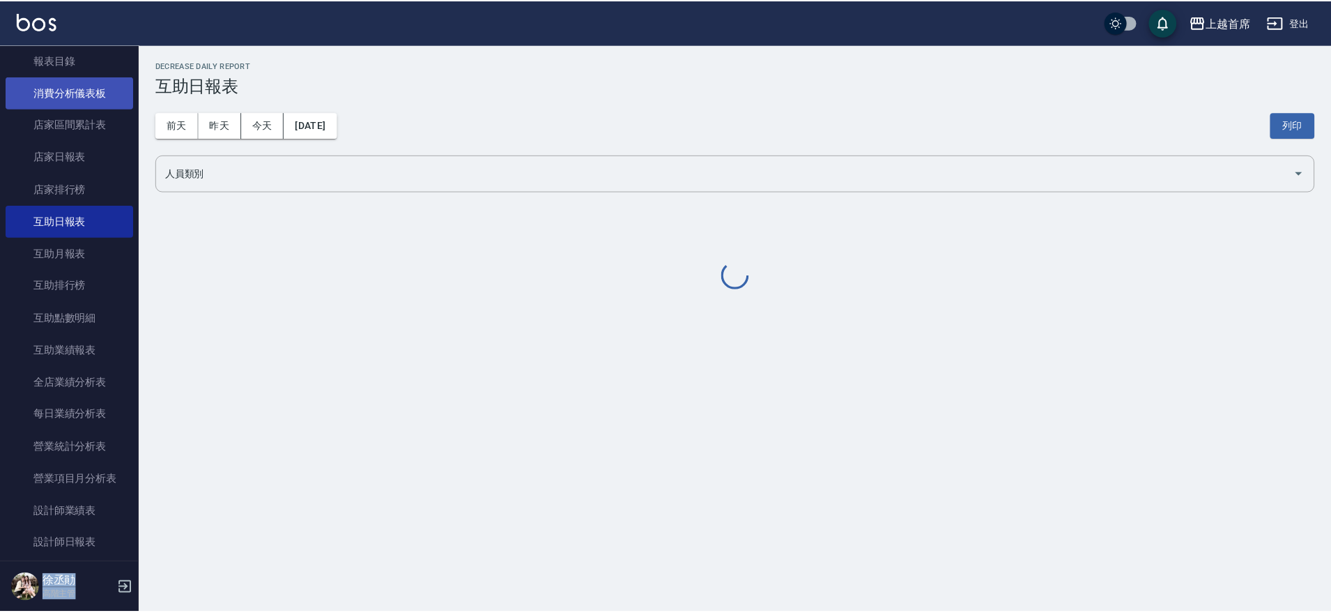
scroll to position [112, 0]
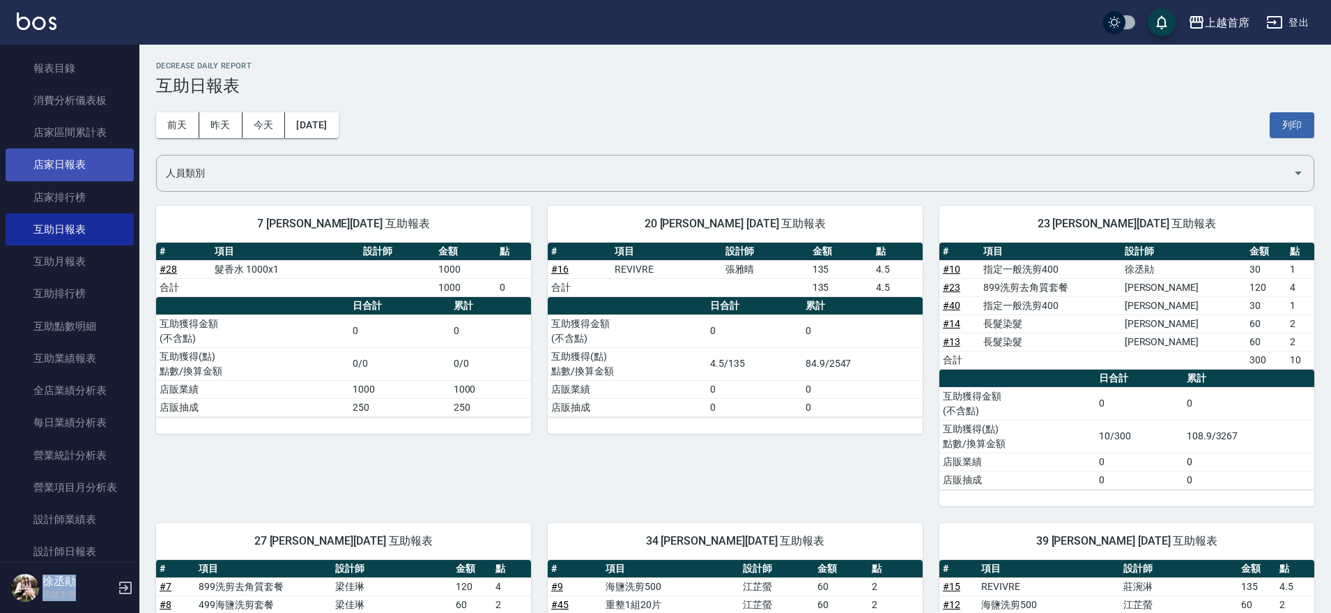
click at [61, 160] on link "店家日報表" at bounding box center [70, 164] width 128 height 32
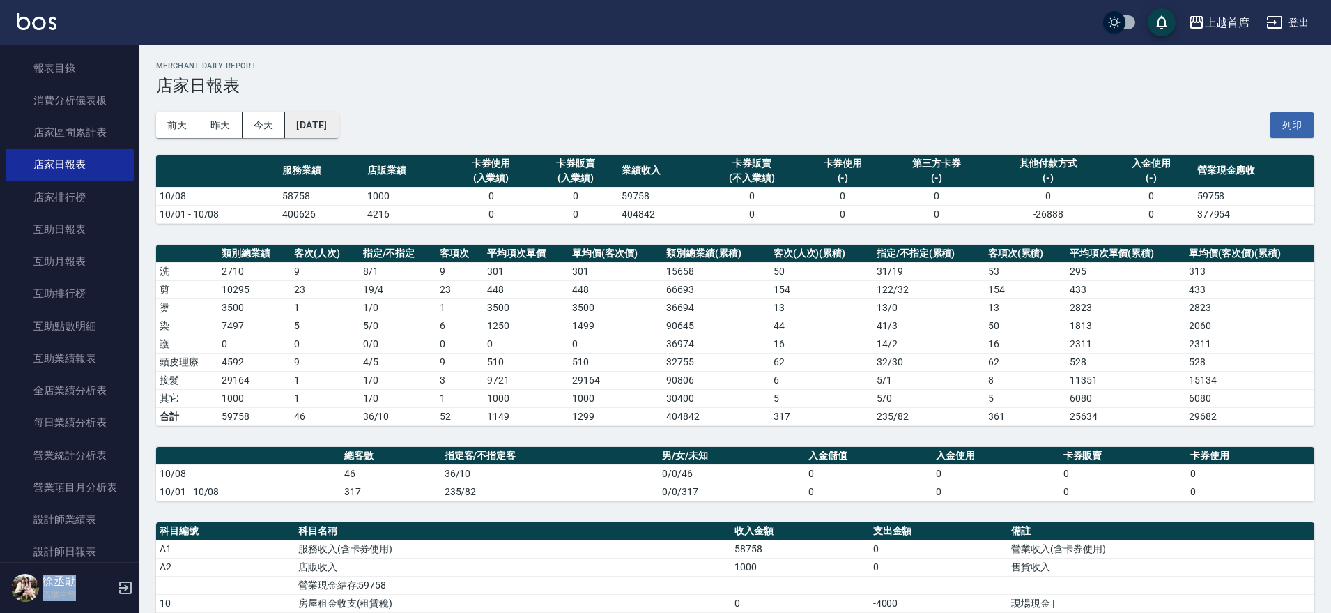
click at [335, 116] on button "2025/10/08" at bounding box center [311, 125] width 53 height 26
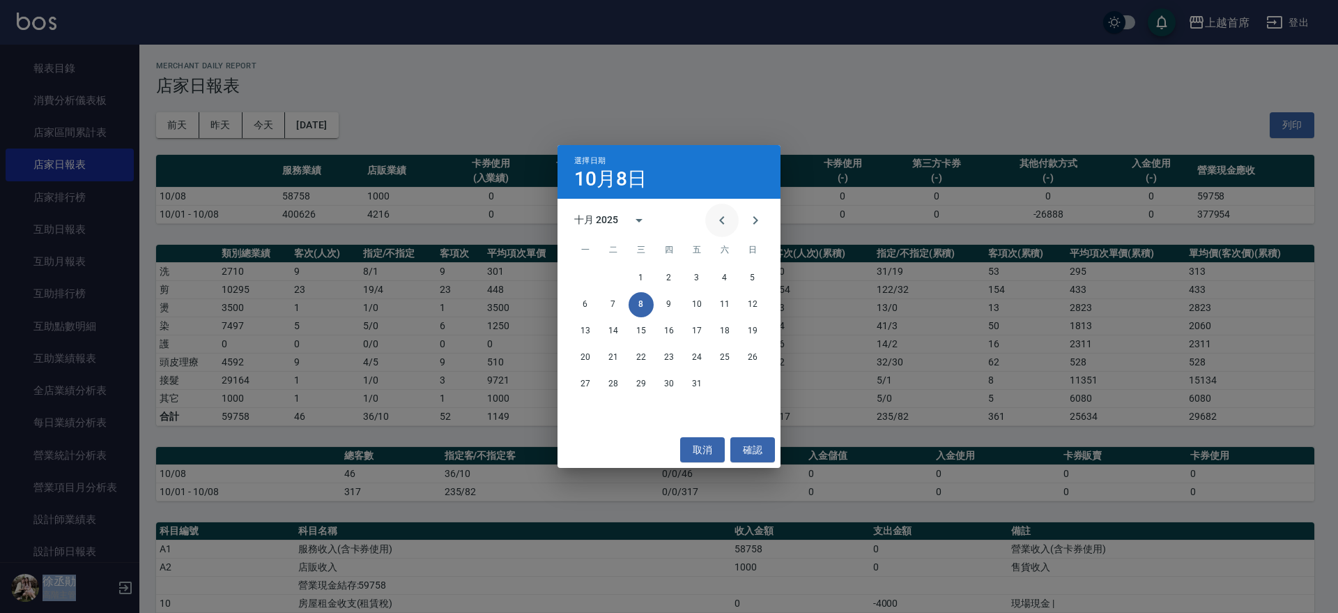
click at [716, 220] on icon "Previous month" at bounding box center [722, 220] width 17 height 17
click at [587, 384] on button "29" at bounding box center [585, 383] width 25 height 25
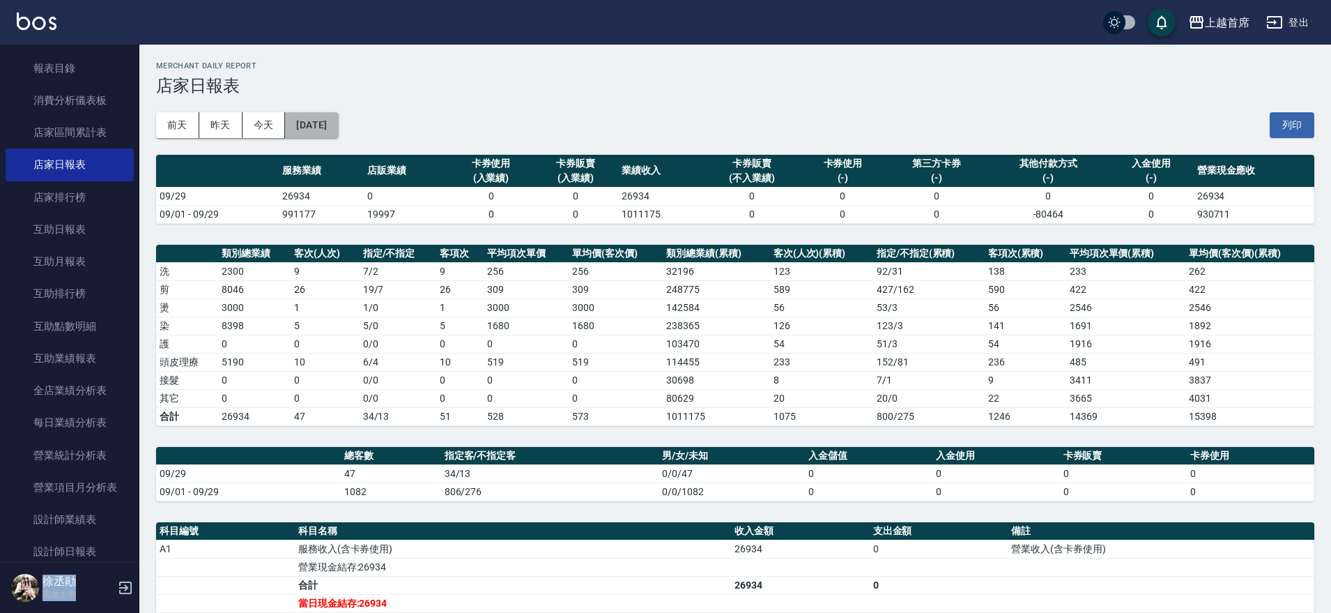
click at [337, 120] on button "2025/09/29" at bounding box center [311, 125] width 53 height 26
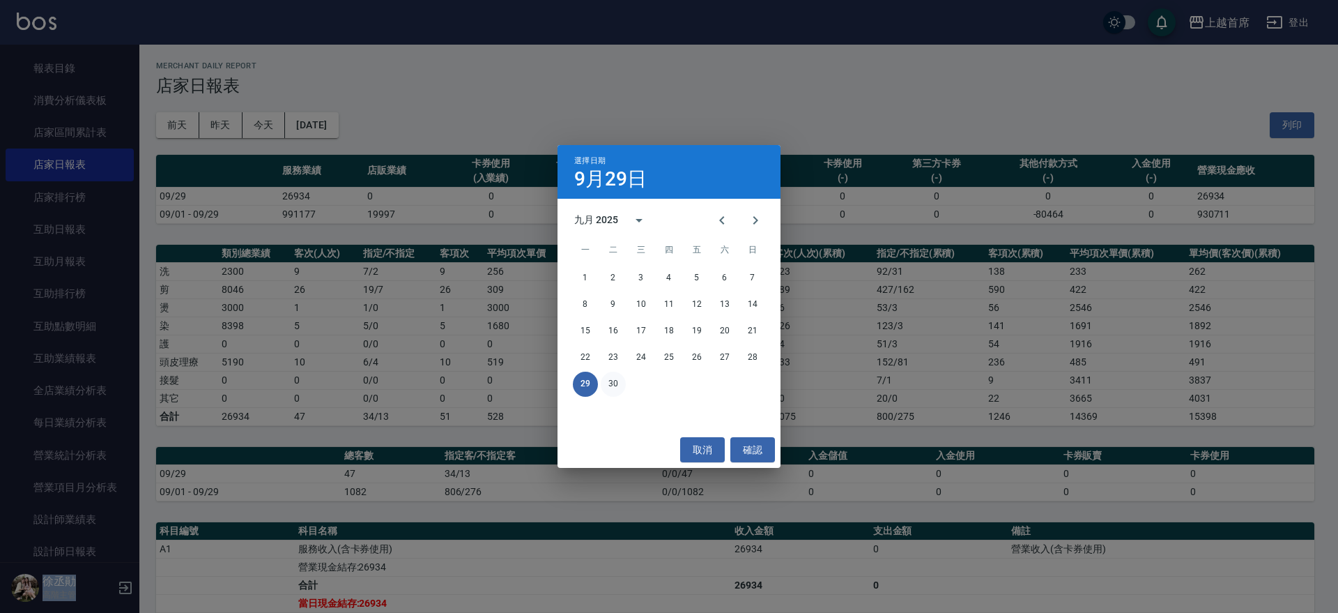
click at [612, 371] on button "30" at bounding box center [613, 383] width 25 height 25
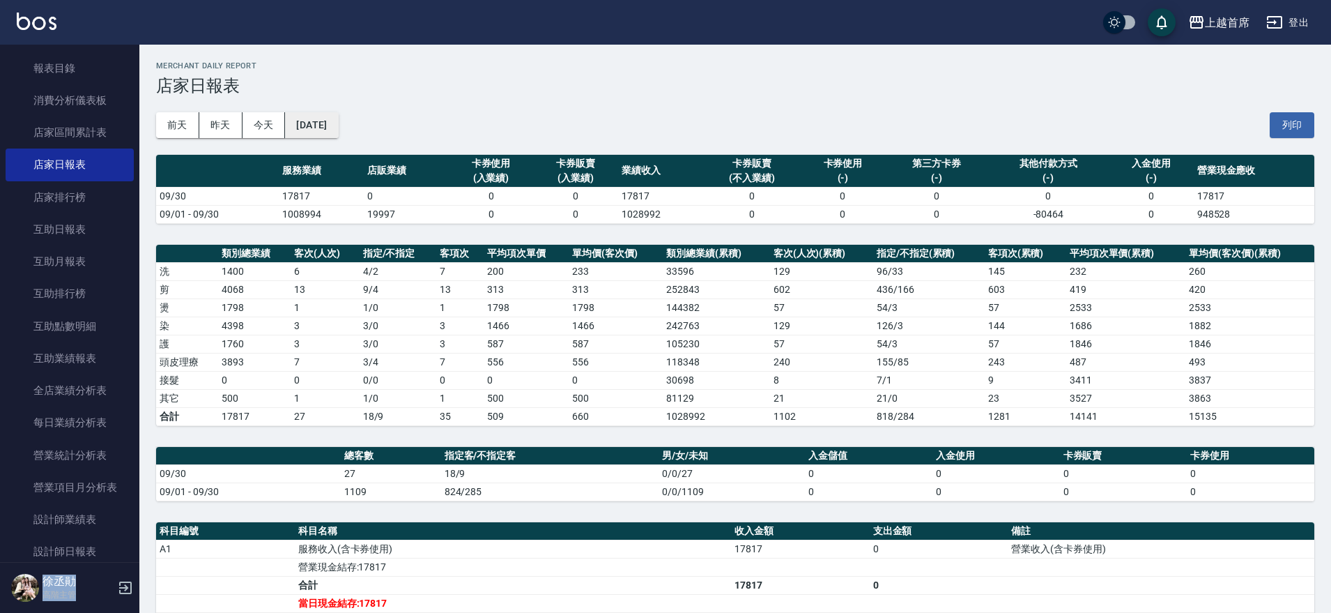
click at [338, 123] on button "2025/09/30" at bounding box center [311, 125] width 53 height 26
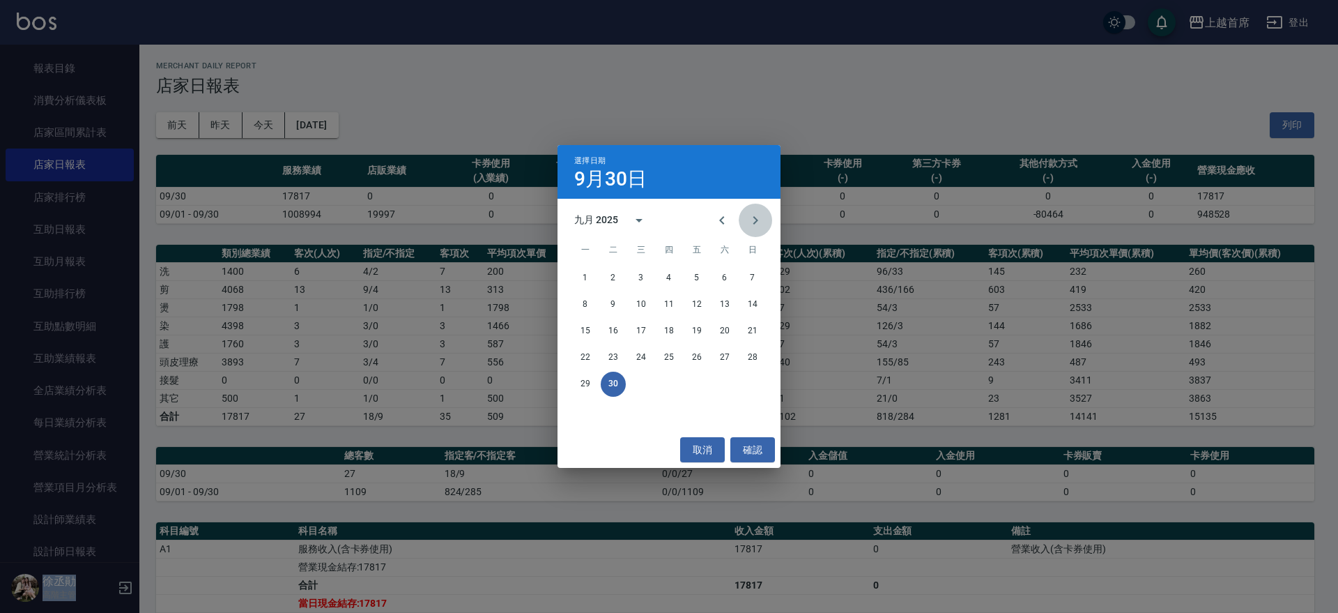
click at [754, 222] on icon "Next month" at bounding box center [755, 220] width 5 height 8
click at [640, 274] on button "1" at bounding box center [641, 278] width 25 height 25
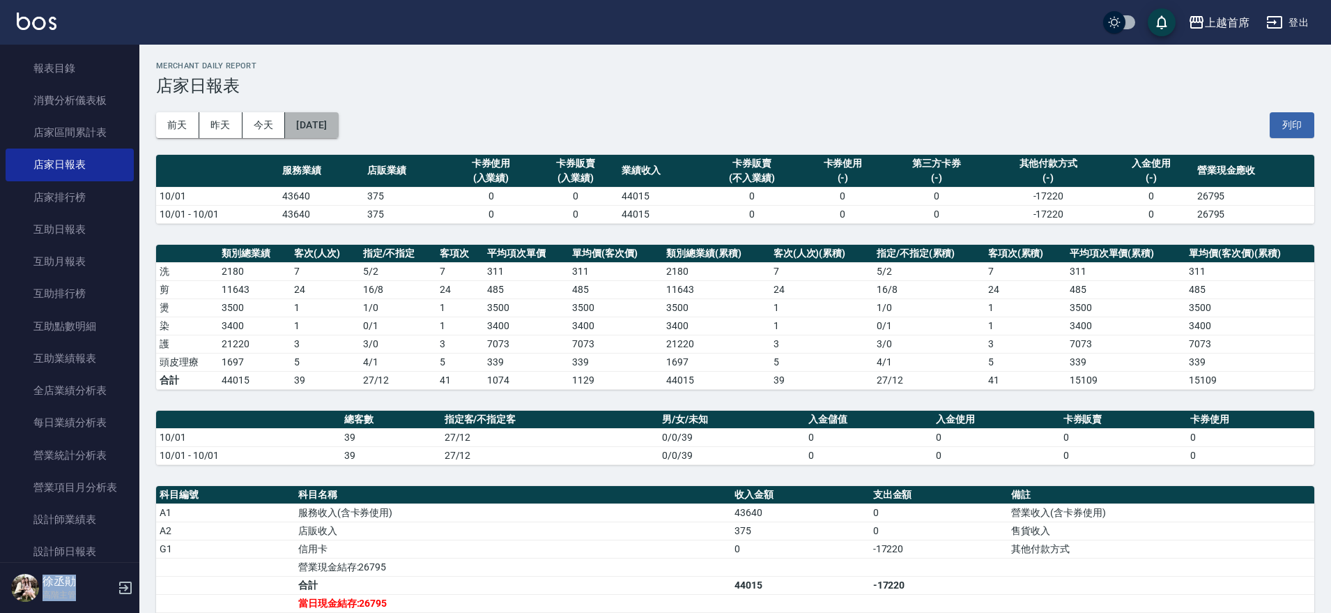
click at [307, 112] on button "2025/10/01" at bounding box center [311, 125] width 53 height 26
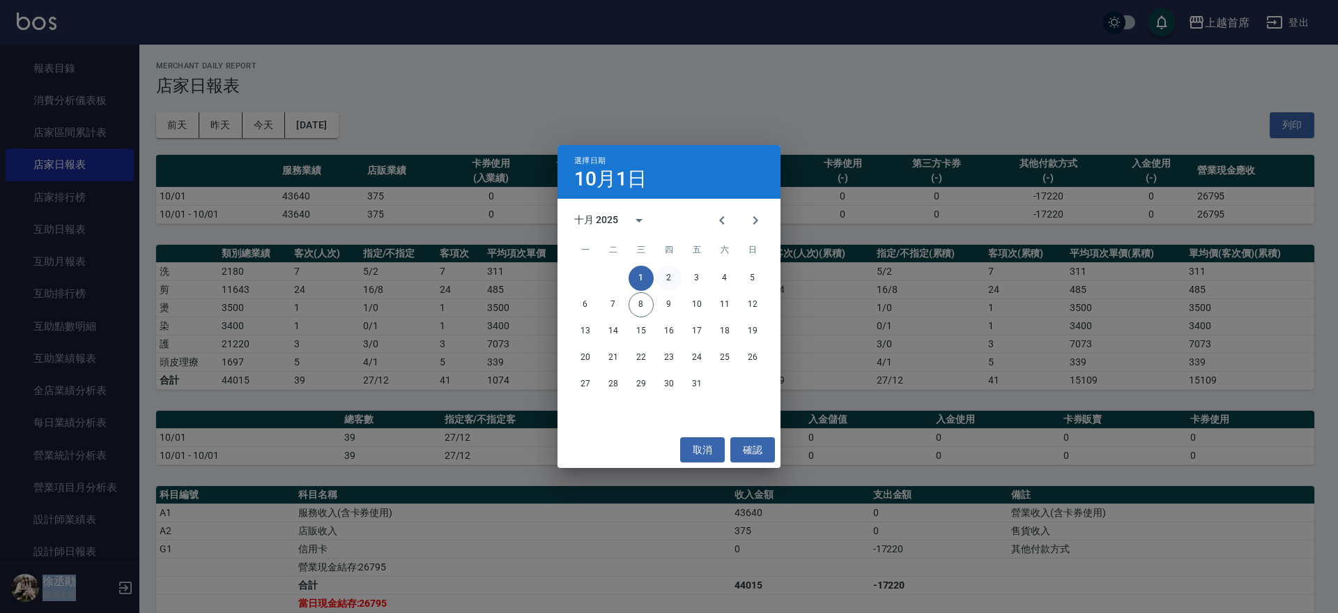
click at [670, 278] on button "2" at bounding box center [668, 278] width 25 height 25
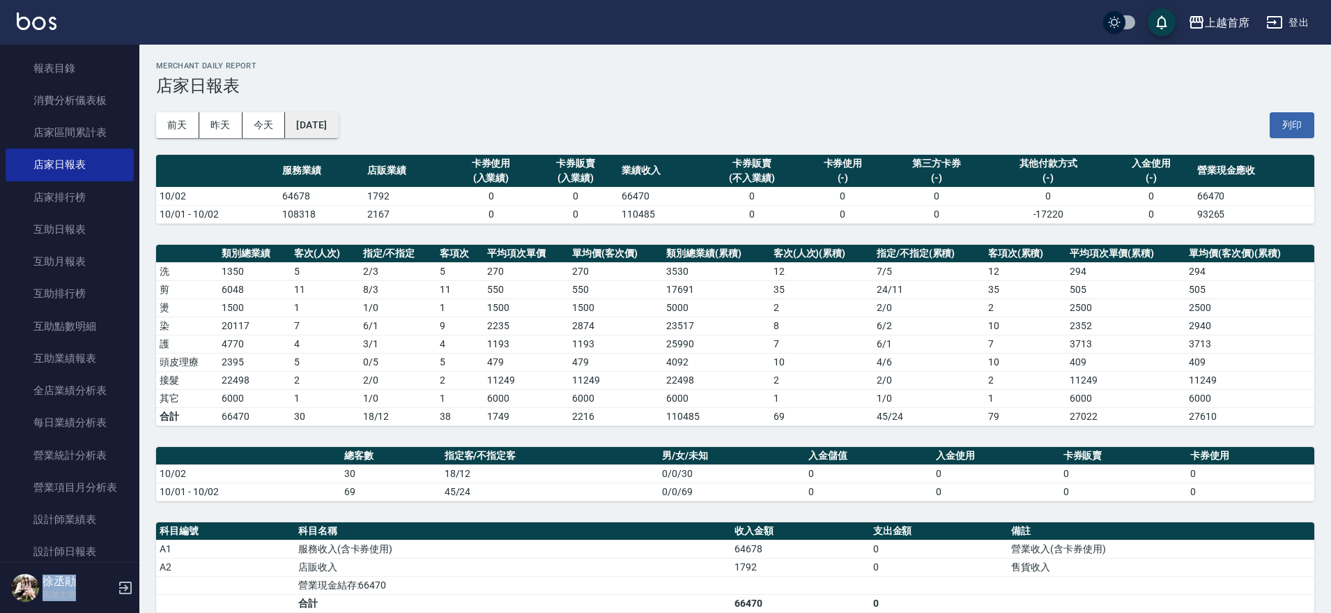
click at [323, 128] on button "2025/10/02" at bounding box center [311, 125] width 53 height 26
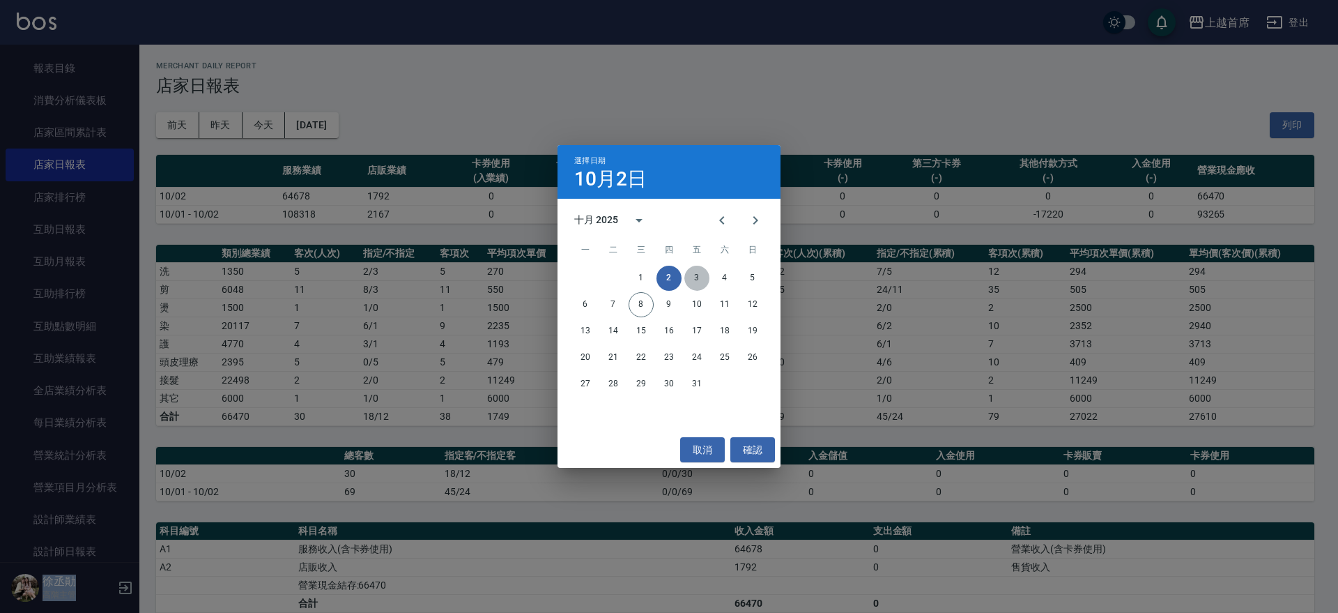
click at [693, 284] on button "3" at bounding box center [696, 278] width 25 height 25
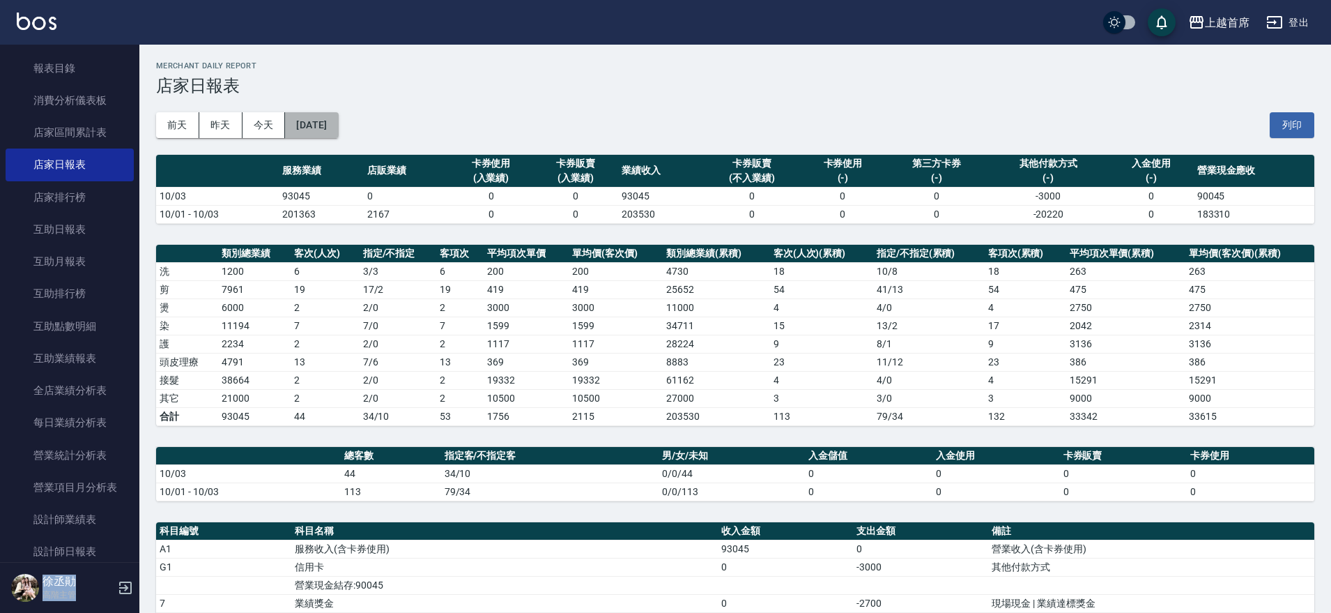
click at [334, 117] on button "2025/10/03" at bounding box center [311, 125] width 53 height 26
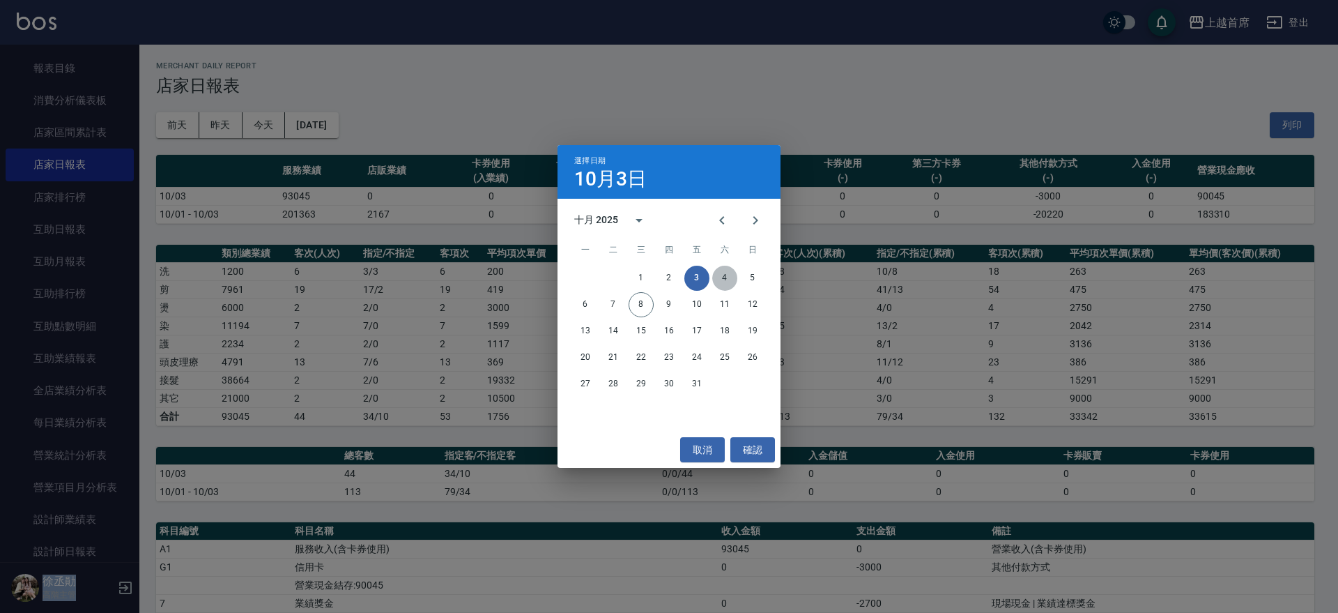
click at [716, 274] on button "4" at bounding box center [724, 278] width 25 height 25
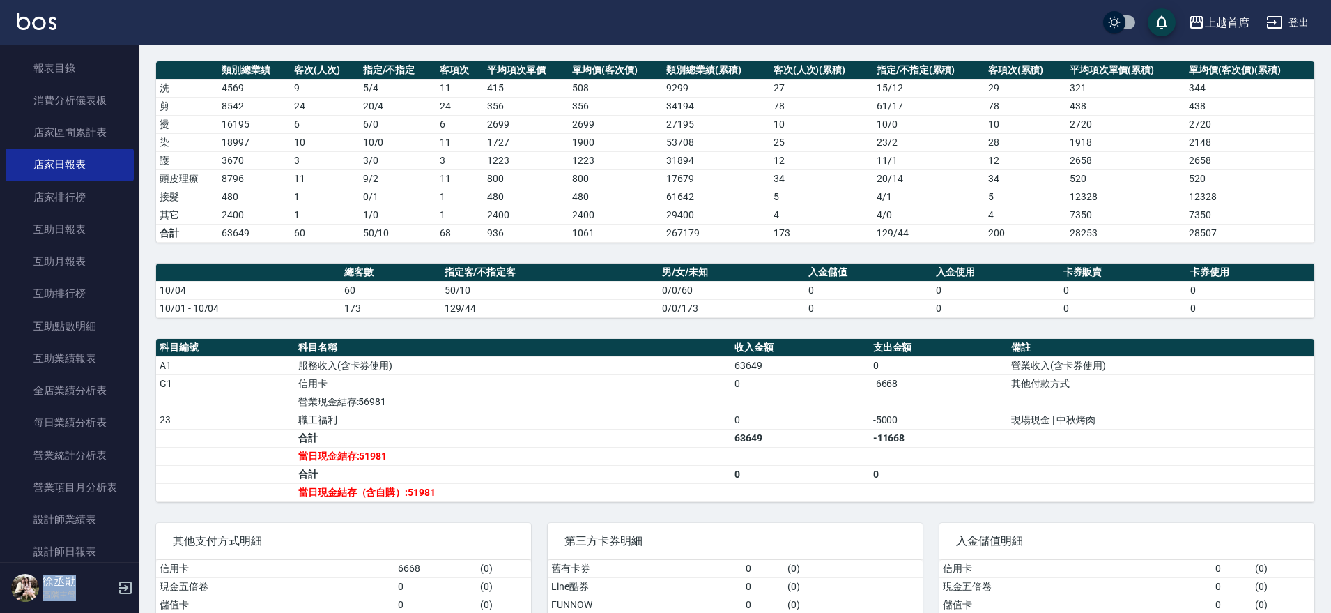
scroll to position [291, 0]
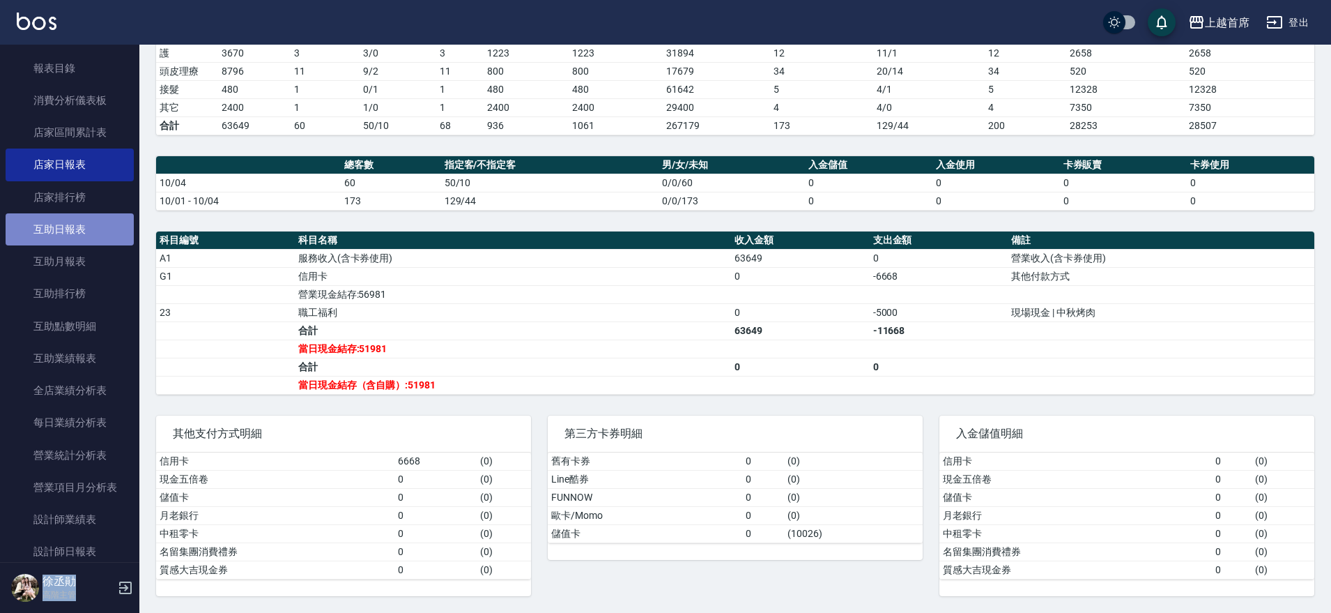
click at [78, 240] on link "互助日報表" at bounding box center [70, 229] width 128 height 32
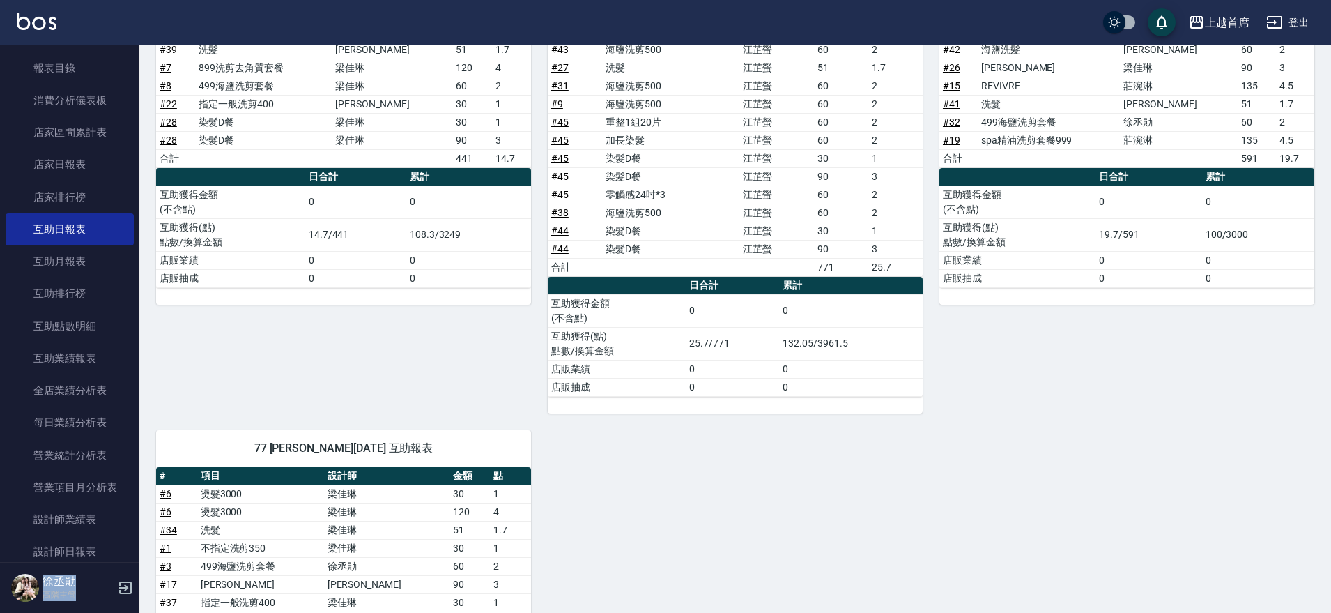
scroll to position [550, 0]
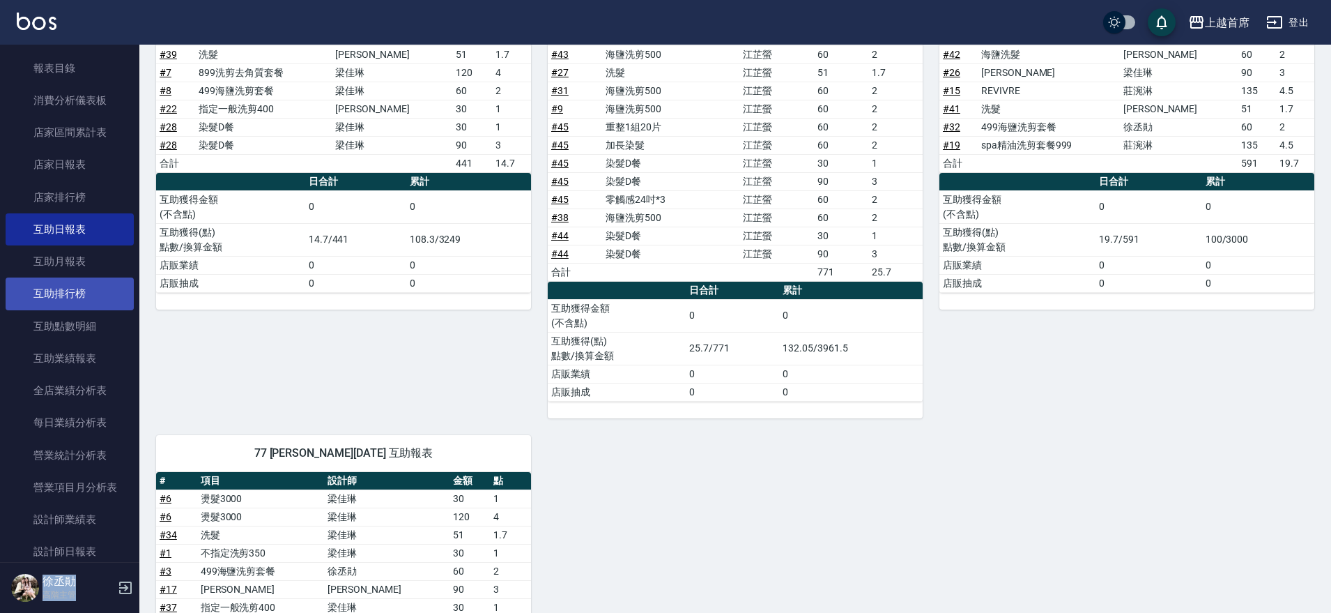
click at [119, 290] on link "互助排行榜" at bounding box center [70, 293] width 128 height 32
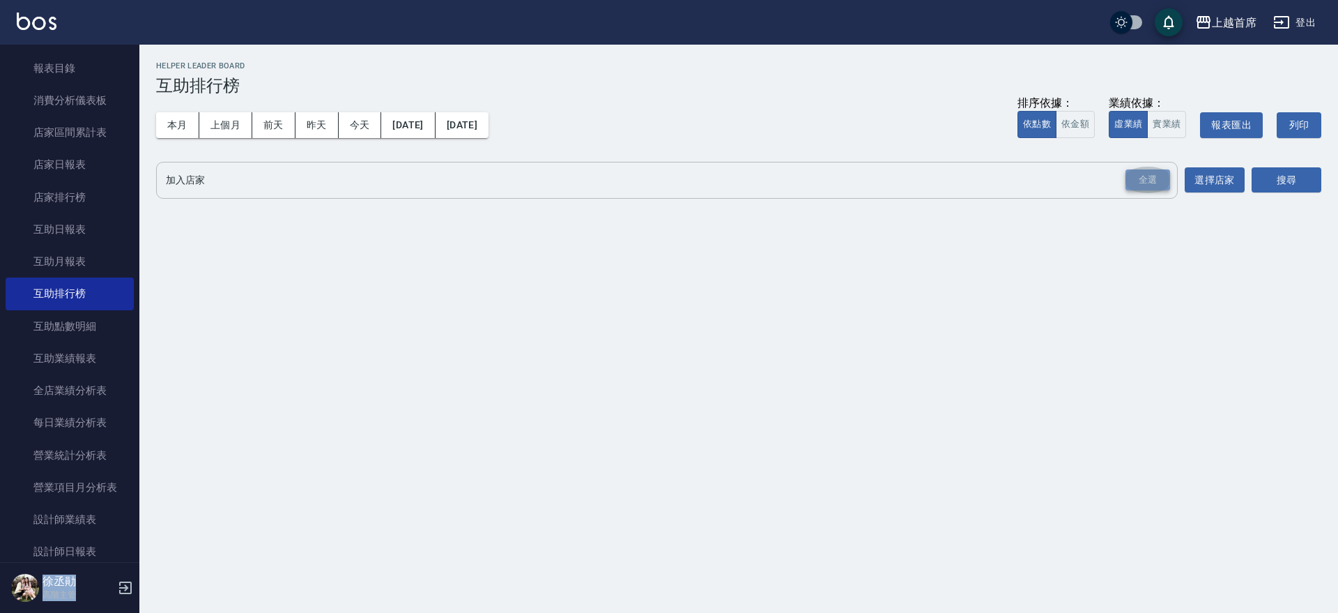
click at [1156, 182] on div "全選" at bounding box center [1147, 180] width 45 height 22
click at [1302, 184] on button "搜尋" at bounding box center [1287, 181] width 70 height 26
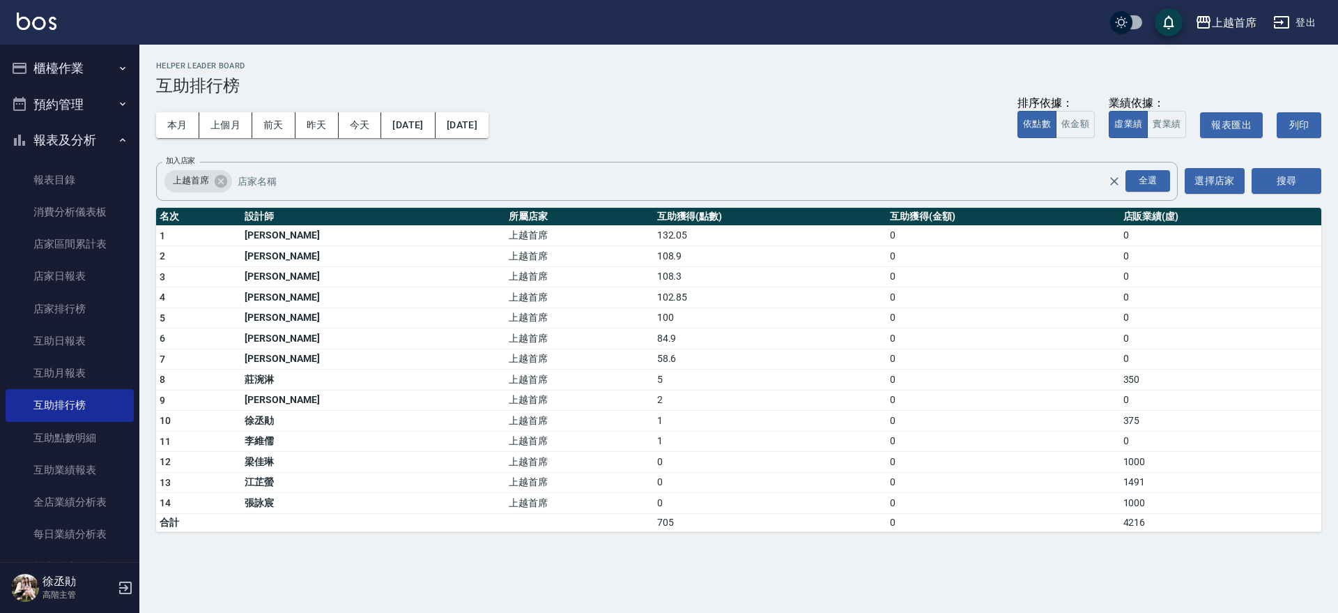
click at [119, 67] on icon "button" at bounding box center [122, 68] width 11 height 11
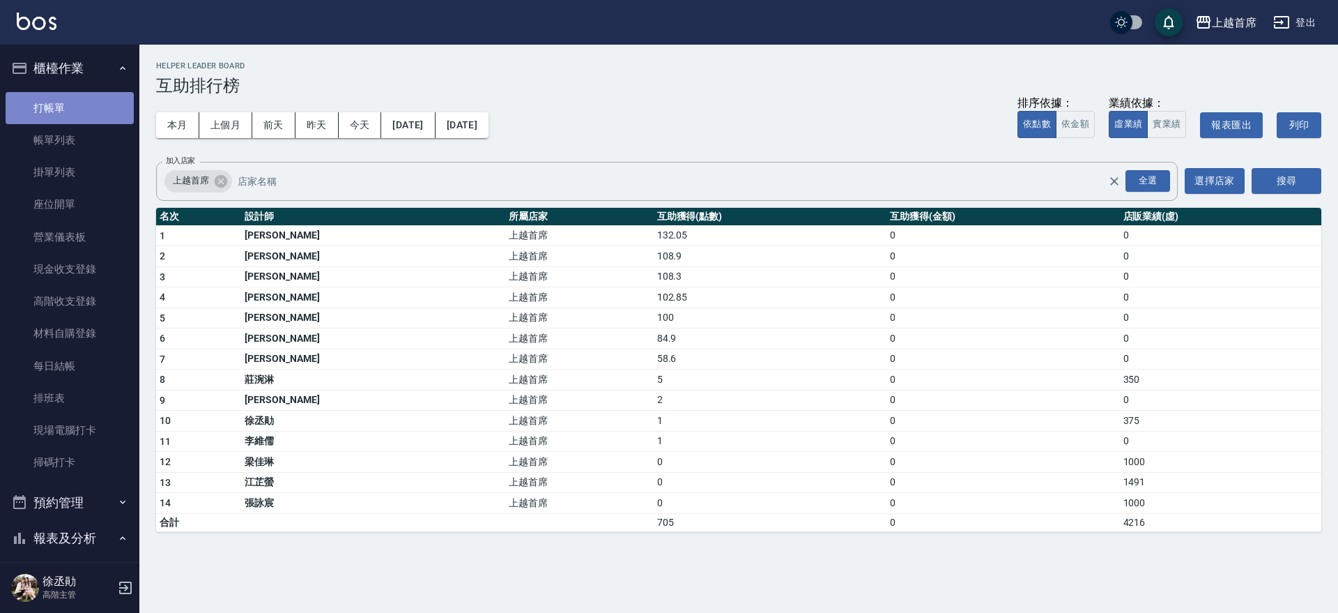
click at [100, 112] on link "打帳單" at bounding box center [70, 108] width 128 height 32
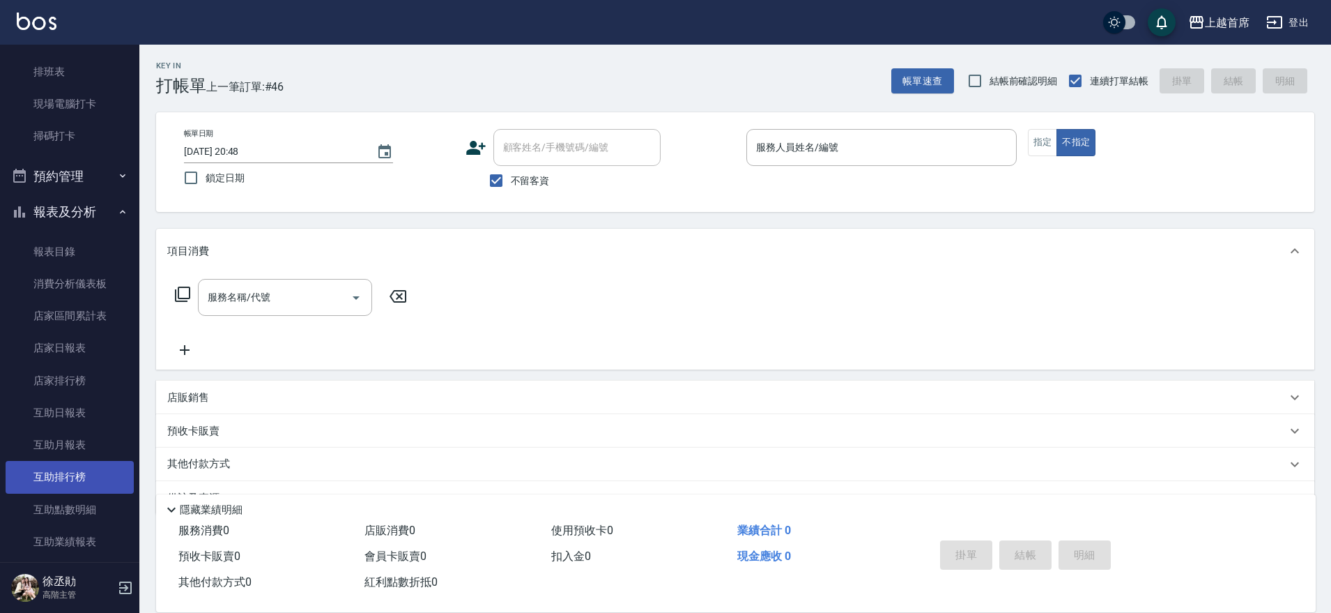
scroll to position [348, 0]
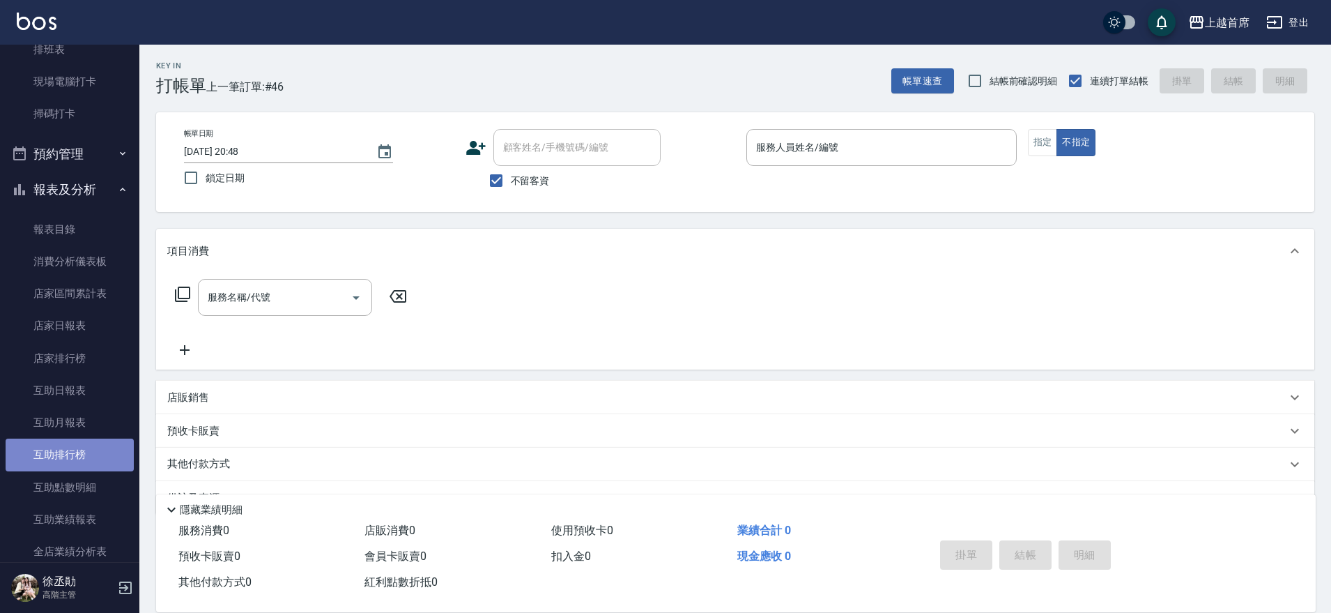
click at [85, 452] on link "互助排行榜" at bounding box center [70, 454] width 128 height 32
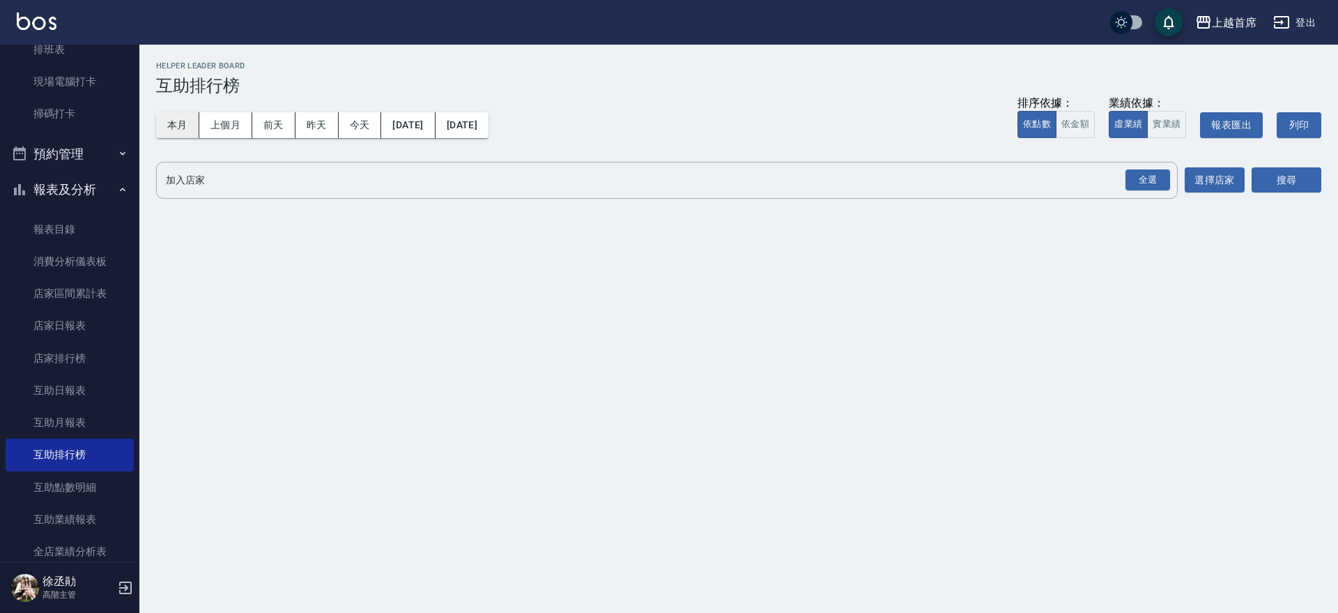
click at [174, 125] on button "本月" at bounding box center [177, 125] width 43 height 26
click at [1149, 182] on div "全選" at bounding box center [1147, 180] width 45 height 22
click at [1330, 174] on div "上越首席 2025-10-01 - 2025-10-31 互助排行榜 列印時間： 2025-10-08-20:48 Helper Leader Board 互…" at bounding box center [738, 135] width 1199 height 180
click at [1311, 178] on button "搜尋" at bounding box center [1287, 181] width 70 height 26
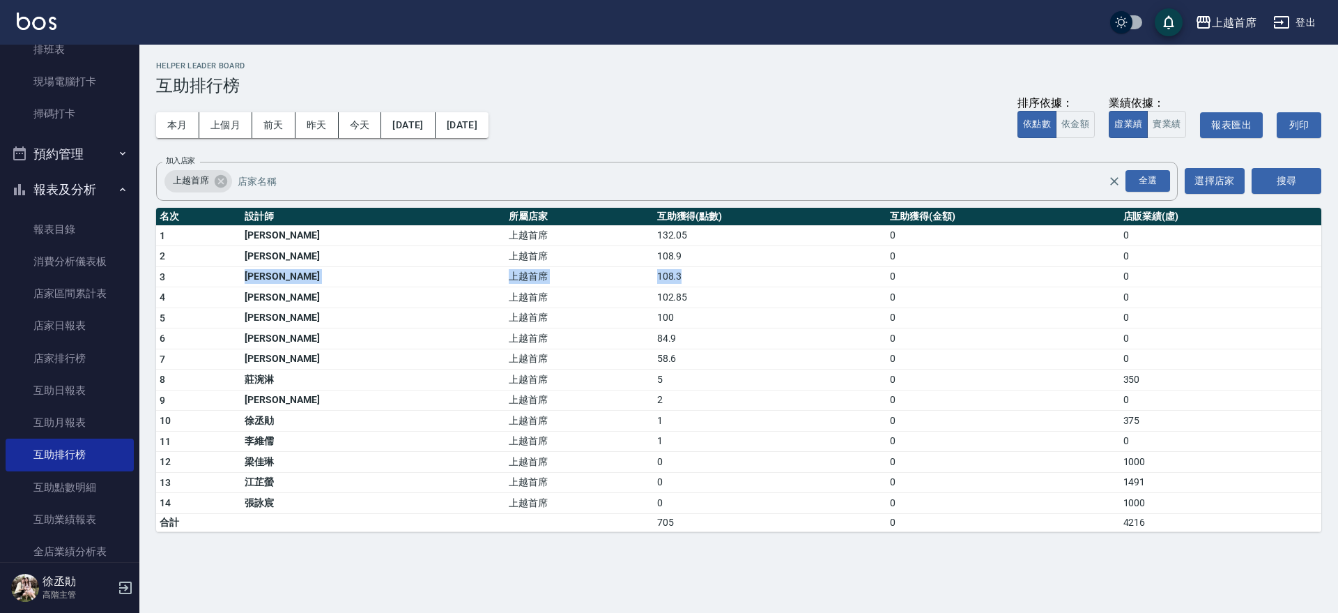
drag, startPoint x: 272, startPoint y: 276, endPoint x: 685, endPoint y: 279, distance: 413.3
click at [685, 279] on tr "3 蔡宛孜 上越首席 108.3 0 0" at bounding box center [738, 276] width 1165 height 21
click at [84, 395] on link "互助日報表" at bounding box center [70, 390] width 128 height 32
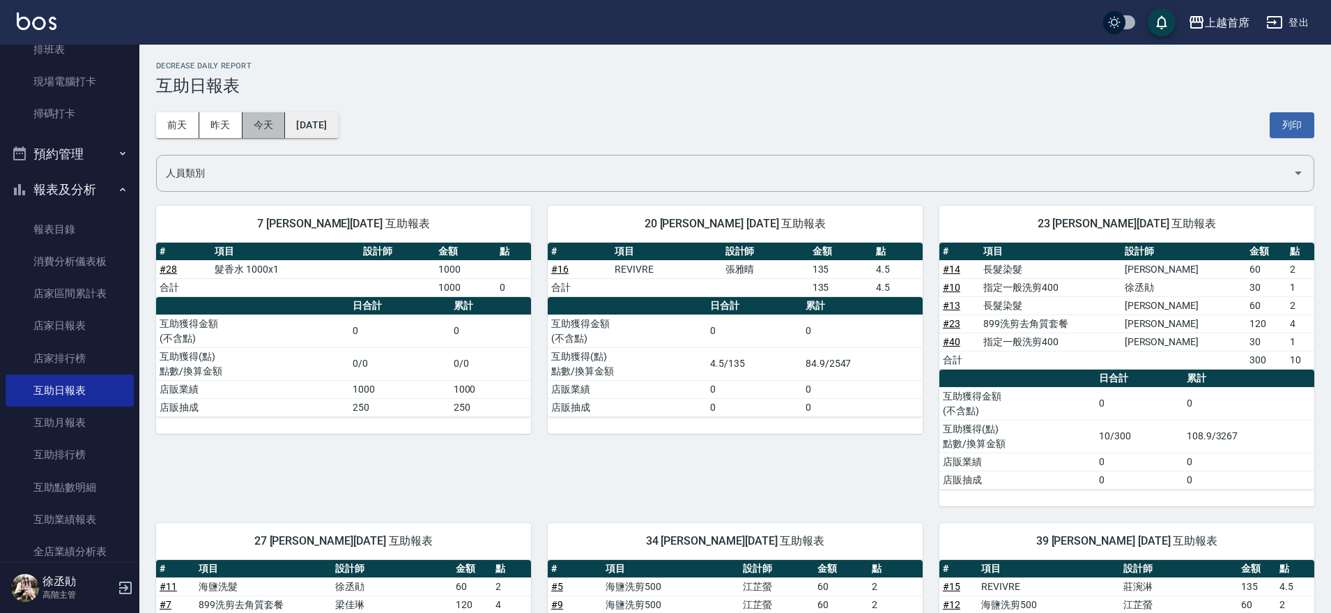
drag, startPoint x: 261, startPoint y: 119, endPoint x: 314, endPoint y: 131, distance: 54.3
click at [314, 131] on div "前天 昨天 今天 2025/10/08" at bounding box center [247, 125] width 183 height 26
drag, startPoint x: 1302, startPoint y: 159, endPoint x: 1269, endPoint y: 184, distance: 41.3
click at [1302, 160] on div at bounding box center [1297, 173] width 21 height 37
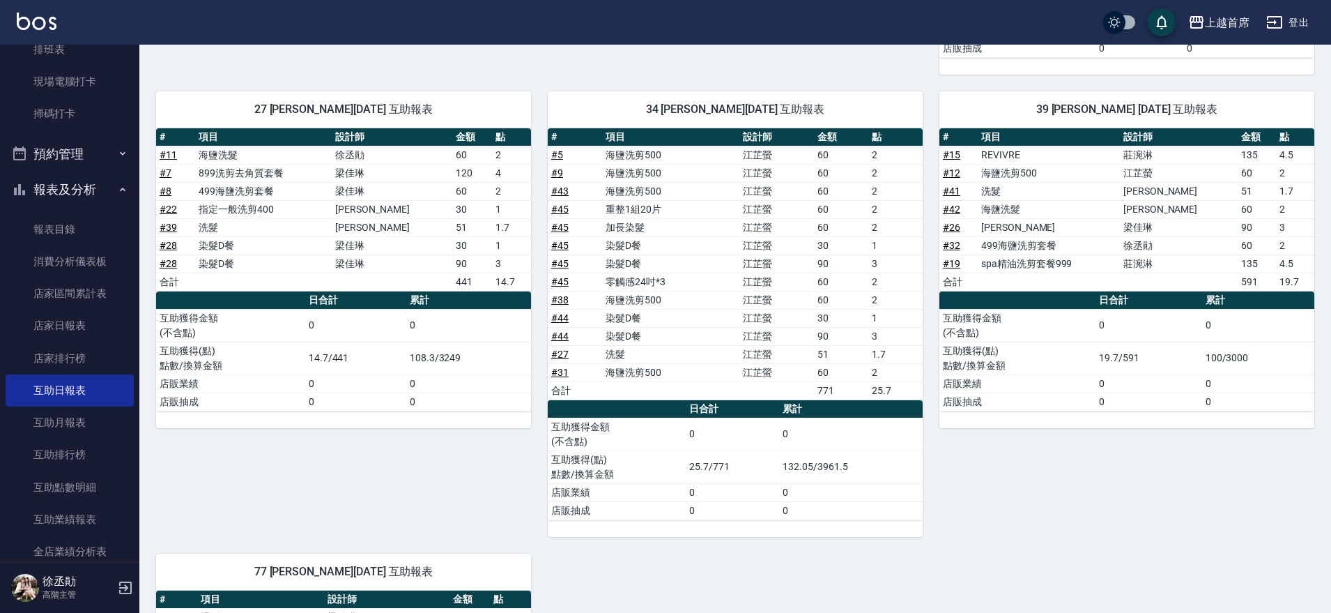
scroll to position [87, 0]
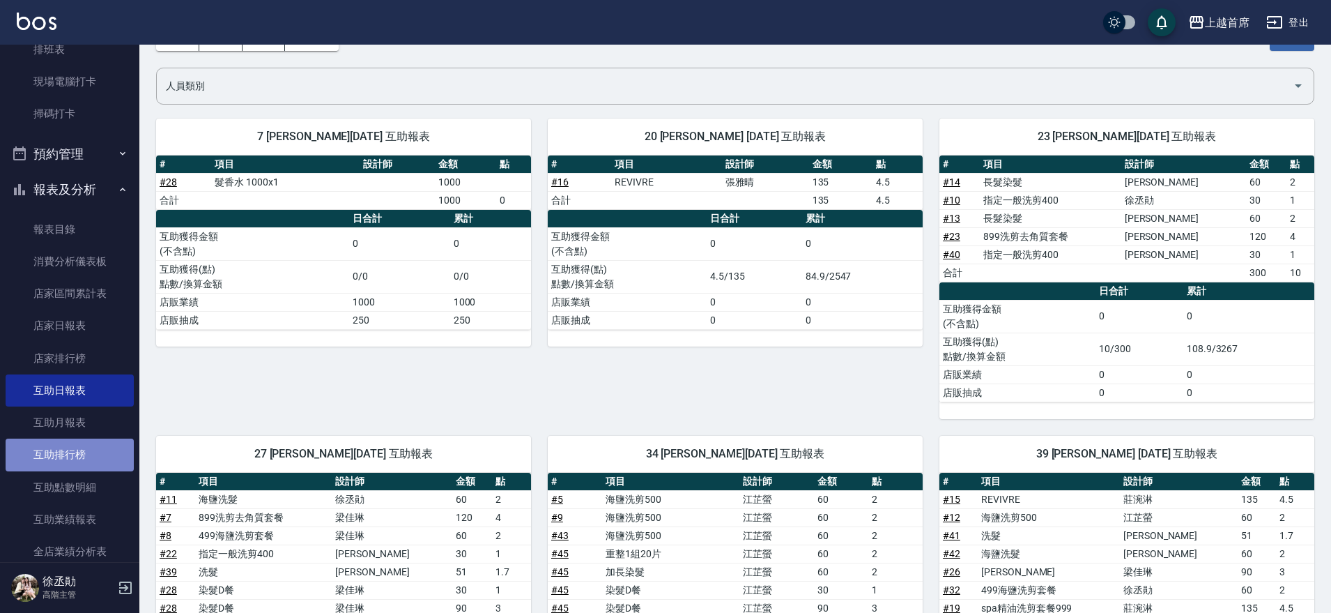
click at [72, 463] on link "互助排行榜" at bounding box center [70, 454] width 128 height 32
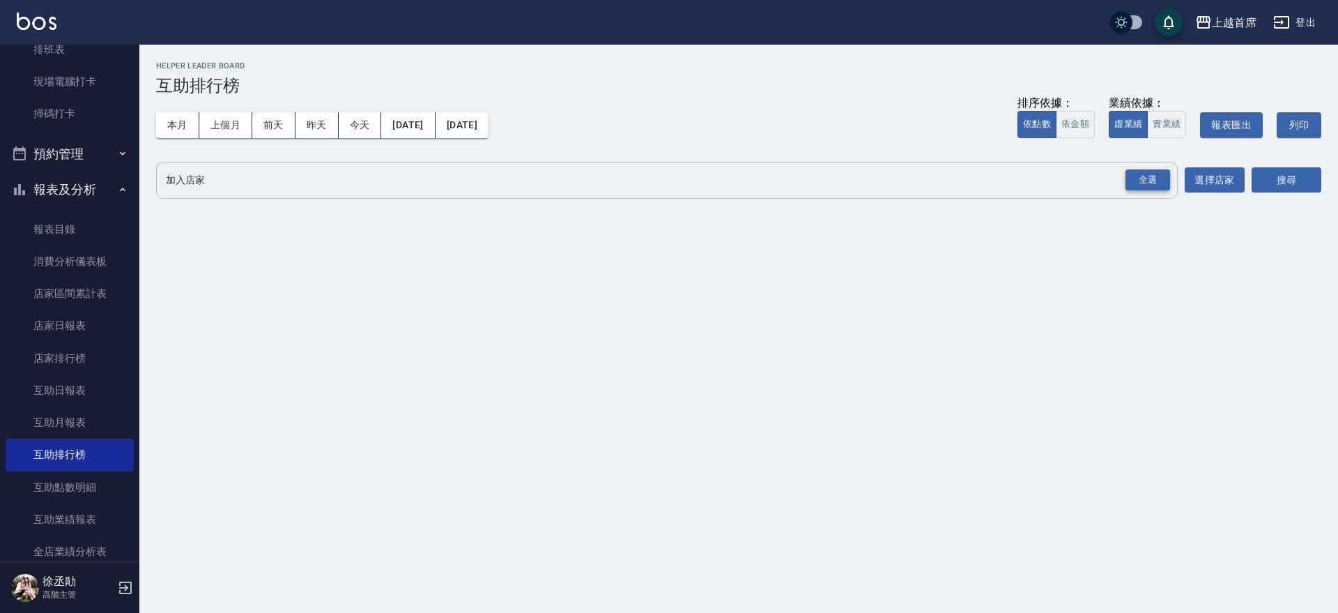
click at [1125, 177] on button "全選" at bounding box center [1148, 180] width 50 height 27
click at [1208, 174] on button "選擇店家" at bounding box center [1215, 180] width 60 height 26
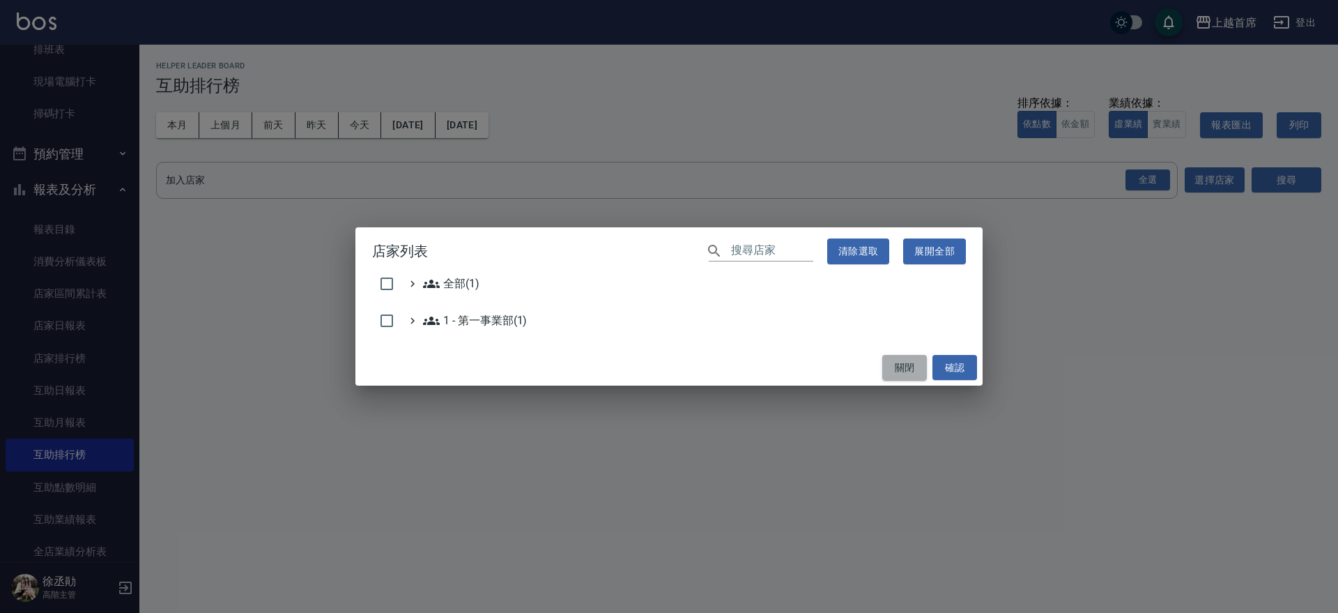
click at [916, 368] on button "關閉" at bounding box center [904, 368] width 45 height 26
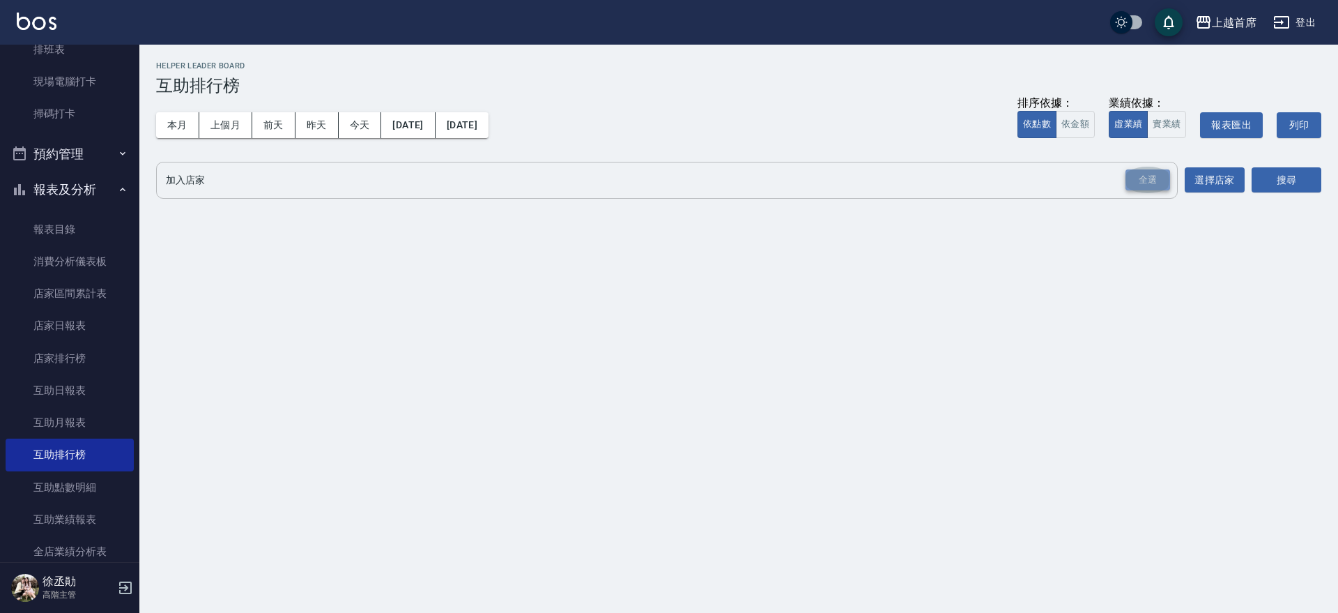
click at [1144, 170] on div "全選" at bounding box center [1147, 180] width 45 height 22
click at [1268, 170] on button "搜尋" at bounding box center [1287, 181] width 70 height 26
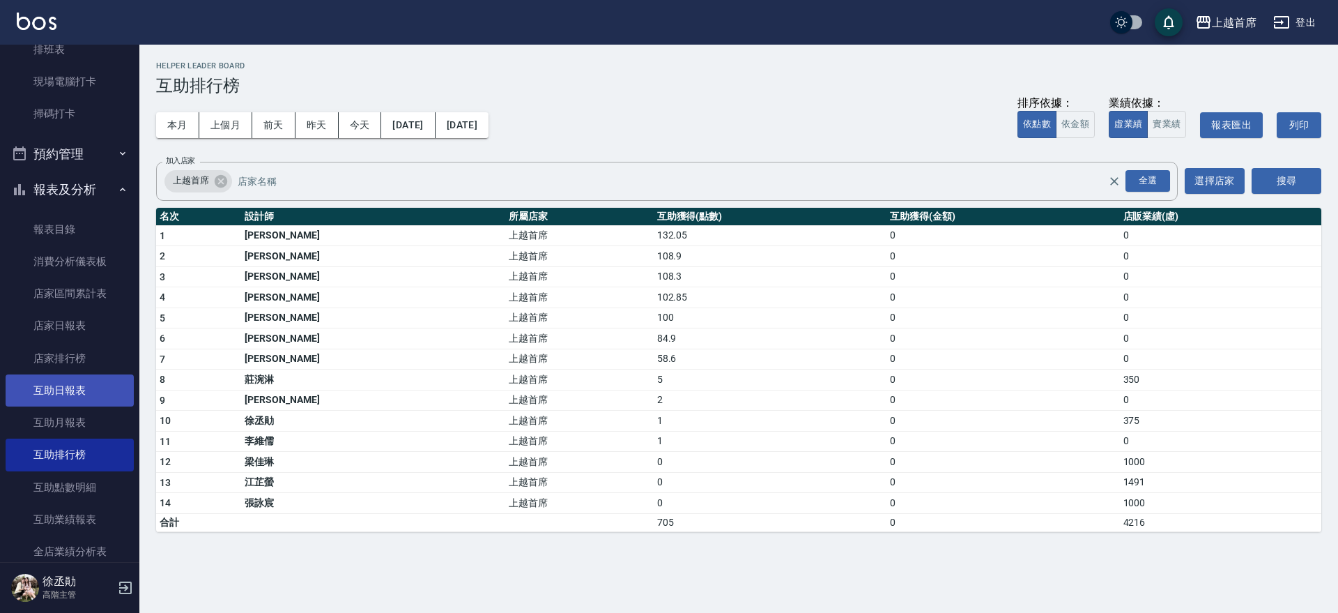
click at [72, 382] on link "互助日報表" at bounding box center [70, 390] width 128 height 32
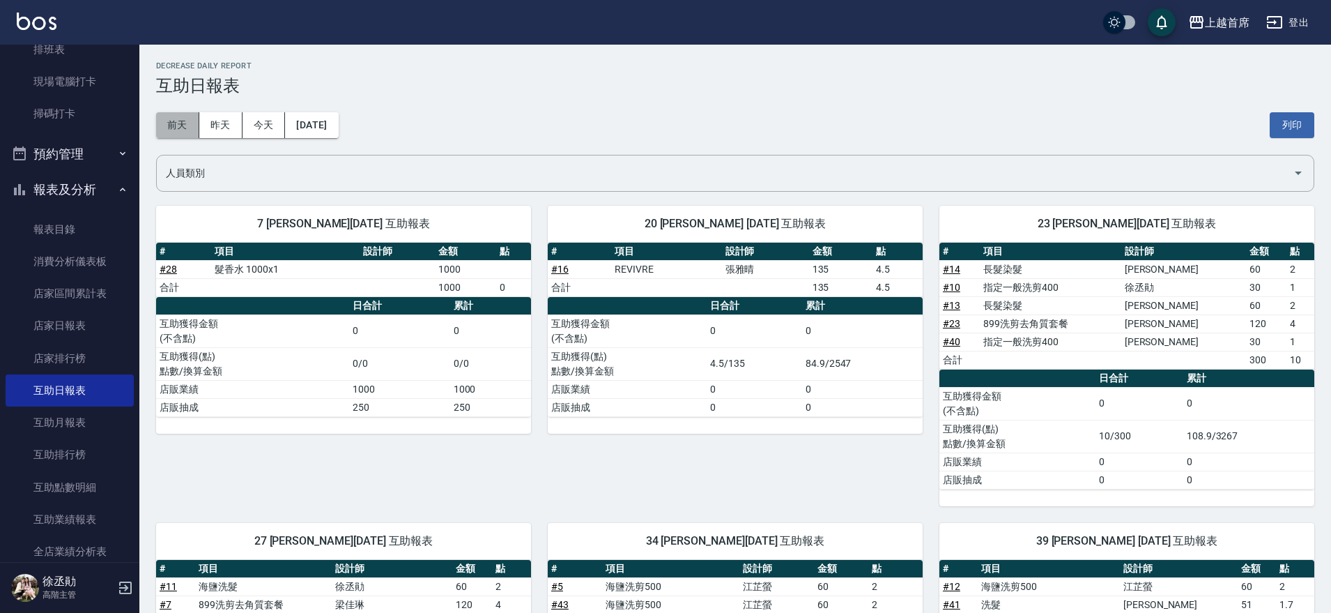
click at [173, 129] on button "前天" at bounding box center [177, 125] width 43 height 26
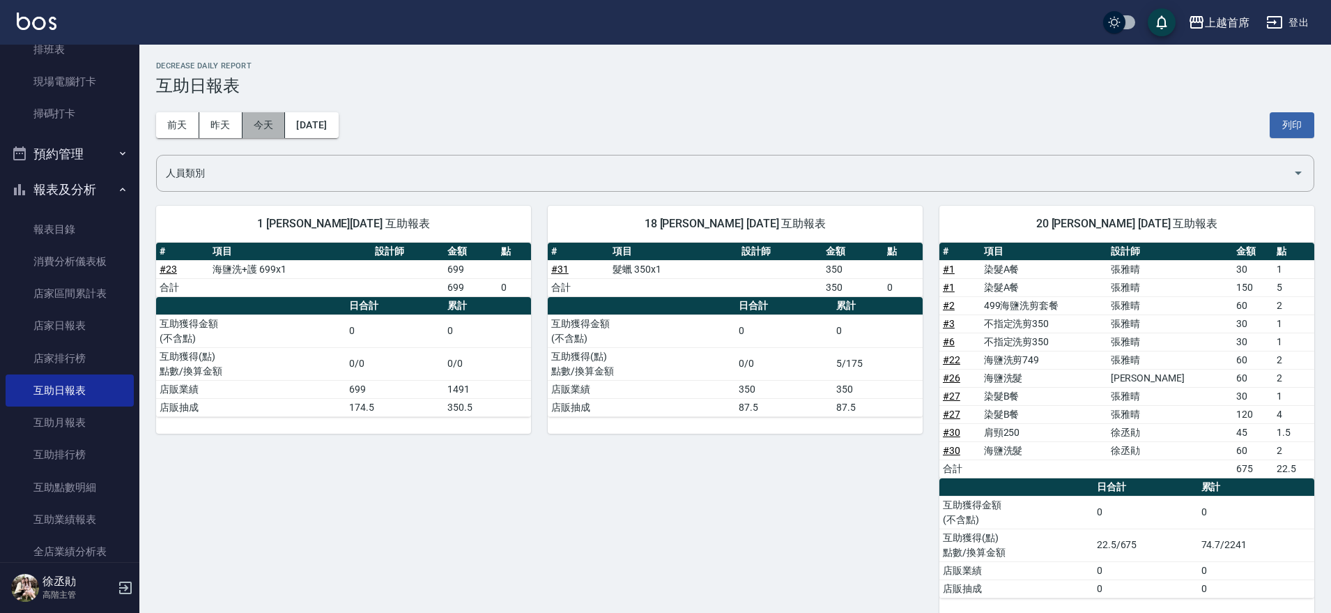
click at [249, 122] on button "今天" at bounding box center [264, 125] width 43 height 26
